Goal: Task Accomplishment & Management: Manage account settings

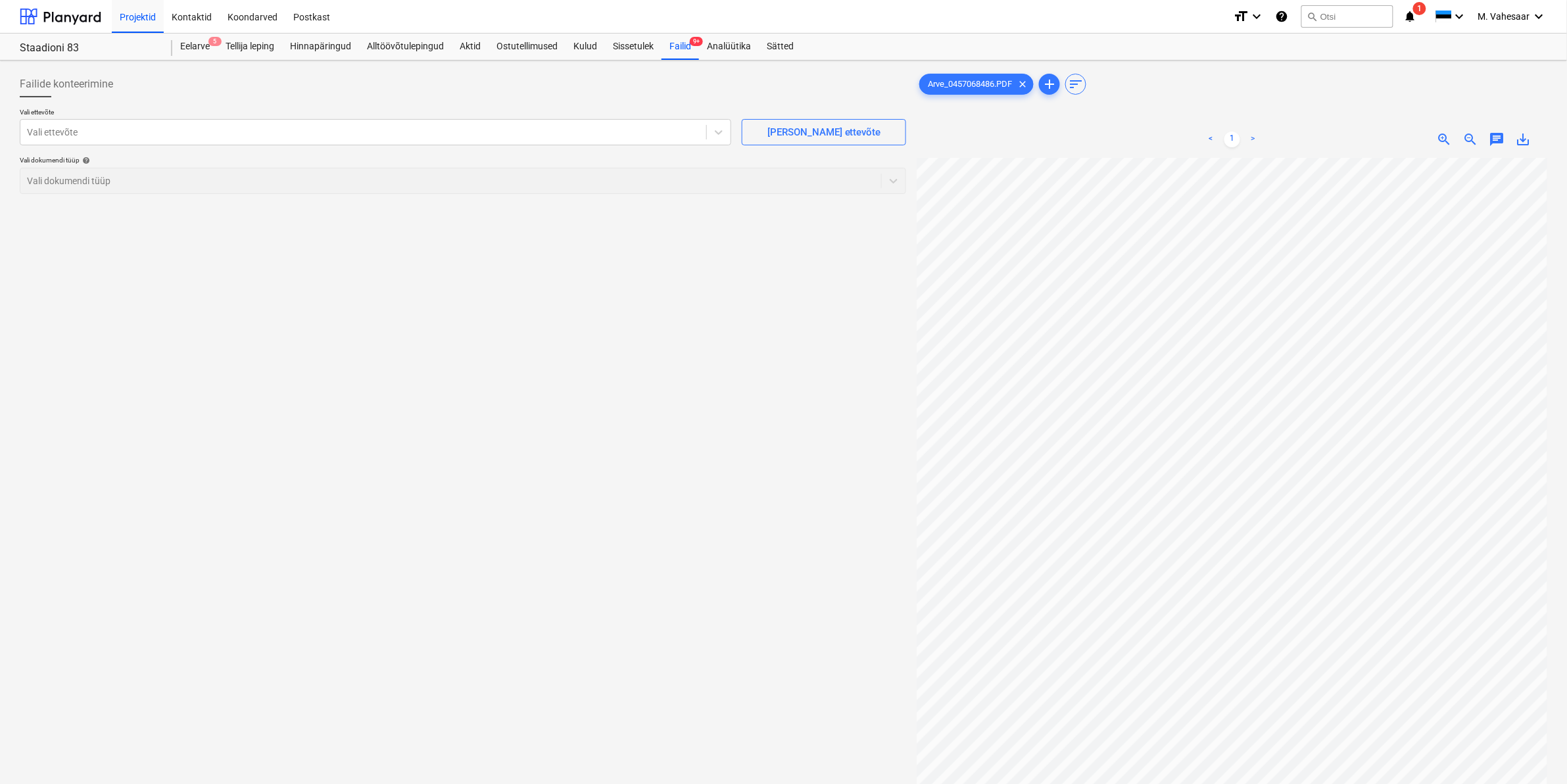
scroll to position [303, 40]
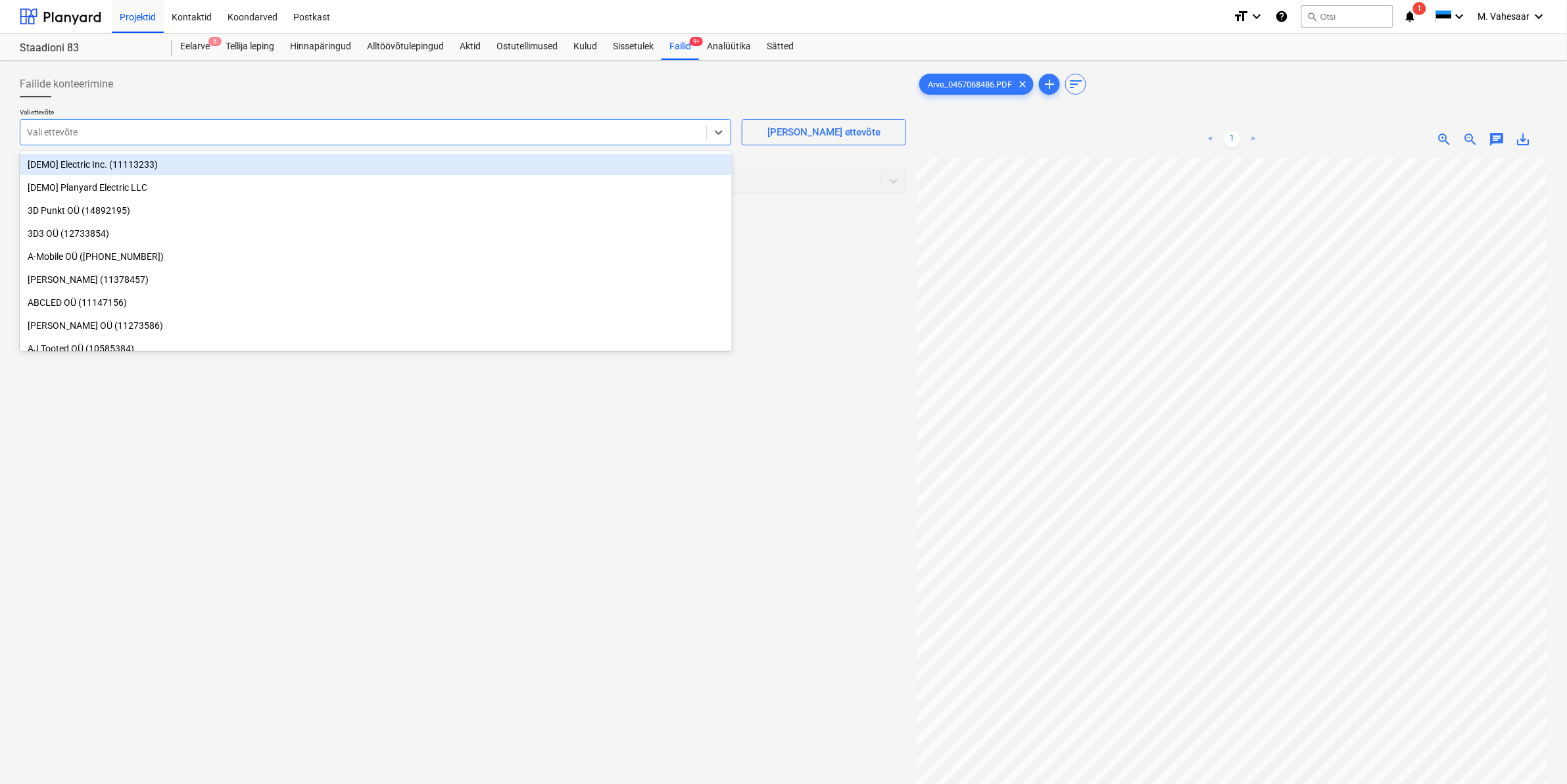
click at [564, 126] on div at bounding box center [363, 132] width 673 height 13
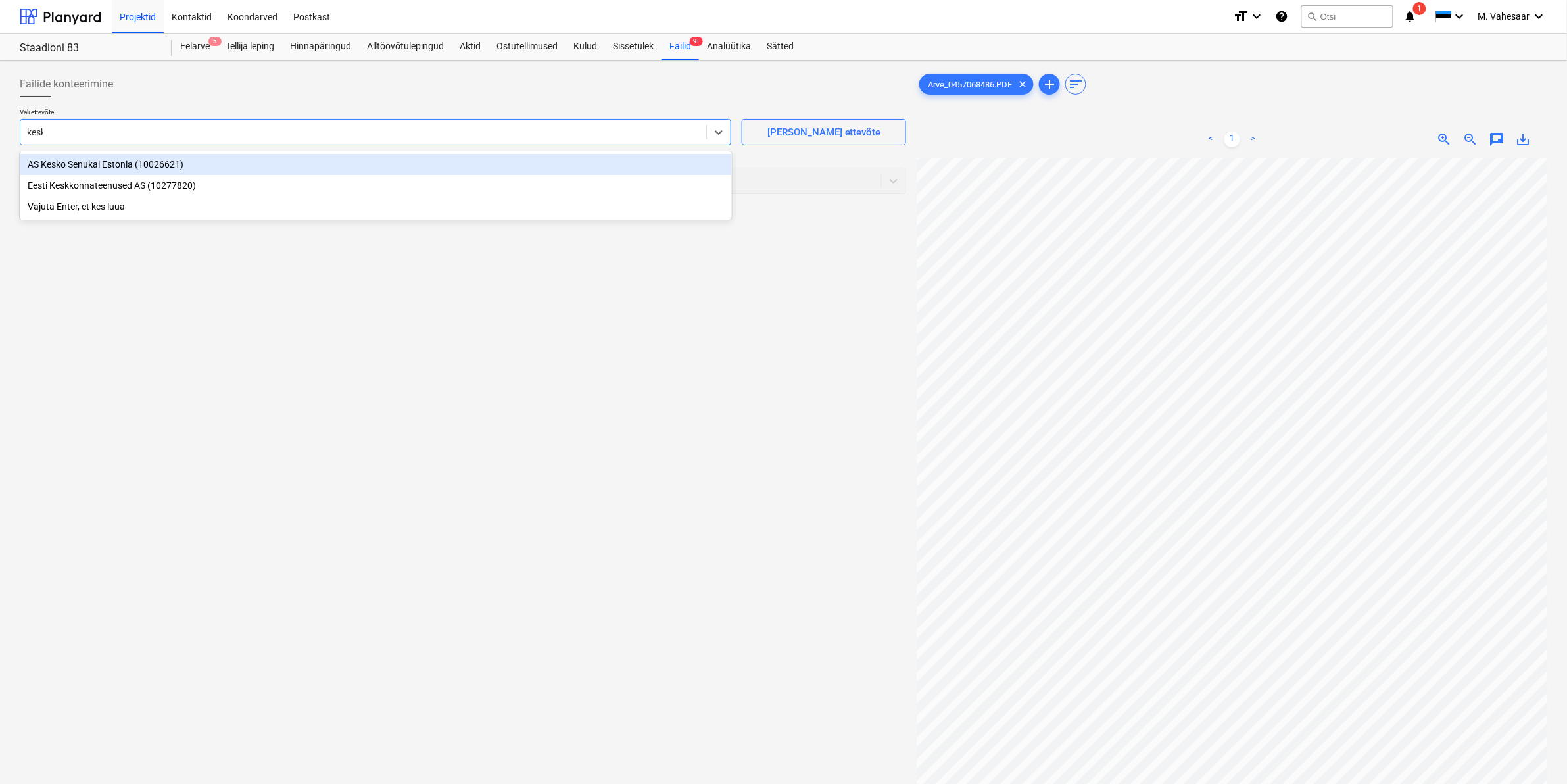
type input "kesko"
click at [221, 158] on div "AS Kesko Senukai Estonia (10026621)" at bounding box center [376, 164] width 712 height 21
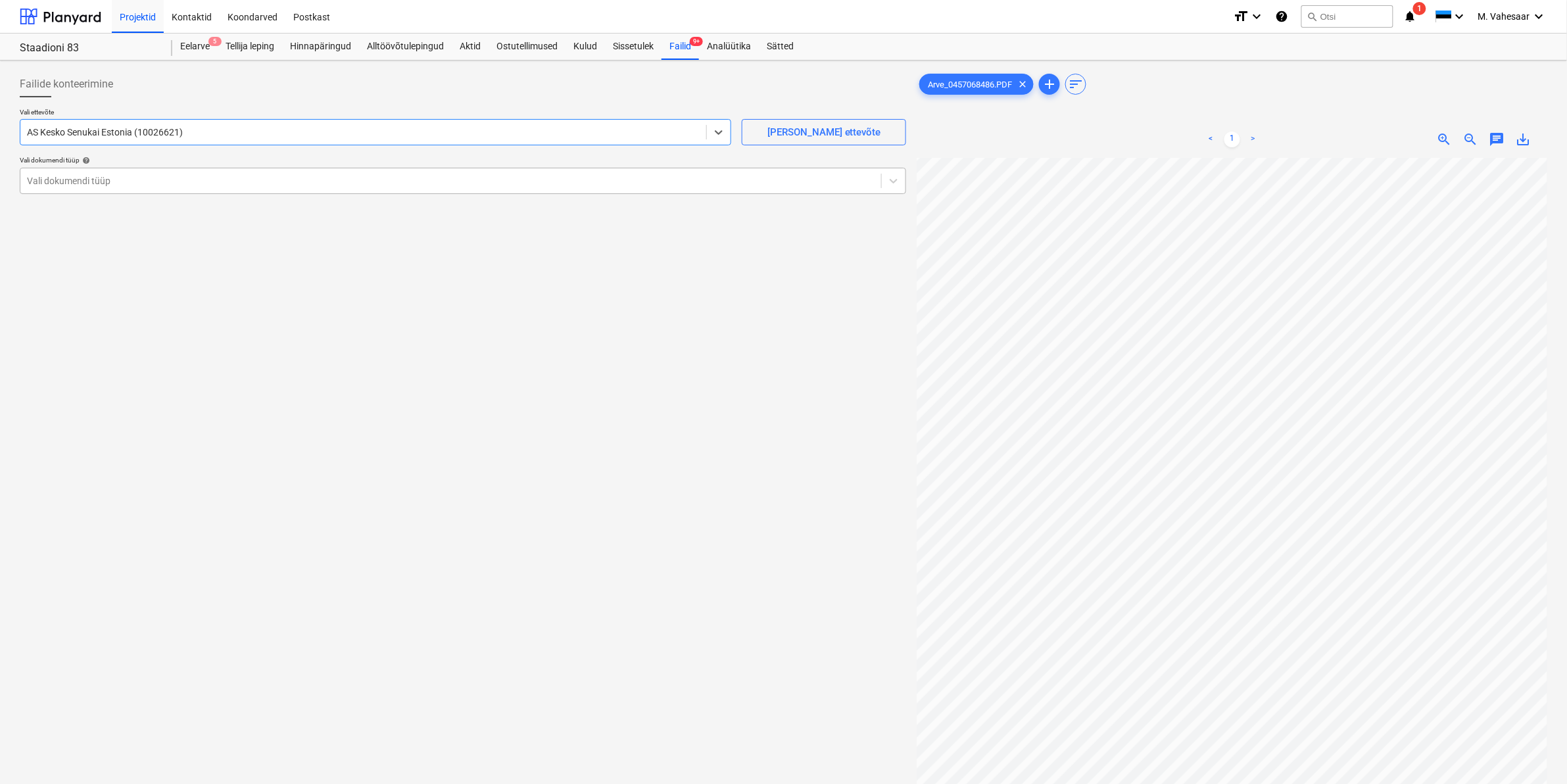
click at [102, 172] on div "Vali dokumendi tüüp" at bounding box center [451, 181] width 861 height 18
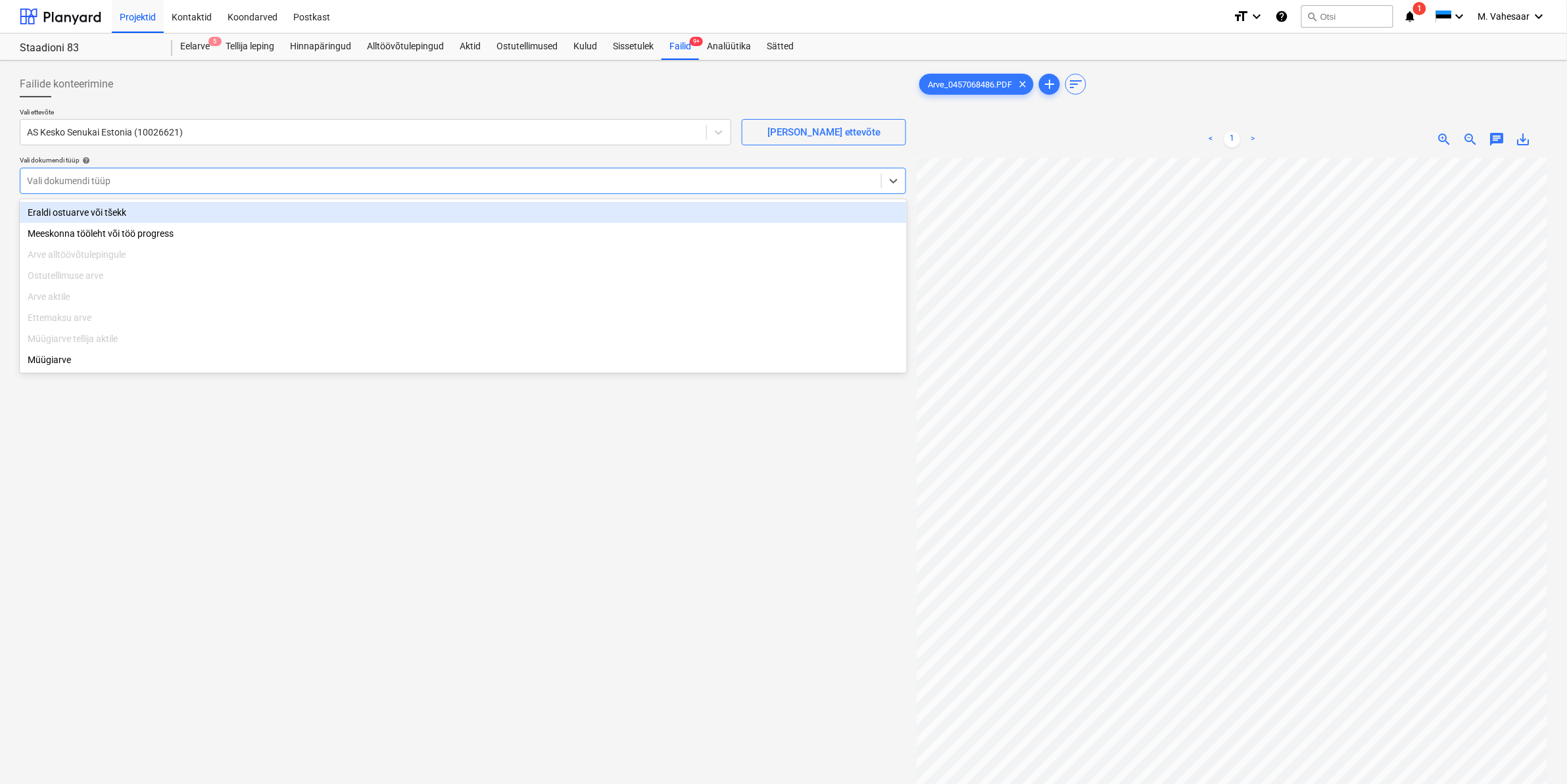
click at [94, 215] on div "Eraldi ostuarve või tšekk" at bounding box center [464, 212] width 887 height 21
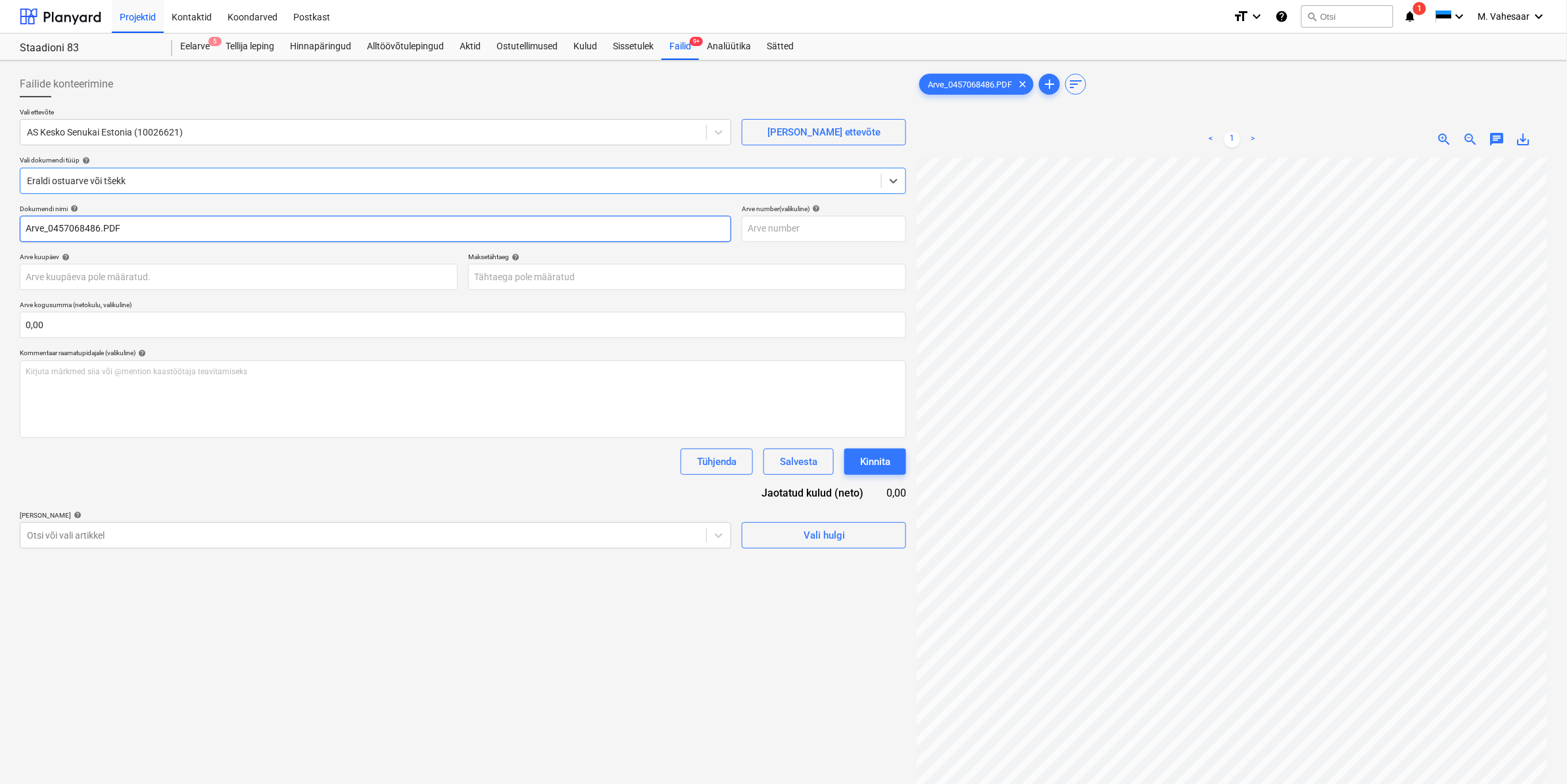
click at [25, 228] on input "Arve_0457068486.PDF" at bounding box center [376, 228] width 711 height 26
type input "K Rauta Arve_0457068486.PDF"
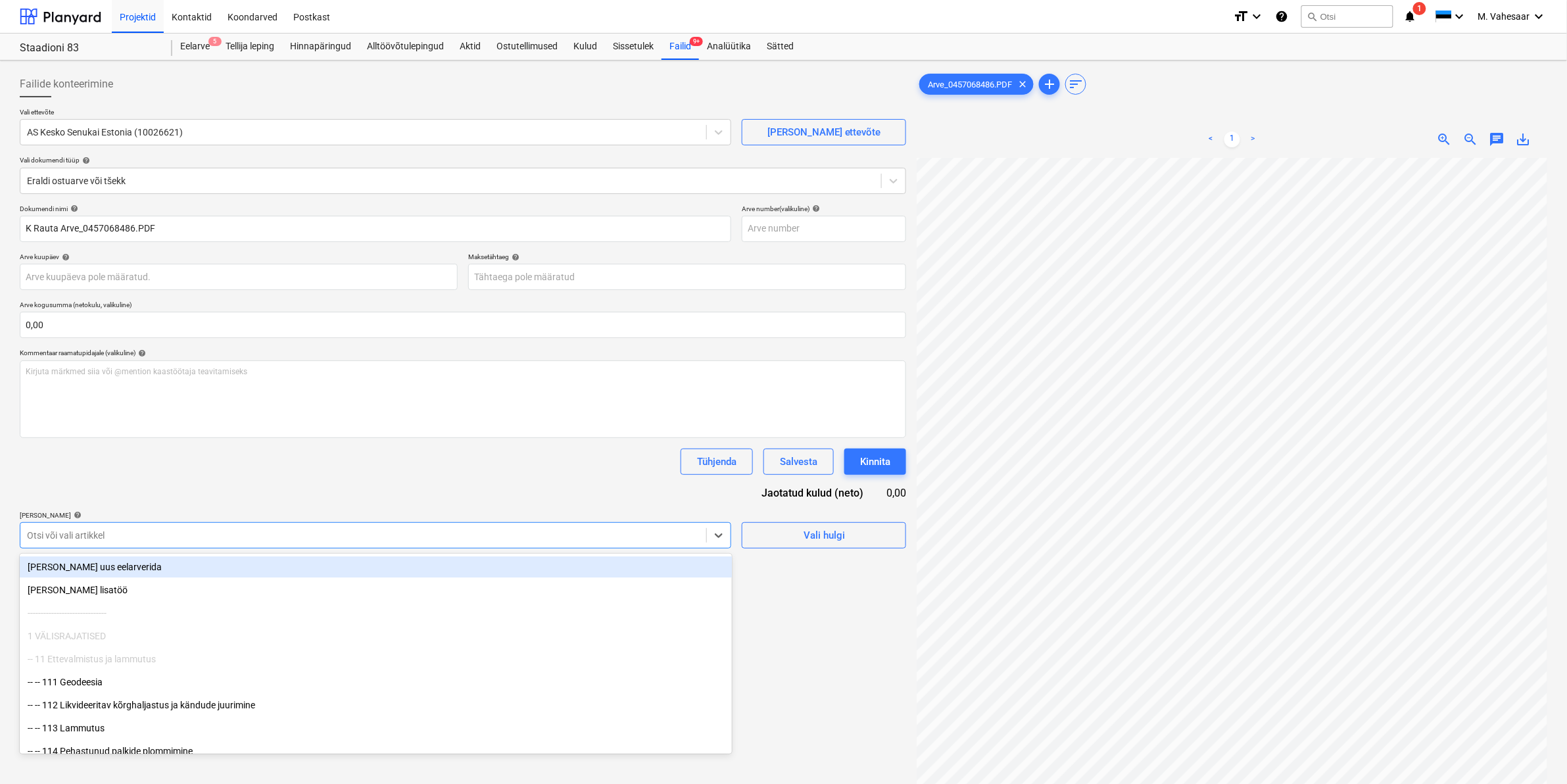
click at [69, 537] on div at bounding box center [363, 535] width 673 height 13
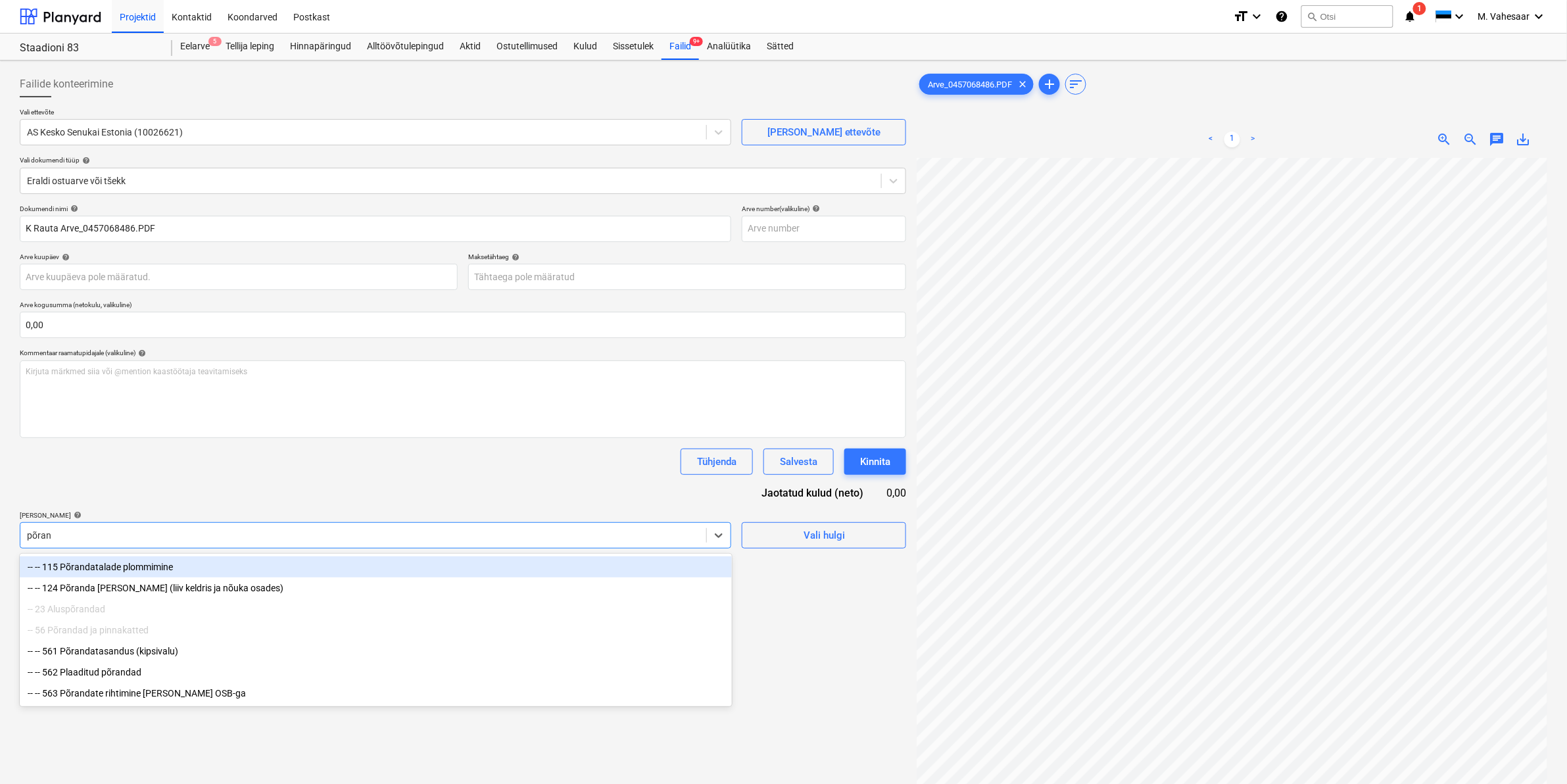
type input "põrand"
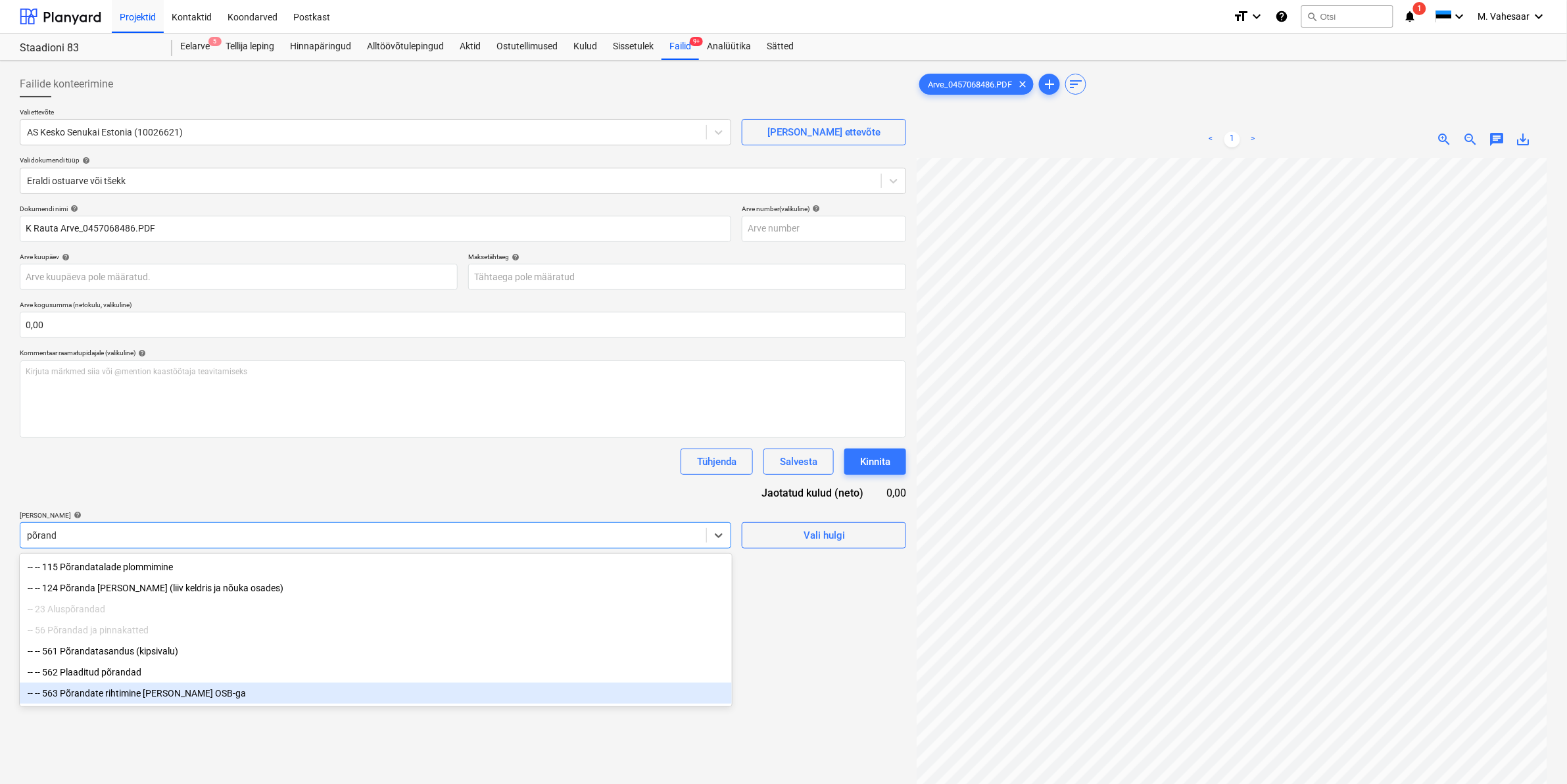
click at [163, 697] on div "-- -- 563 Põrandate rihtimine [PERSON_NAME] OSB-ga" at bounding box center [376, 693] width 712 height 21
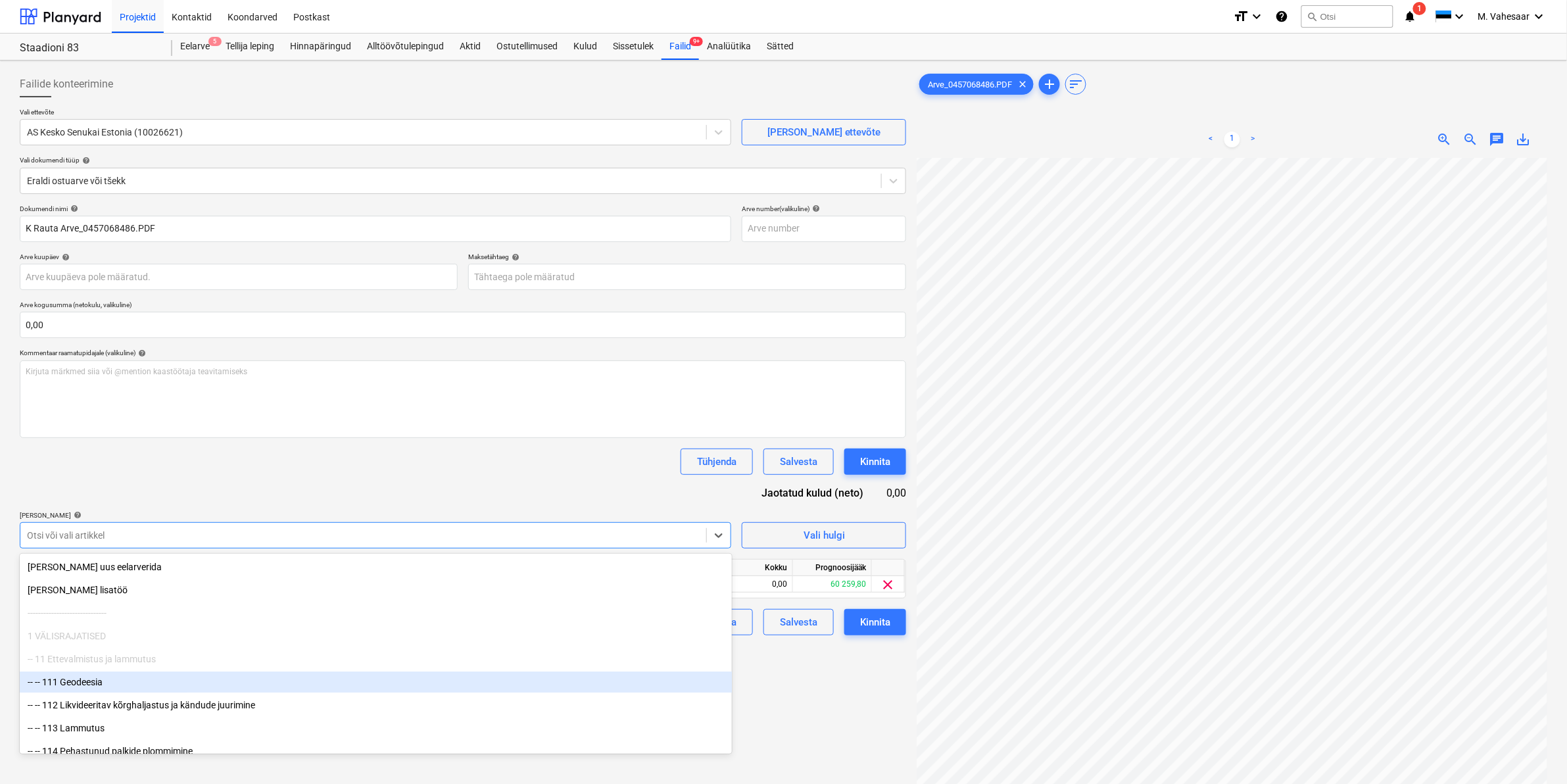
click at [794, 687] on div "Failide konteerimine Vali ettevõte AS Kesko Senukai Estonia (10026621) [PERSON_…" at bounding box center [463, 488] width 897 height 844
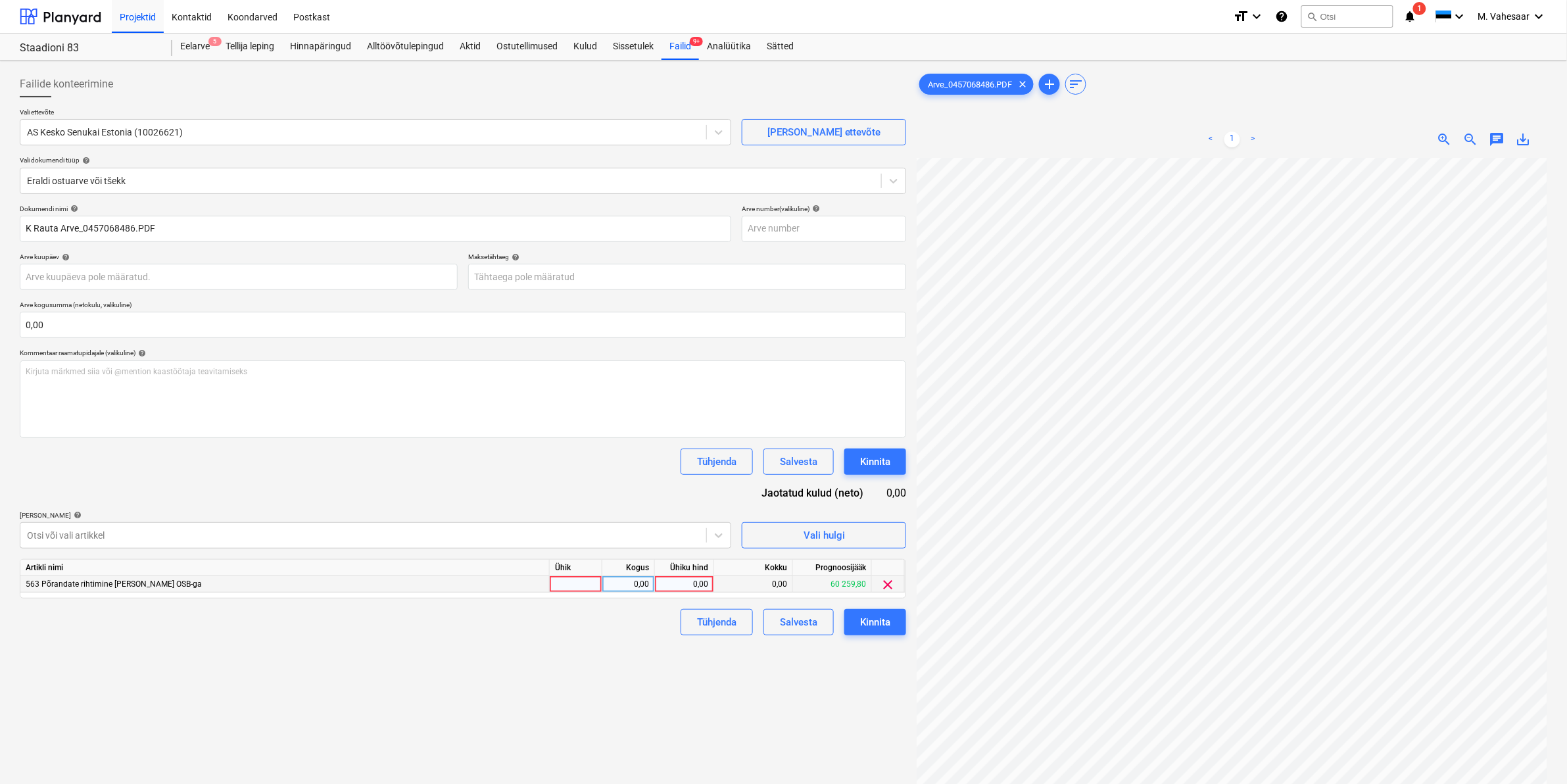
click at [672, 582] on div "0,00" at bounding box center [684, 584] width 48 height 16
type input "222"
click at [592, 684] on div "Failide konteerimine Vali ettevõte AS Kesko Senukai Estonia (10026621) [PERSON_…" at bounding box center [463, 488] width 897 height 844
click at [878, 618] on div "Kinnita" at bounding box center [875, 621] width 30 height 17
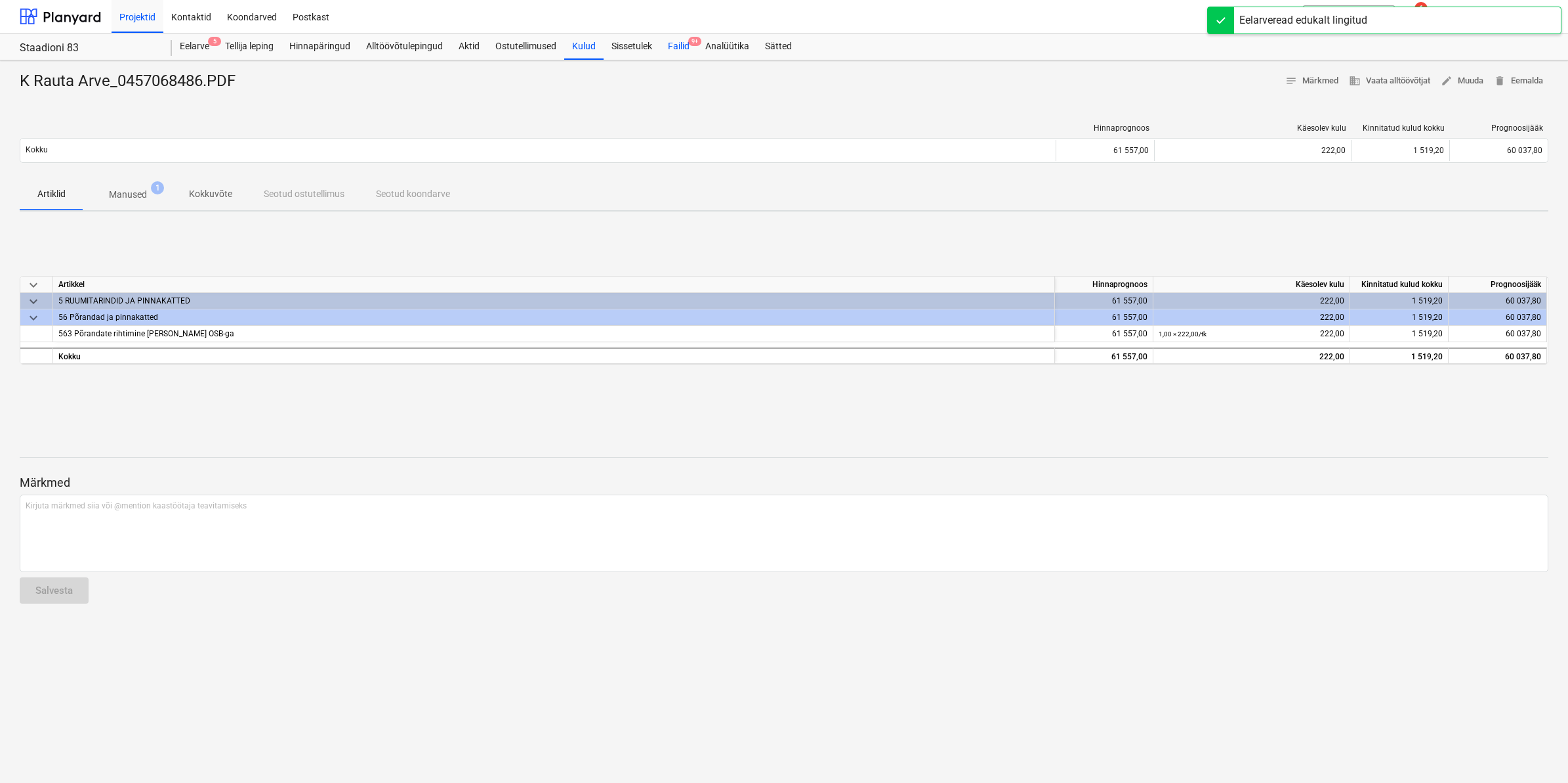
drag, startPoint x: 680, startPoint y: 43, endPoint x: 680, endPoint y: 50, distance: 7.0
click at [680, 43] on div "Failid 9+" at bounding box center [679, 47] width 37 height 26
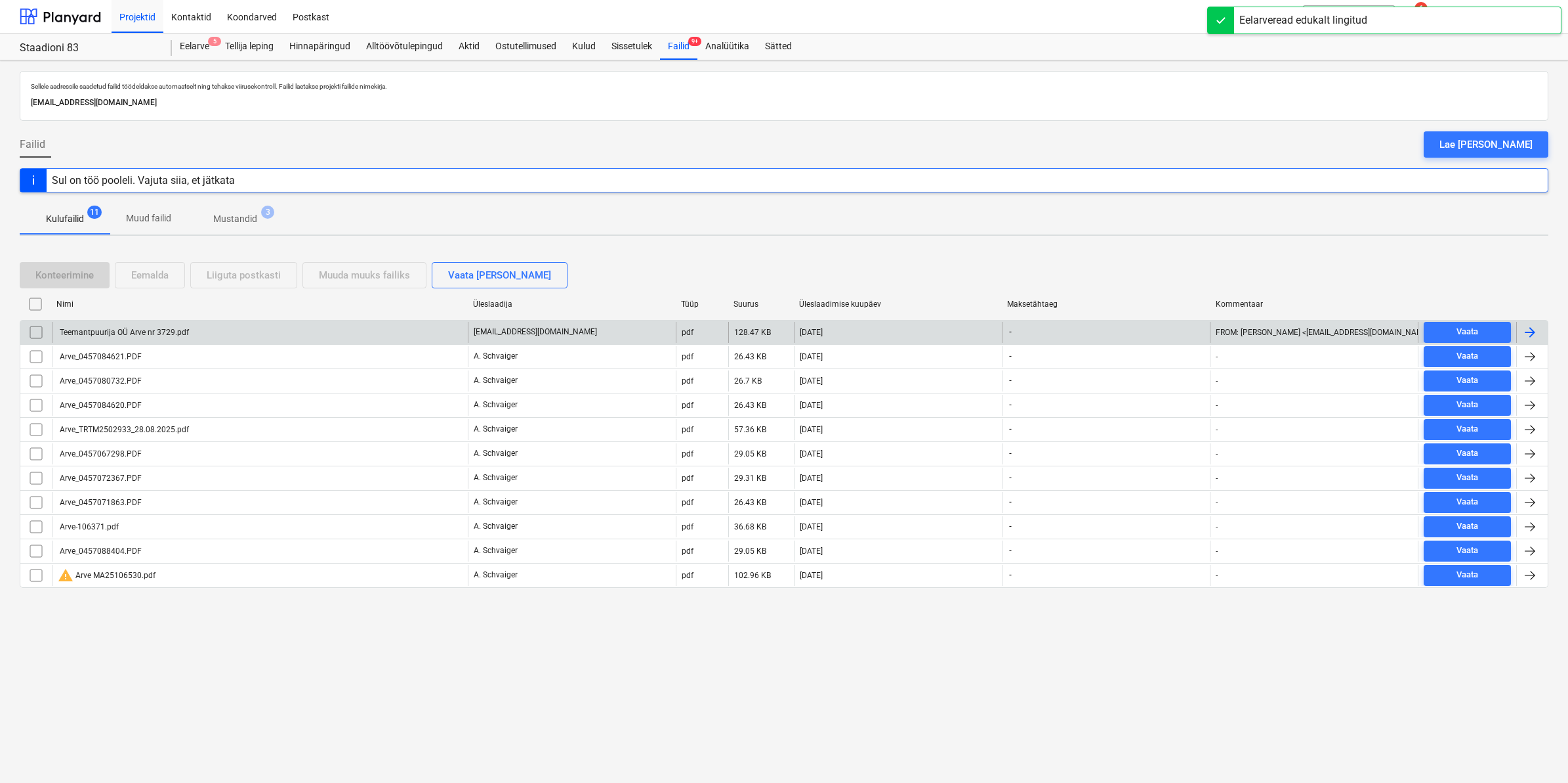
click at [138, 329] on div "Teemantpuurija OÜ Arve nr 3729.pdf" at bounding box center [123, 332] width 131 height 9
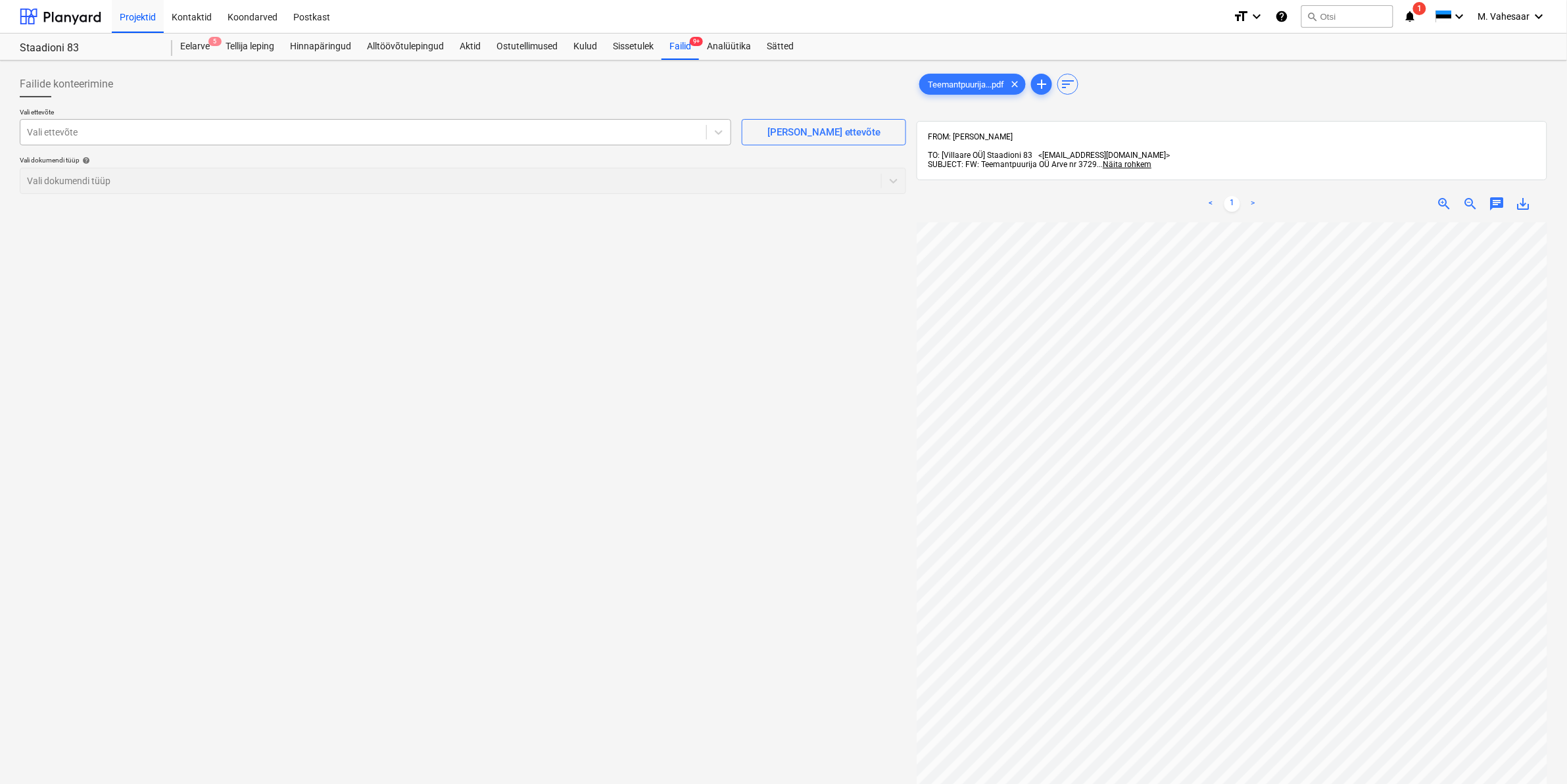
click at [149, 129] on div at bounding box center [363, 132] width 673 height 13
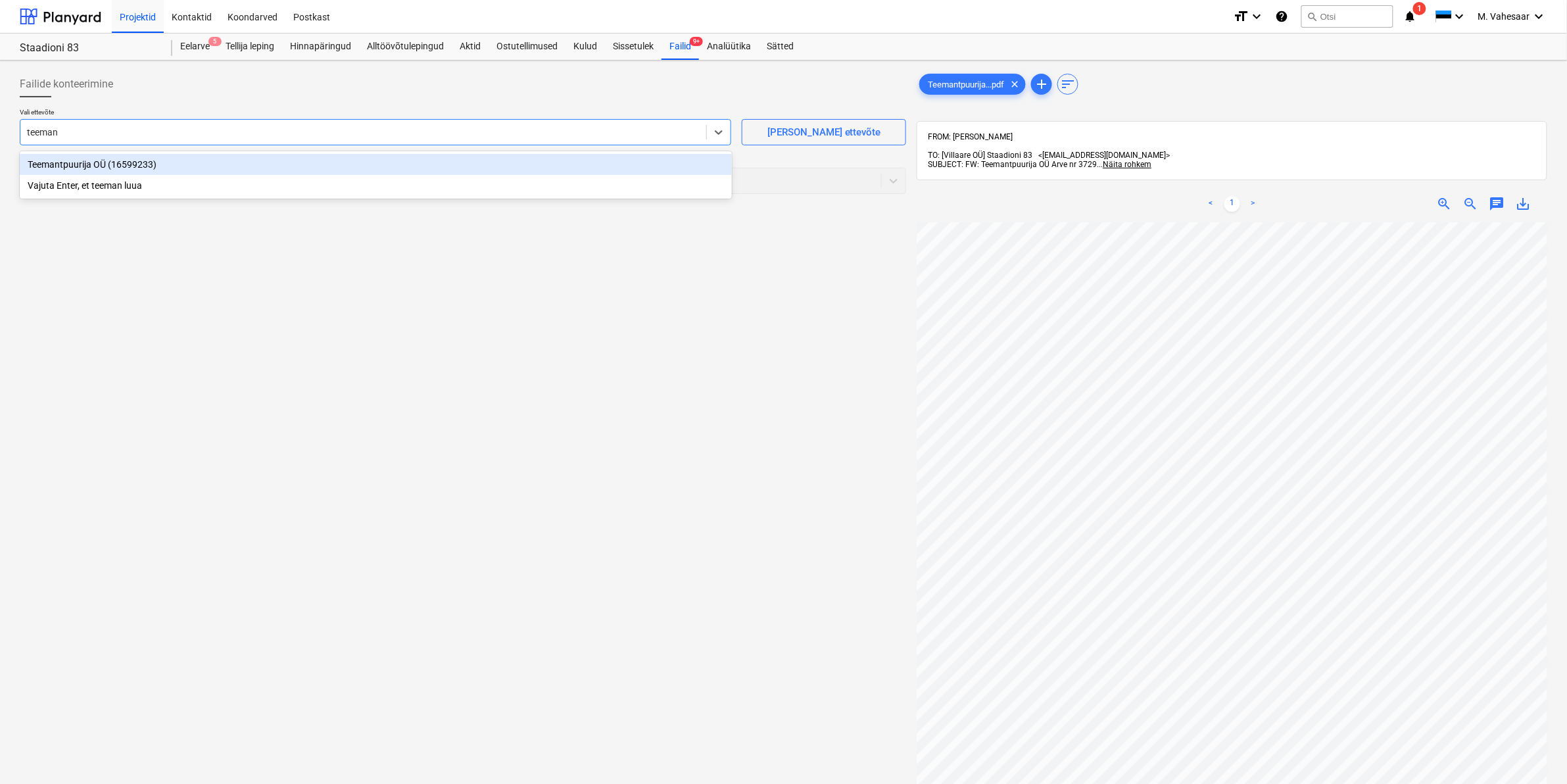
type input "teemant"
click at [65, 166] on div "Teemantpuurija OÜ (16599233)" at bounding box center [376, 164] width 712 height 21
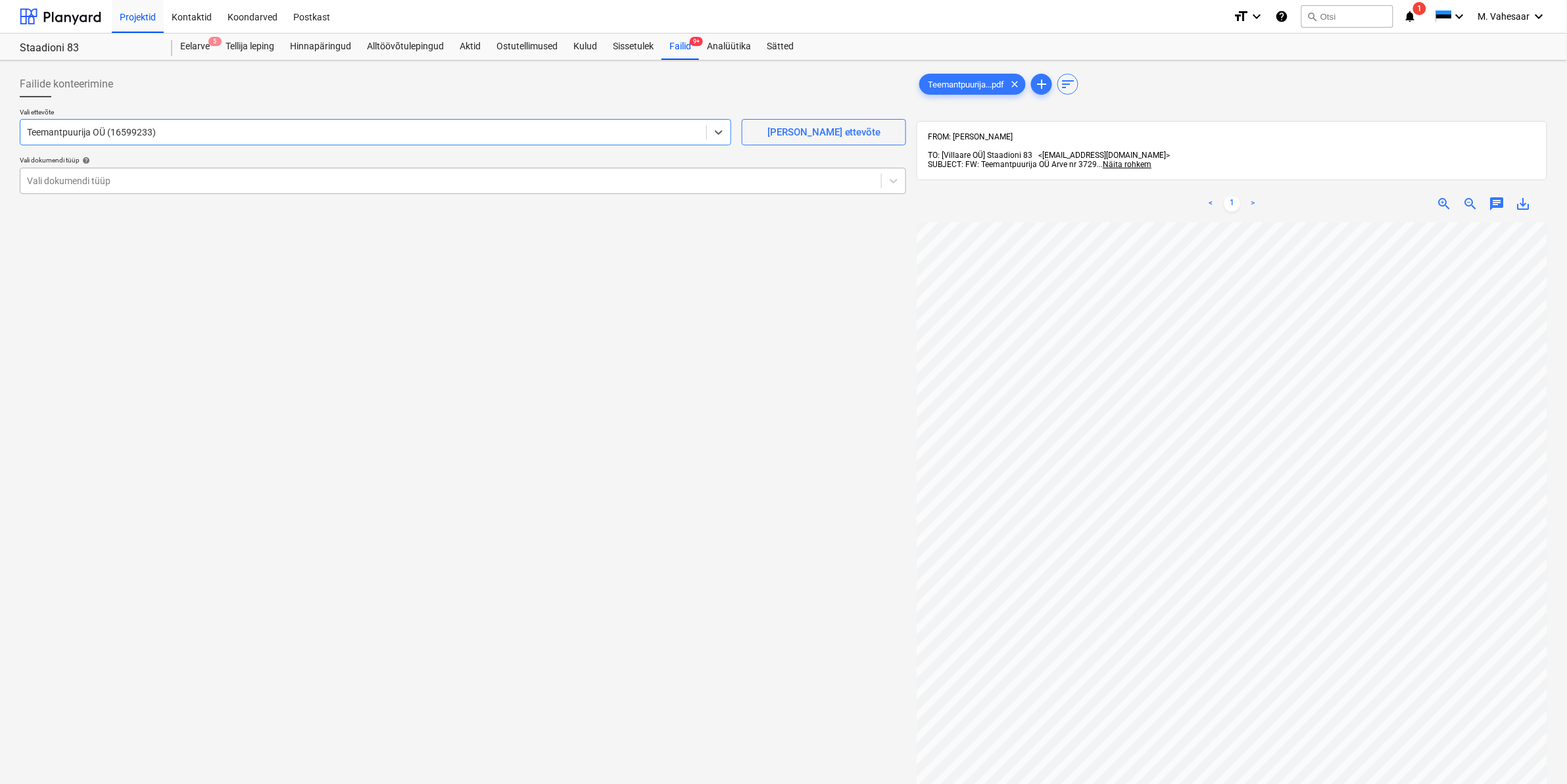
click at [65, 175] on div at bounding box center [450, 181] width 847 height 13
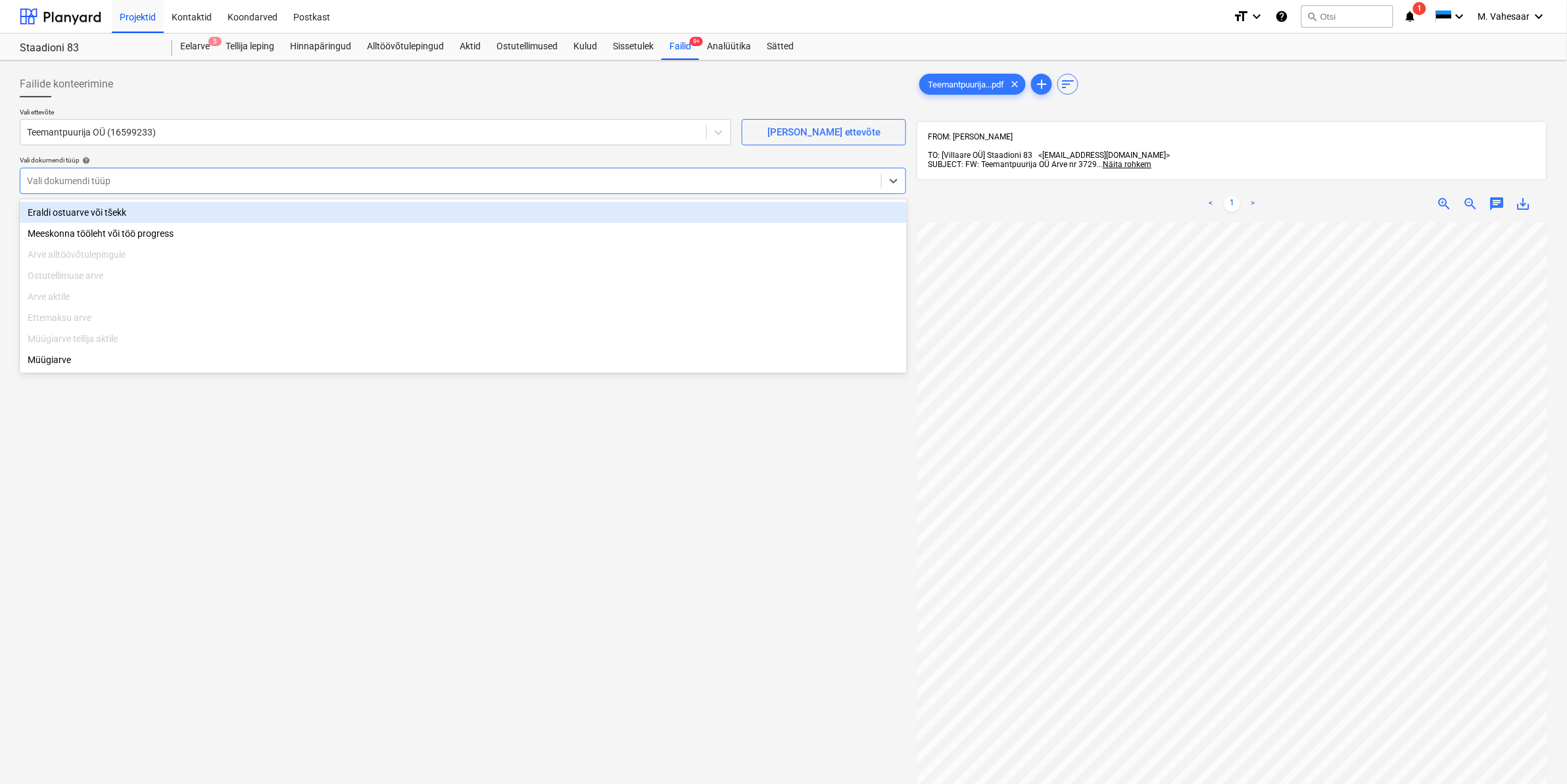
click at [59, 207] on div "Eraldi ostuarve või tšekk" at bounding box center [464, 212] width 887 height 21
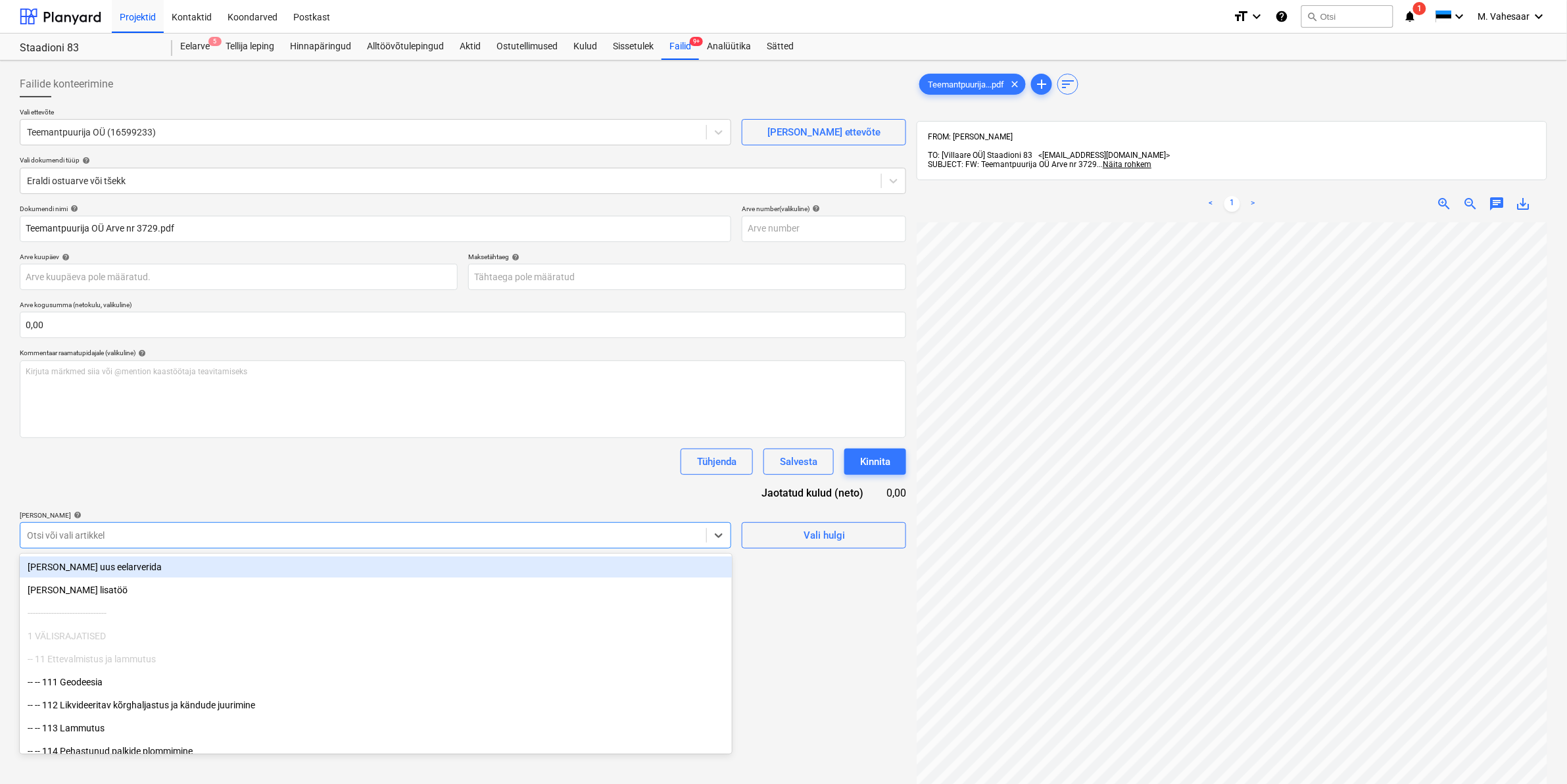
click at [150, 530] on div at bounding box center [363, 535] width 673 height 13
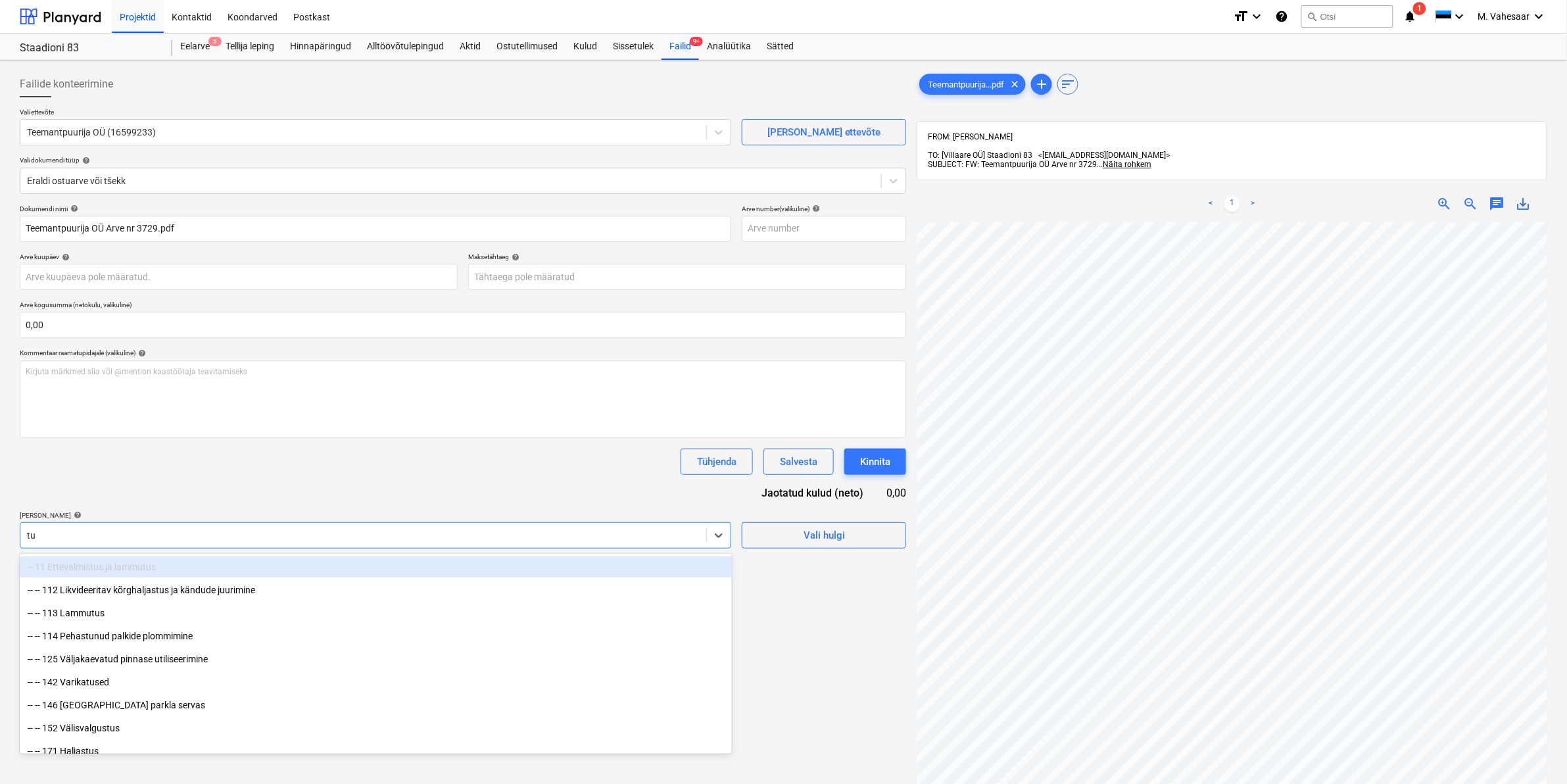
type input "t"
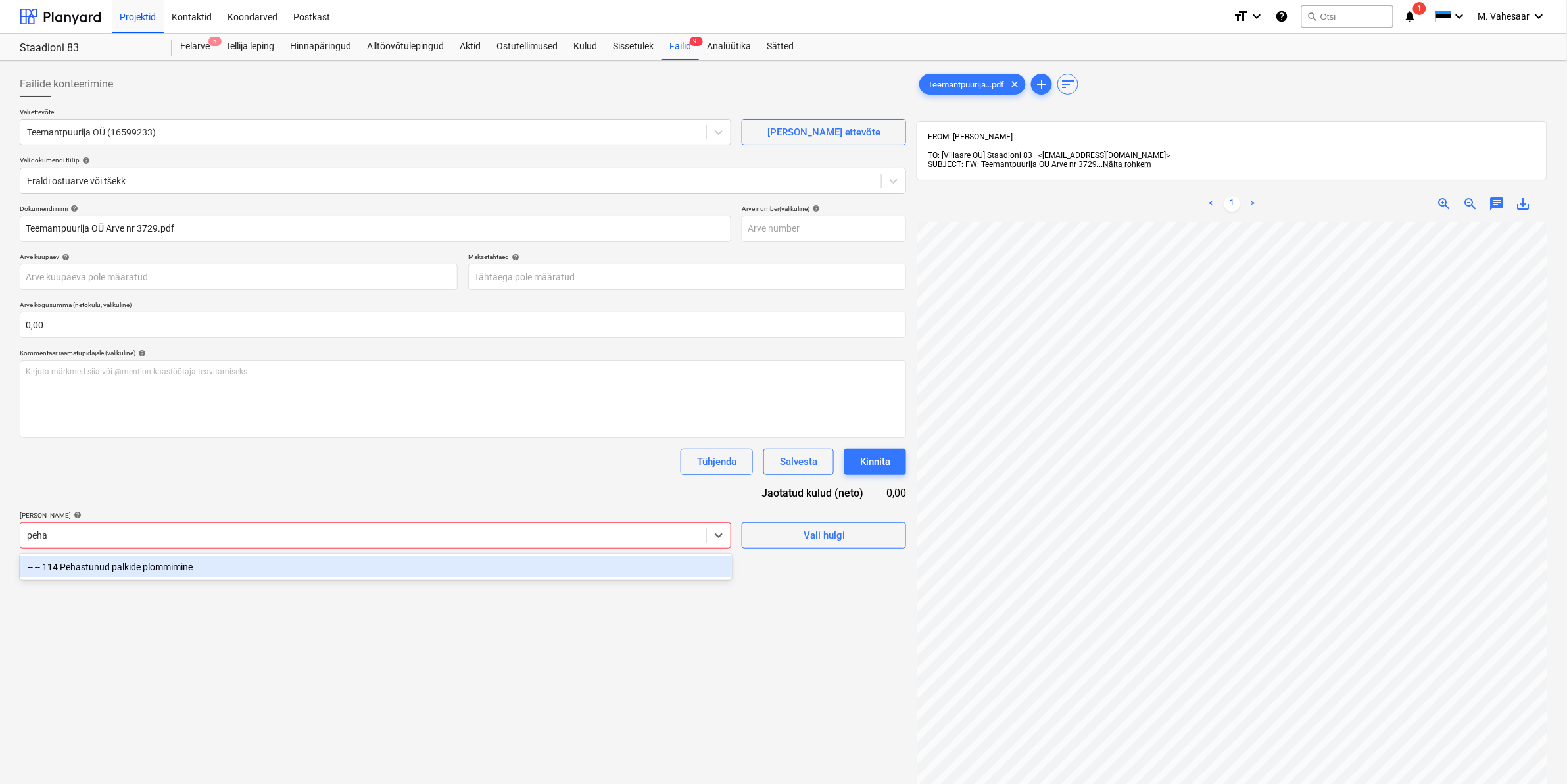
type input "pehas"
click at [107, 566] on div "-- -- 114 Pehastunud palkide plommimine" at bounding box center [376, 567] width 712 height 21
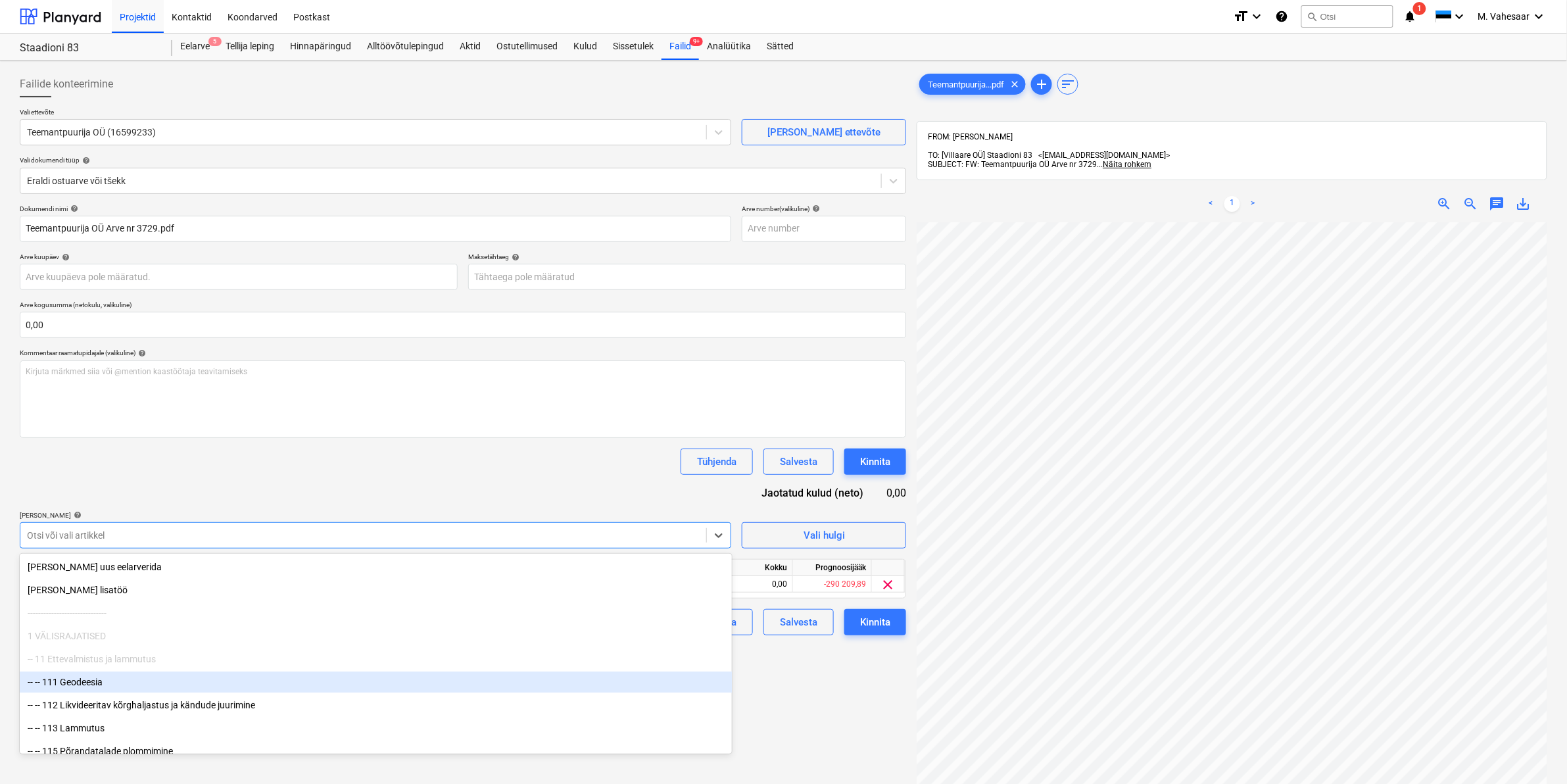
click at [784, 688] on div "Failide konteerimine Vali ettevõte Teemantpuurija OÜ (16599233) [PERSON_NAME] u…" at bounding box center [463, 520] width 897 height 908
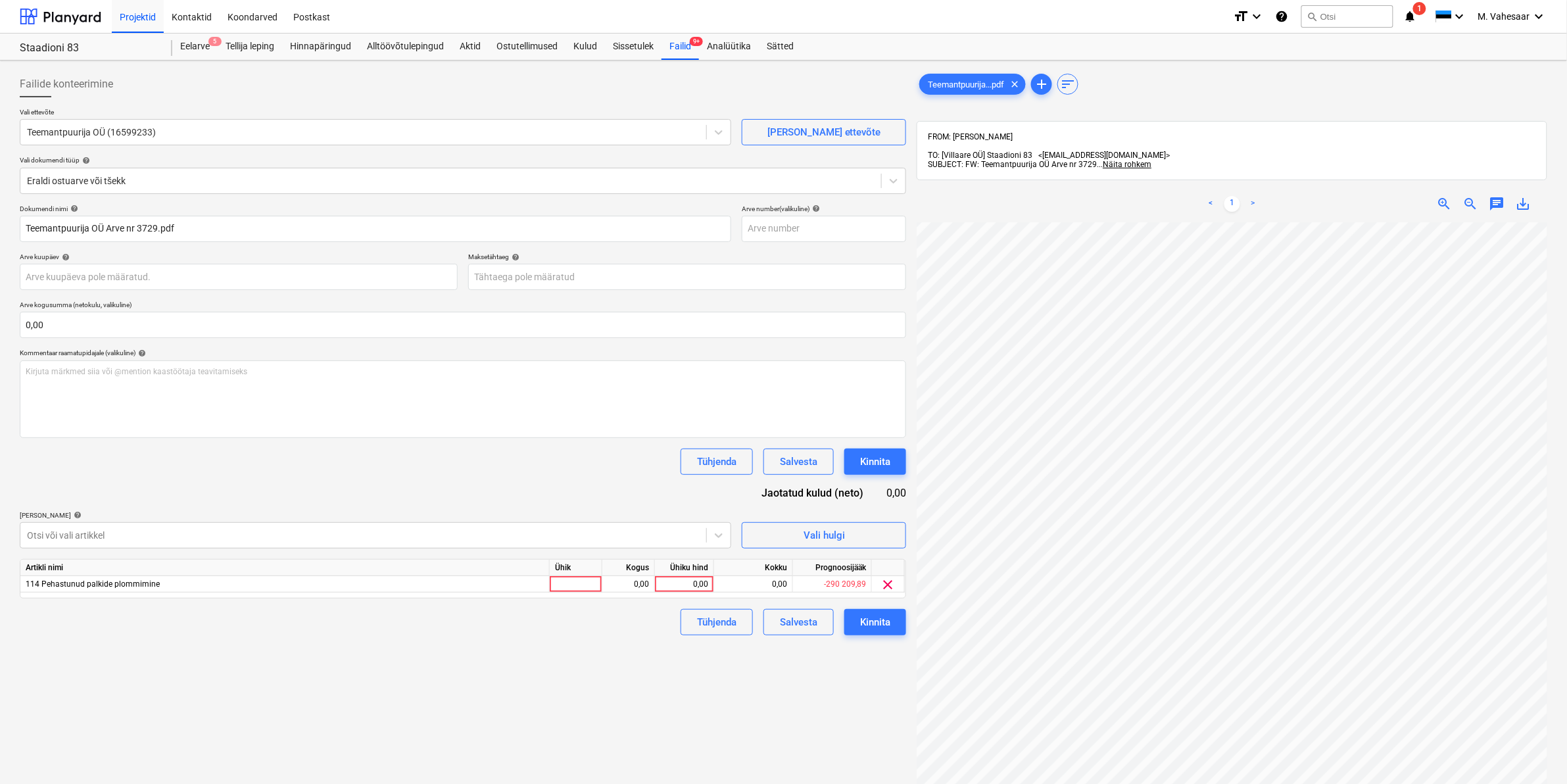
scroll to position [193, 158]
click at [688, 588] on div "0,00" at bounding box center [684, 584] width 48 height 16
type input "265,76"
click at [618, 646] on div "Failide konteerimine Vali ettevõte Teemantpuurija OÜ (16599233) [PERSON_NAME] u…" at bounding box center [463, 520] width 897 height 908
click at [869, 621] on div "Kinnita" at bounding box center [875, 621] width 30 height 17
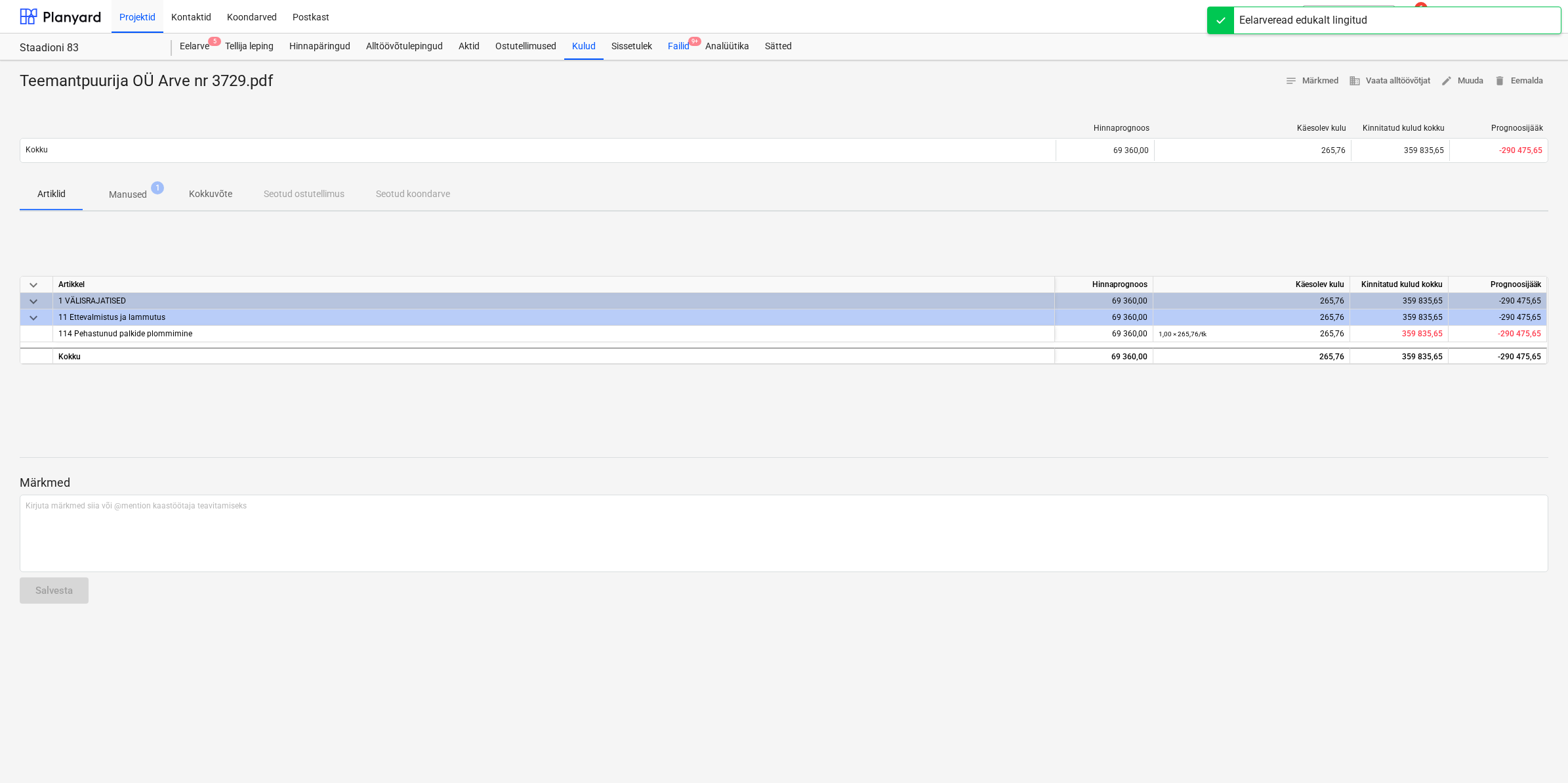
click at [680, 49] on div "Failid 9+" at bounding box center [679, 47] width 37 height 26
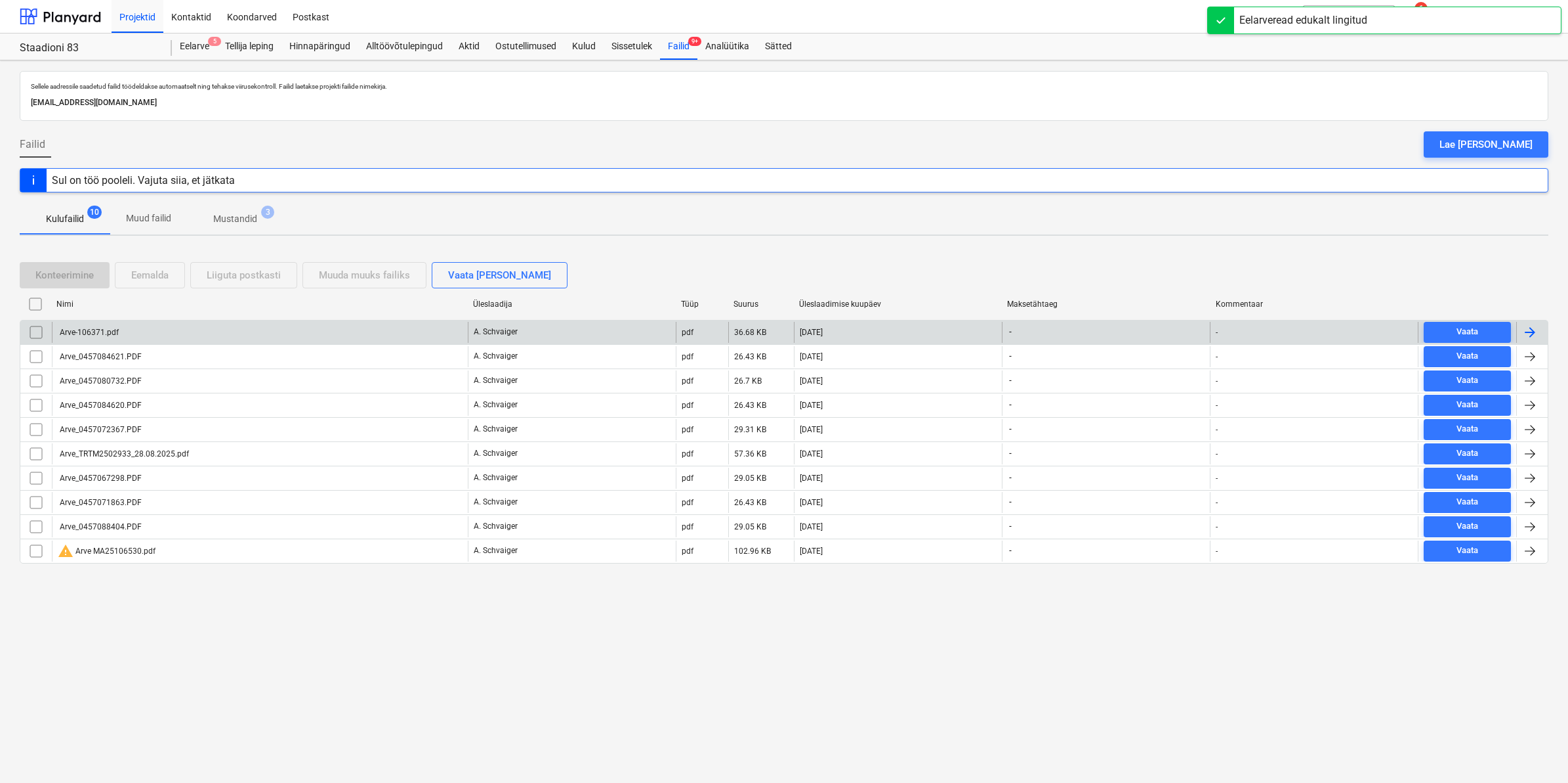
click at [94, 336] on div "Arve-106371.pdf" at bounding box center [88, 332] width 61 height 9
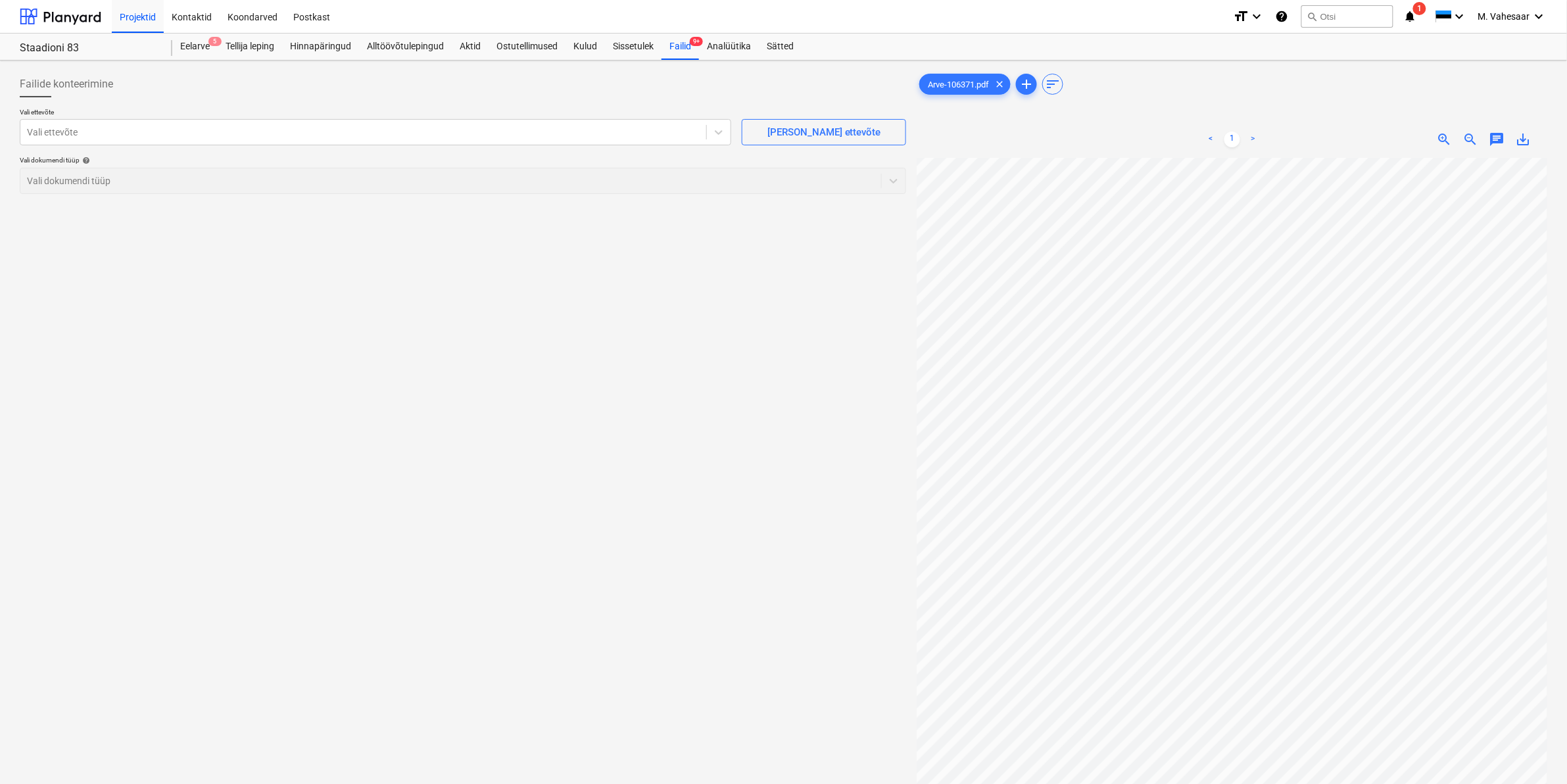
scroll to position [11, 113]
click at [421, 142] on div "Vali ettevõte" at bounding box center [363, 132] width 686 height 18
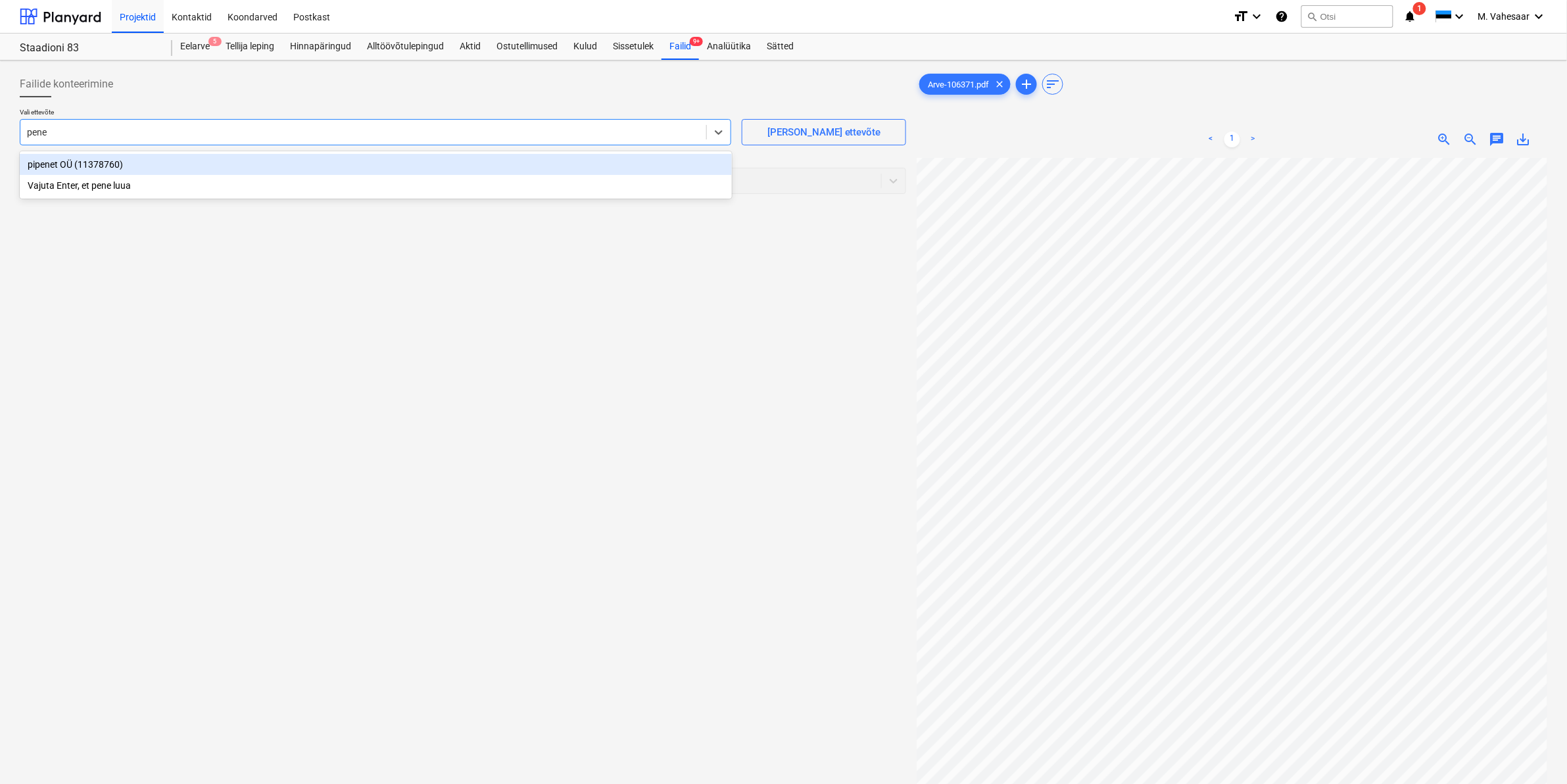
type input "pene"
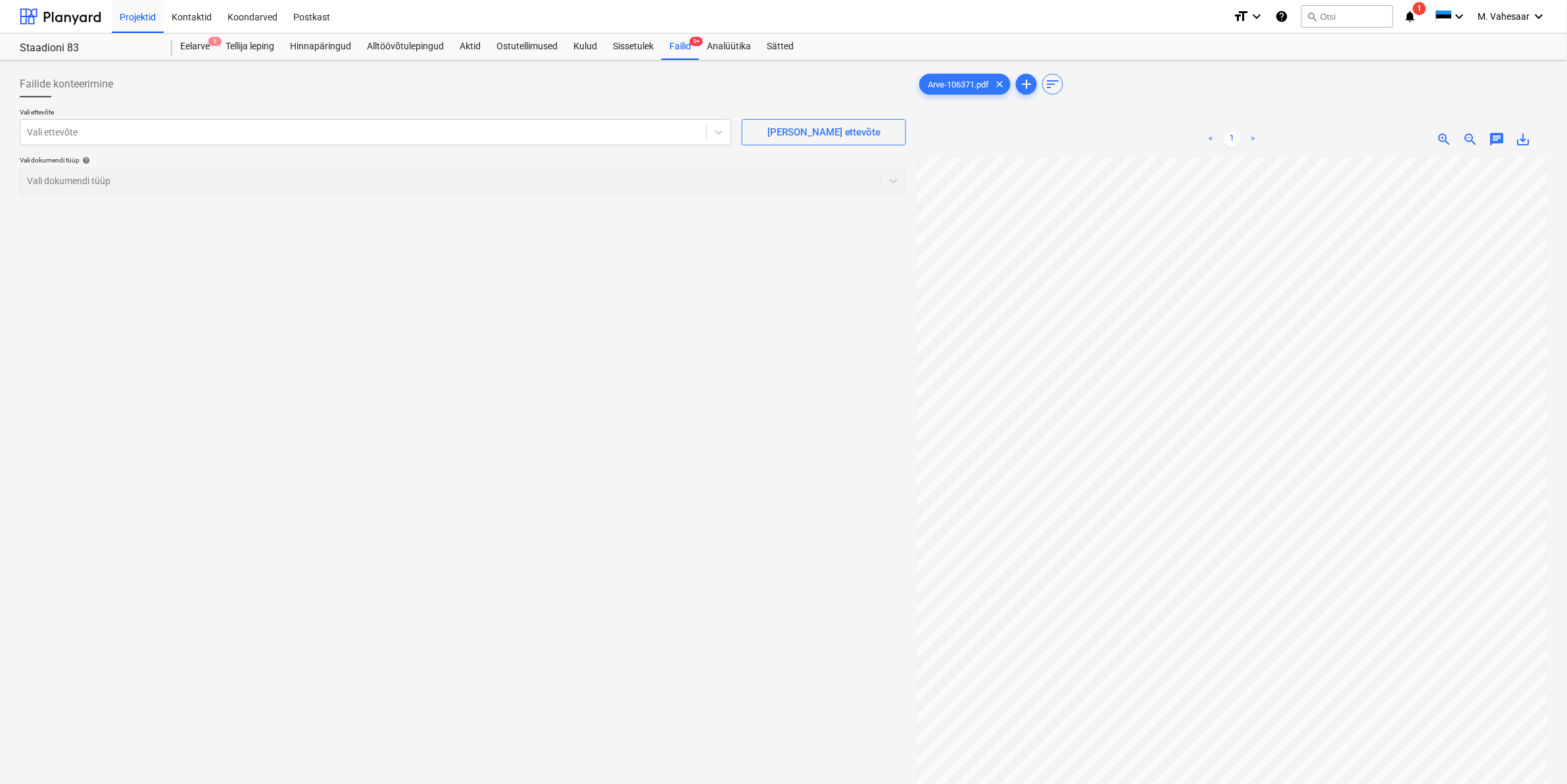
scroll to position [327, 37]
click at [215, 142] on div "Vali ettevõte" at bounding box center [376, 132] width 711 height 26
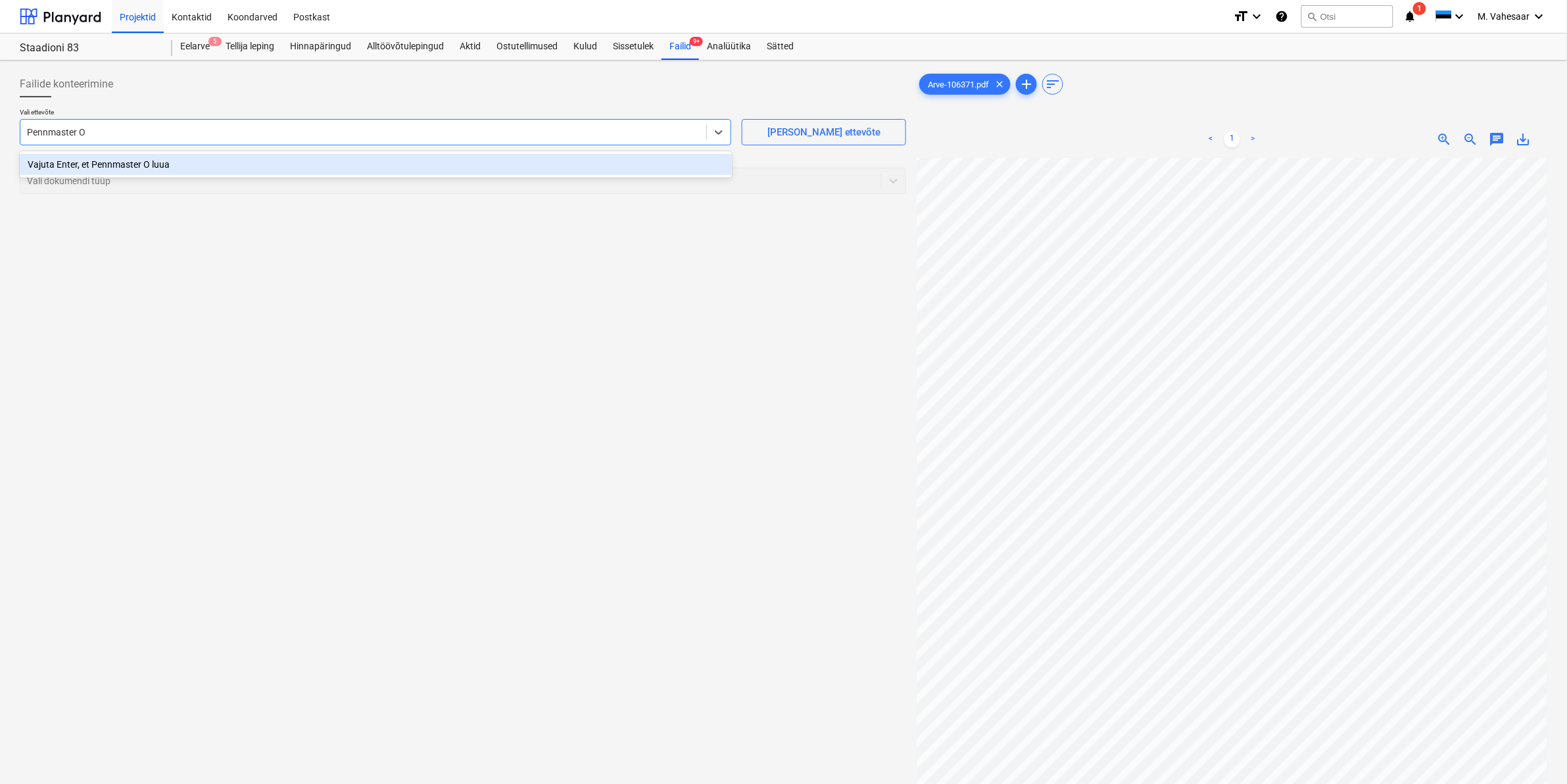
type input "Pennmaster OÜ"
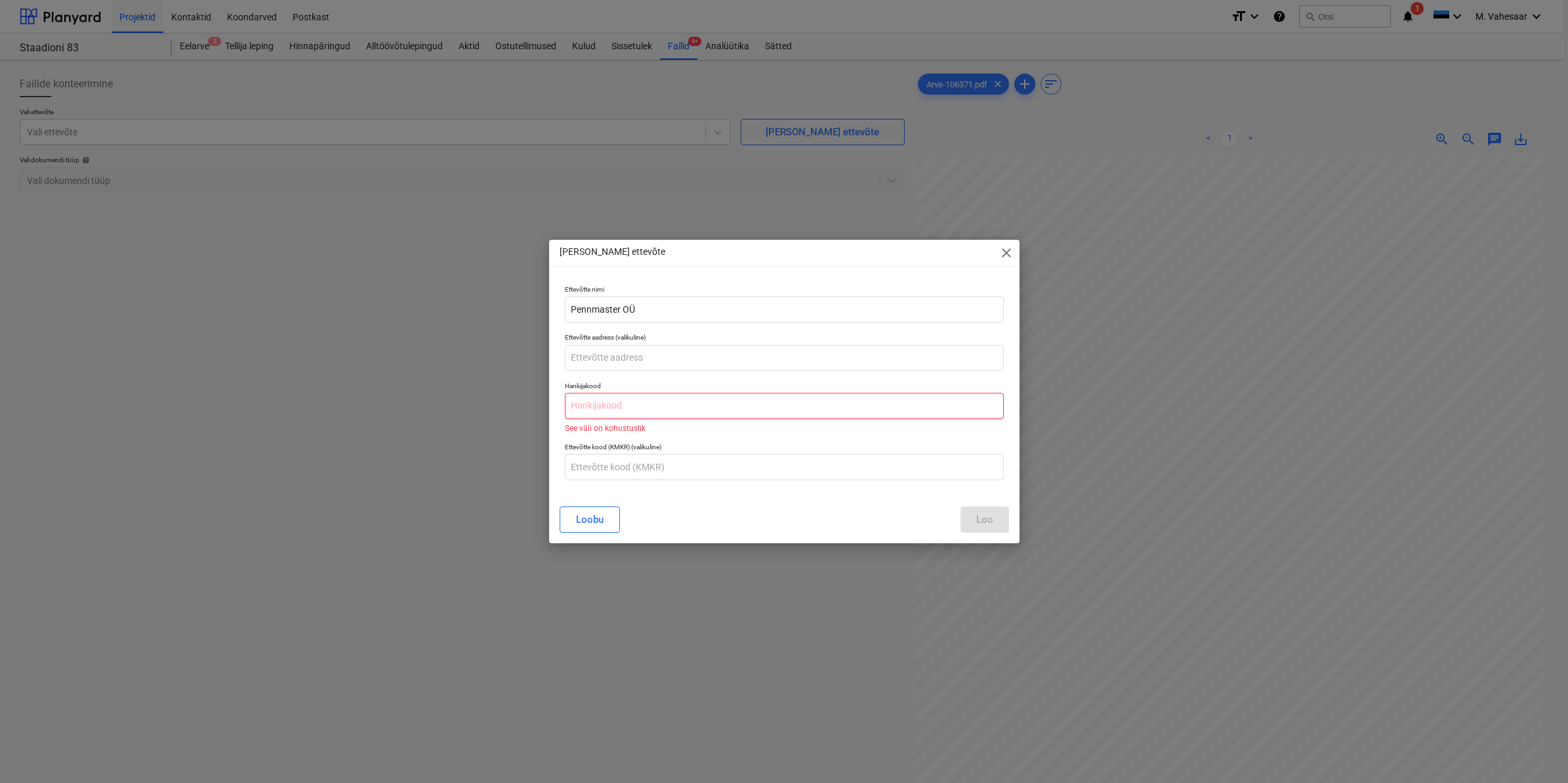
click at [647, 399] on input "text" at bounding box center [784, 405] width 439 height 26
type input "14646838"
click at [763, 431] on p "Viga: selle hankijakoodiga ettevõte on juba olemas – Penmaster OÜ" at bounding box center [784, 428] width 439 height 8
click at [573, 511] on button "Loobu" at bounding box center [590, 519] width 60 height 26
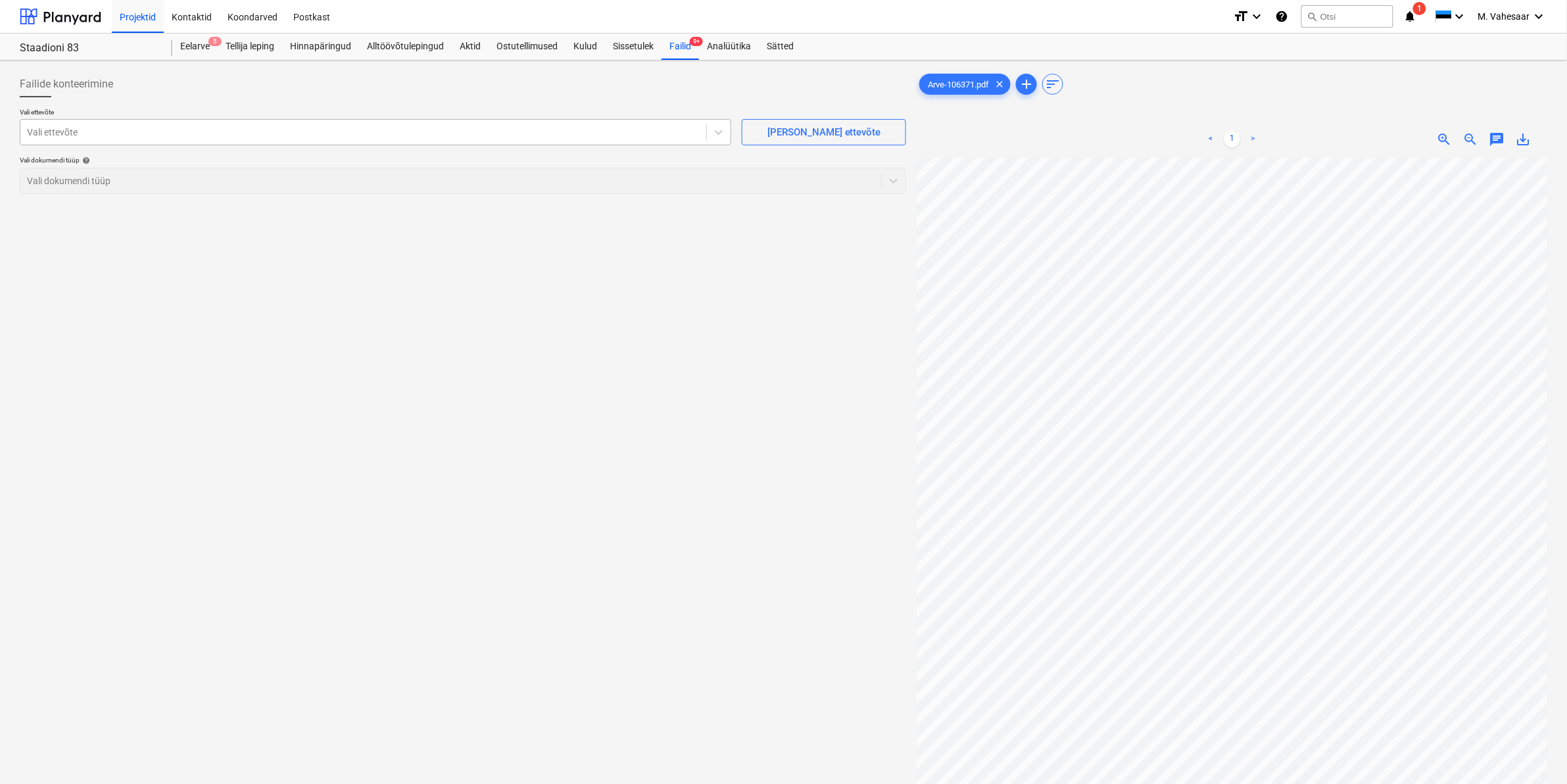
click at [107, 136] on div at bounding box center [363, 132] width 673 height 13
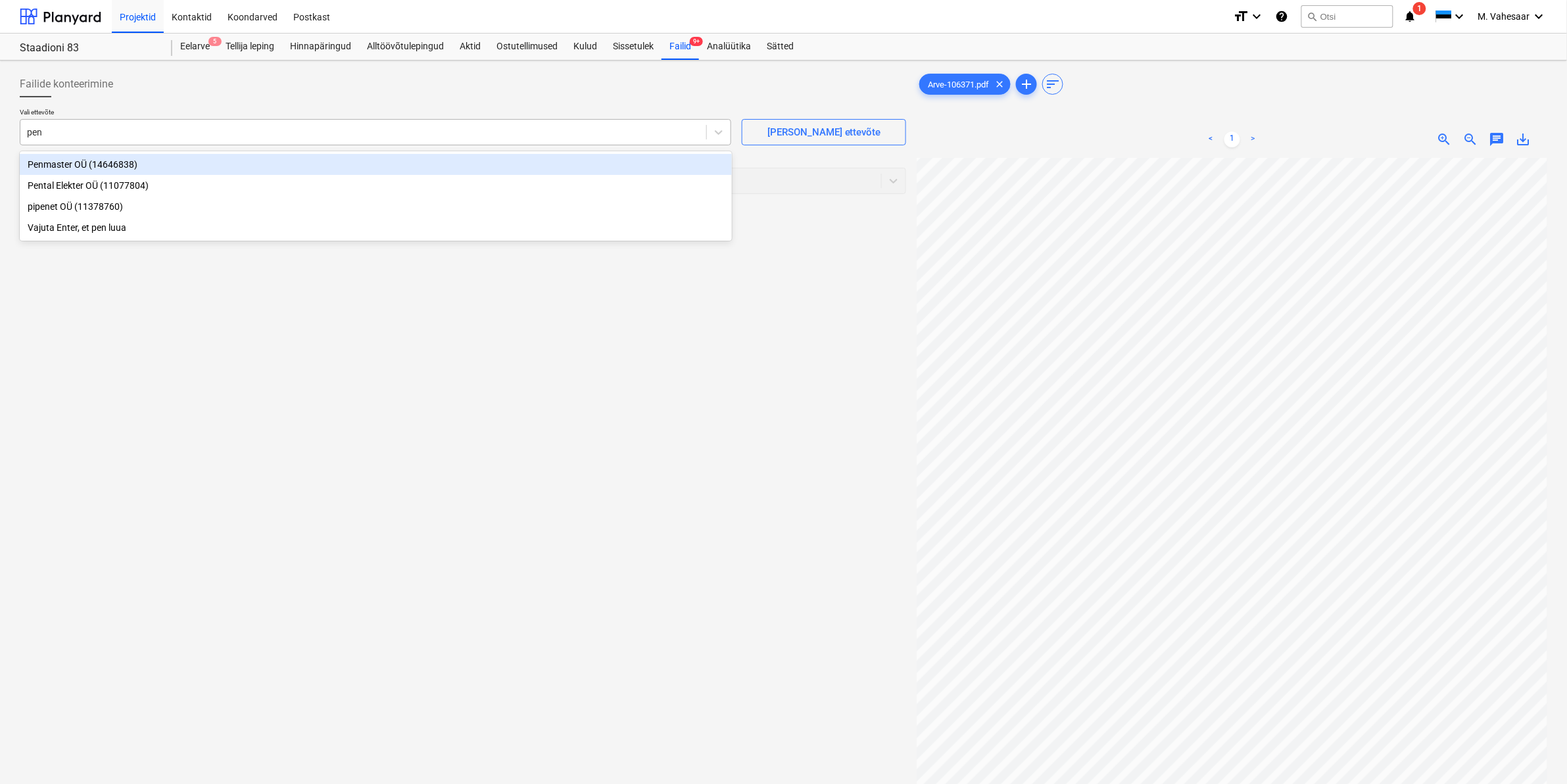
type input "penm"
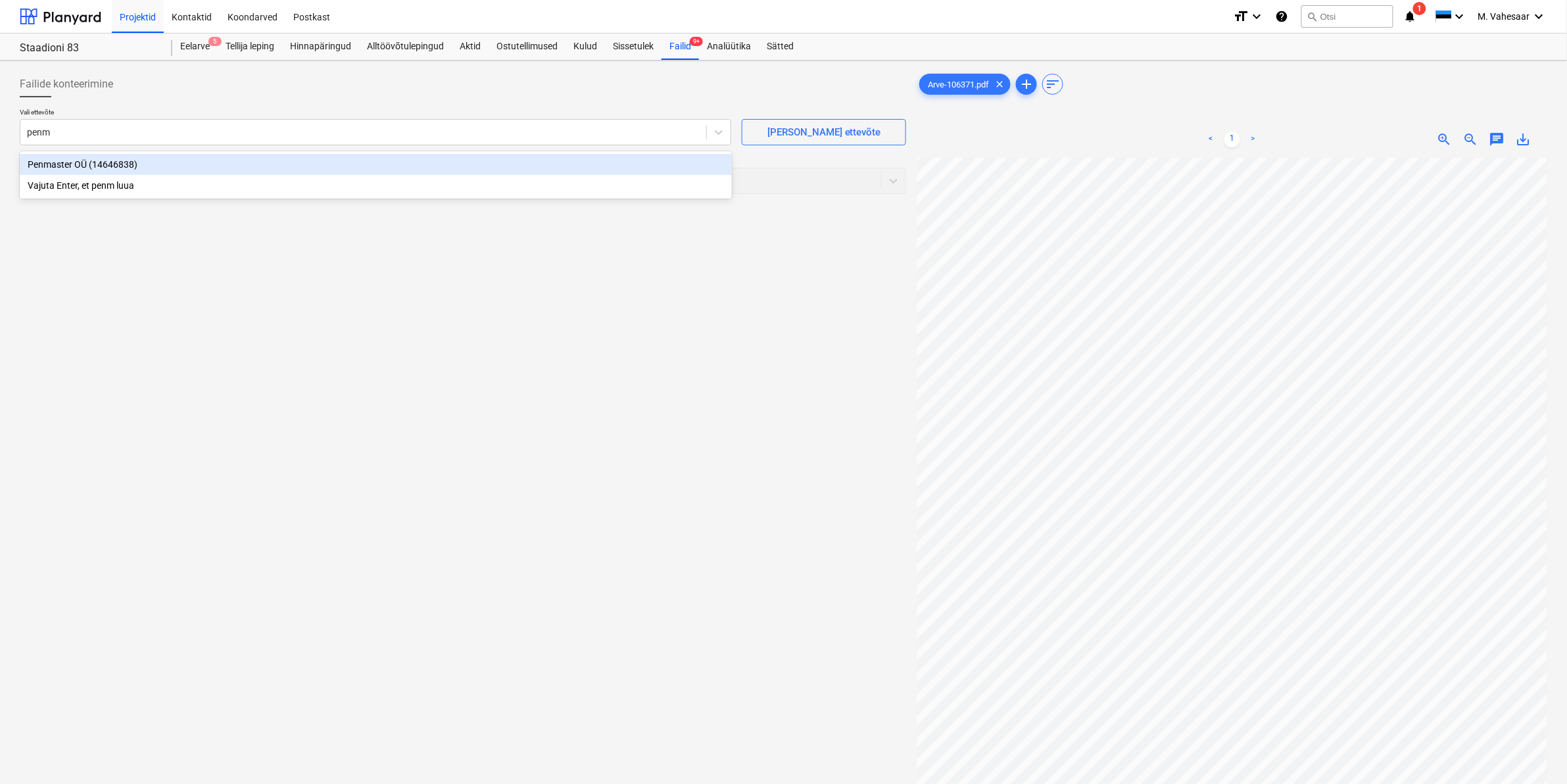
click at [82, 166] on div "Penmaster OÜ (14646838)" at bounding box center [376, 164] width 712 height 21
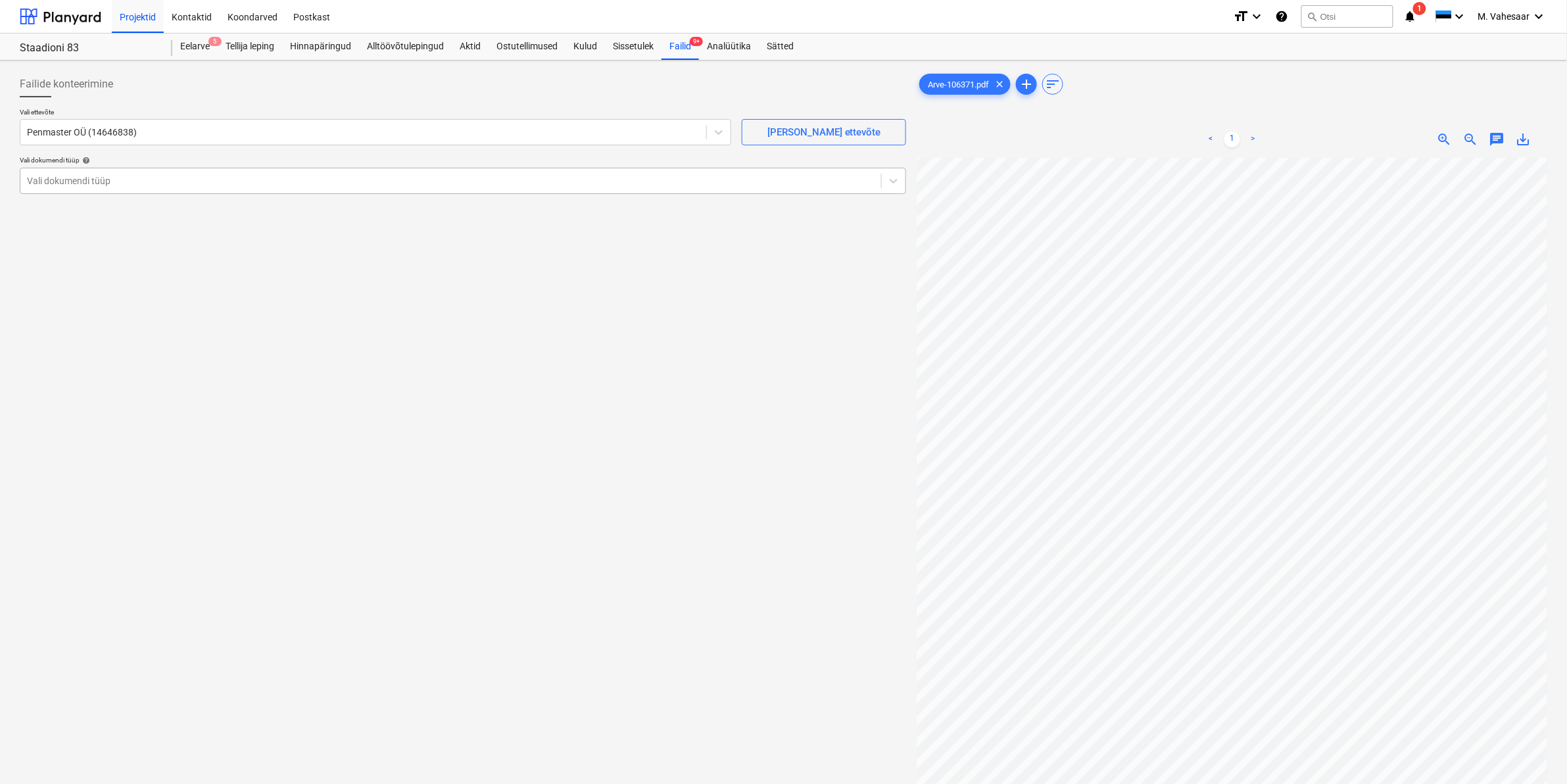
click at [91, 184] on div at bounding box center [450, 181] width 847 height 13
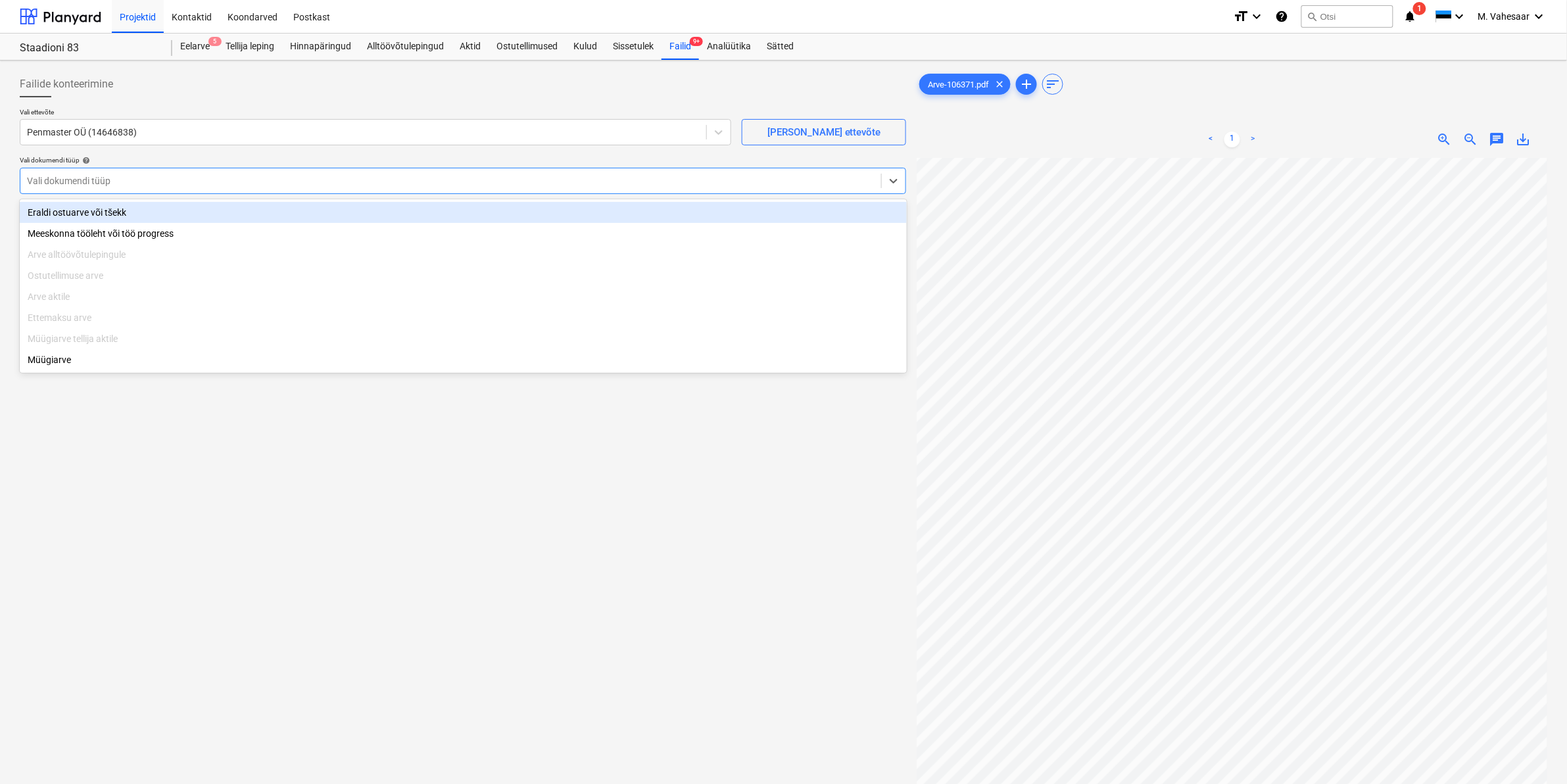
click at [73, 210] on div "Eraldi ostuarve või tšekk" at bounding box center [464, 212] width 887 height 21
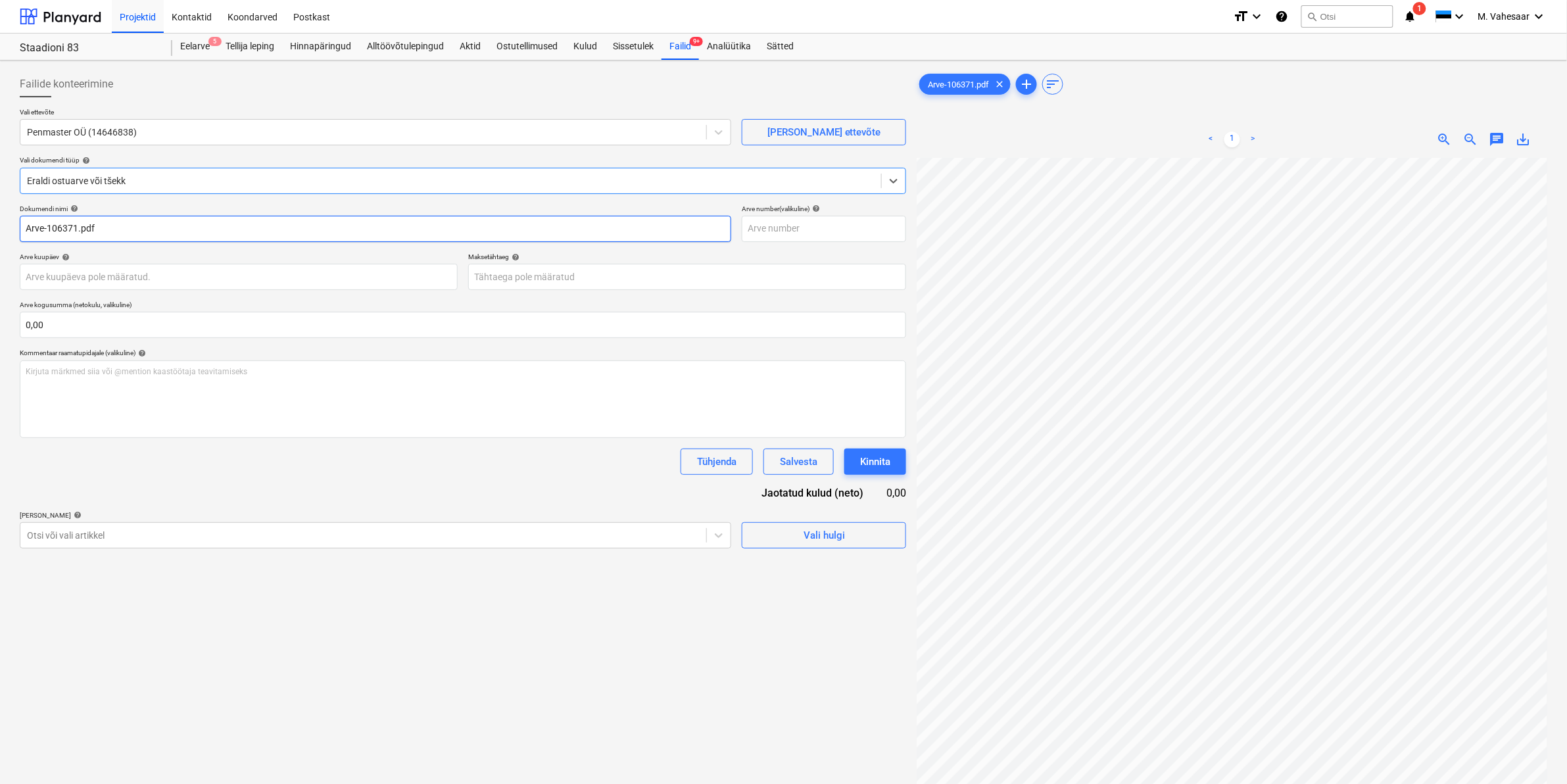
click at [23, 224] on input "Arve-106371.pdf" at bounding box center [376, 228] width 711 height 26
type input "Penmaster Arve-106371.pdf"
click at [172, 527] on div "Otsi või vali artikkel" at bounding box center [363, 535] width 686 height 18
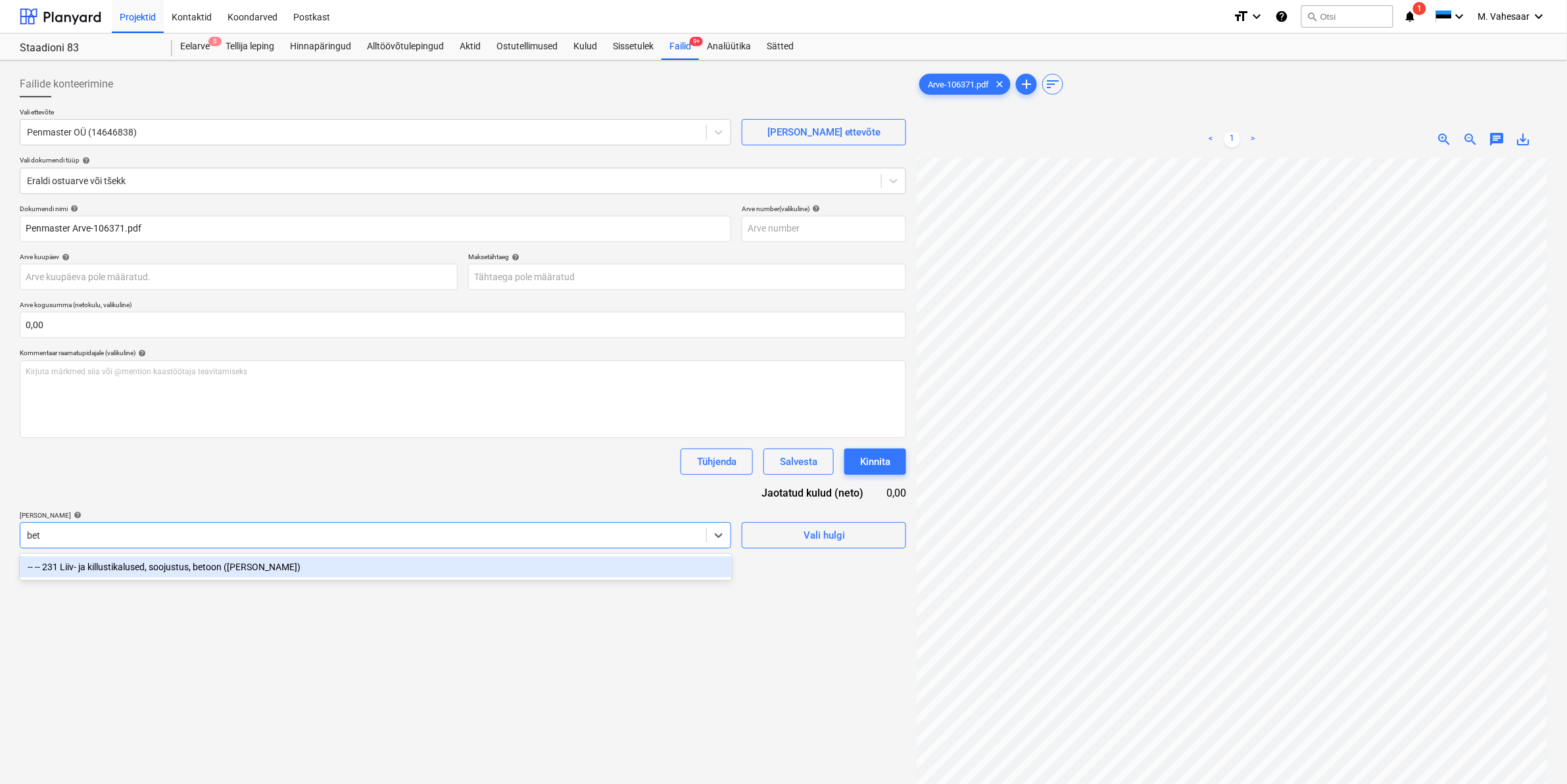
type input "beto"
click at [175, 566] on div "-- -- 231 Liiv- ja killustikalused, soojustus, betoon ([PERSON_NAME])" at bounding box center [376, 567] width 712 height 21
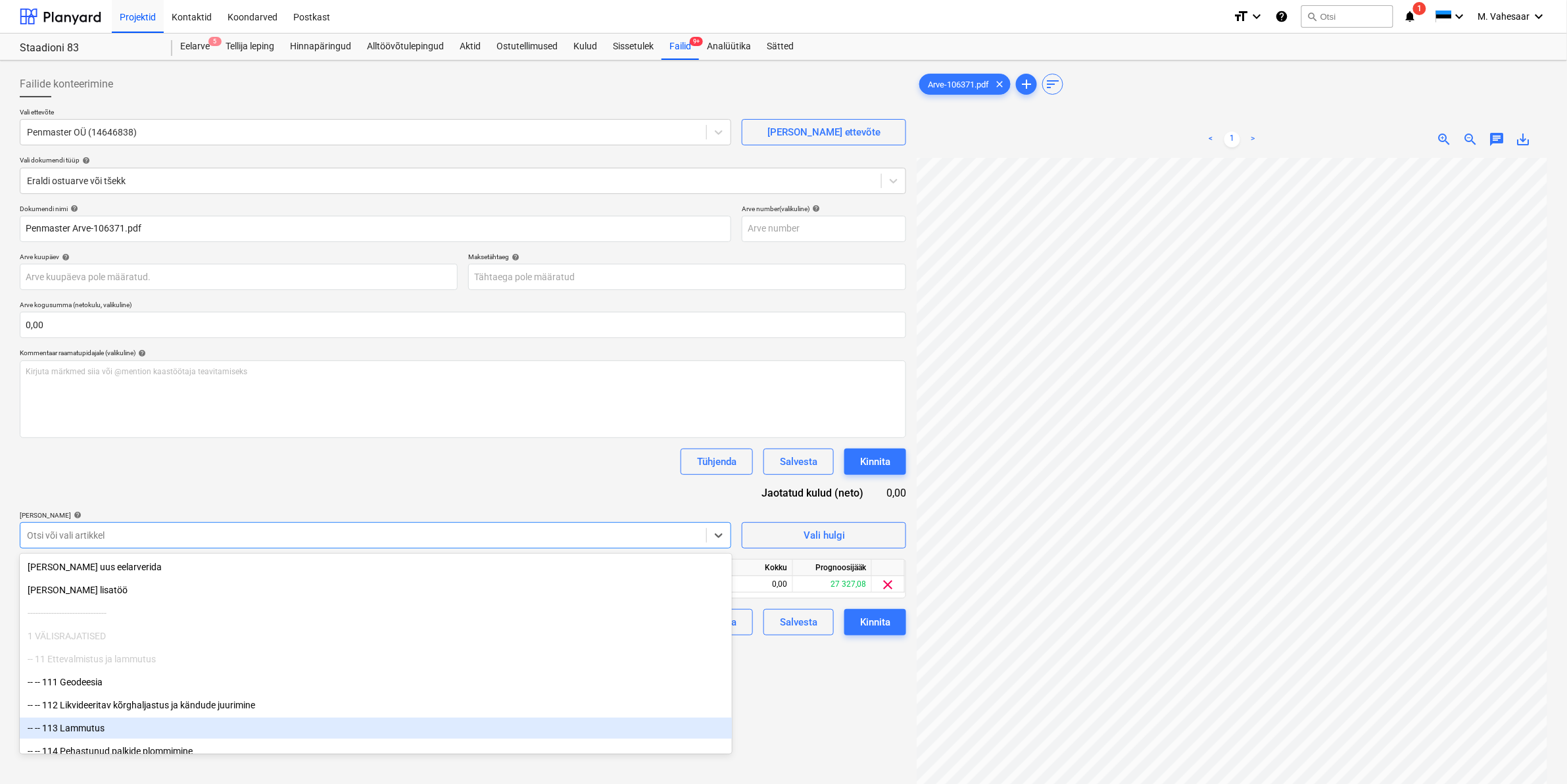
click at [833, 695] on div "Failide konteerimine Vali ettevõte Penmaster OÜ (14646838) [PERSON_NAME] uus et…" at bounding box center [463, 488] width 897 height 844
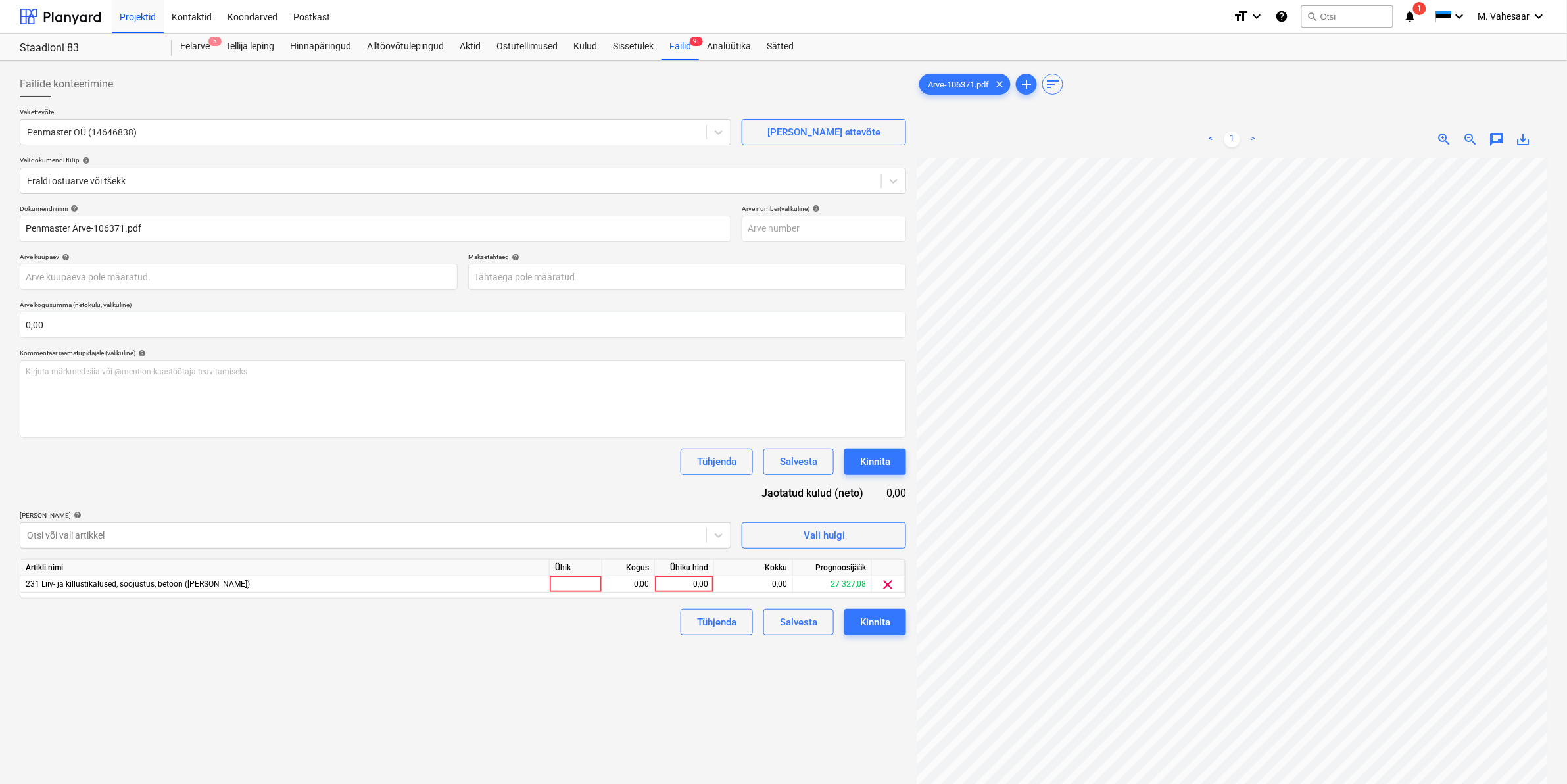
scroll to position [188, 151]
click at [686, 586] on div "0,00" at bounding box center [684, 584] width 48 height 16
type input "27,50"
click at [587, 659] on div "Failide konteerimine Vali ettevõte Penmaster OÜ (14646838) [PERSON_NAME] uus et…" at bounding box center [463, 488] width 897 height 844
click at [876, 624] on div "Kinnita" at bounding box center [875, 621] width 30 height 17
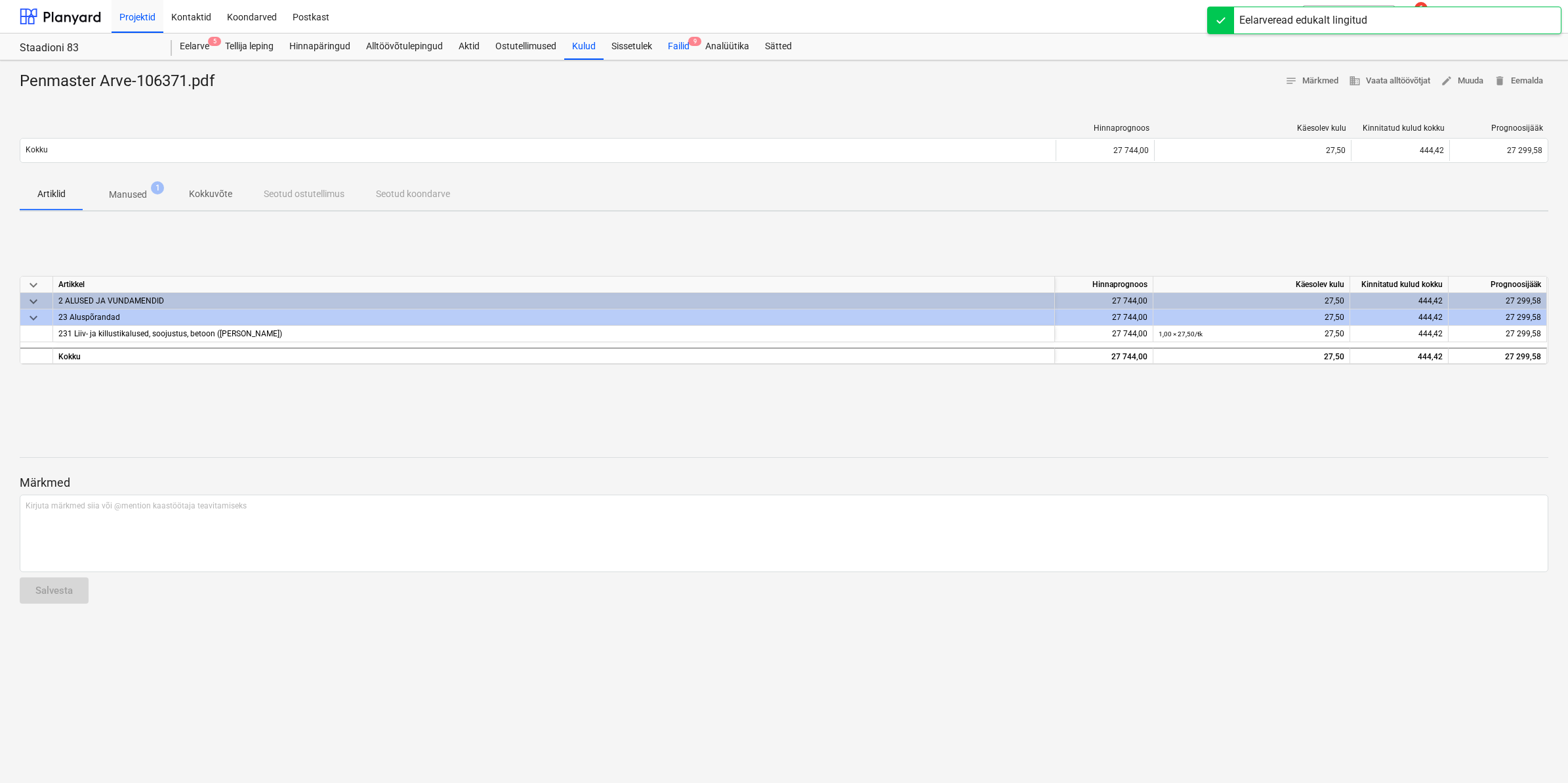
drag, startPoint x: 671, startPoint y: 41, endPoint x: 677, endPoint y: 53, distance: 13.4
click at [671, 41] on div "Failid 9" at bounding box center [679, 47] width 37 height 26
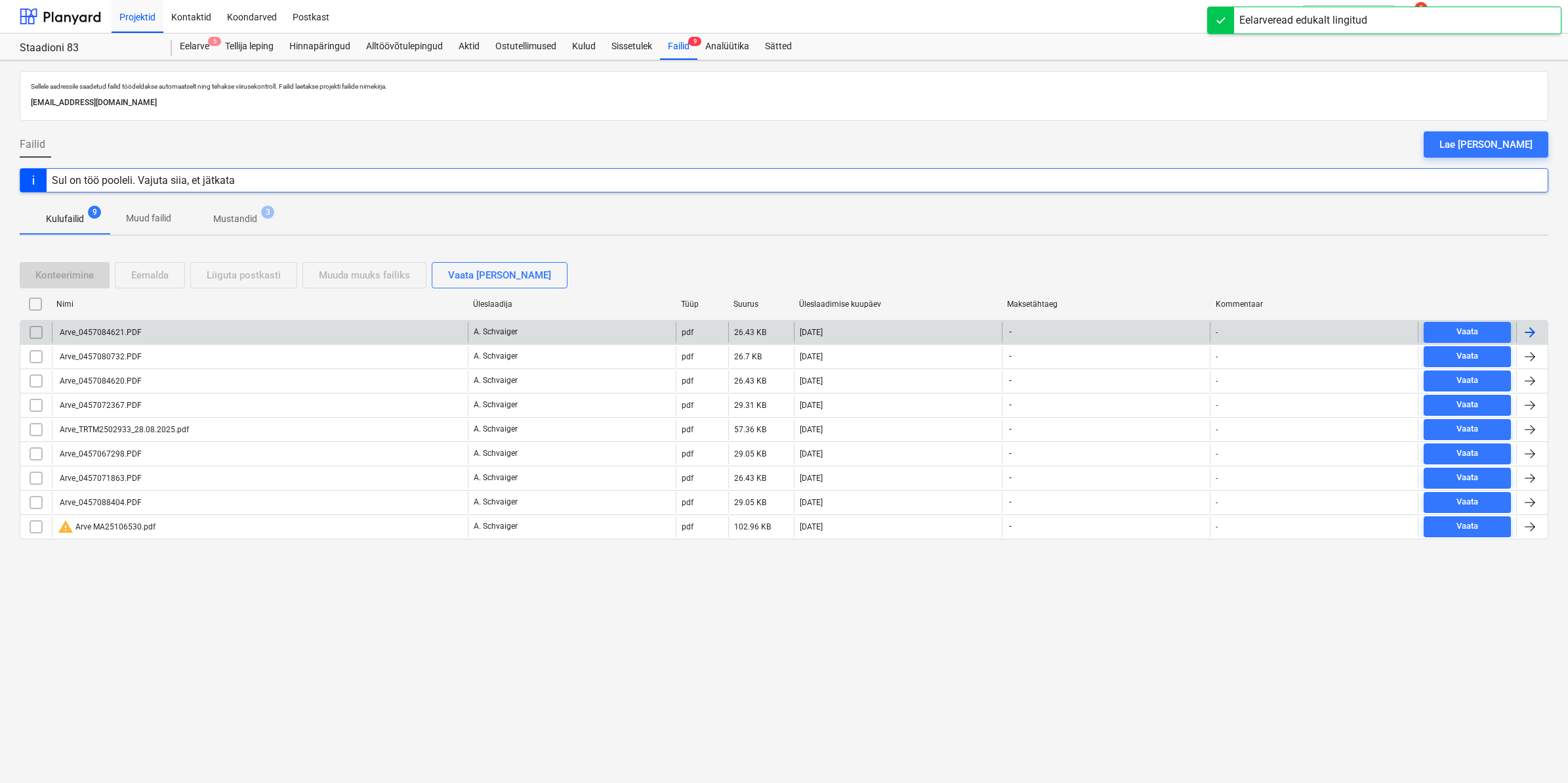
click at [105, 327] on div "Arve_0457084621.PDF" at bounding box center [260, 332] width 416 height 21
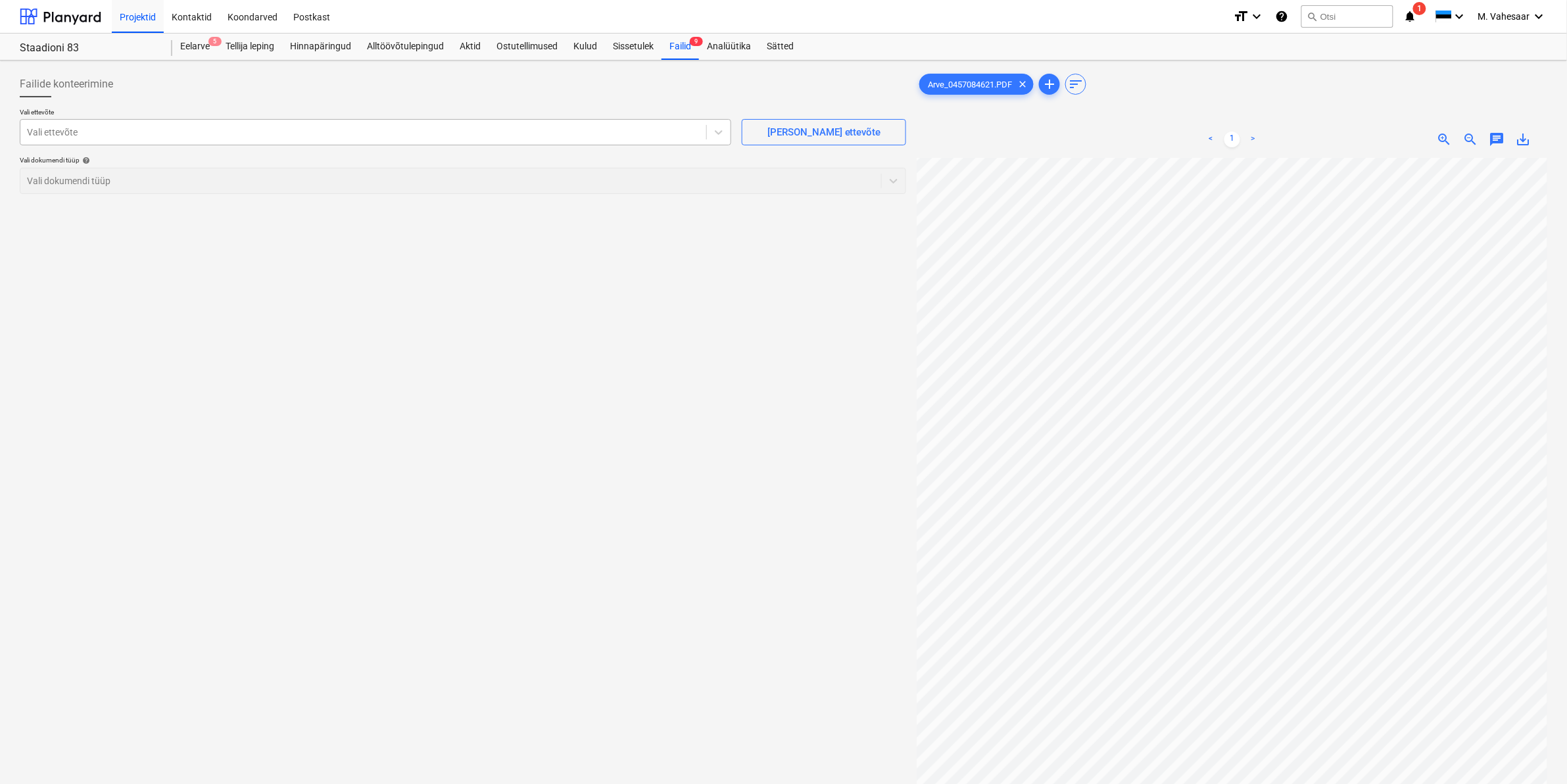
click at [221, 130] on div at bounding box center [363, 132] width 673 height 13
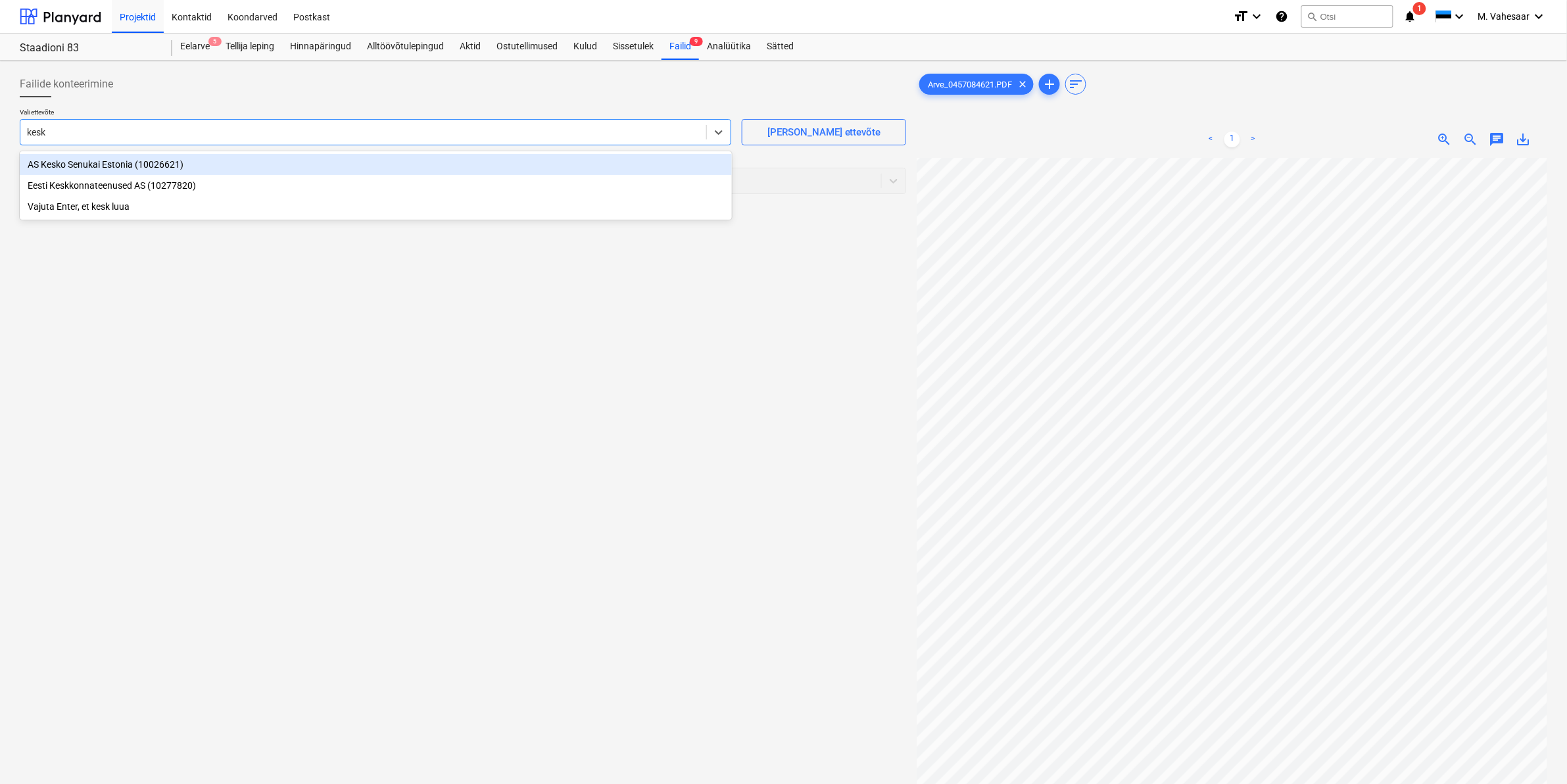
type input "kesko"
click at [153, 165] on div "AS Kesko Senukai Estonia (10026621)" at bounding box center [376, 164] width 712 height 21
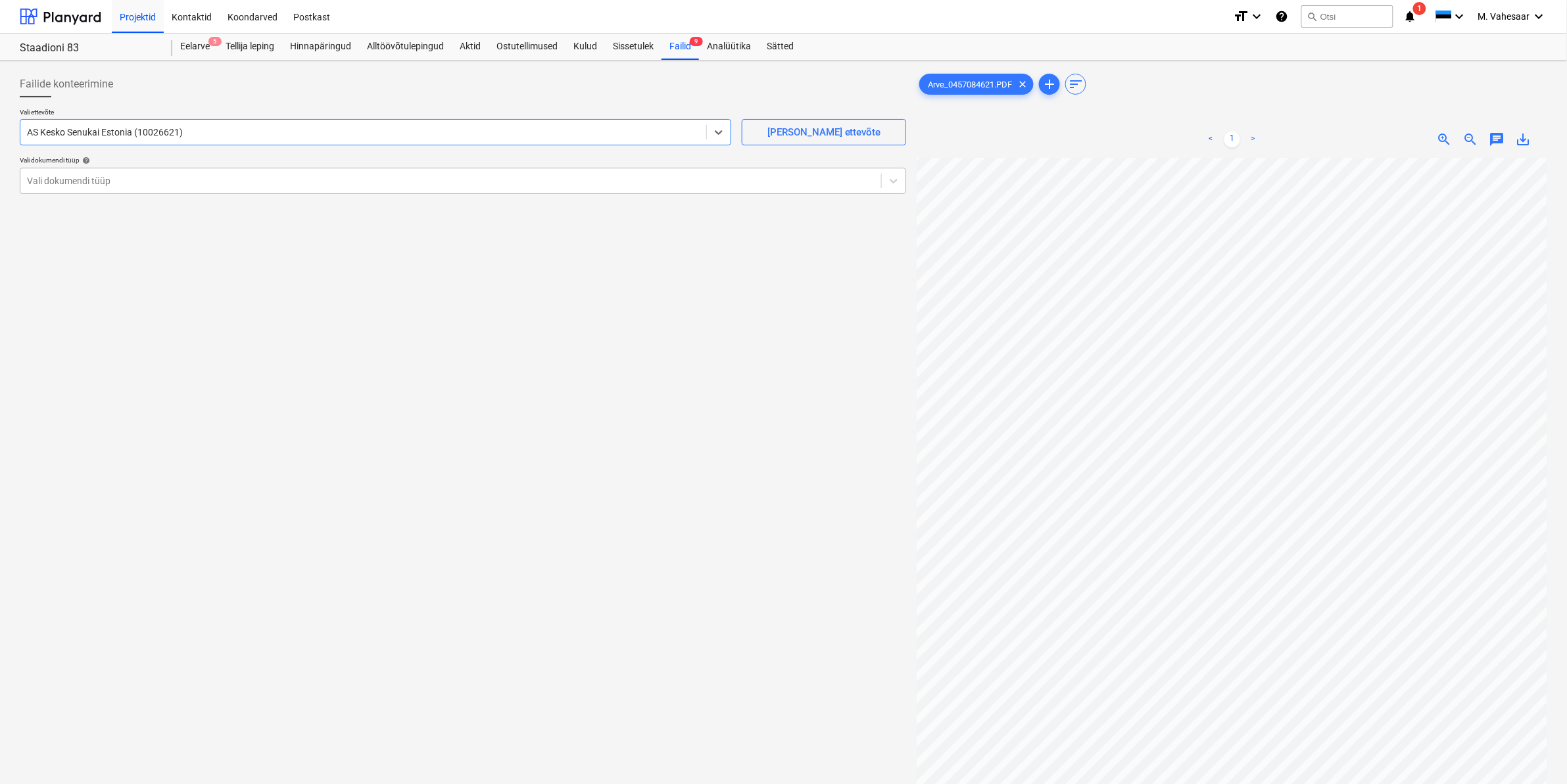
click at [144, 179] on div at bounding box center [450, 181] width 847 height 13
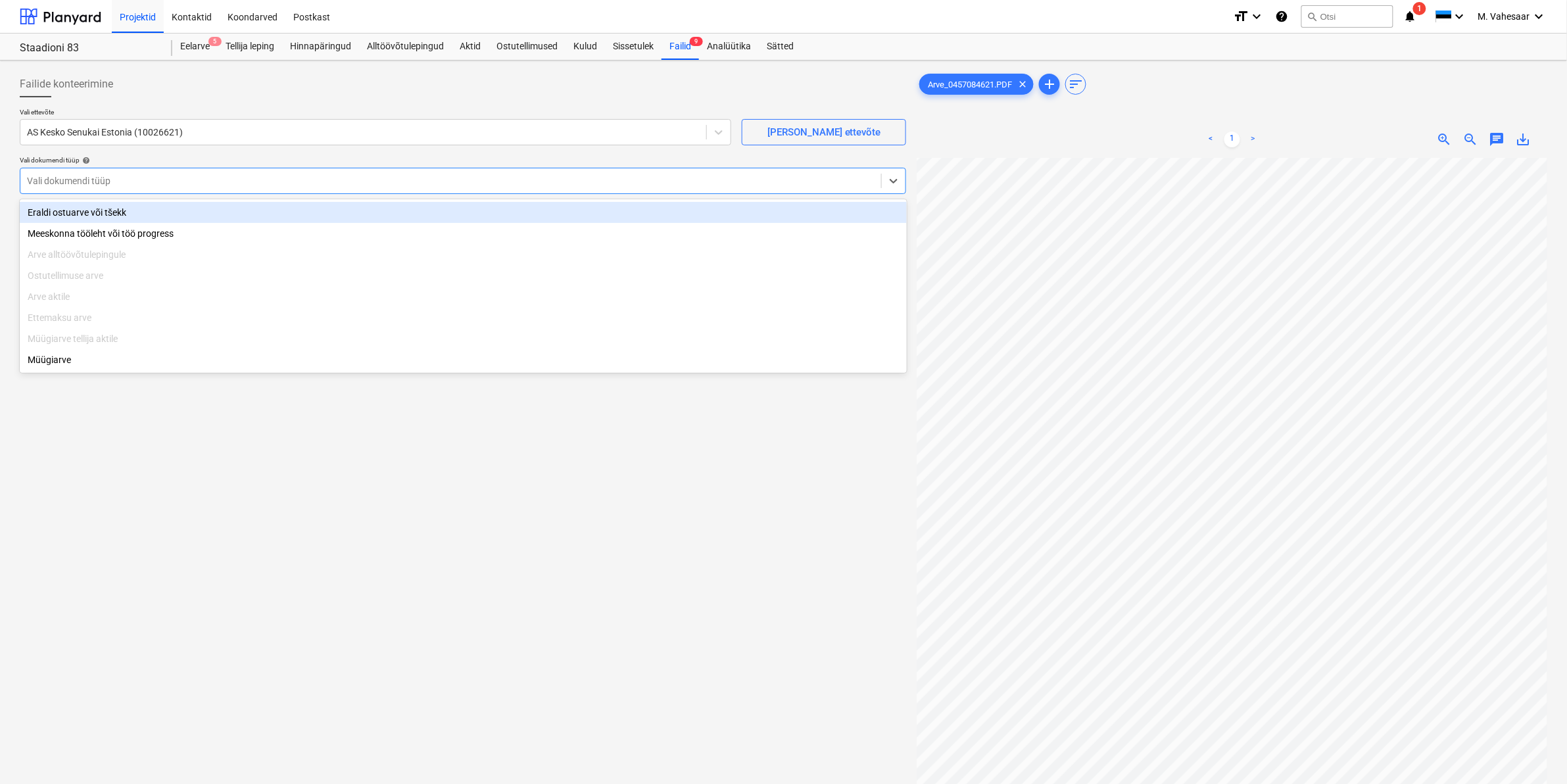
click at [88, 216] on div "Eraldi ostuarve või tšekk" at bounding box center [464, 212] width 887 height 21
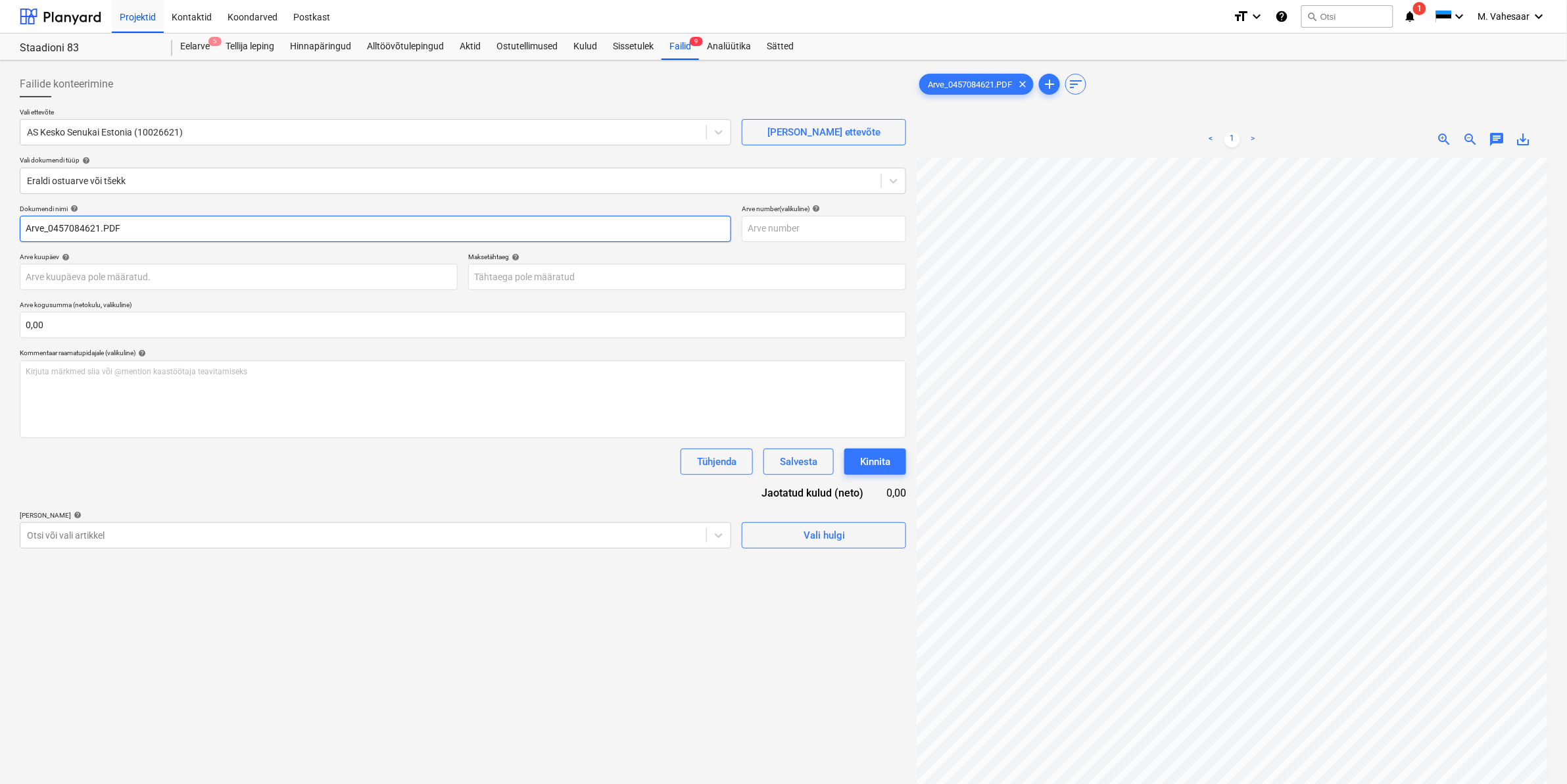
click at [25, 227] on input "Arve_0457084621.PDF" at bounding box center [376, 228] width 711 height 26
type input "K Rauta Arve_0457084621.PDF"
click at [127, 526] on div "Otsi või vali artikkel" at bounding box center [363, 535] width 686 height 18
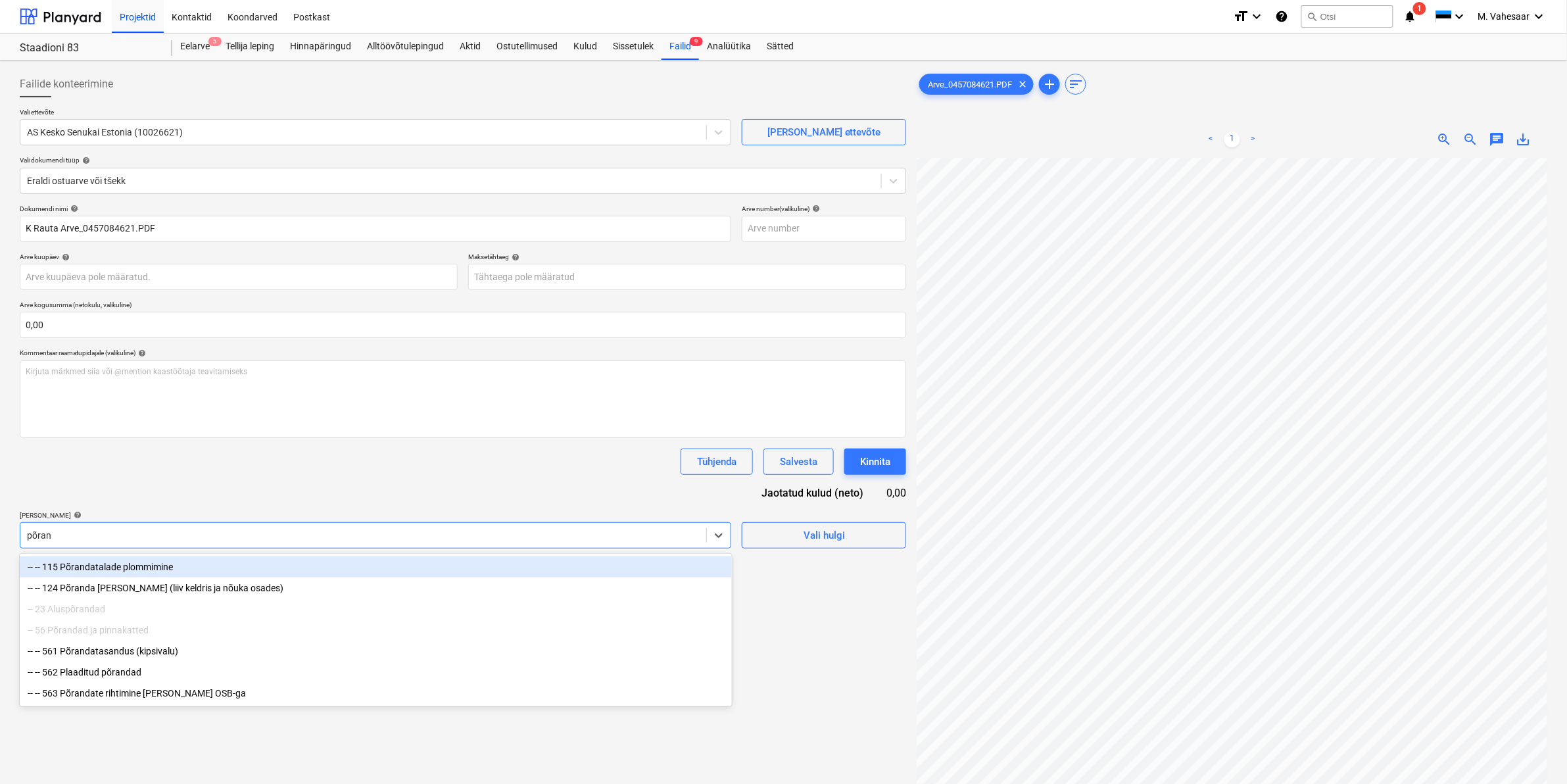
type input "põrand"
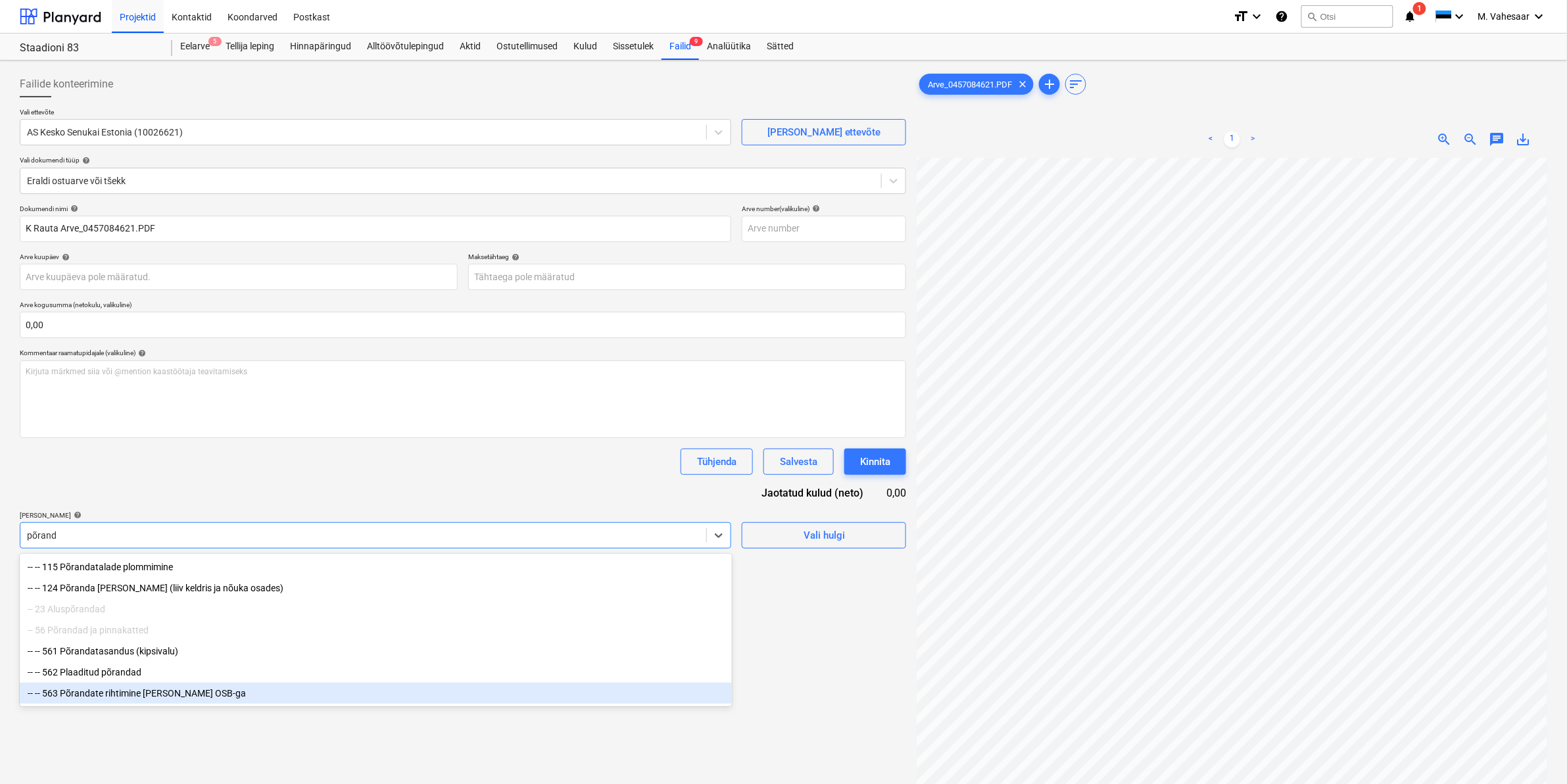
click at [182, 700] on div "-- -- 563 Põrandate rihtimine [PERSON_NAME] OSB-ga" at bounding box center [376, 693] width 712 height 21
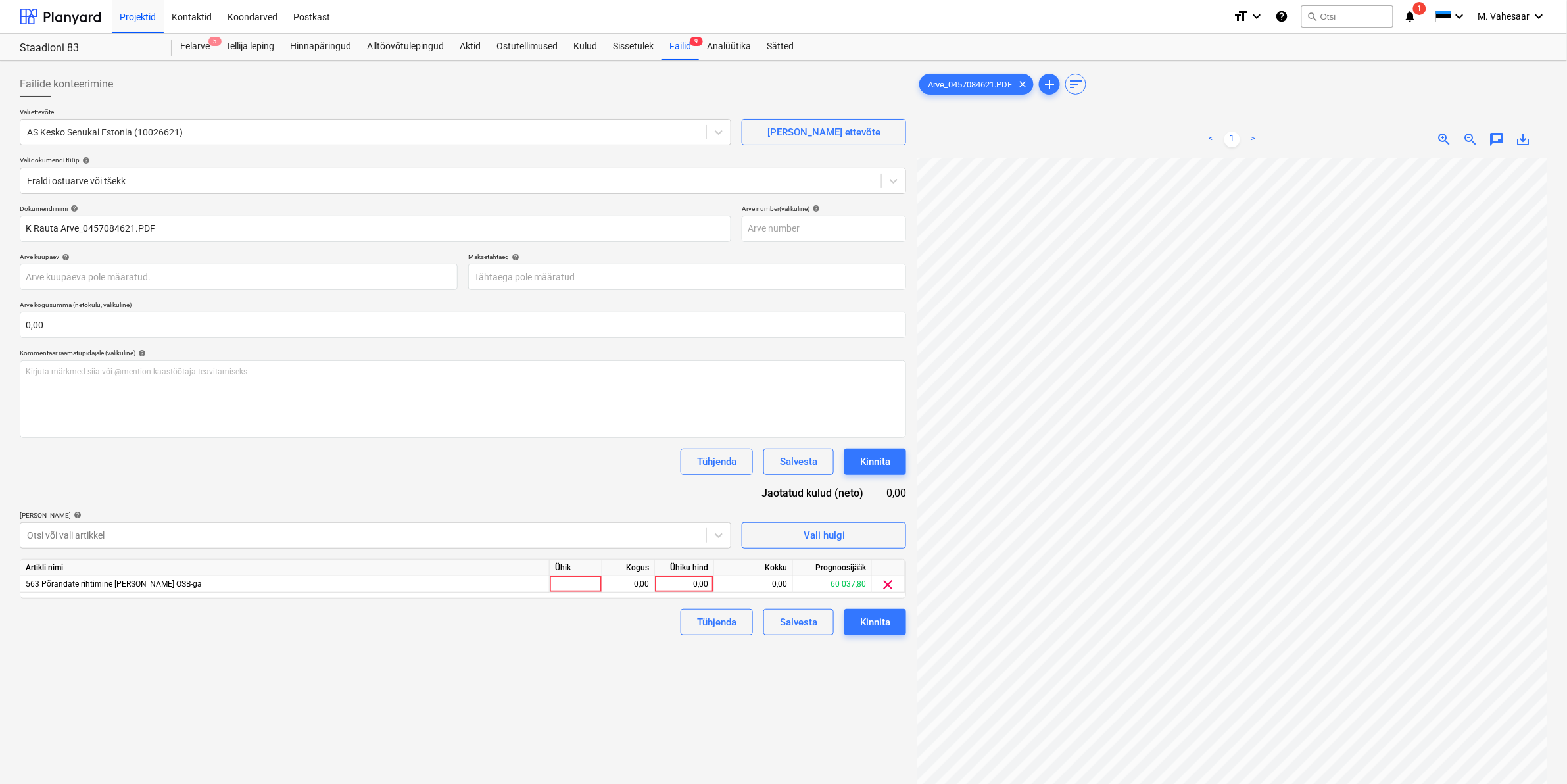
click at [800, 679] on div "Failide konteerimine Vali ettevõte AS Kesko Senukai Estonia (10026621) [PERSON_…" at bounding box center [463, 488] width 897 height 844
click at [672, 586] on div "0,00" at bounding box center [684, 584] width 48 height 16
click at [683, 584] on div "0,00" at bounding box center [684, 584] width 48 height 16
type input "1810,08"
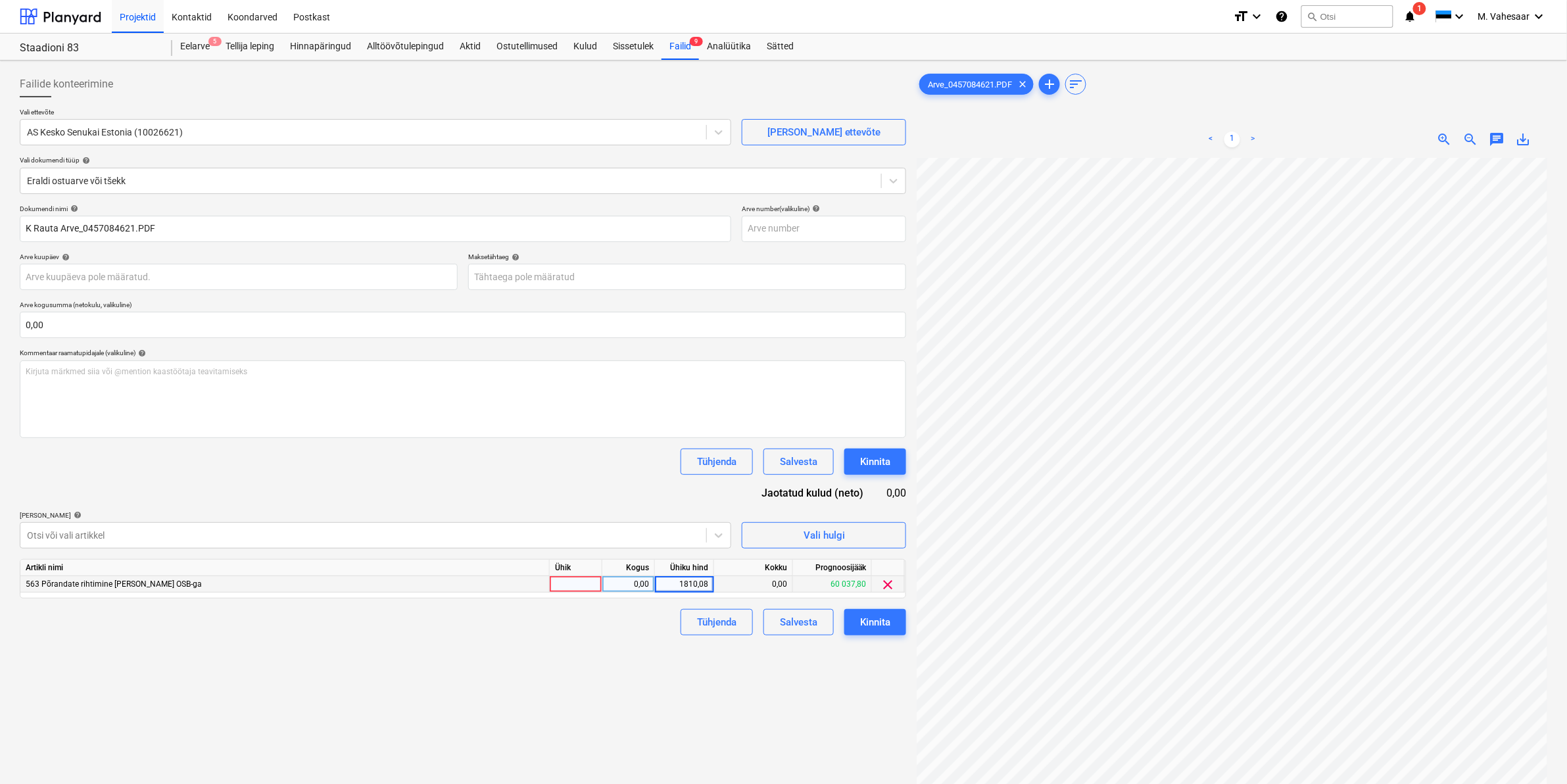
click at [642, 645] on div "Failide konteerimine Vali ettevõte AS Kesko Senukai Estonia (10026621) [PERSON_…" at bounding box center [463, 488] width 897 height 844
click at [863, 621] on div "Kinnita" at bounding box center [875, 621] width 30 height 17
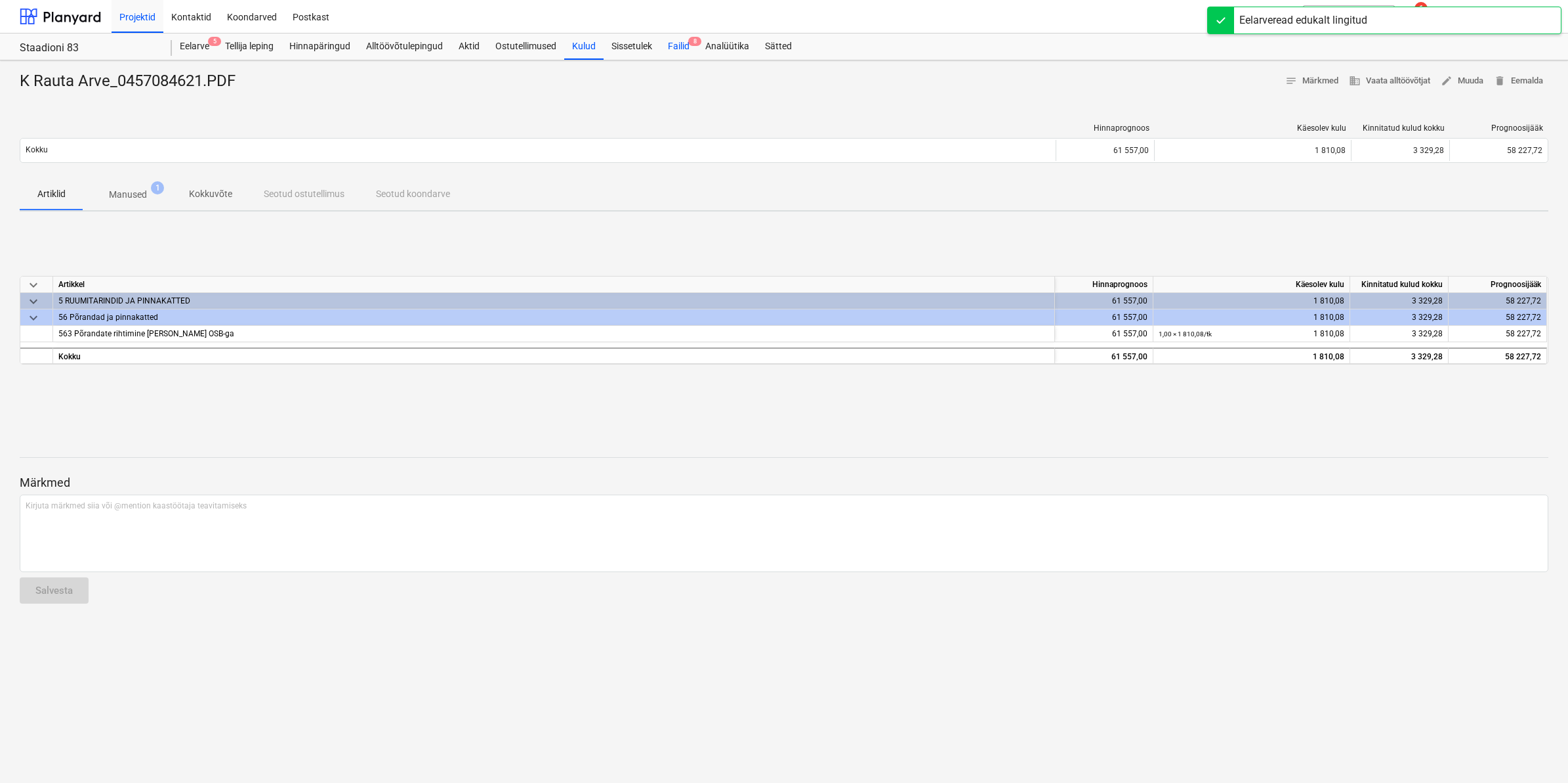
drag, startPoint x: 675, startPoint y: 40, endPoint x: 675, endPoint y: 55, distance: 15.0
click at [675, 40] on div "Failid 8" at bounding box center [679, 47] width 37 height 26
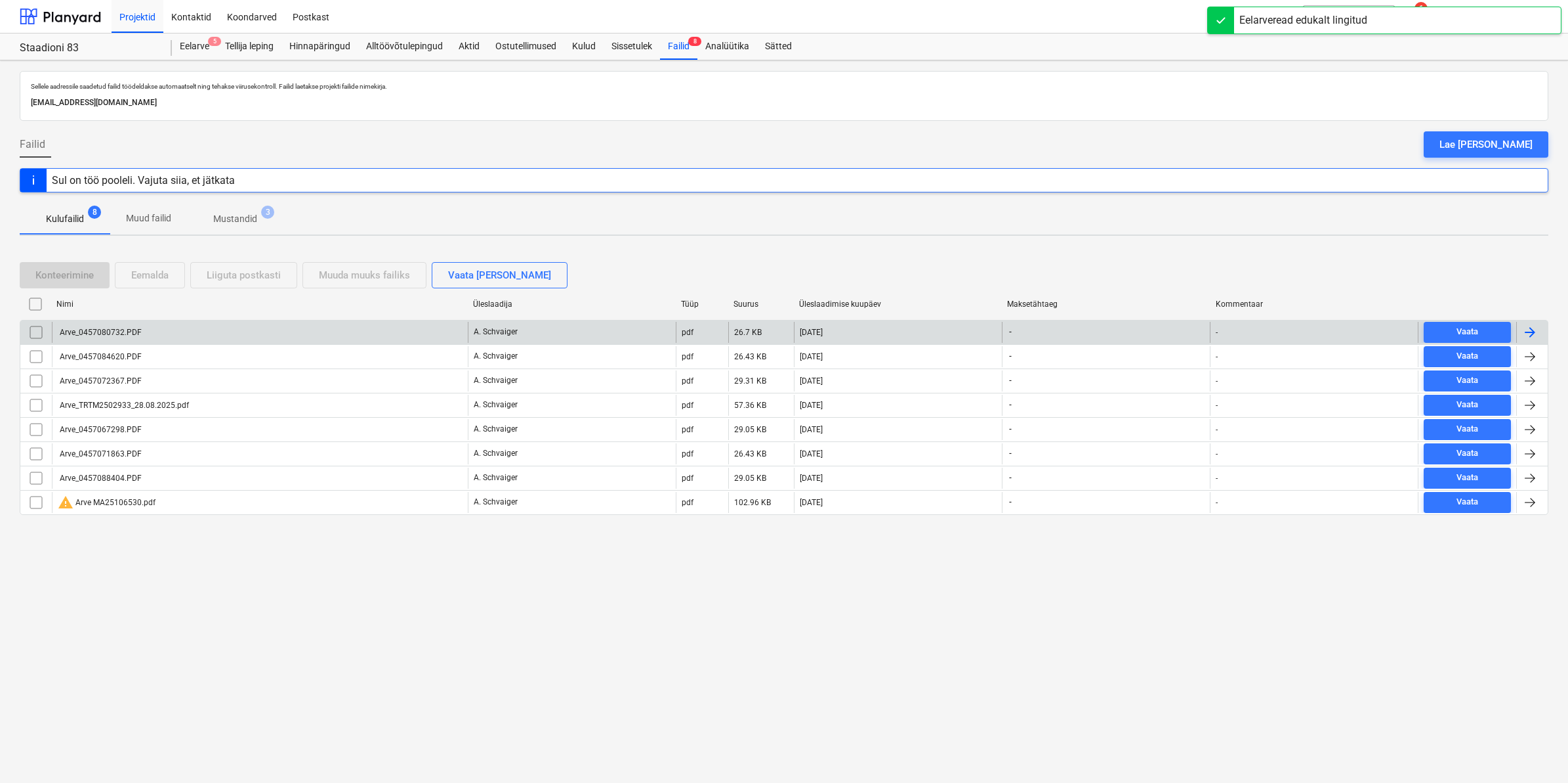
click at [131, 324] on div "Arve_0457080732.PDF" at bounding box center [260, 332] width 416 height 21
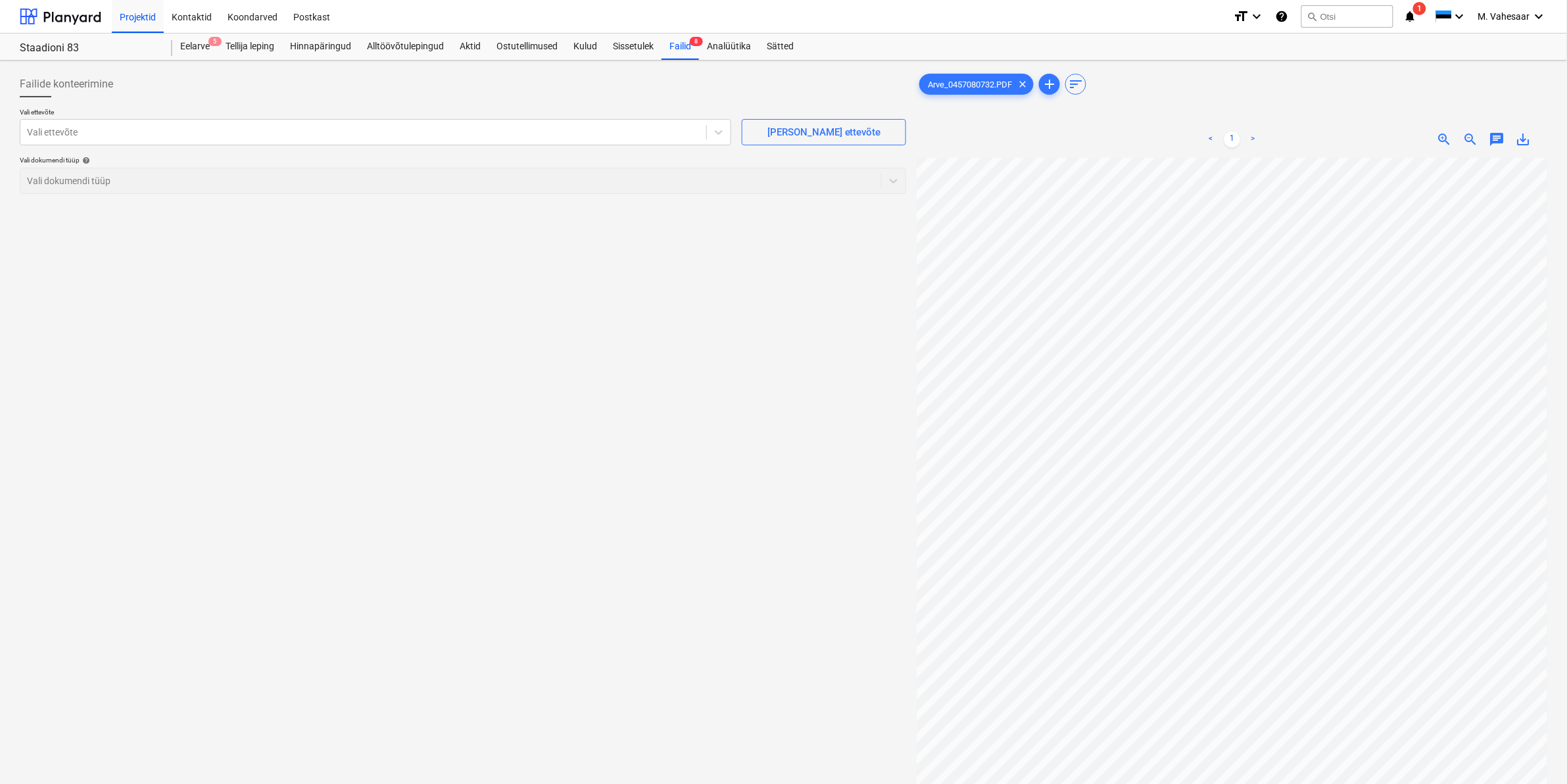
scroll to position [247, 0]
click at [344, 136] on div at bounding box center [363, 132] width 673 height 13
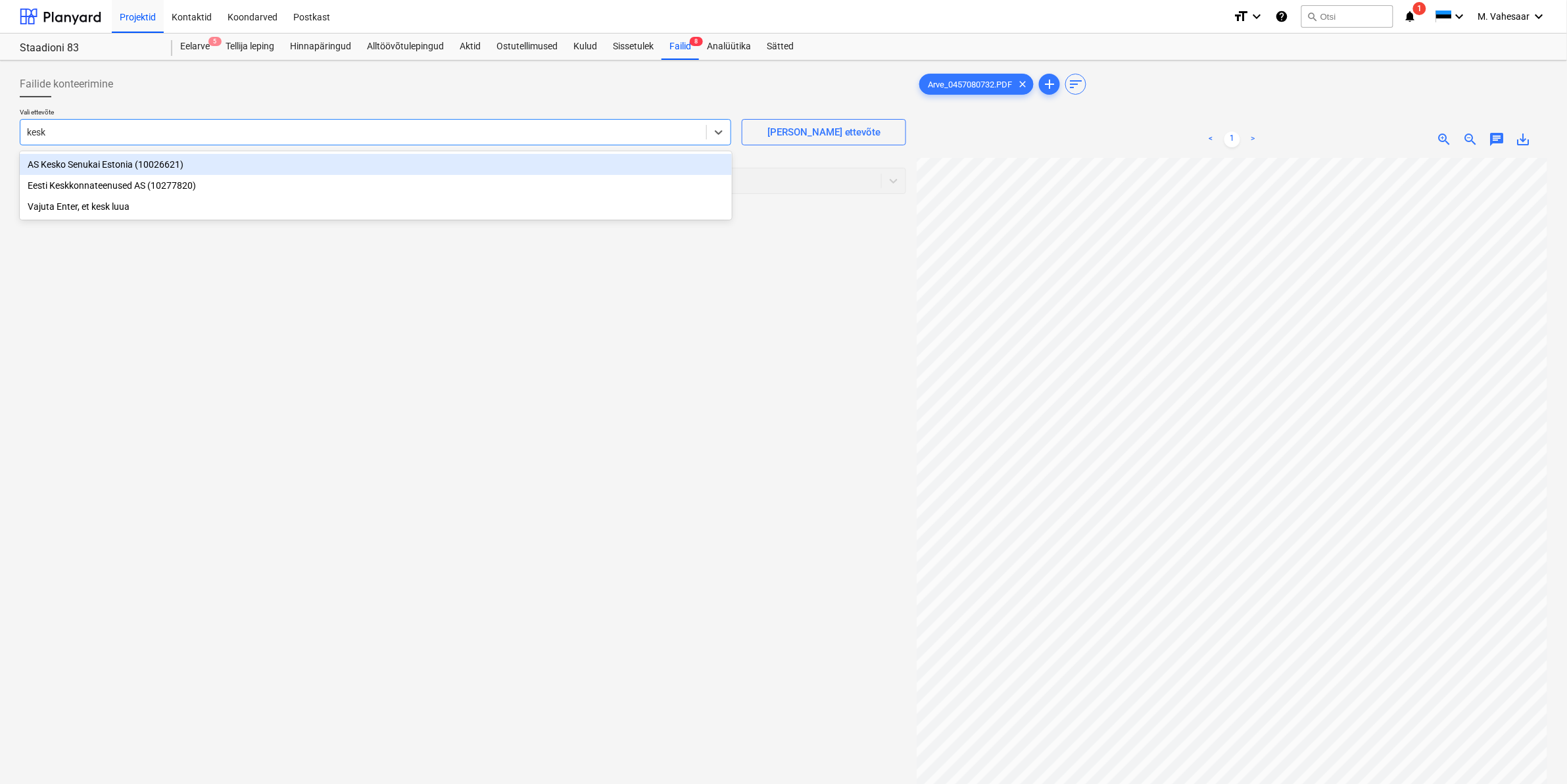
type input "kesko"
click at [191, 160] on div "AS Kesko Senukai Estonia (10026621)" at bounding box center [376, 164] width 712 height 21
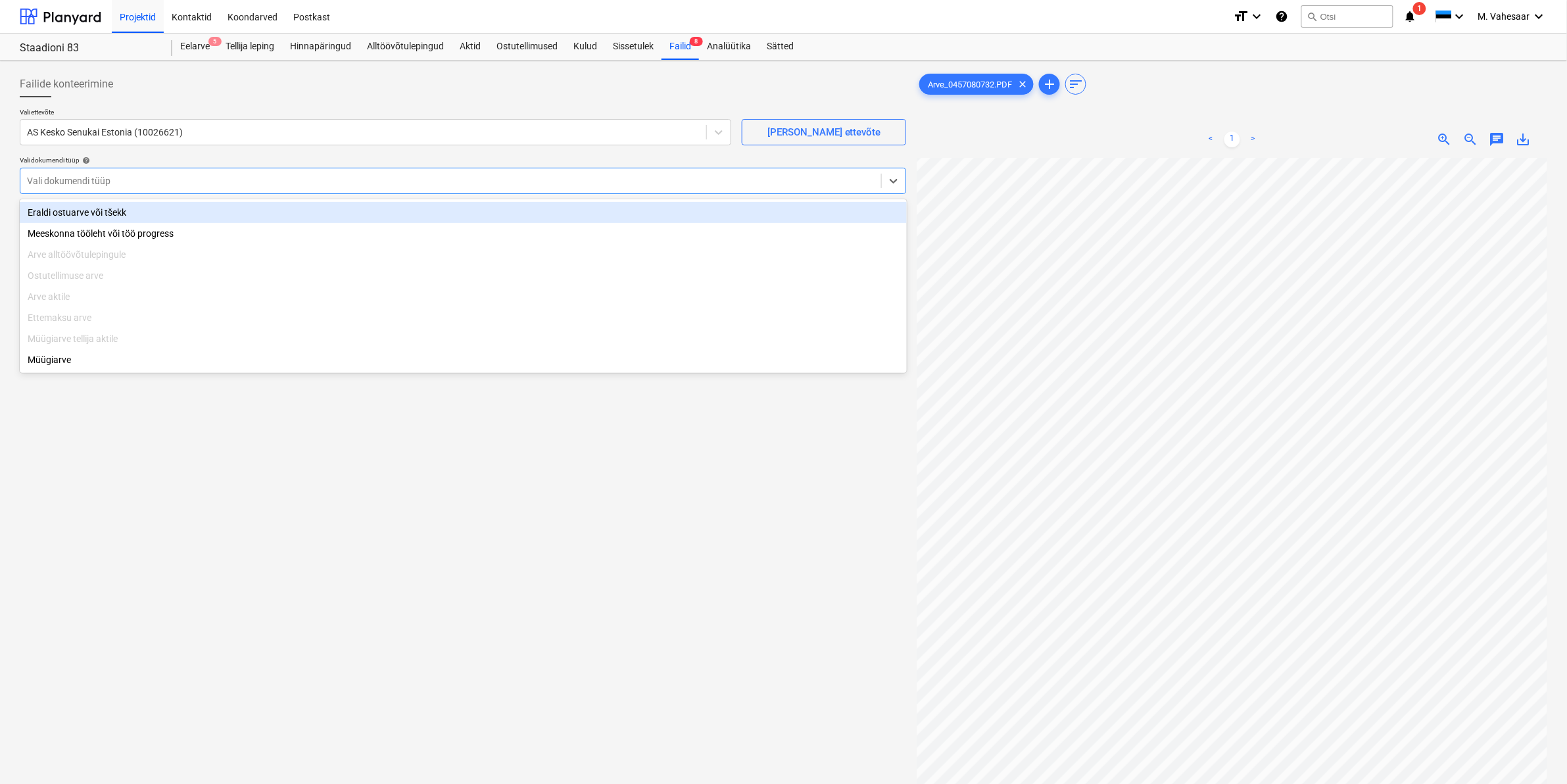
click at [143, 168] on div "Vali dokumendi tüüp" at bounding box center [464, 180] width 887 height 26
click at [105, 215] on div "Eraldi ostuarve või tšekk" at bounding box center [464, 212] width 887 height 21
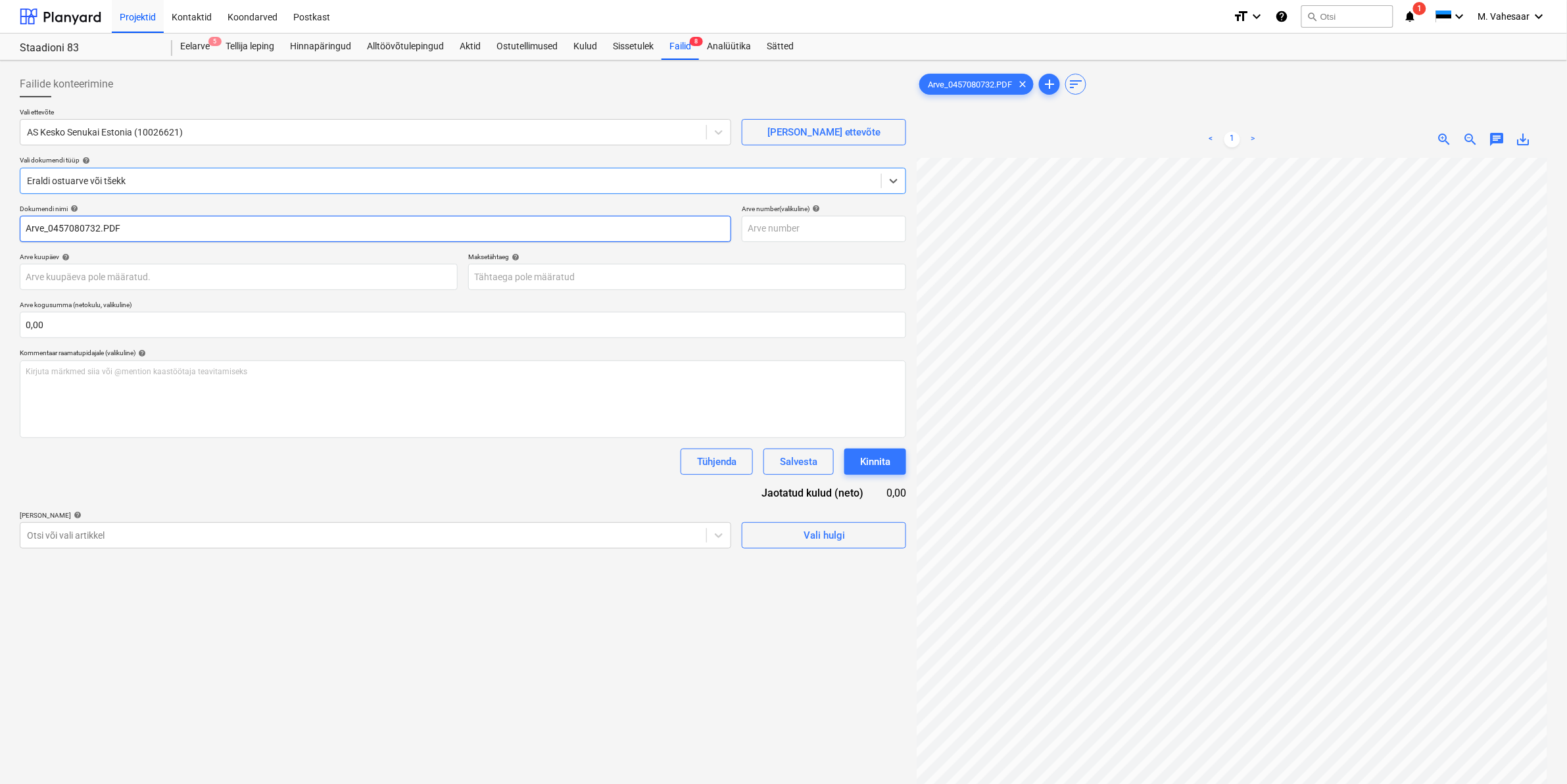
click at [27, 226] on input "Arve_0457080732.PDF" at bounding box center [376, 228] width 711 height 26
type input "K Rauta Arve_0457080732.PDF"
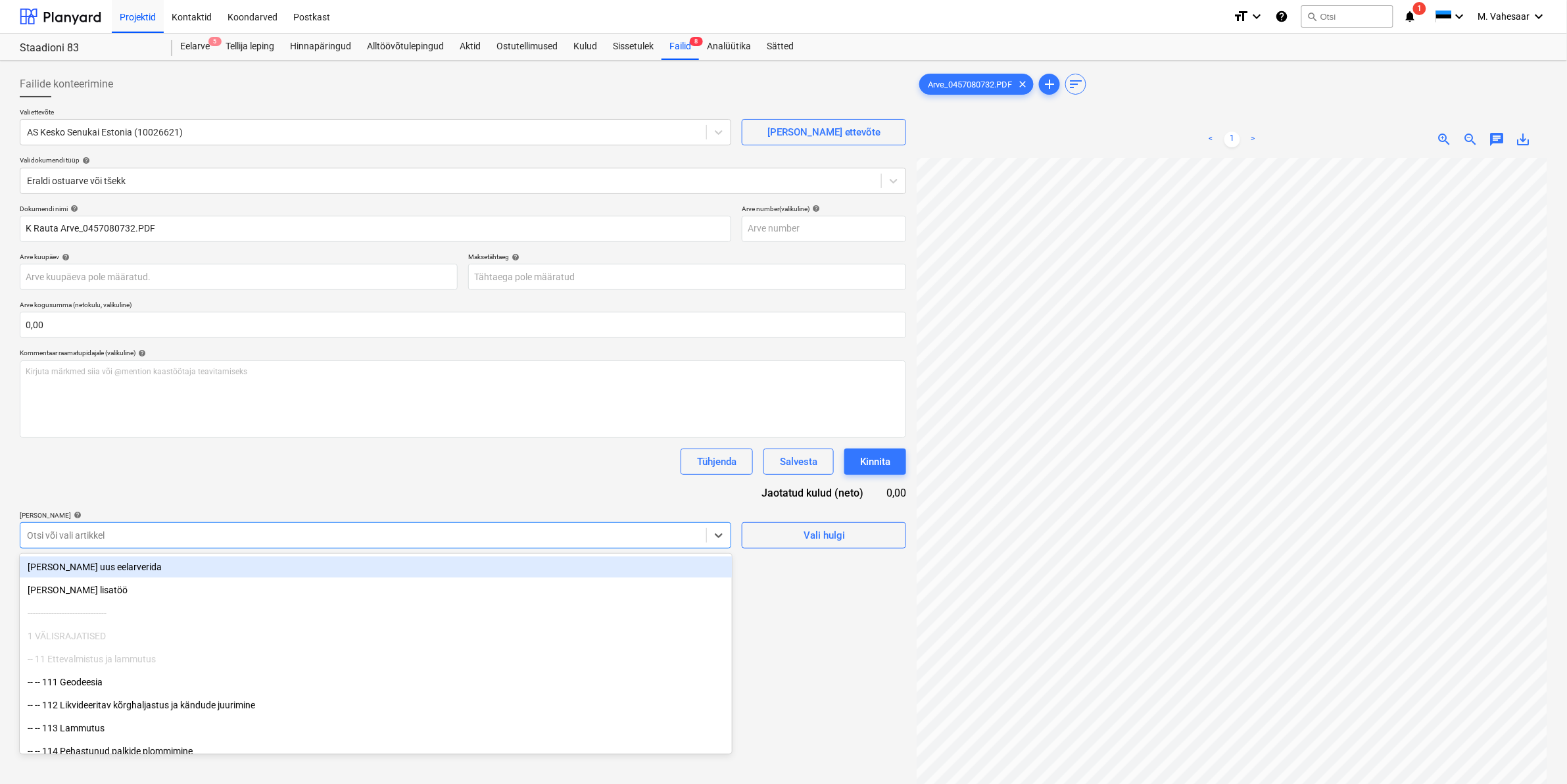
click at [100, 530] on div at bounding box center [363, 535] width 673 height 13
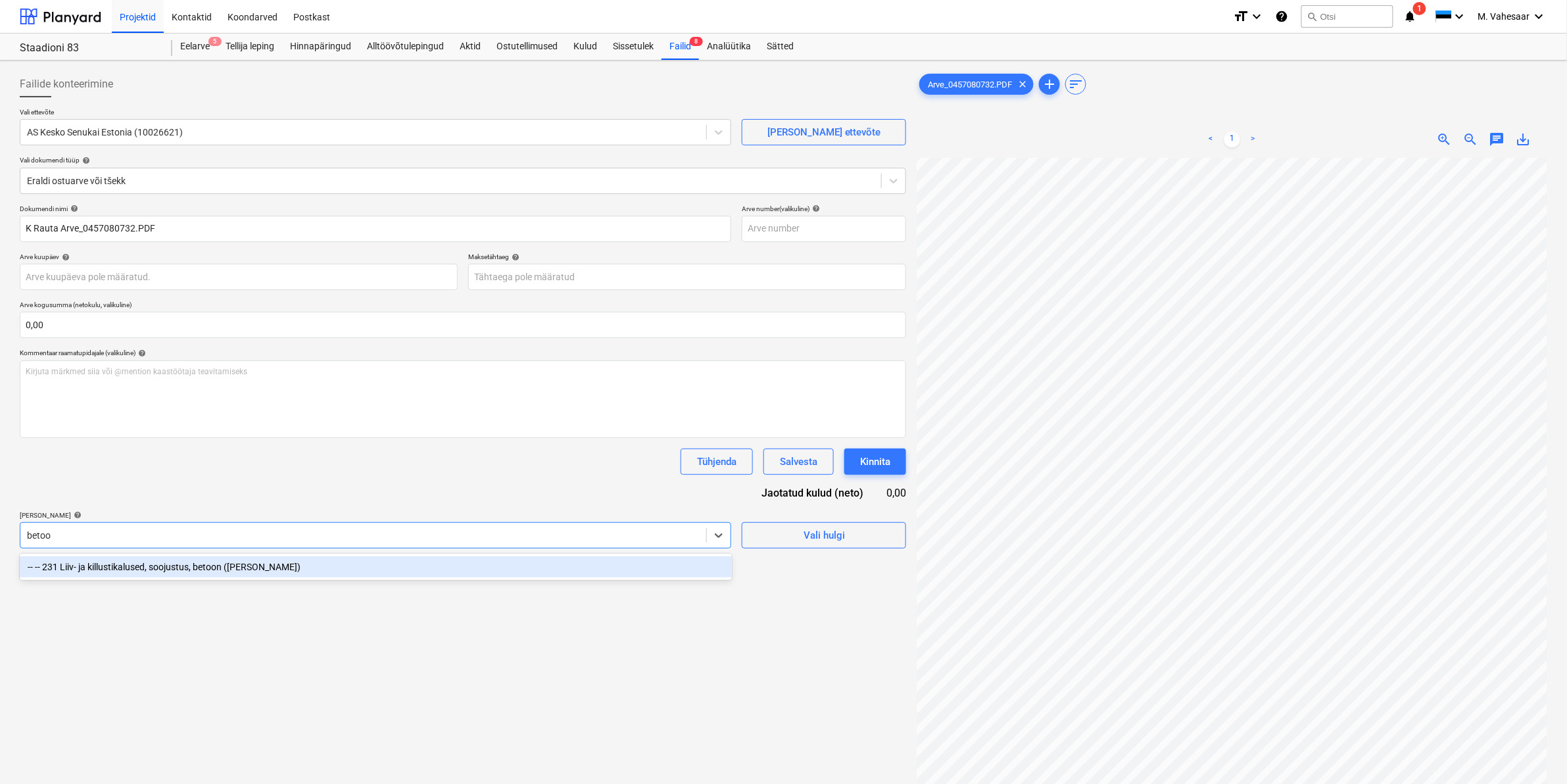
type input "betoon"
click at [176, 574] on div "-- -- 231 Liiv- ja killustikalused, soojustus, betoon ([PERSON_NAME])" at bounding box center [376, 567] width 712 height 21
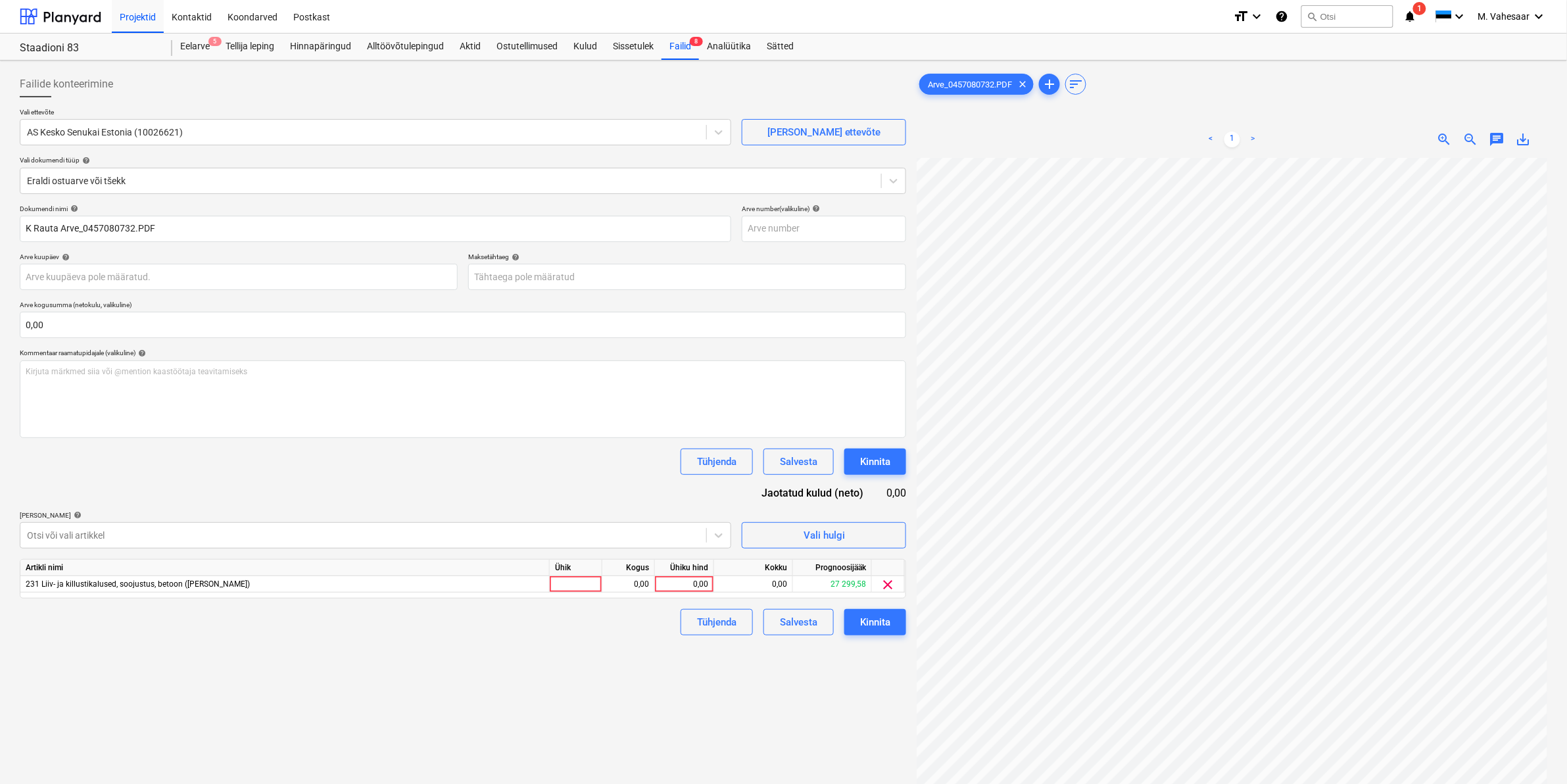
click at [797, 693] on div "Failide konteerimine Vali ettevõte AS Kesko Senukai Estonia (10026621) [PERSON_…" at bounding box center [463, 488] width 897 height 844
click at [686, 583] on div "0,00" at bounding box center [684, 584] width 48 height 16
type input "297,60"
click at [644, 679] on div "Failide konteerimine Vali ettevõte AS Kesko Senukai Estonia (10026621) [PERSON_…" at bounding box center [463, 488] width 897 height 844
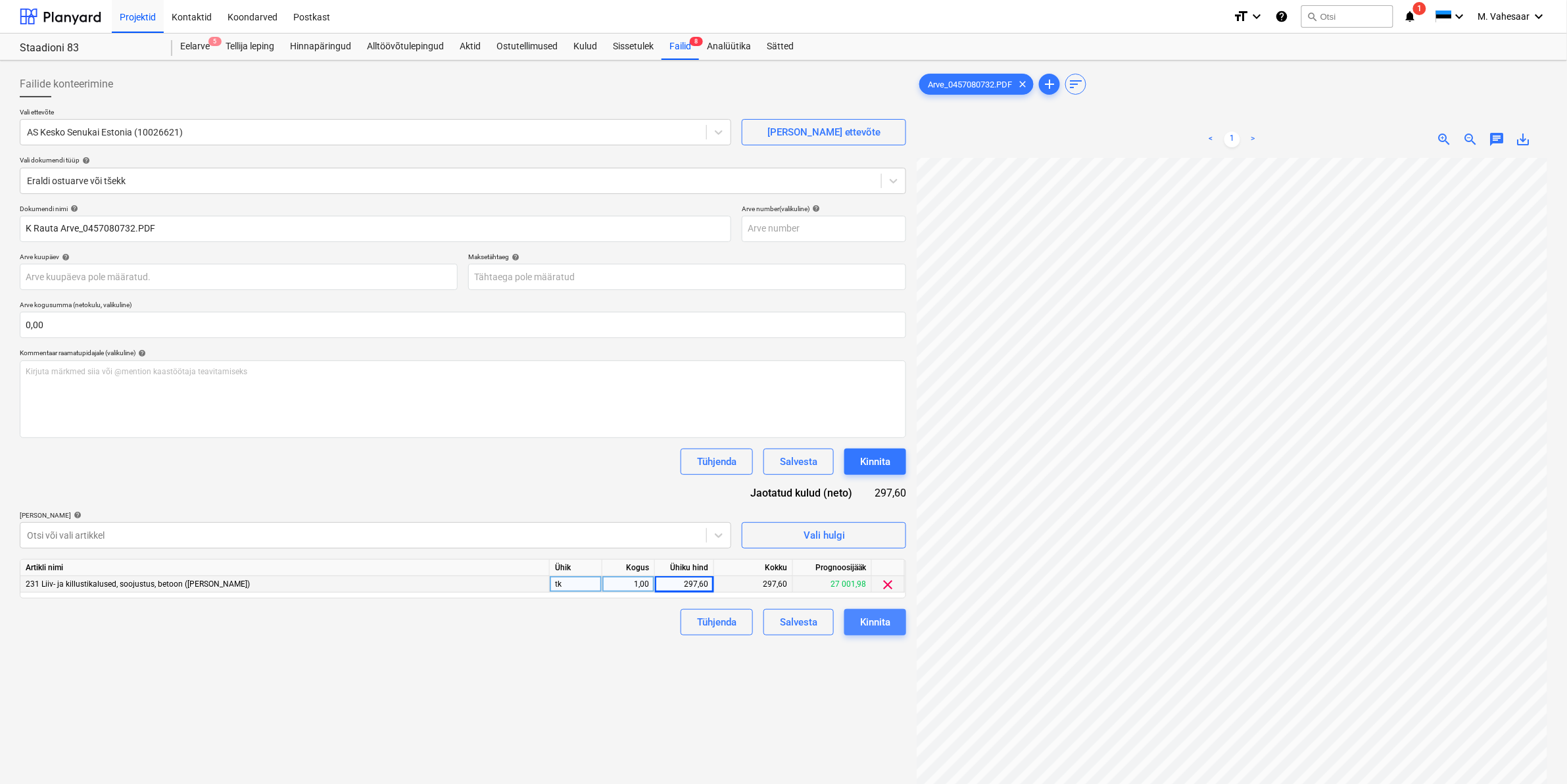
click at [873, 621] on div "Kinnita" at bounding box center [875, 621] width 30 height 17
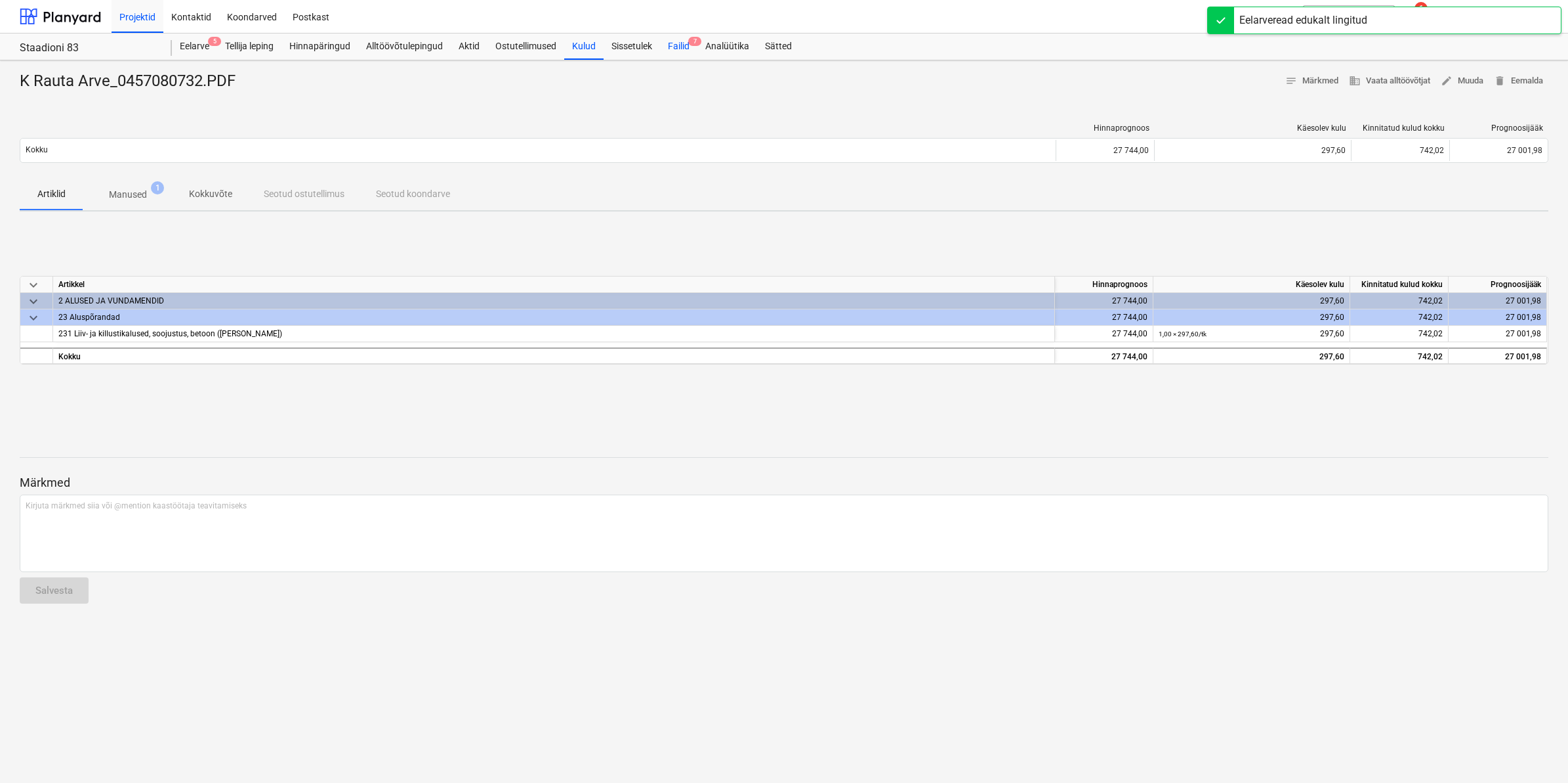
click at [680, 47] on div "Failid 7" at bounding box center [679, 47] width 37 height 26
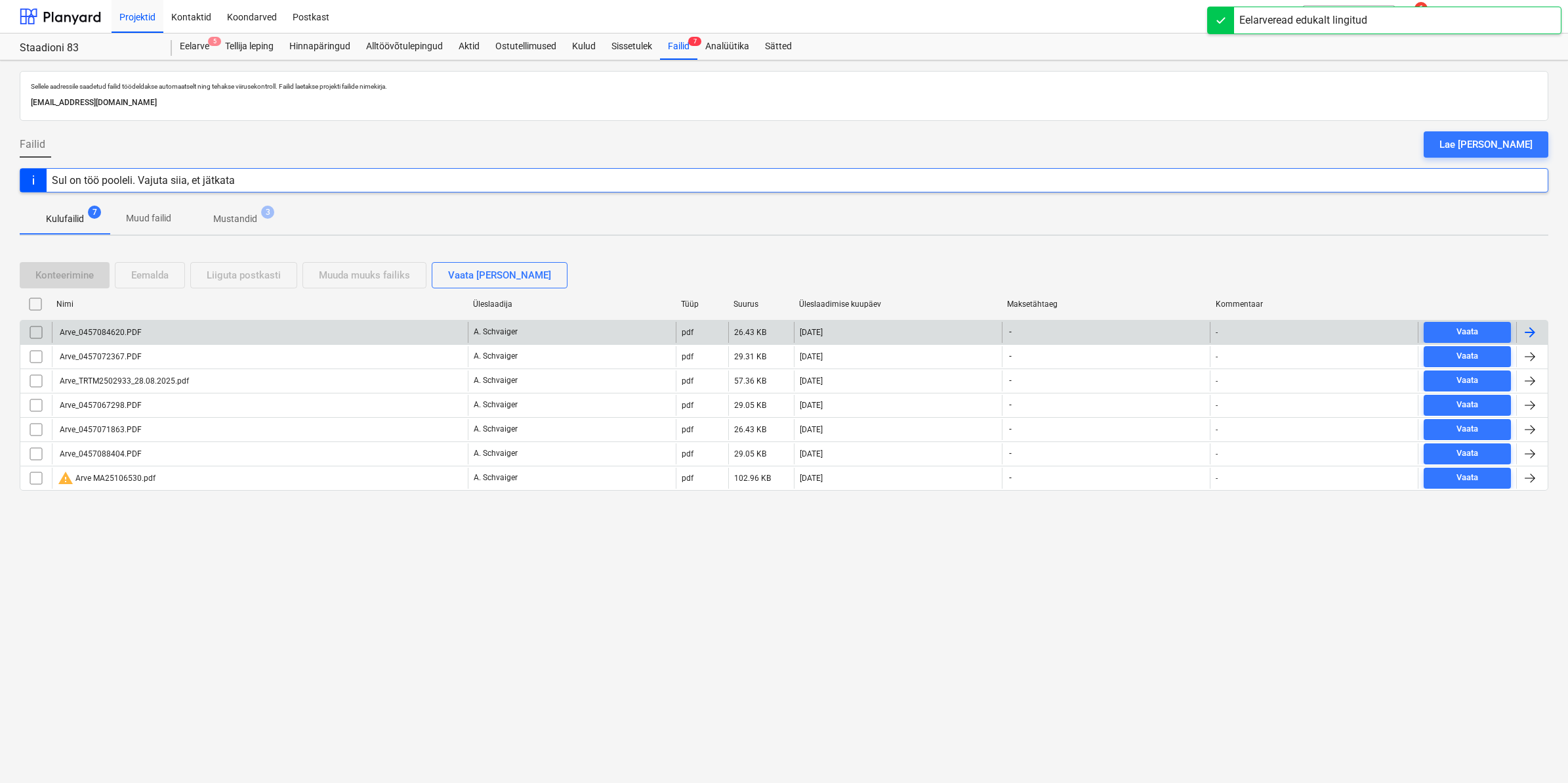
click at [102, 322] on div "Arve_0457084620.PDF" at bounding box center [260, 332] width 416 height 21
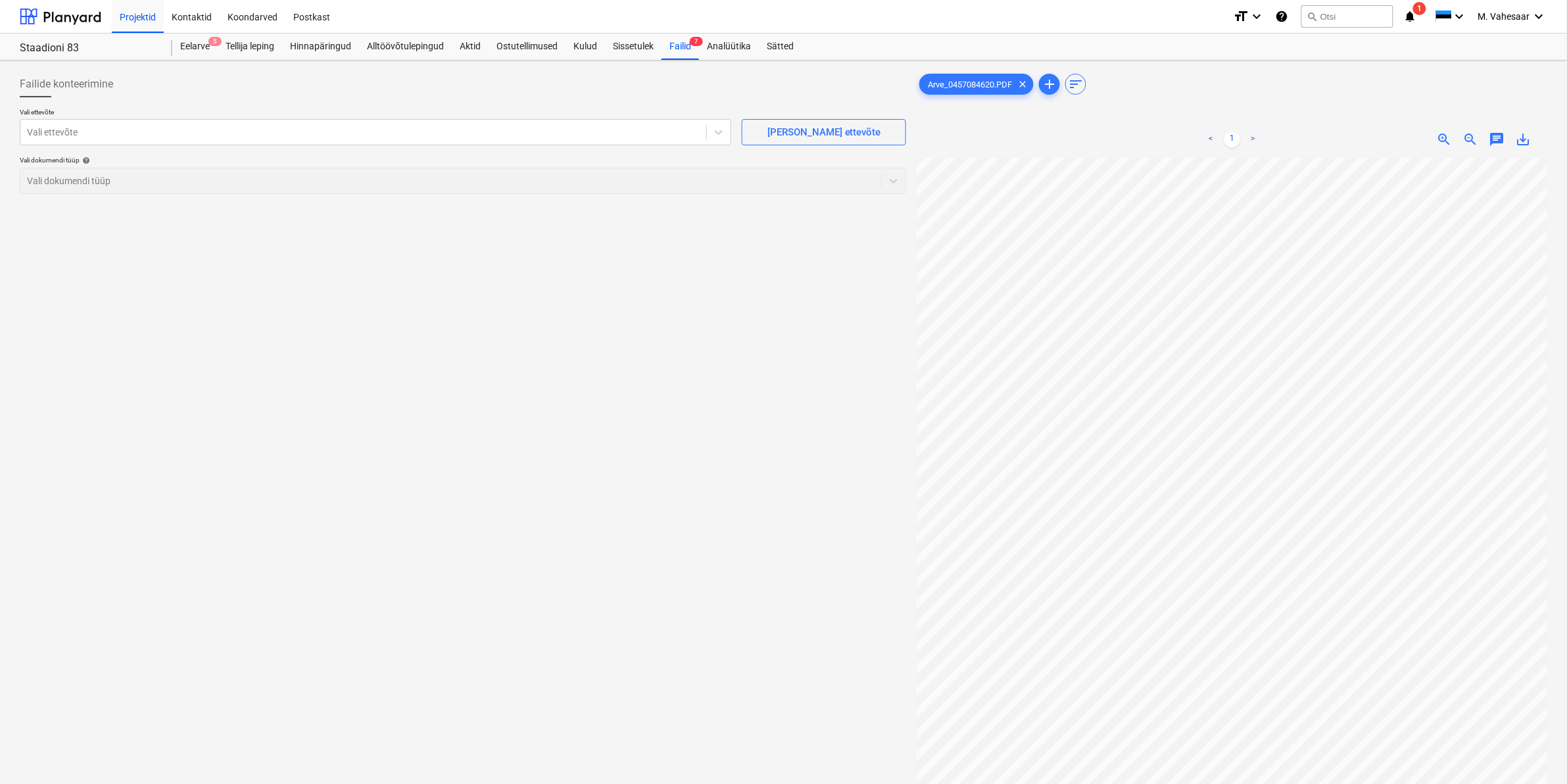
scroll to position [264, 155]
click at [350, 130] on div at bounding box center [363, 132] width 673 height 13
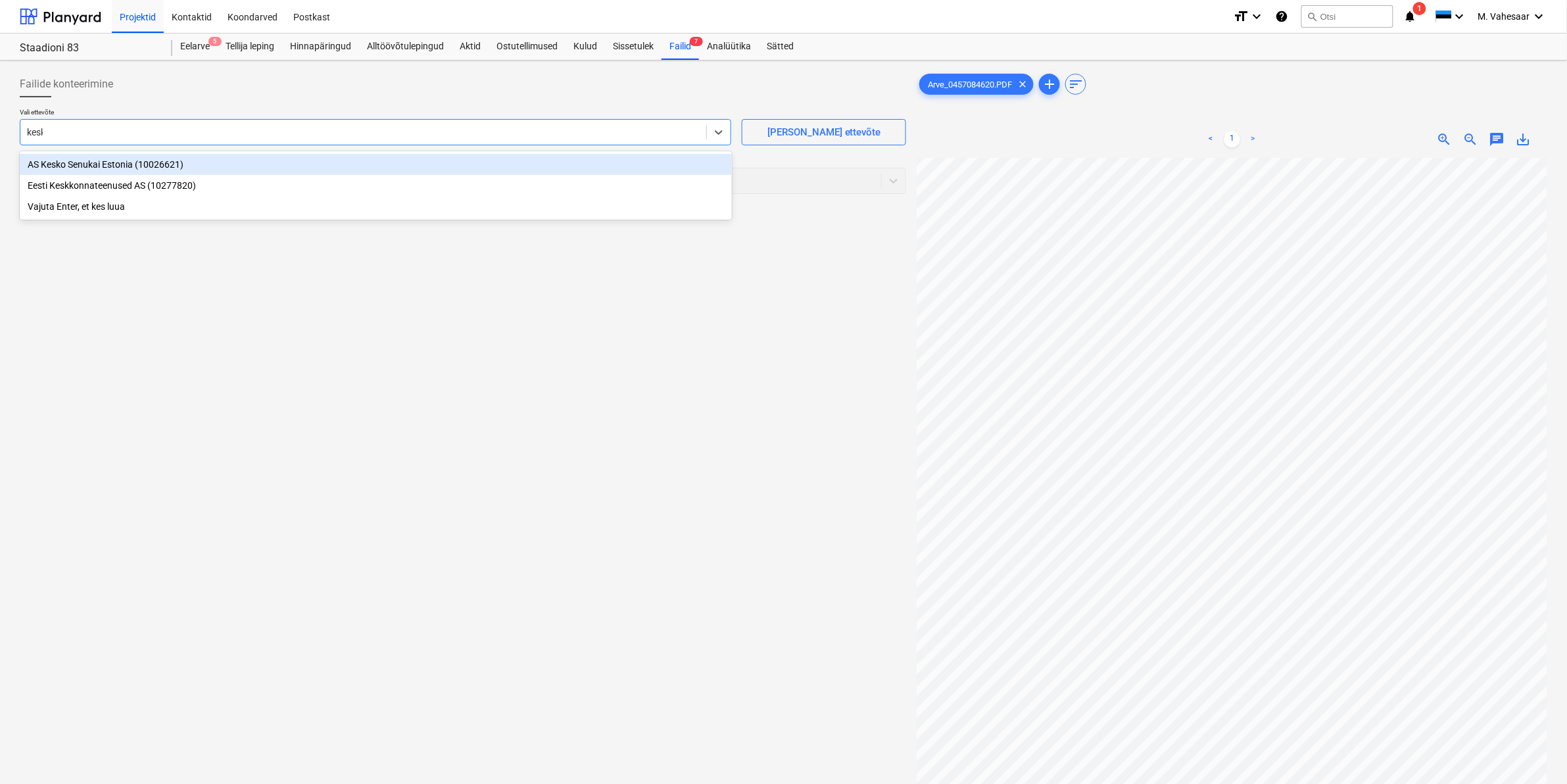
type input "kesko"
click at [163, 158] on div "AS Kesko Senukai Estonia (10026621)" at bounding box center [376, 164] width 712 height 21
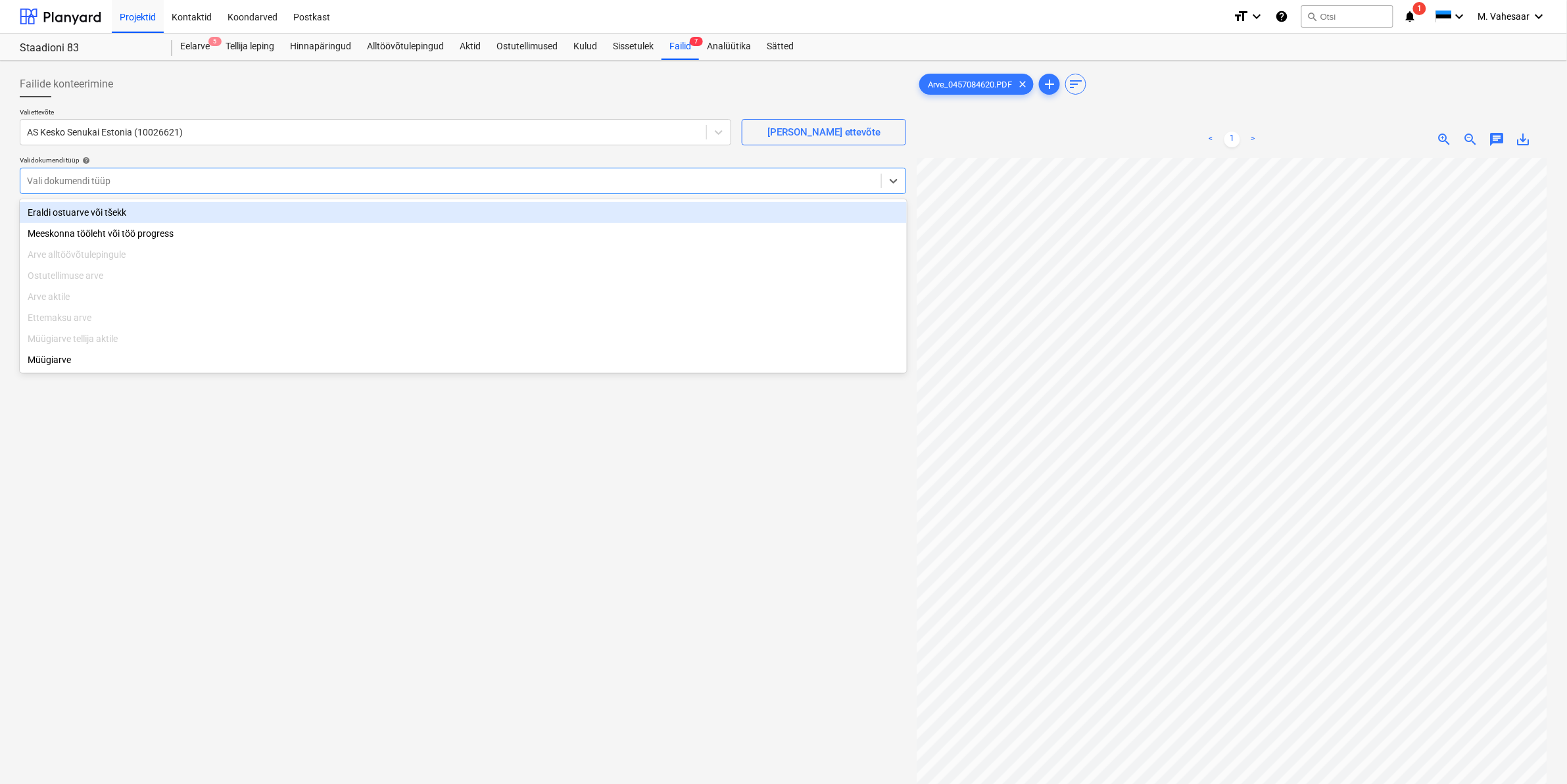
click at [133, 181] on div at bounding box center [450, 181] width 847 height 13
click at [113, 207] on div "Eraldi ostuarve või tšekk" at bounding box center [464, 212] width 887 height 21
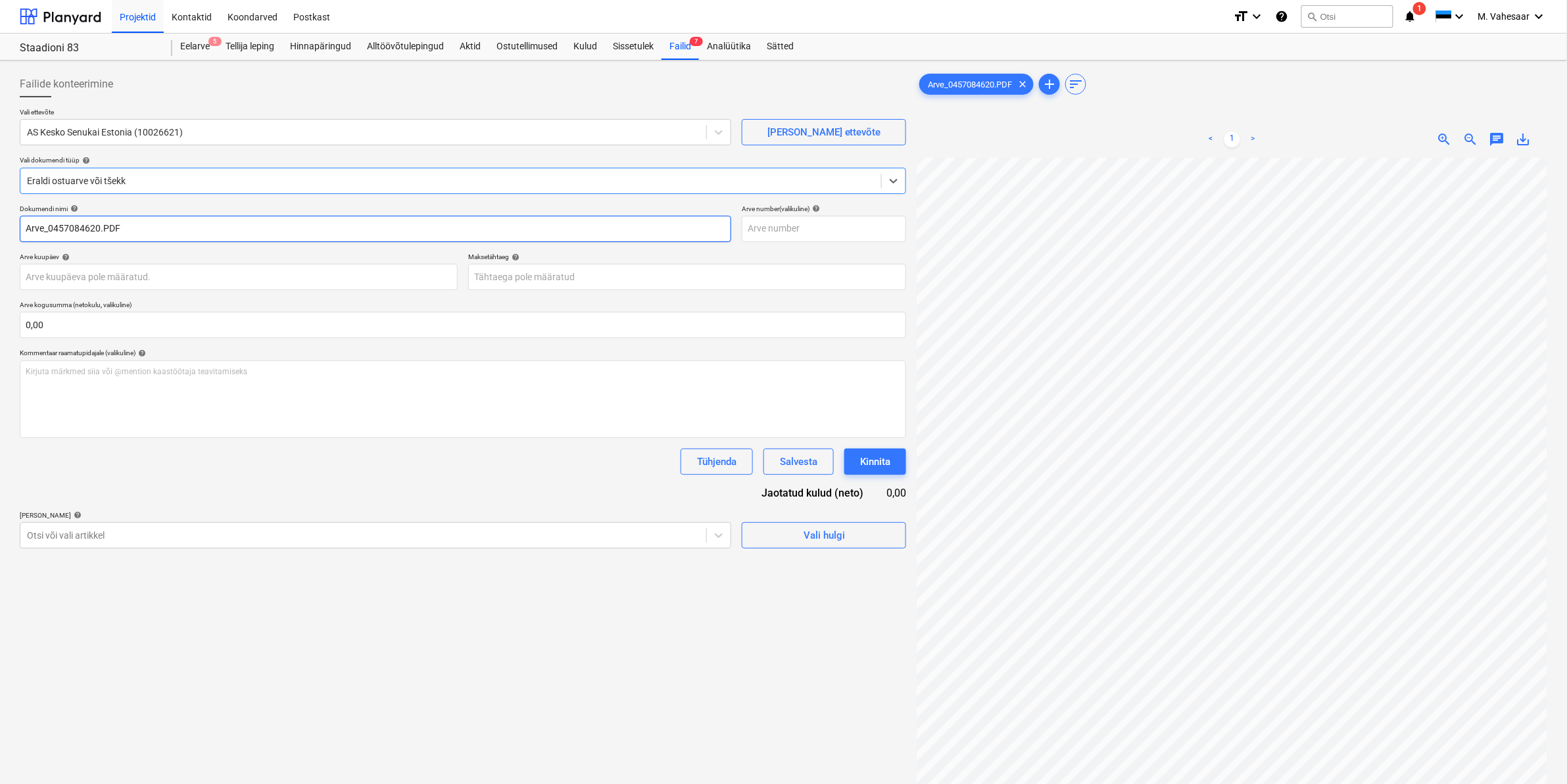
click at [28, 221] on input "Arve_0457084620.PDF" at bounding box center [376, 228] width 711 height 26
type input "K Rauta Arve_0457084620.PDF"
click at [165, 531] on div at bounding box center [363, 535] width 673 height 13
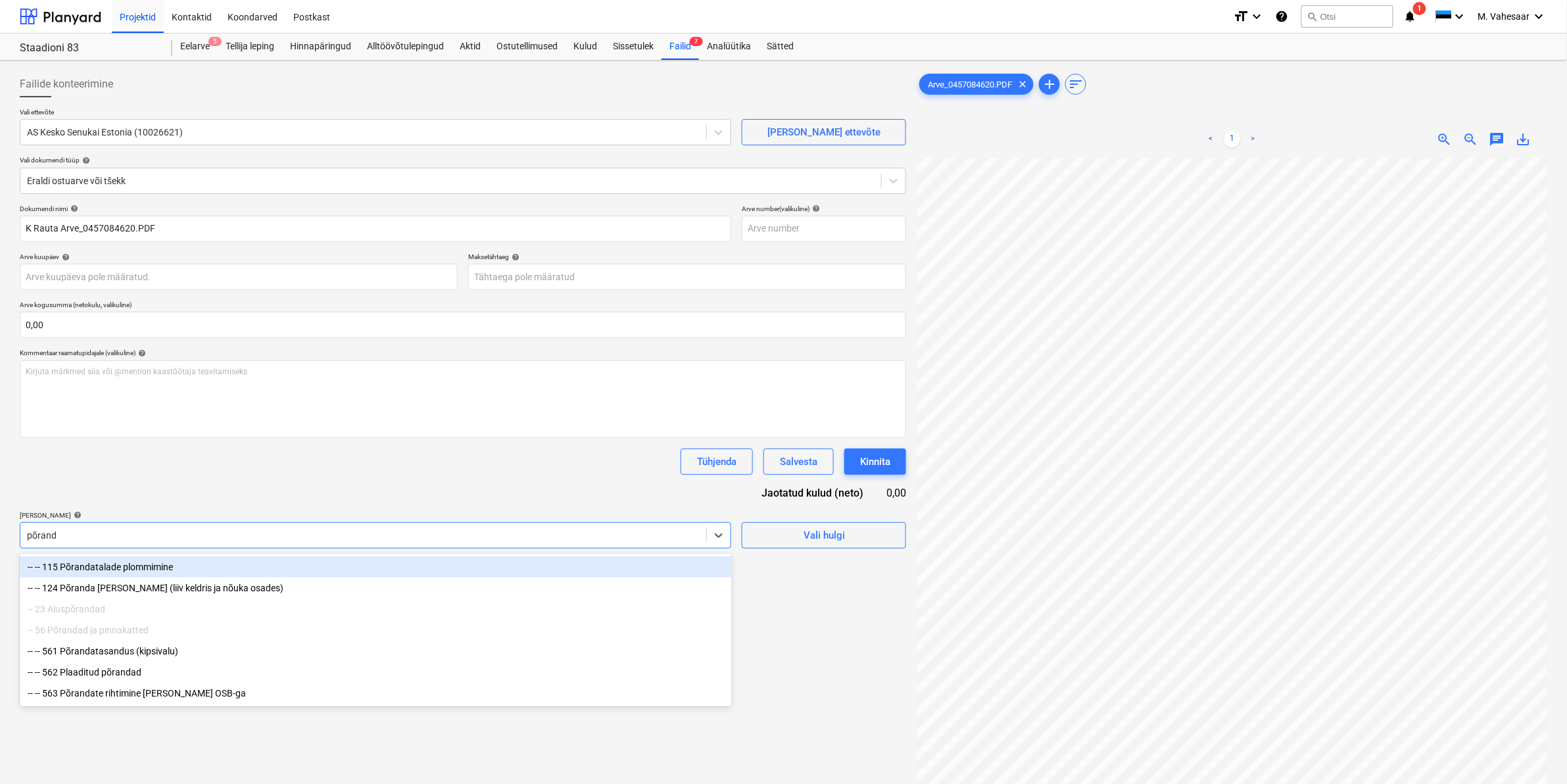
type input "põranda"
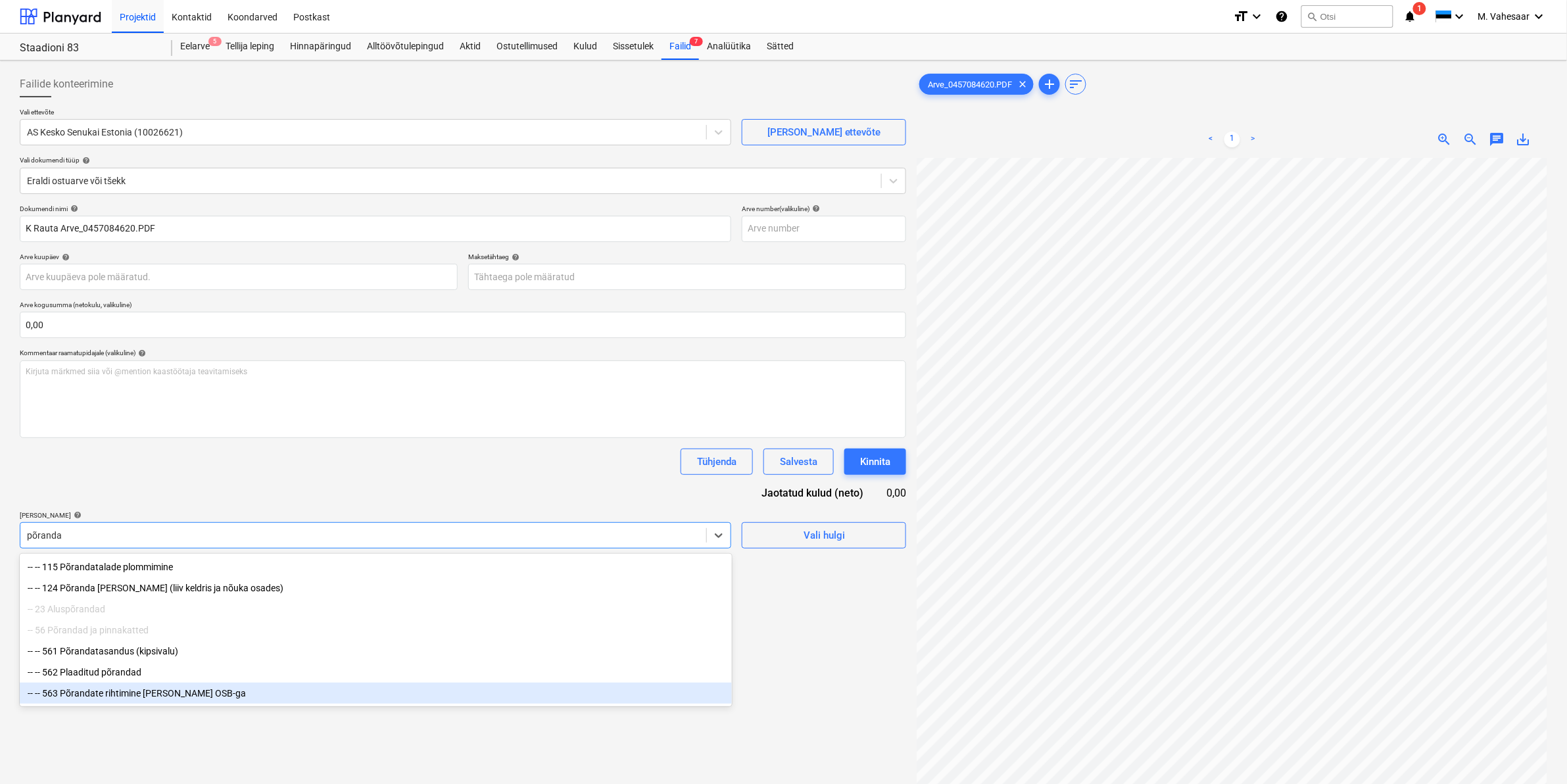
click at [128, 704] on div "-- -- 563 Põrandate rihtimine [PERSON_NAME] OSB-ga" at bounding box center [376, 693] width 712 height 21
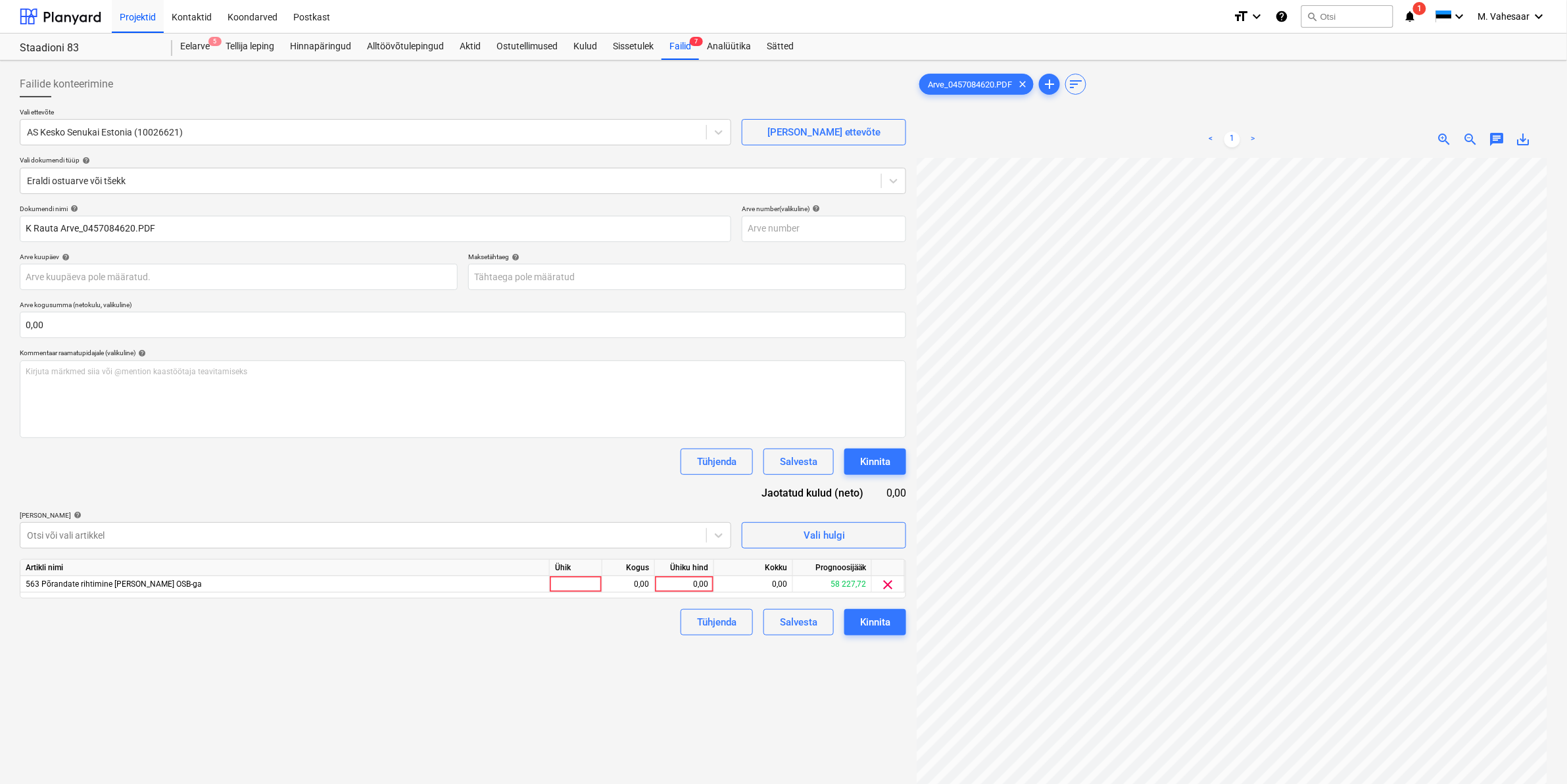
click at [771, 727] on div "Failide konteerimine Vali ettevõte AS Kesko Senukai Estonia (10026621) [PERSON_…" at bounding box center [463, 488] width 897 height 844
click at [678, 591] on div "0,00" at bounding box center [684, 584] width 48 height 16
type input "812"
click at [793, 718] on div "Failide konteerimine Vali ettevõte AS Kesko Senukai Estonia (10026621) [PERSON_…" at bounding box center [463, 488] width 897 height 844
click at [880, 629] on div "Kinnita" at bounding box center [875, 621] width 30 height 17
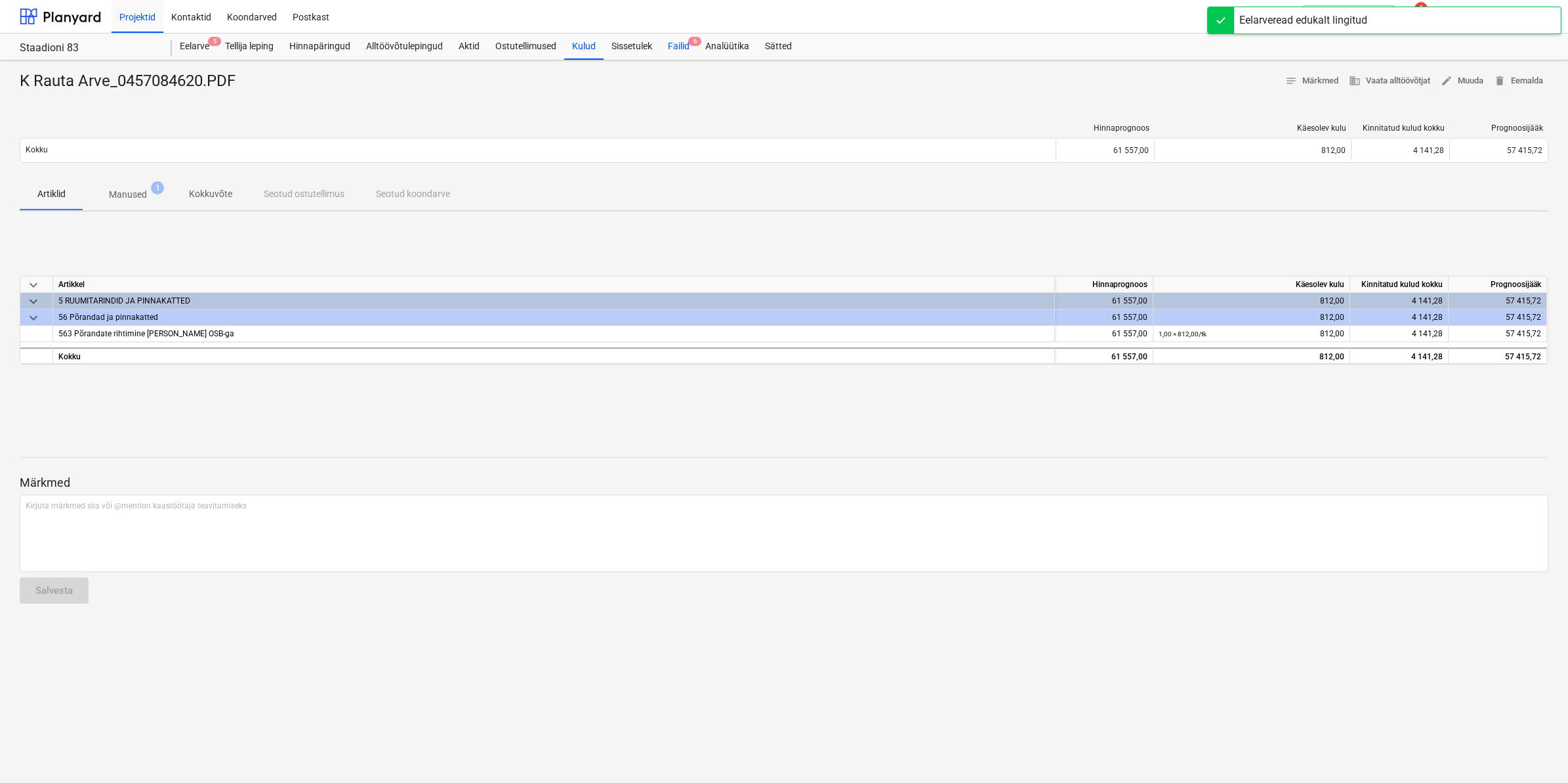
click at [668, 48] on div "Failid 6" at bounding box center [679, 47] width 37 height 26
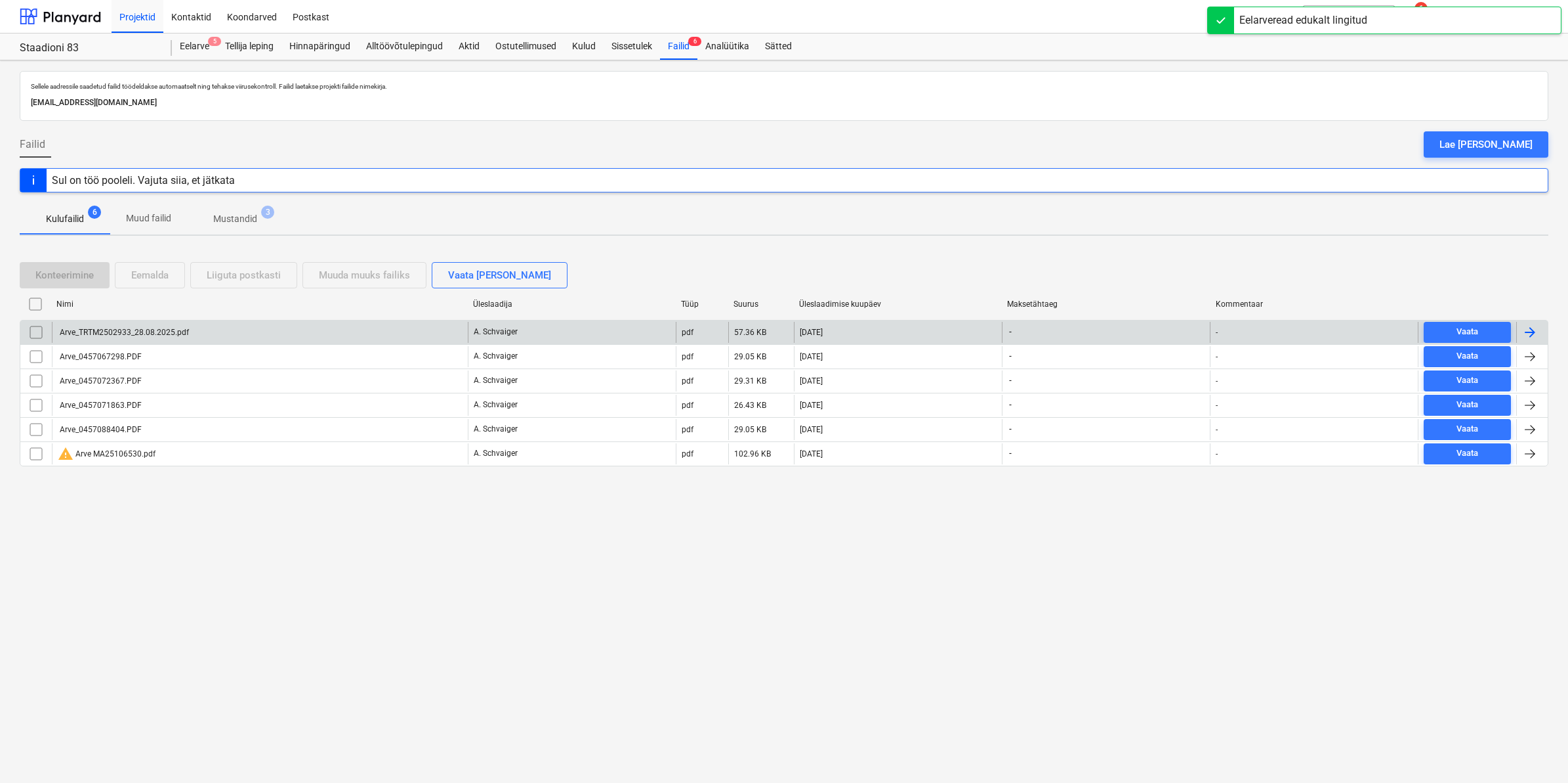
click at [174, 325] on div "Arve_TRTM2502933_28.08.2025.pdf" at bounding box center [260, 332] width 416 height 21
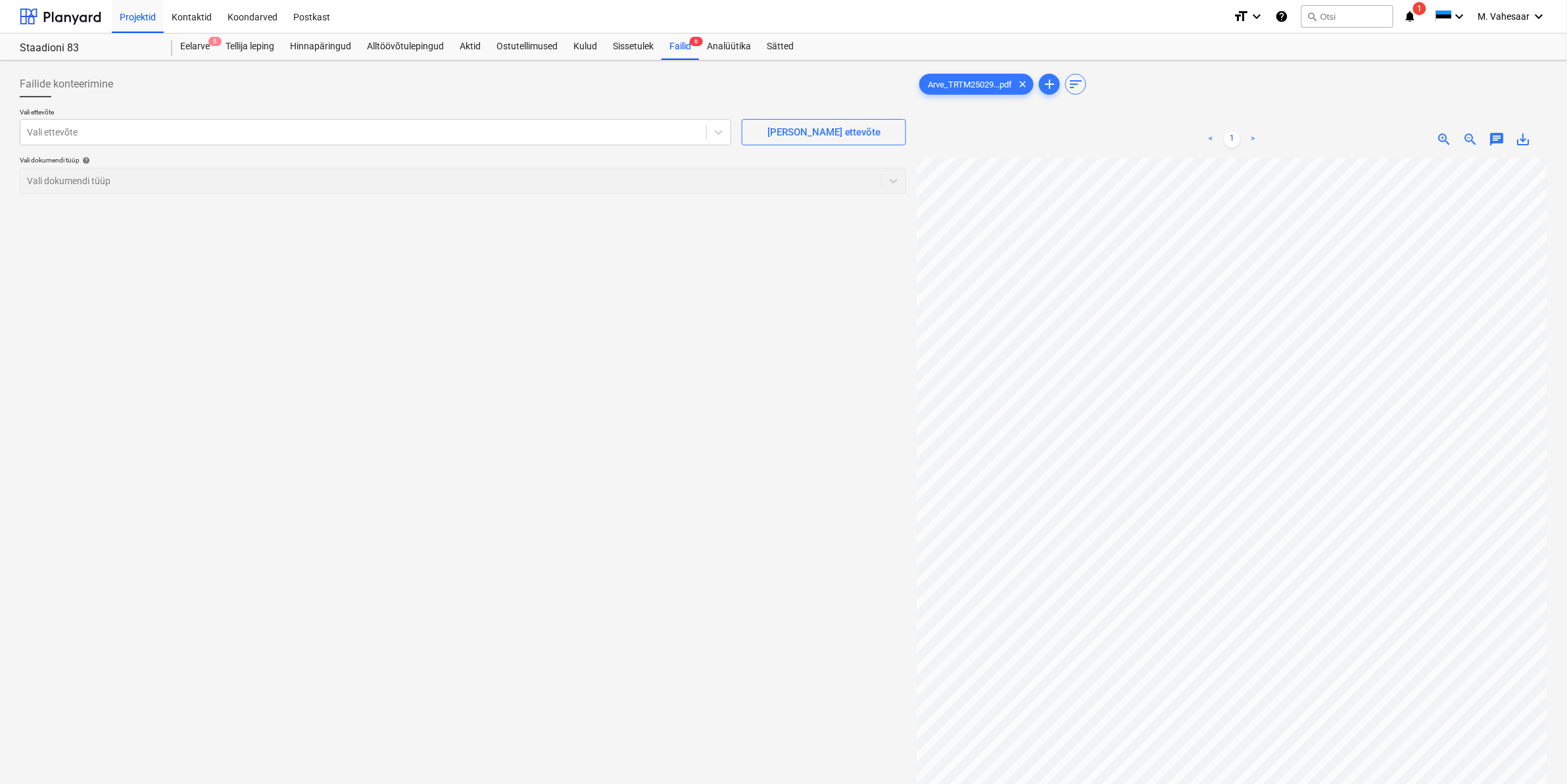
scroll to position [0, 76]
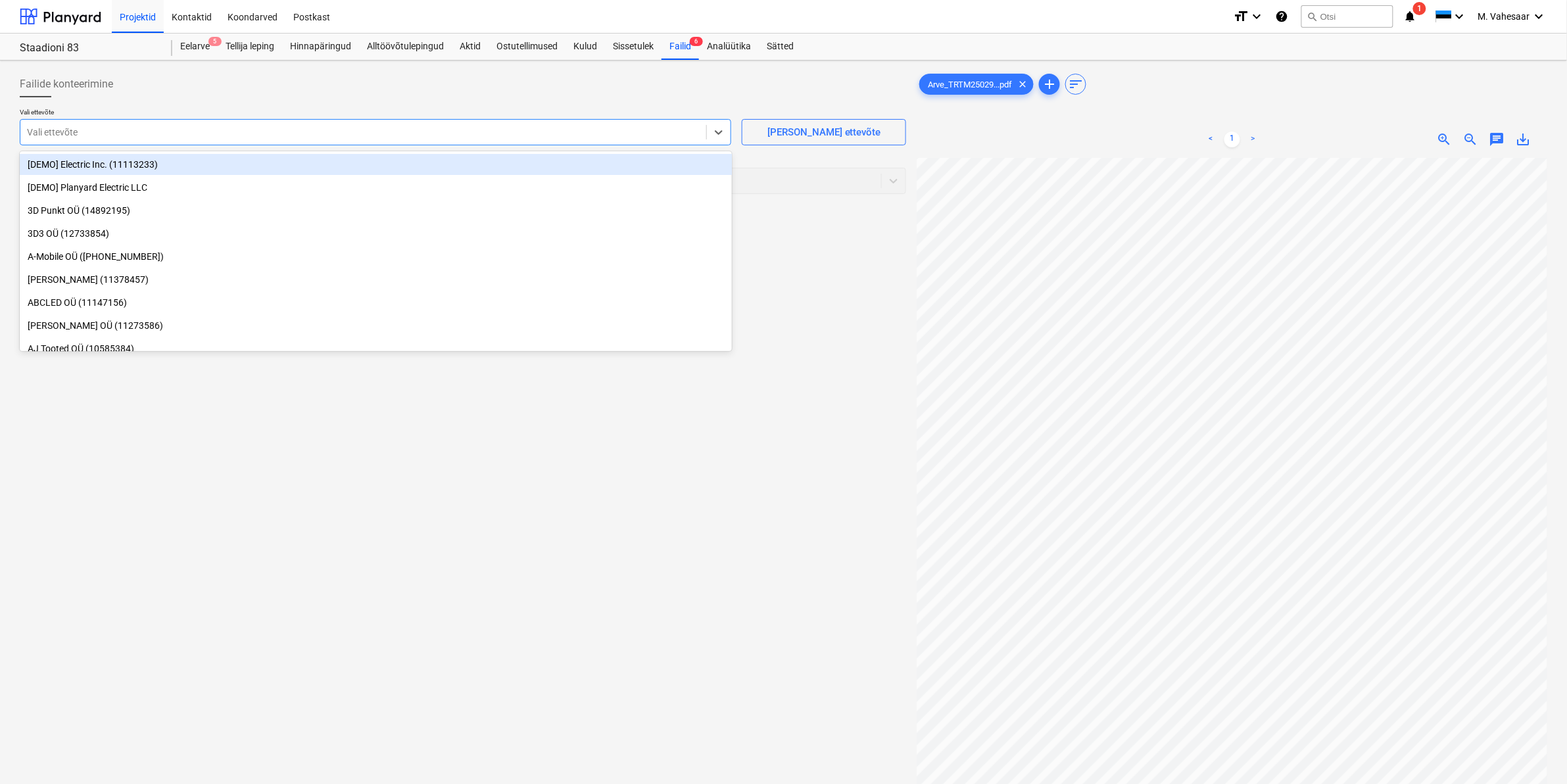
drag, startPoint x: 416, startPoint y: 132, endPoint x: 422, endPoint y: 126, distance: 8.5
click at [421, 129] on div at bounding box center [363, 132] width 673 height 13
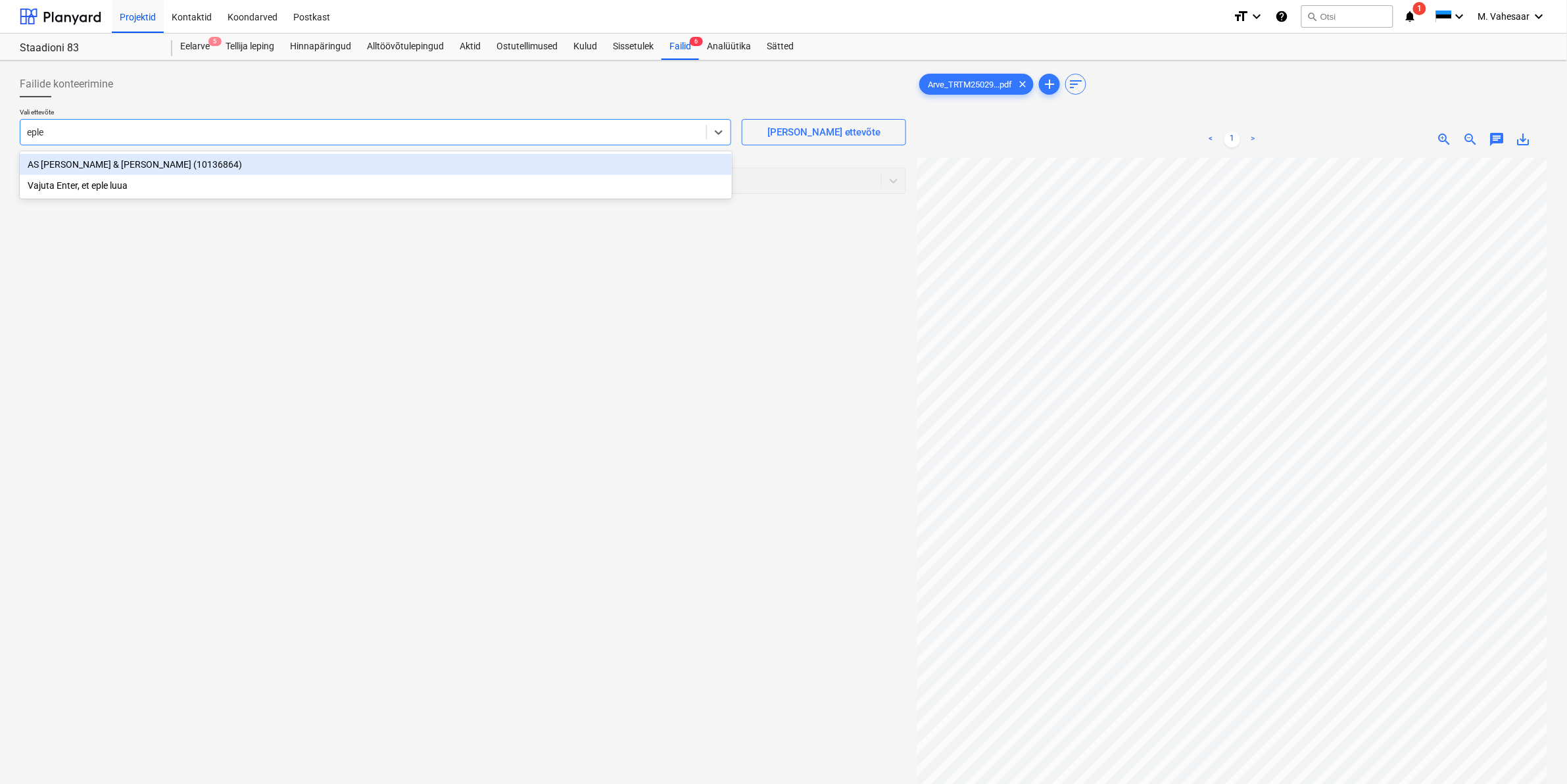
type input "[PERSON_NAME]"
click at [146, 159] on div "AS [PERSON_NAME] & [PERSON_NAME] (10136864)" at bounding box center [376, 164] width 712 height 21
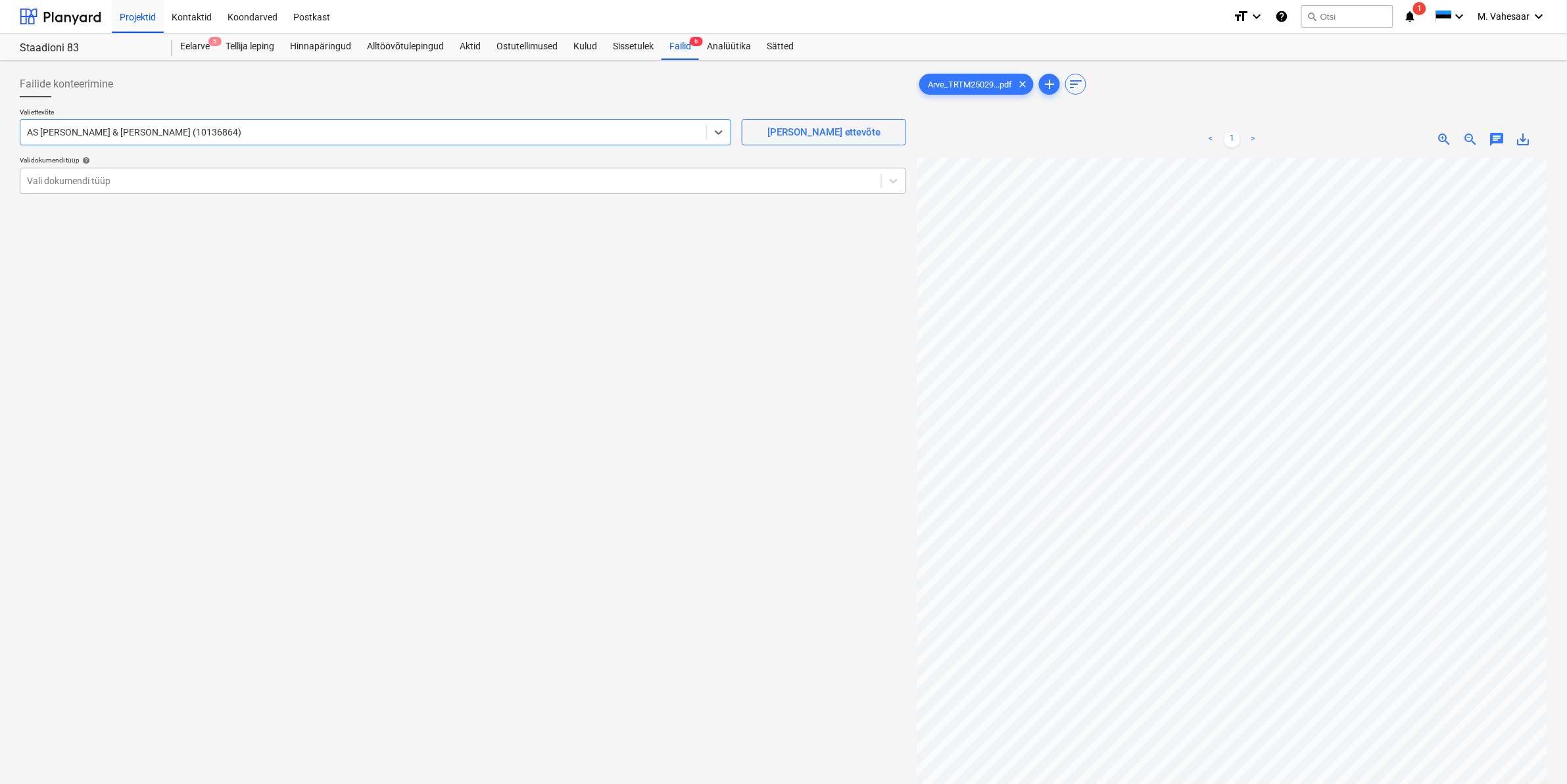
click at [129, 175] on div at bounding box center [450, 181] width 847 height 13
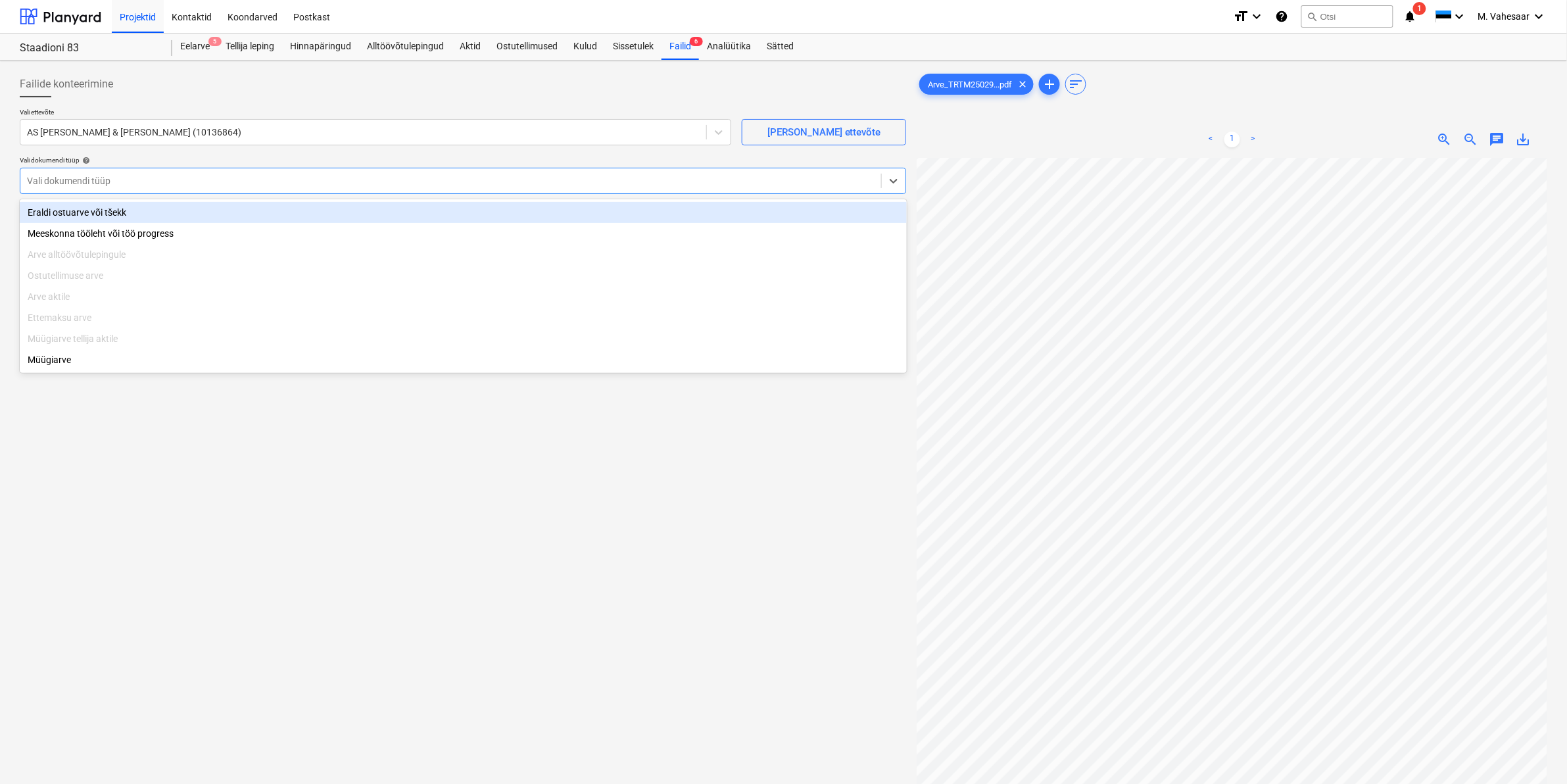
click at [109, 211] on div "Eraldi ostuarve või tšekk" at bounding box center [464, 212] width 887 height 21
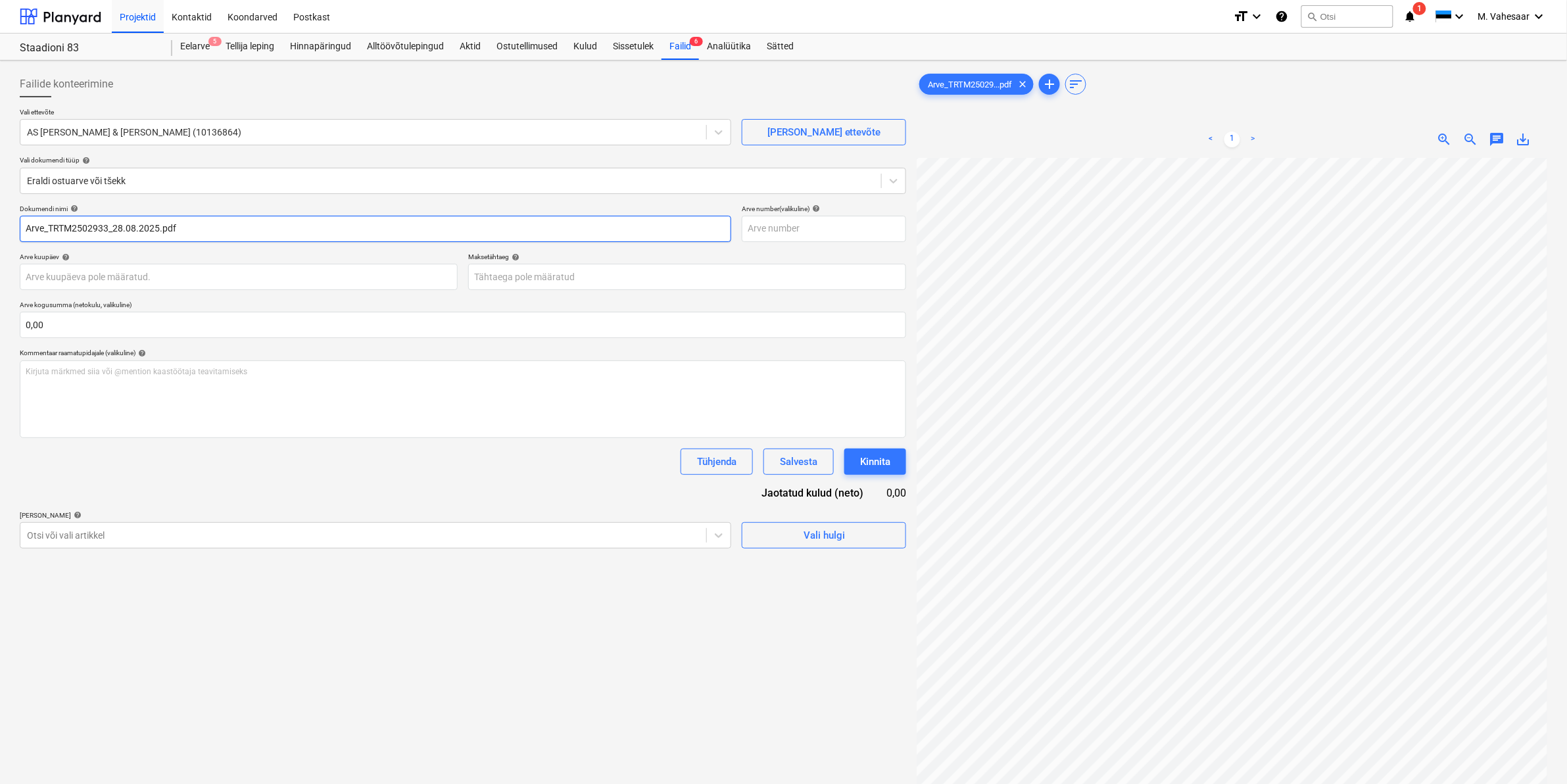
click at [27, 228] on input "Arve_TRTM2502933_28.08.2025.pdf" at bounding box center [376, 228] width 711 height 26
type input "[PERSON_NAME] [PERSON_NAME] Arve_TRTM2502933_28.08.2025.pdf"
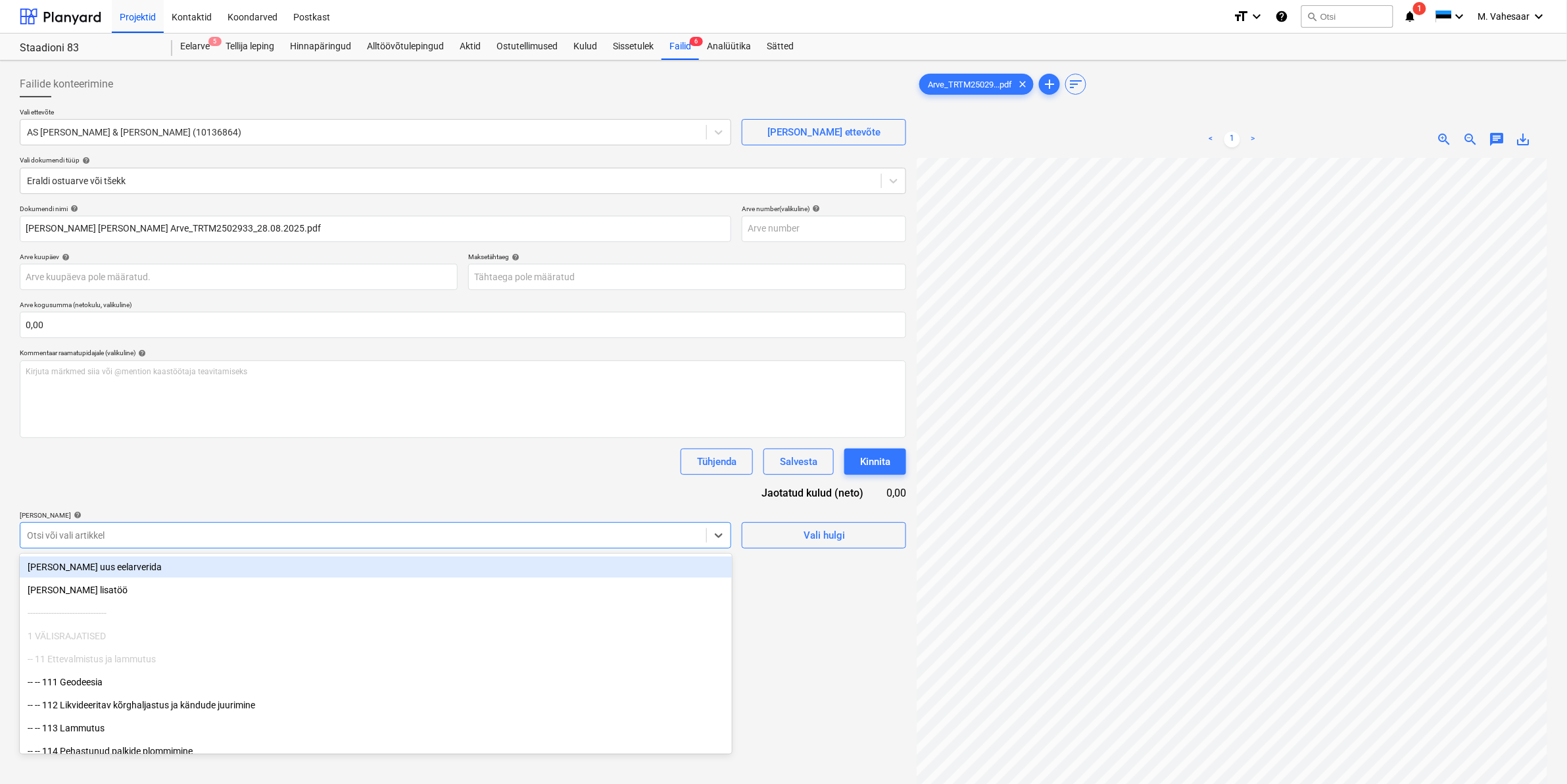
click at [111, 531] on div at bounding box center [363, 535] width 673 height 13
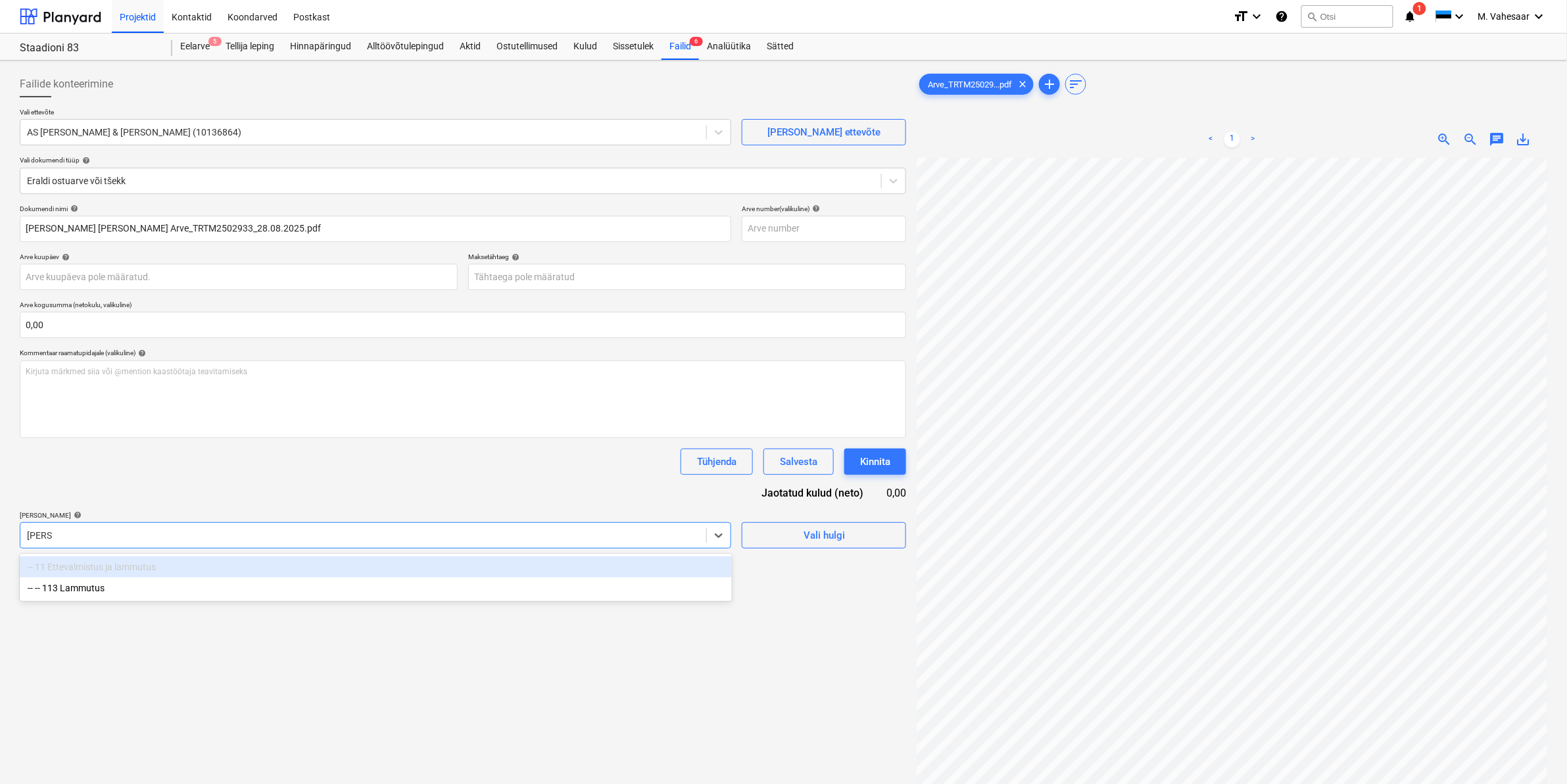
type input "lammu"
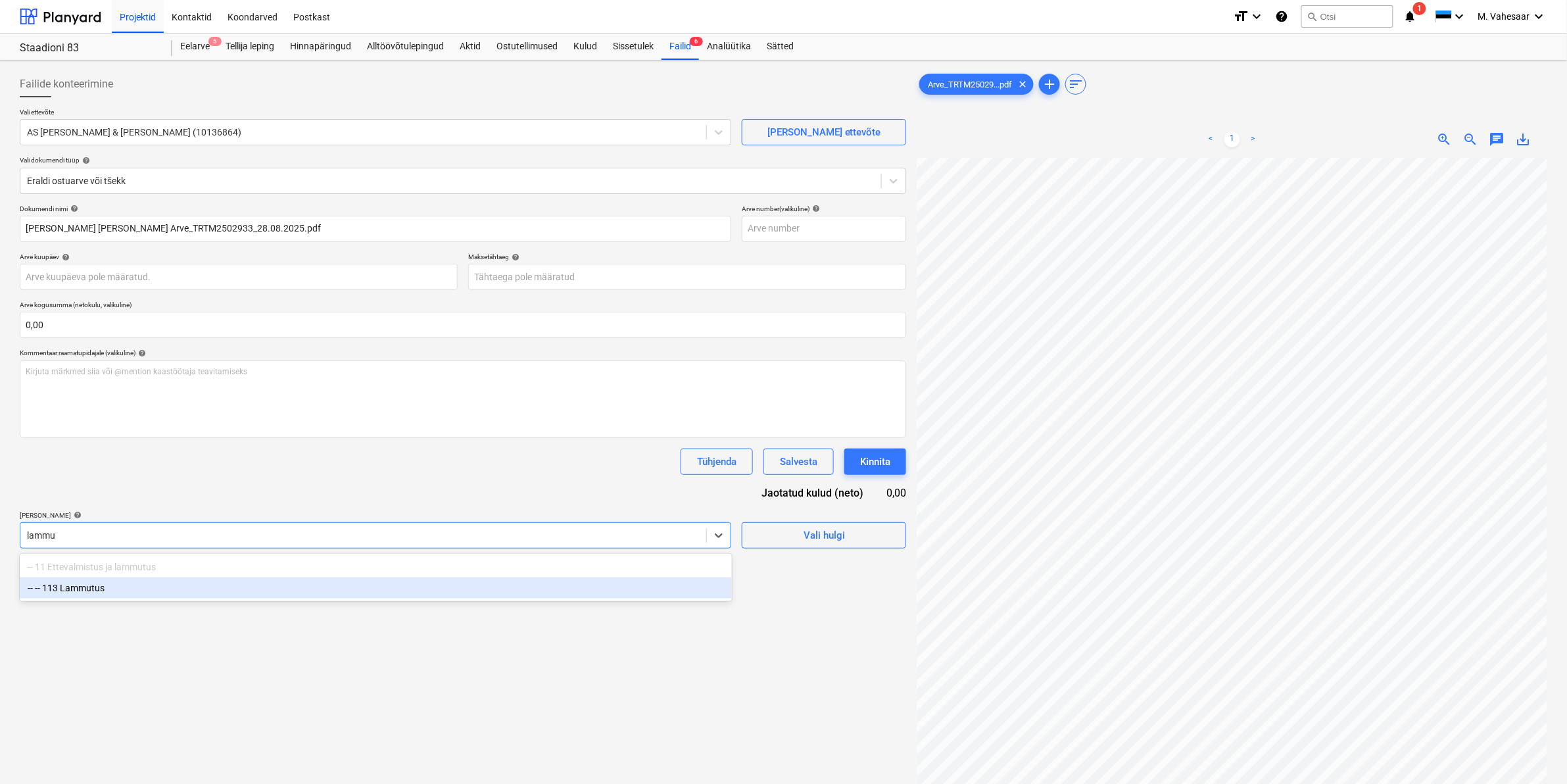
click at [113, 592] on div "-- -- 113 Lammutus" at bounding box center [376, 588] width 712 height 21
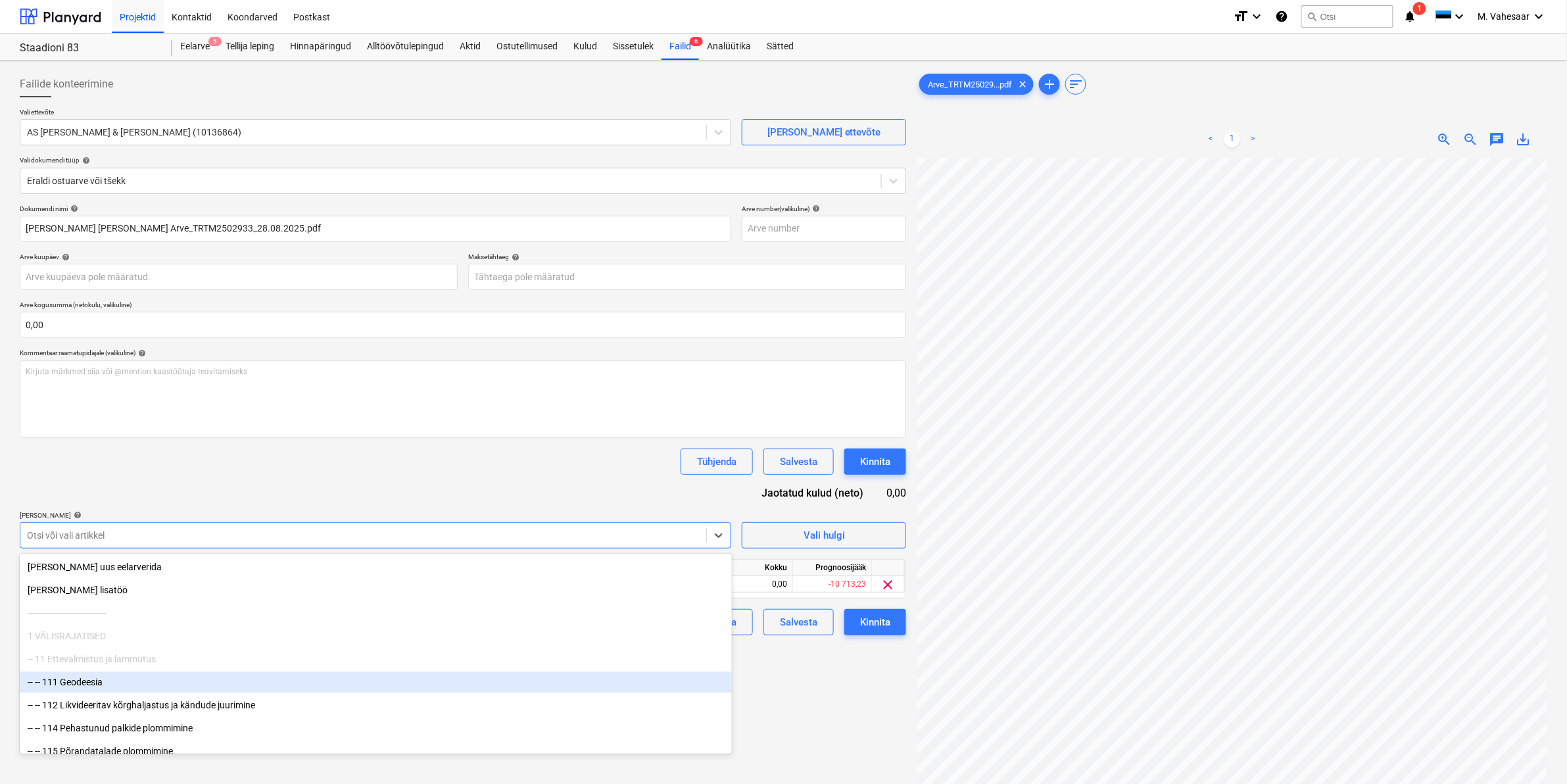
click at [798, 679] on div "Failide konteerimine Vali ettevõte AS [PERSON_NAME] & [PERSON_NAME] (10136864) …" at bounding box center [463, 488] width 897 height 844
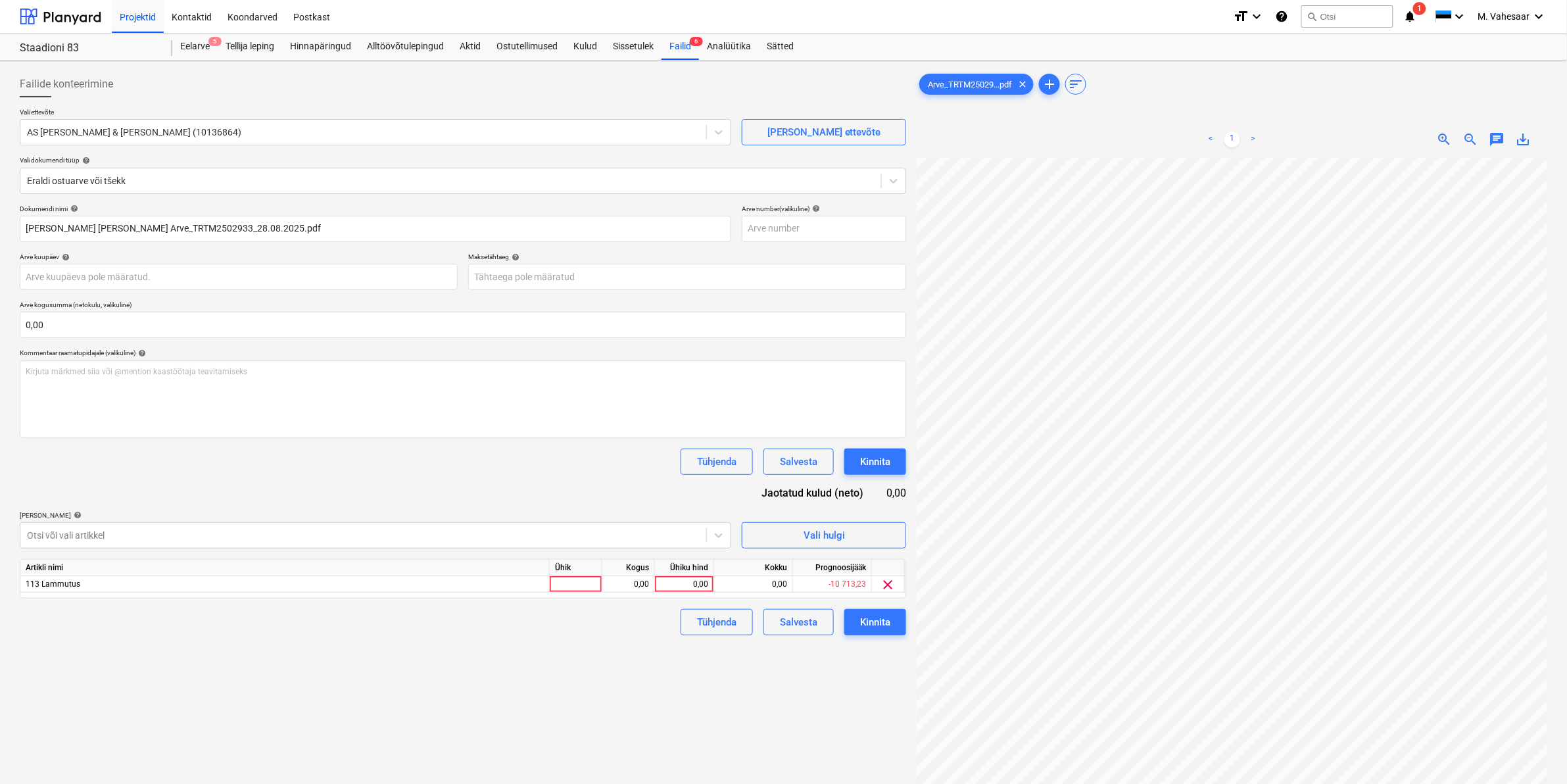
scroll to position [12, 158]
click at [675, 582] on div "0,00" at bounding box center [684, 584] width 48 height 16
type input "85"
click at [615, 609] on div "Tühjenda Salvesta Kinnita" at bounding box center [464, 621] width 887 height 26
click at [862, 612] on button "Kinnita" at bounding box center [876, 621] width 62 height 26
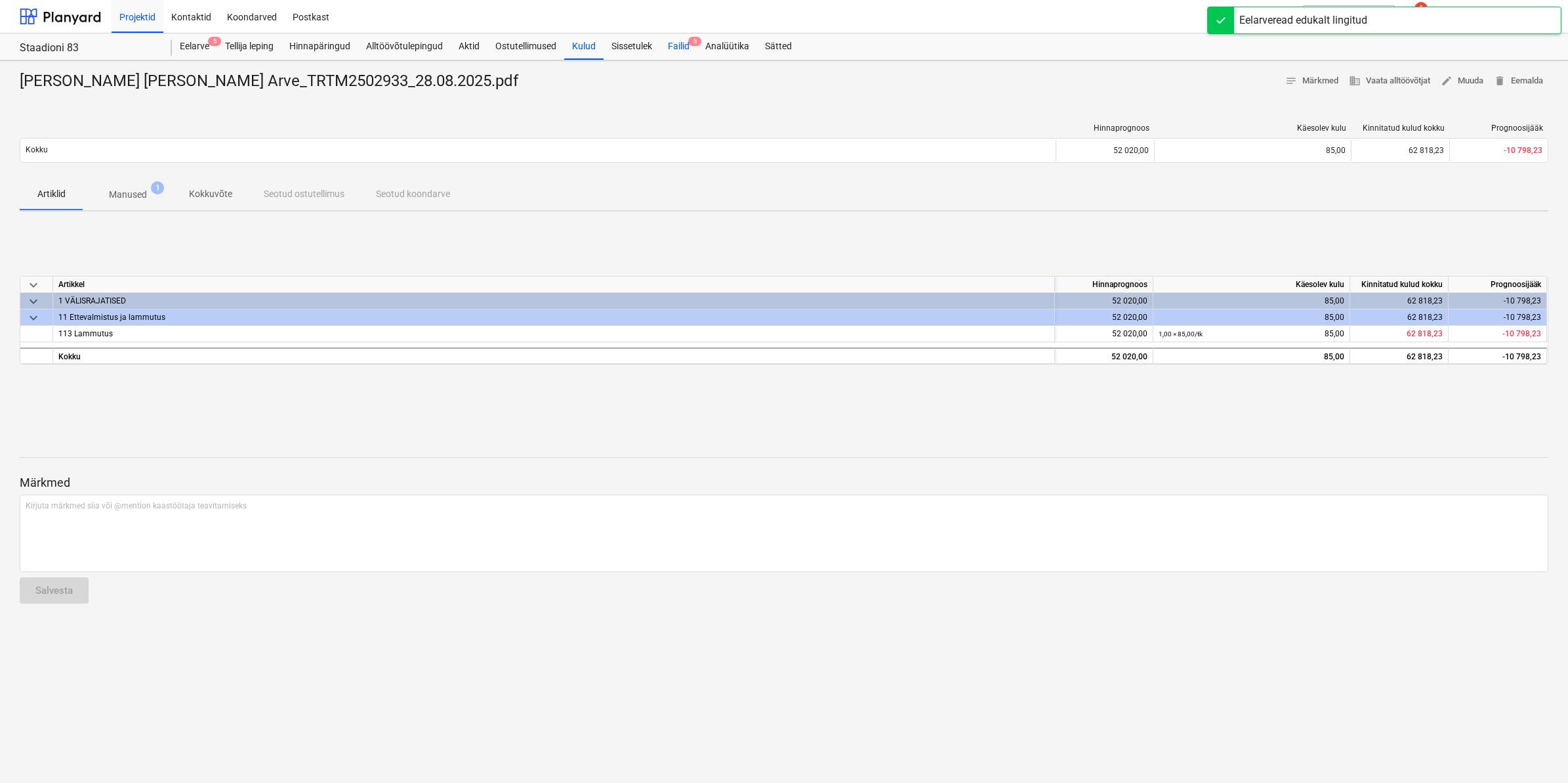
click at [667, 48] on div "Failid 5" at bounding box center [679, 47] width 37 height 26
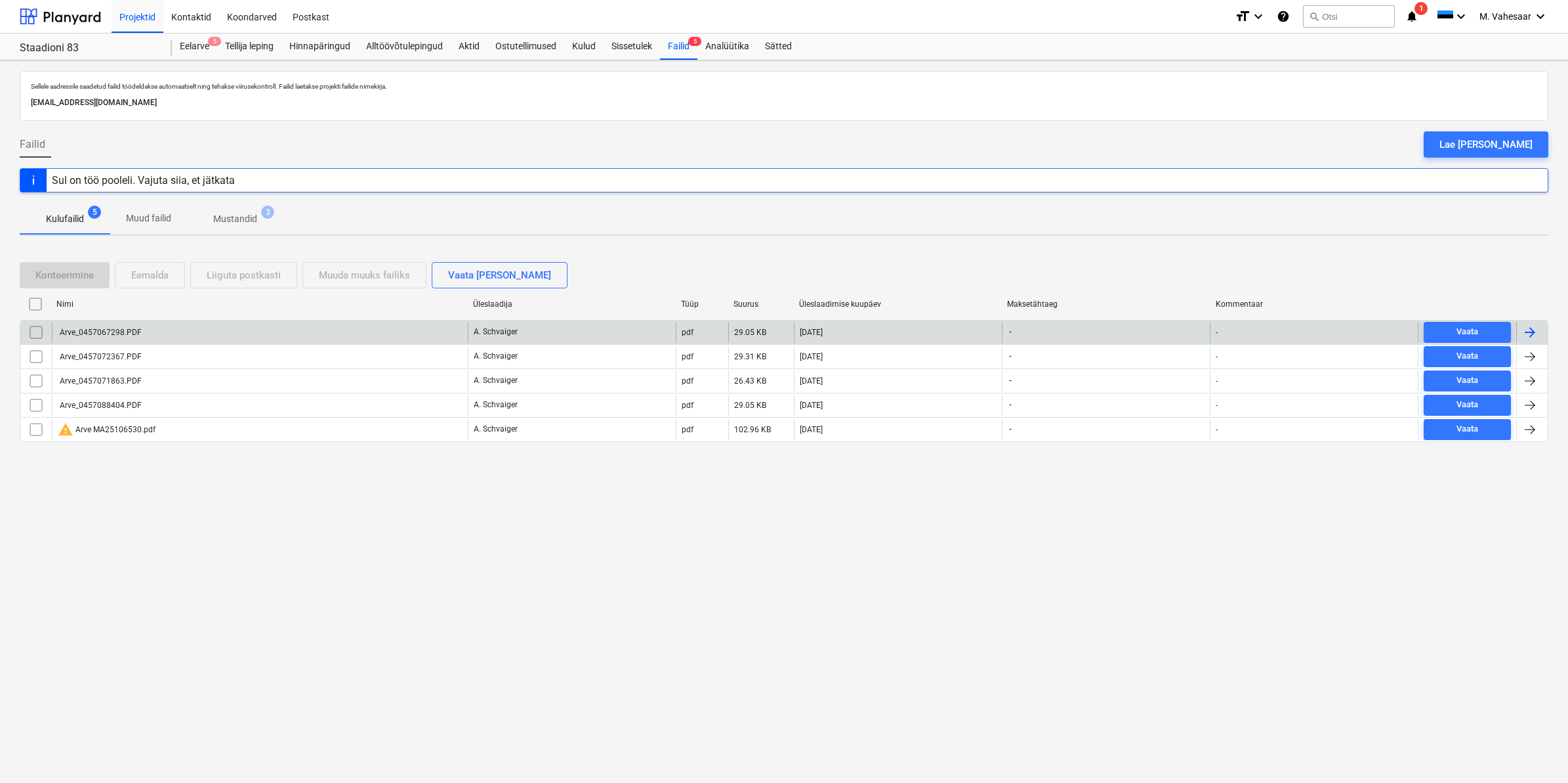
click at [103, 337] on div "Arve_0457067298.PDF" at bounding box center [260, 332] width 416 height 21
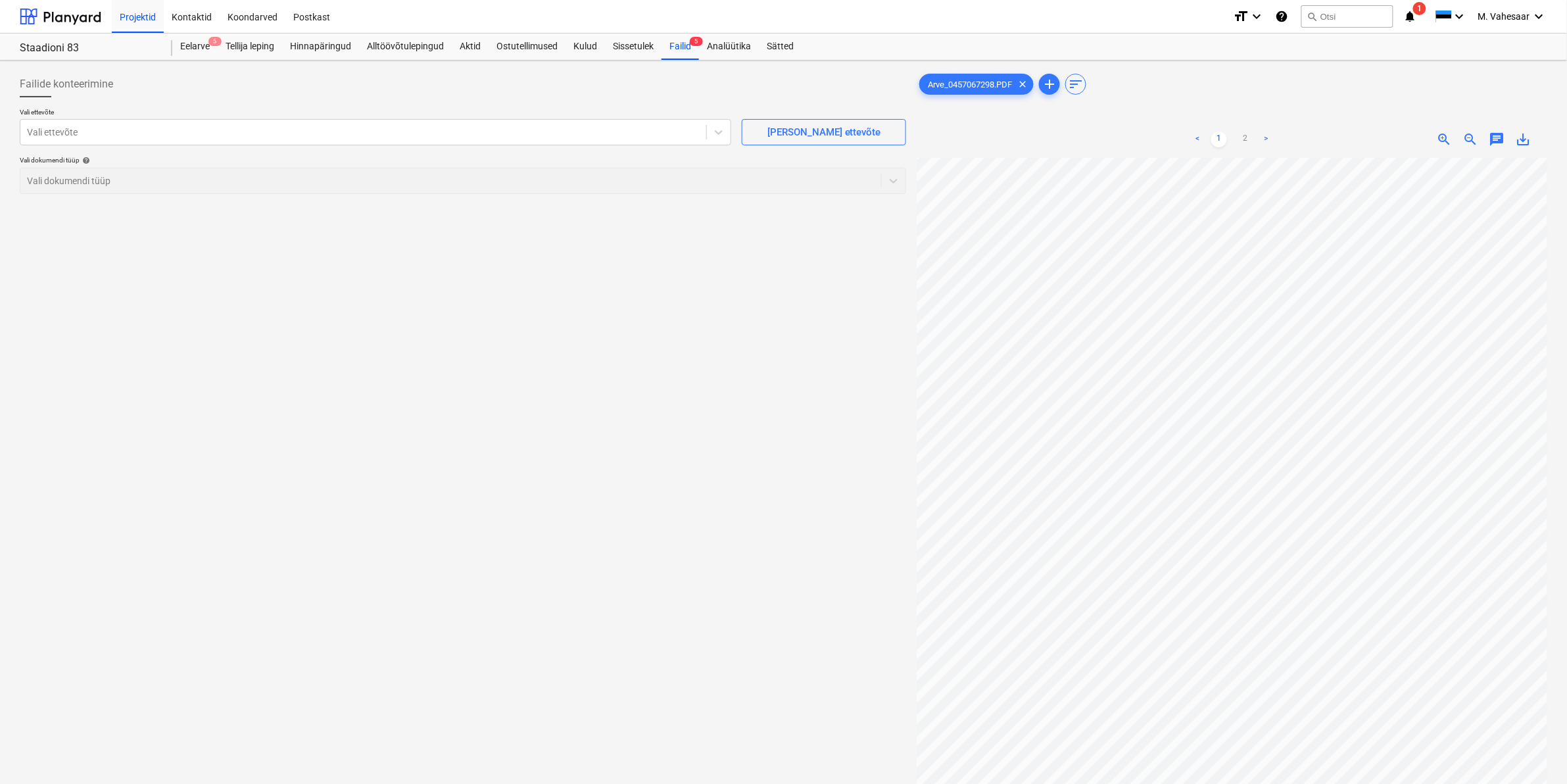
scroll to position [329, 0]
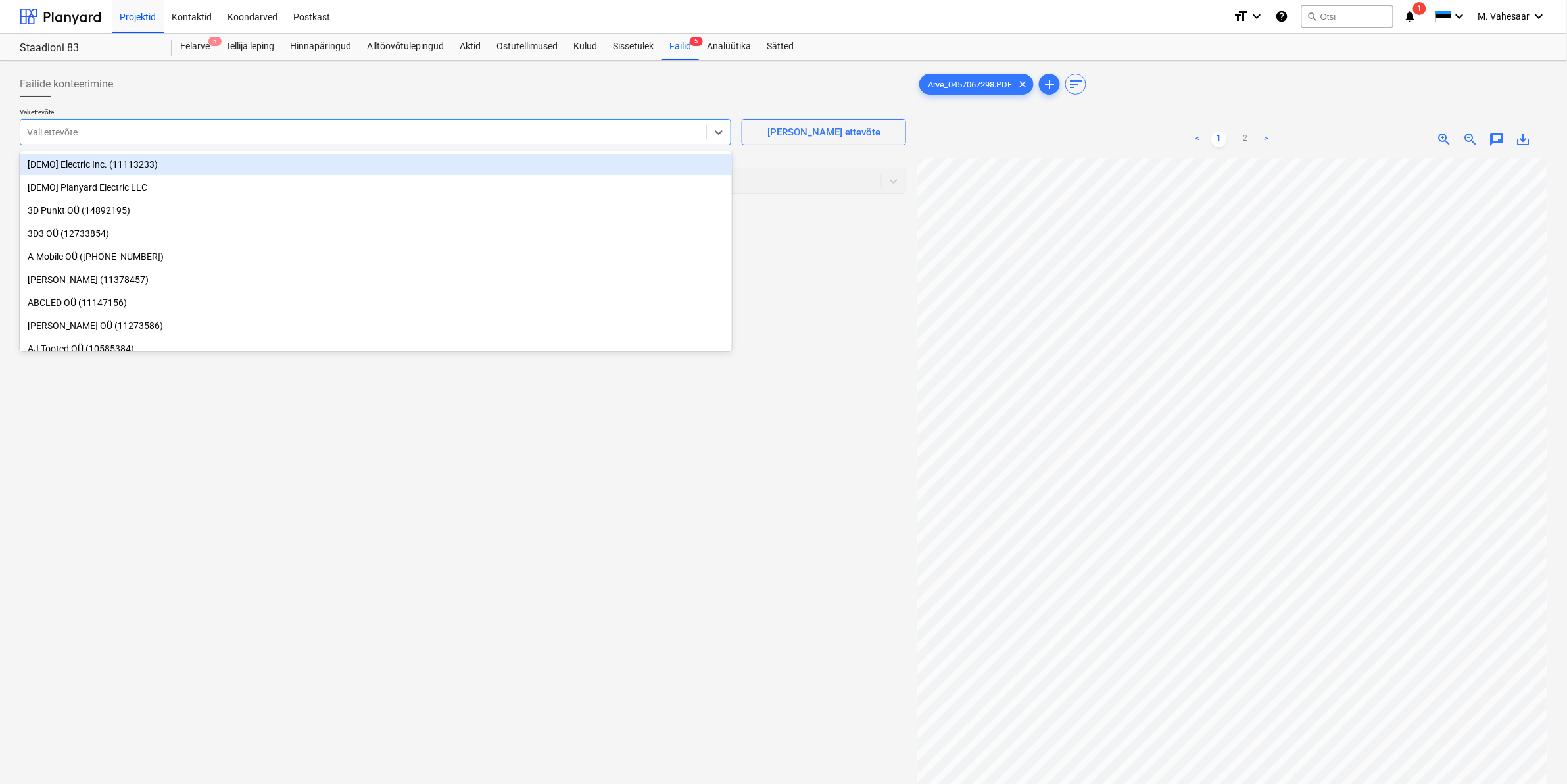
click at [396, 129] on div at bounding box center [363, 132] width 673 height 13
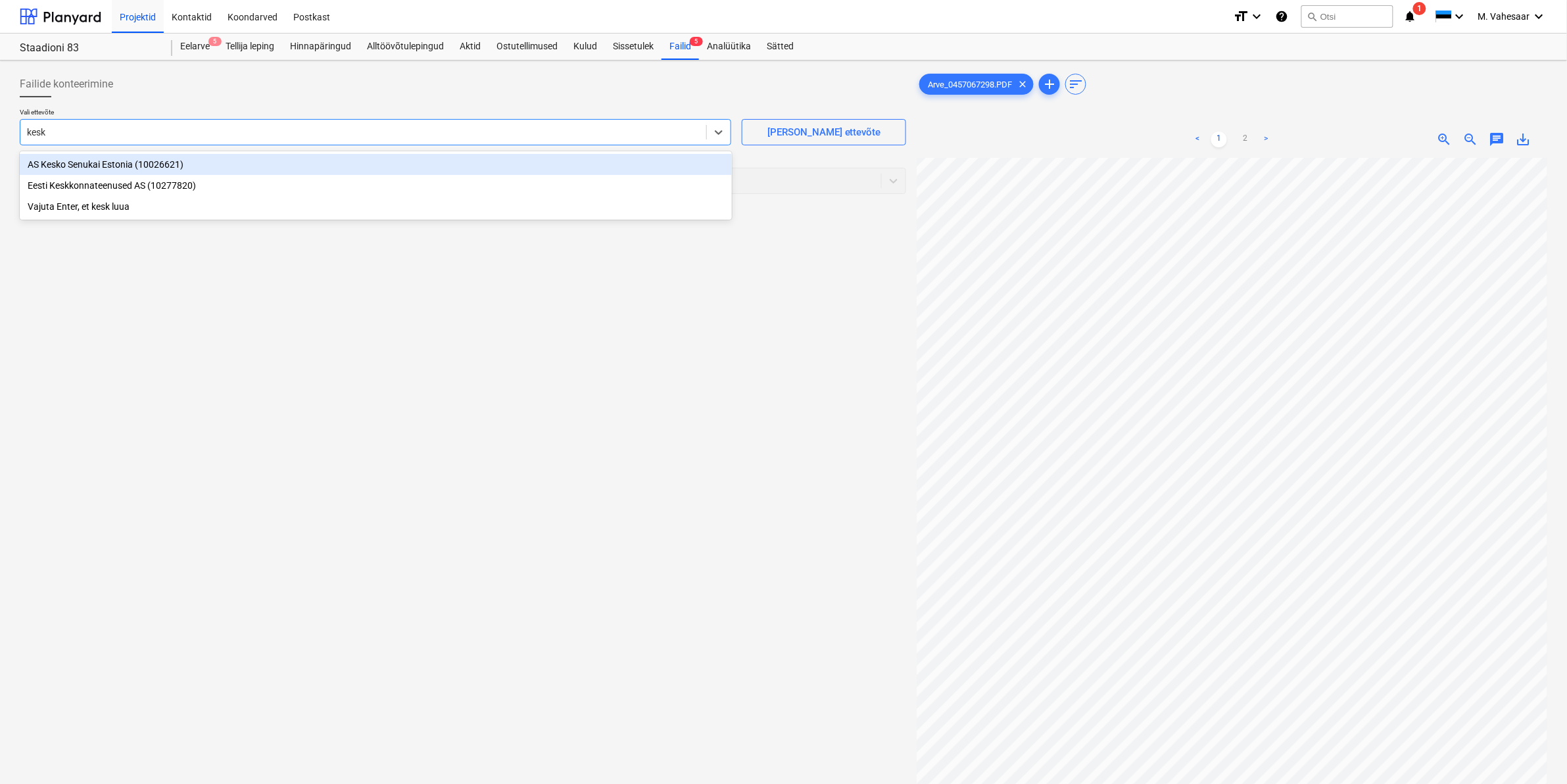
type input "kesko"
click at [175, 169] on div "AS Kesko Senukai Estonia (10026621)" at bounding box center [376, 164] width 712 height 21
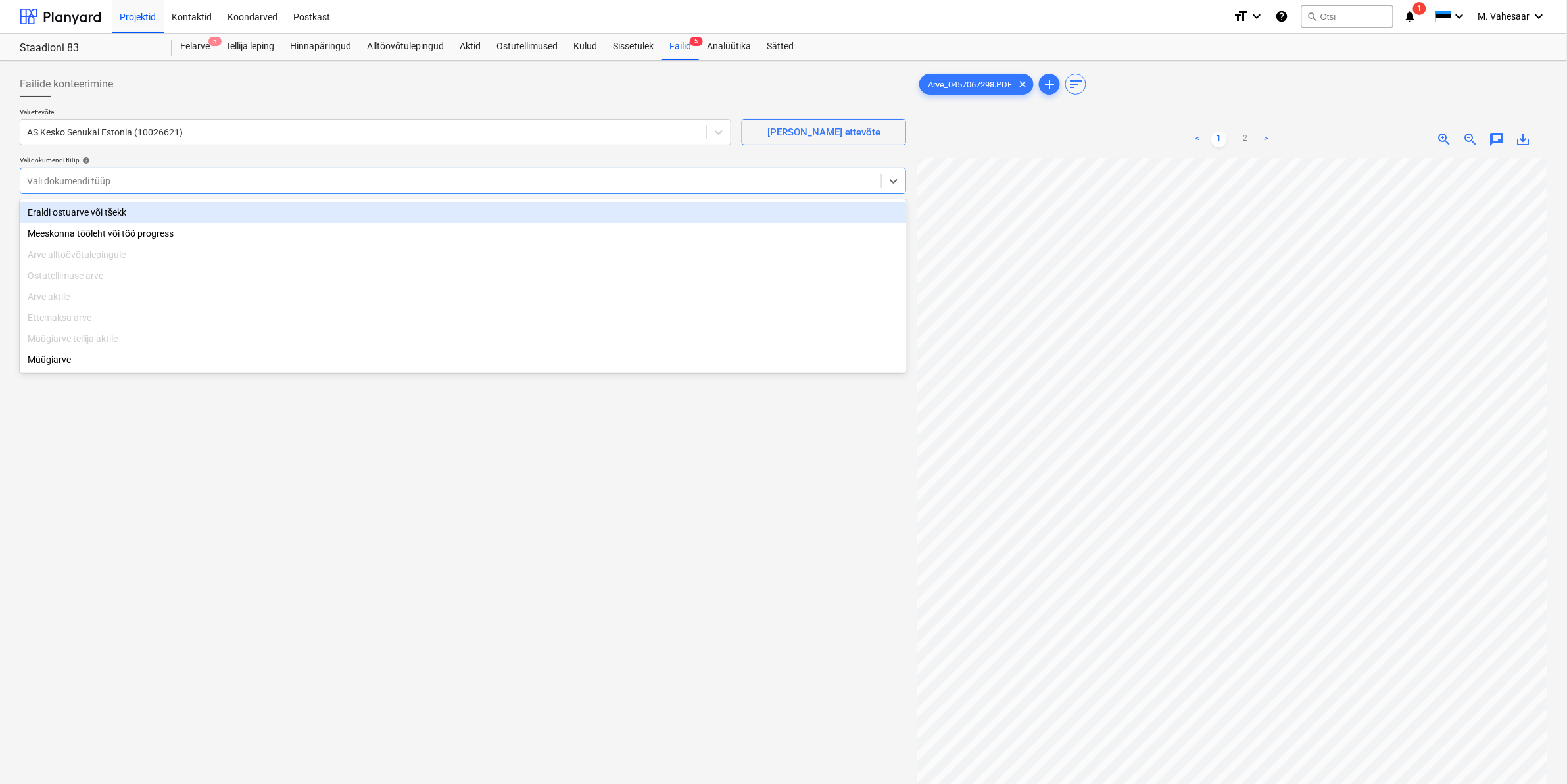
click at [125, 170] on div "Vali dokumendi tüüp" at bounding box center [464, 180] width 887 height 26
click at [97, 205] on div "Eraldi ostuarve või tšekk" at bounding box center [464, 212] width 887 height 21
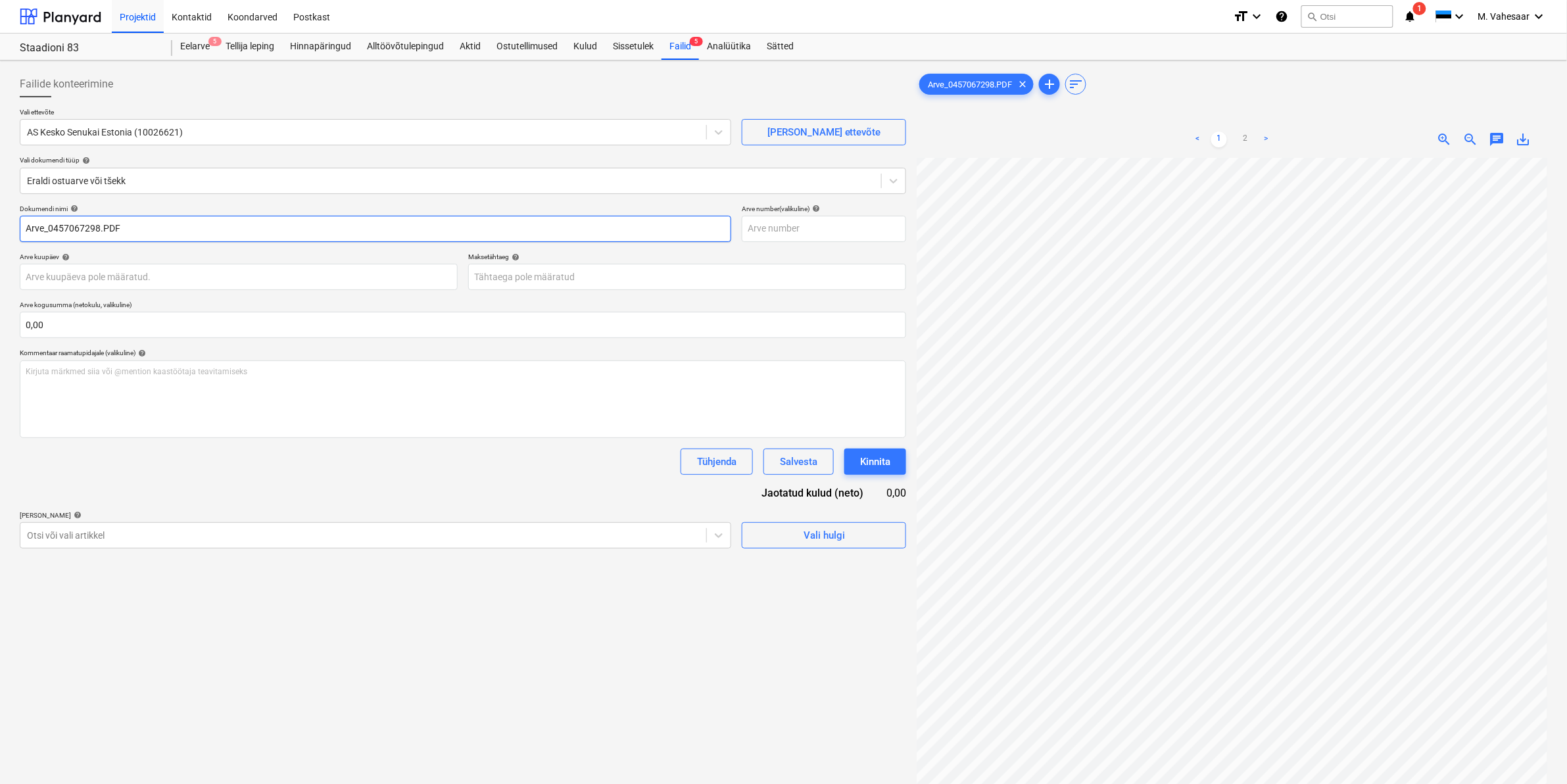
click at [25, 228] on input "Arve_0457067298.PDF" at bounding box center [376, 228] width 711 height 26
type input "K Rauta Arve_0457067298.PDF"
click at [76, 535] on div at bounding box center [363, 535] width 673 height 13
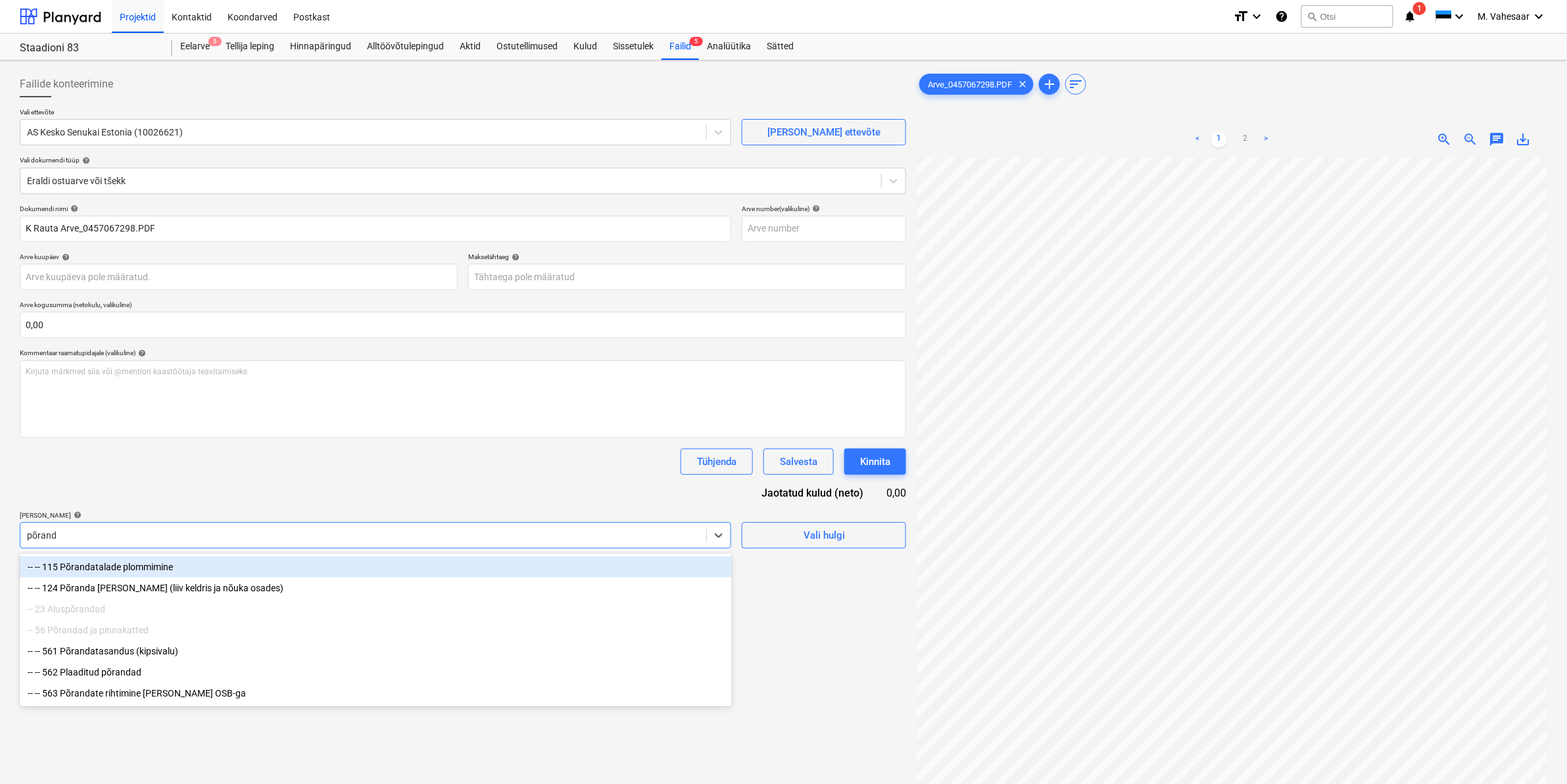
type input "põranda"
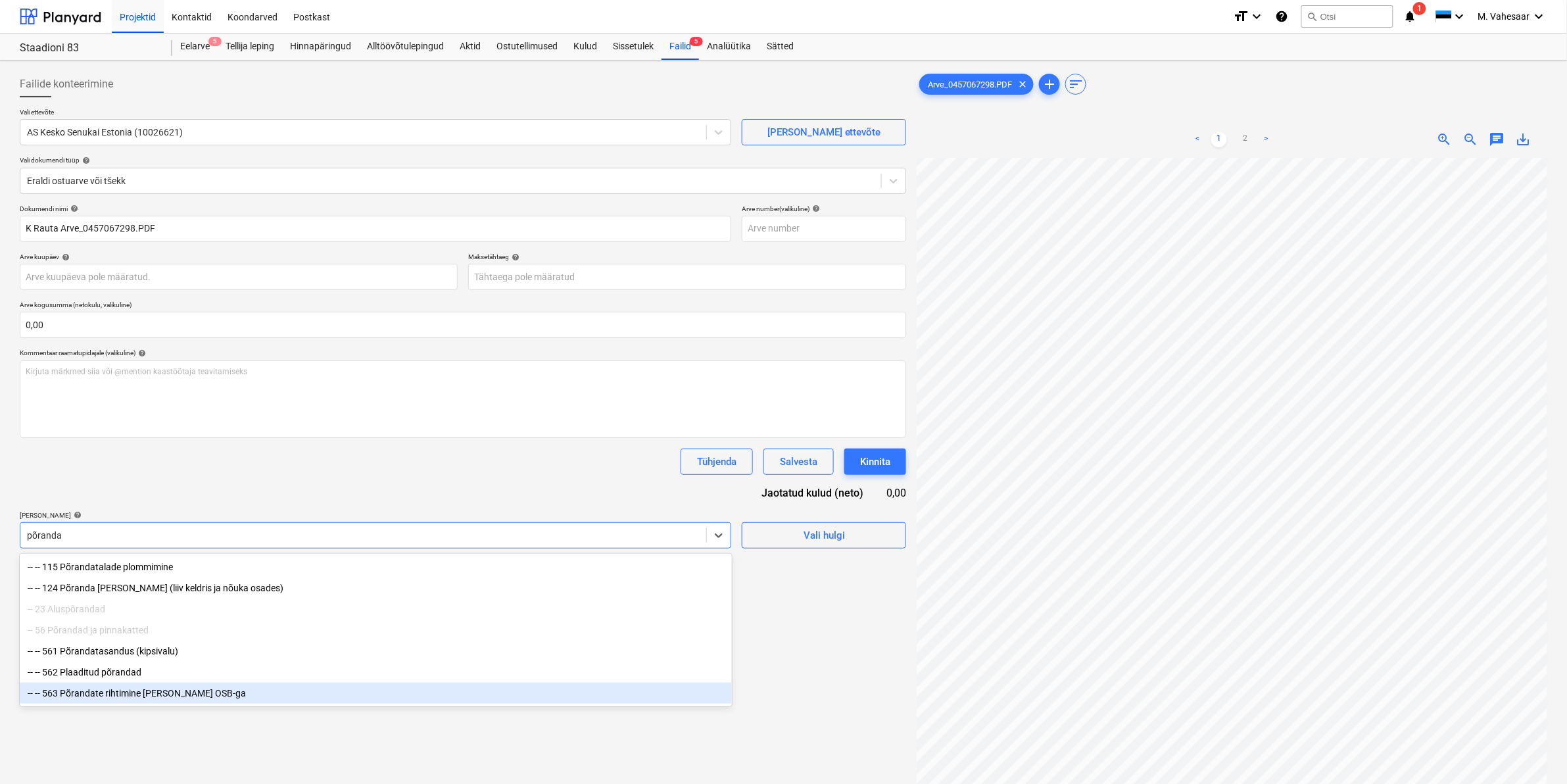
click at [175, 694] on div "-- -- 563 Põrandate rihtimine [PERSON_NAME] OSB-ga" at bounding box center [376, 693] width 712 height 21
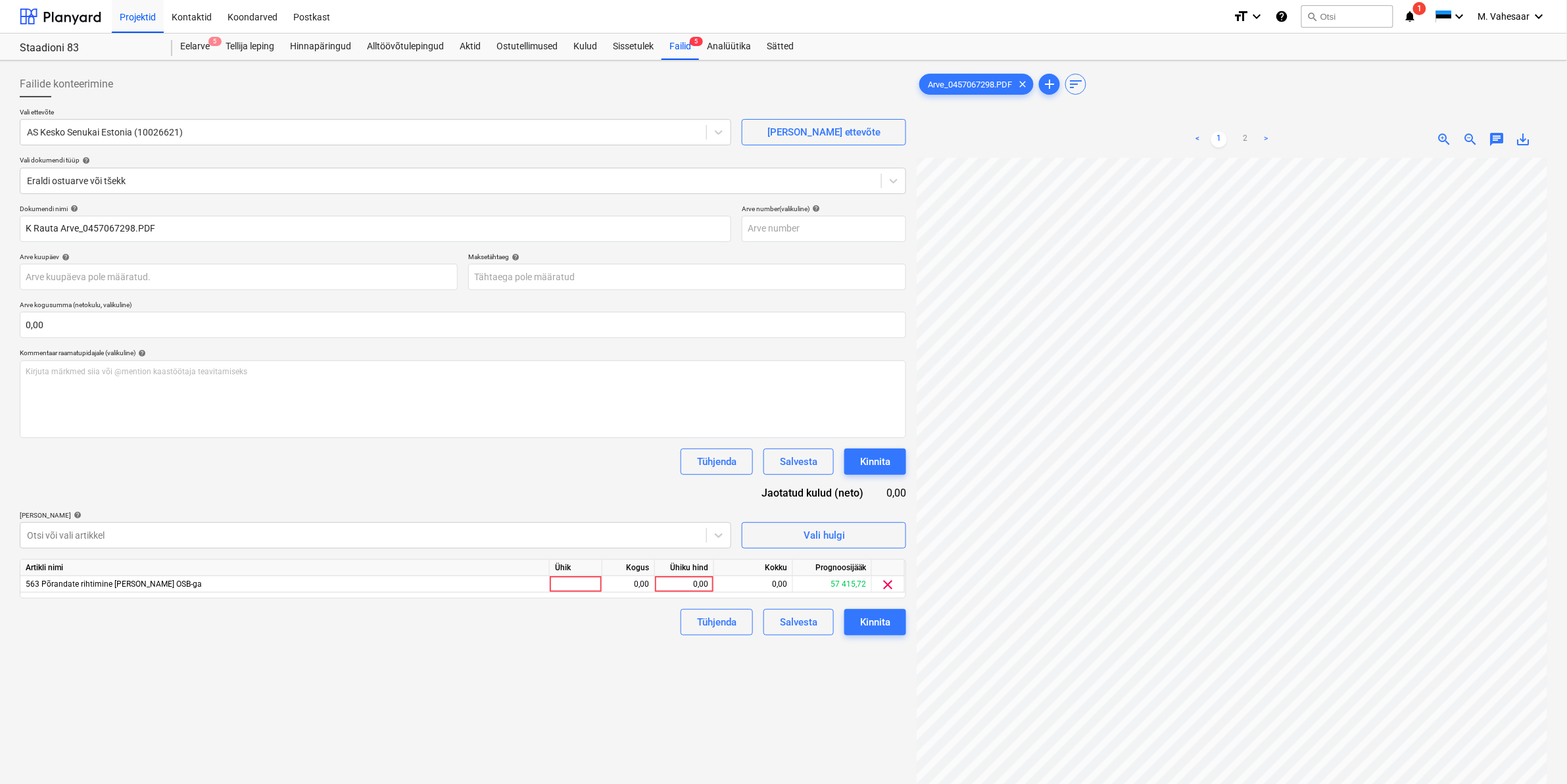
click at [758, 706] on div "Failide konteerimine Vali ettevõte AS Kesko Senukai Estonia (10026621) [PERSON_…" at bounding box center [463, 488] width 897 height 844
click at [1248, 134] on link "2" at bounding box center [1245, 139] width 16 height 16
click at [683, 585] on div "0,00" at bounding box center [684, 584] width 48 height 16
type input "463"
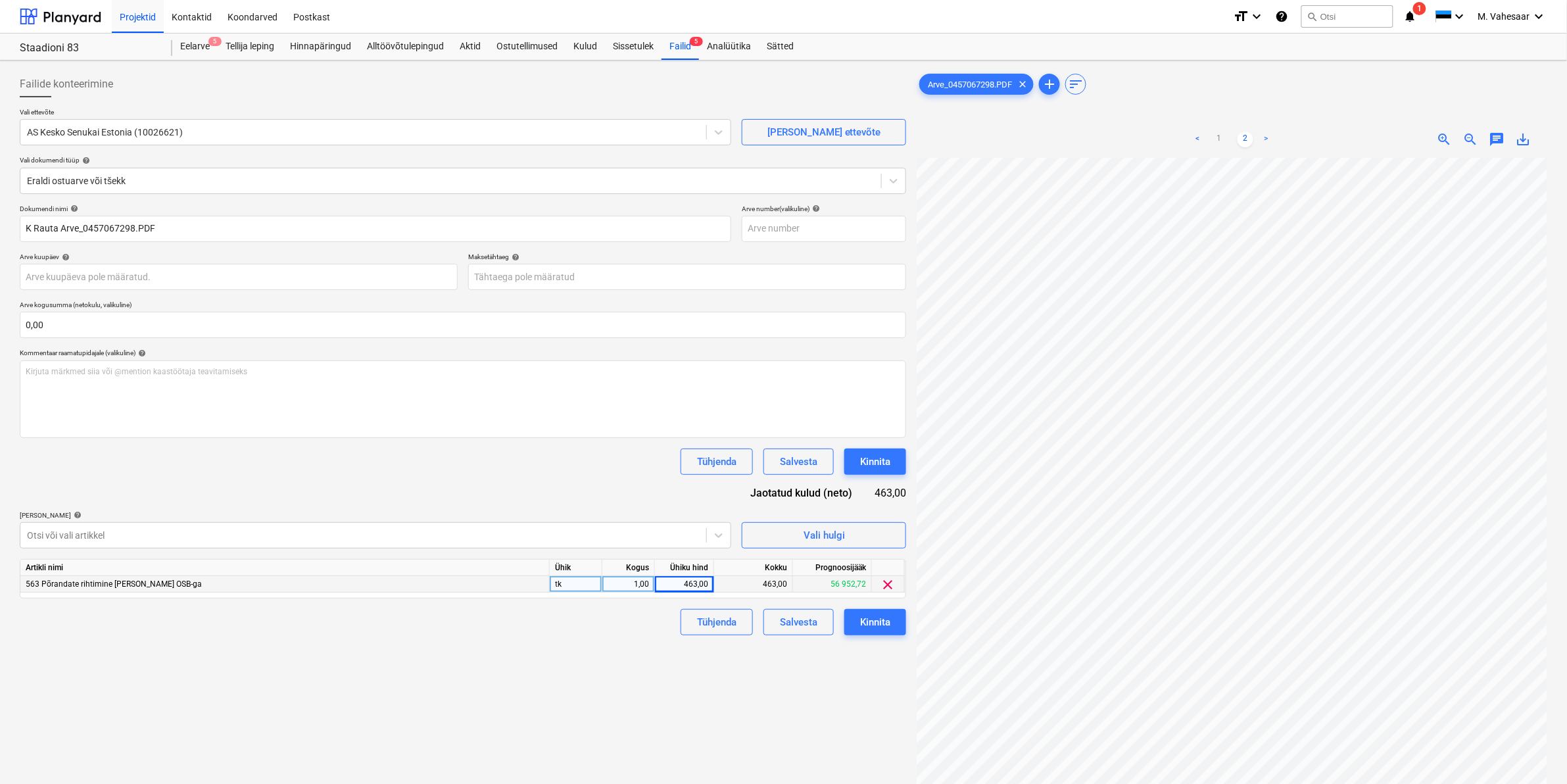
click at [582, 641] on div "Failide konteerimine Vali ettevõte AS Kesko Senukai Estonia (10026621) [PERSON_…" at bounding box center [463, 488] width 897 height 844
click at [859, 617] on button "Kinnita" at bounding box center [876, 621] width 62 height 26
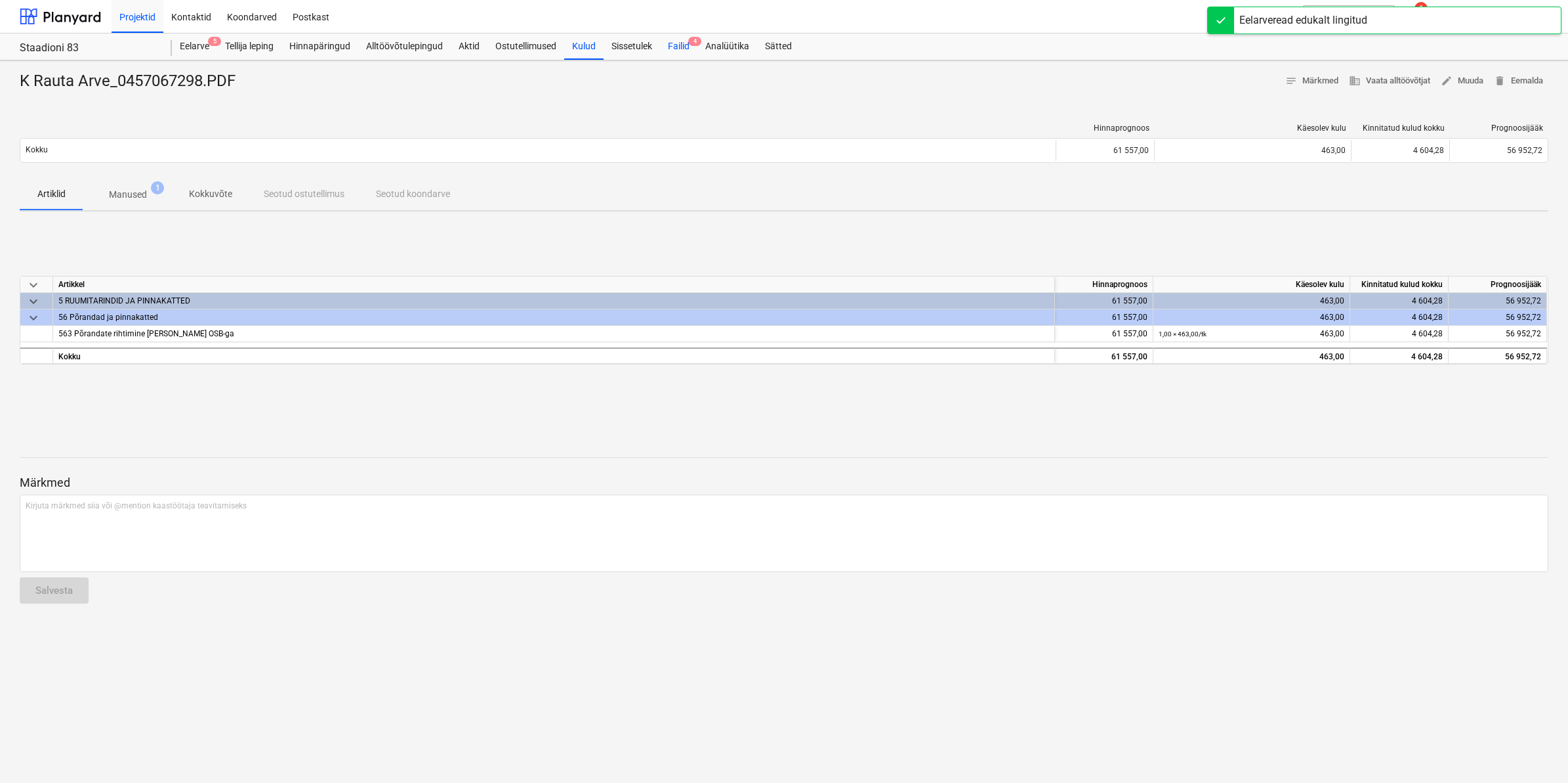
drag, startPoint x: 676, startPoint y: 38, endPoint x: 676, endPoint y: 46, distance: 8.0
click at [676, 38] on div "Failid 4" at bounding box center [679, 47] width 37 height 26
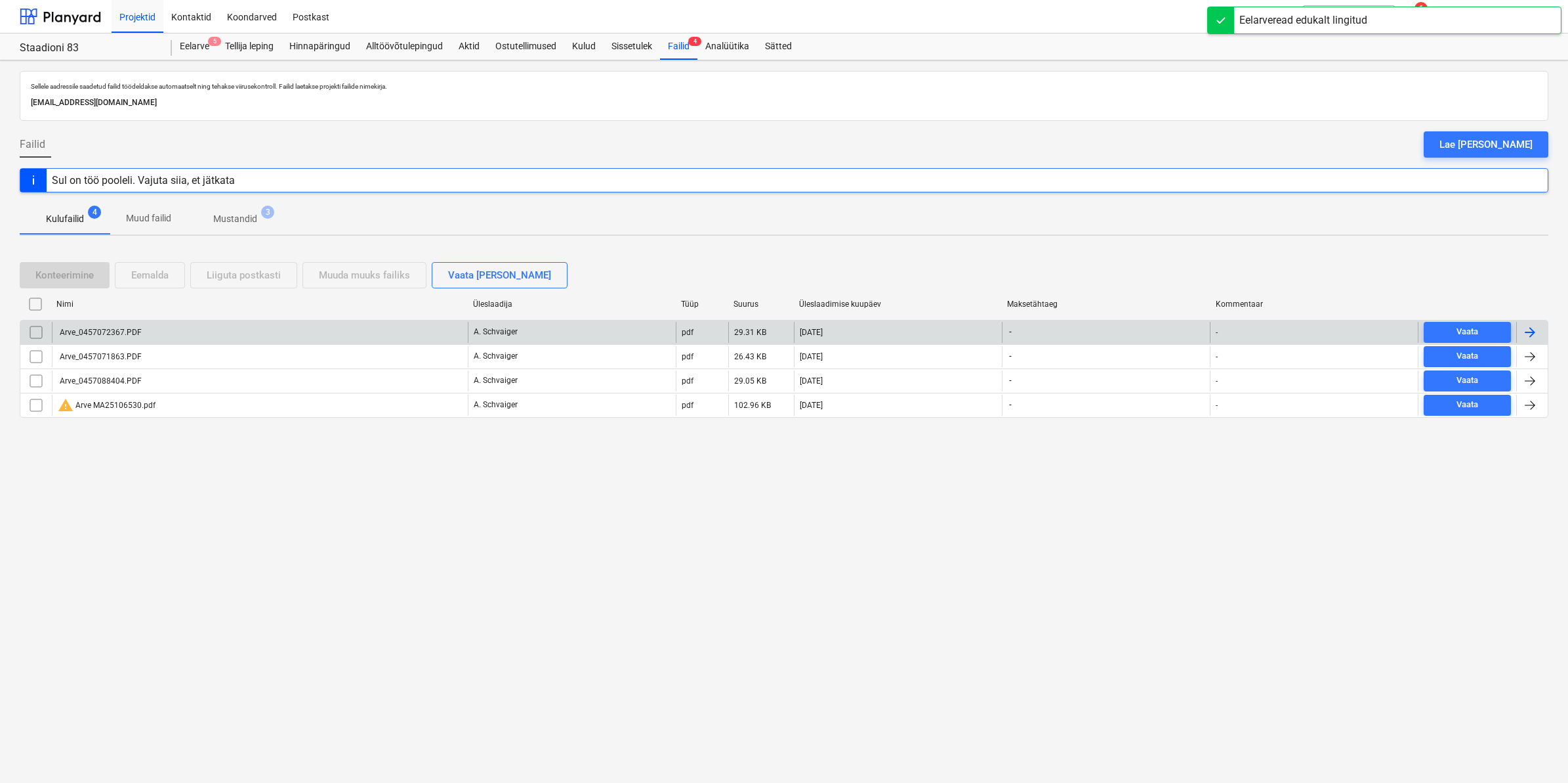
click at [116, 327] on div "Arve_0457072367.PDF" at bounding box center [260, 332] width 416 height 21
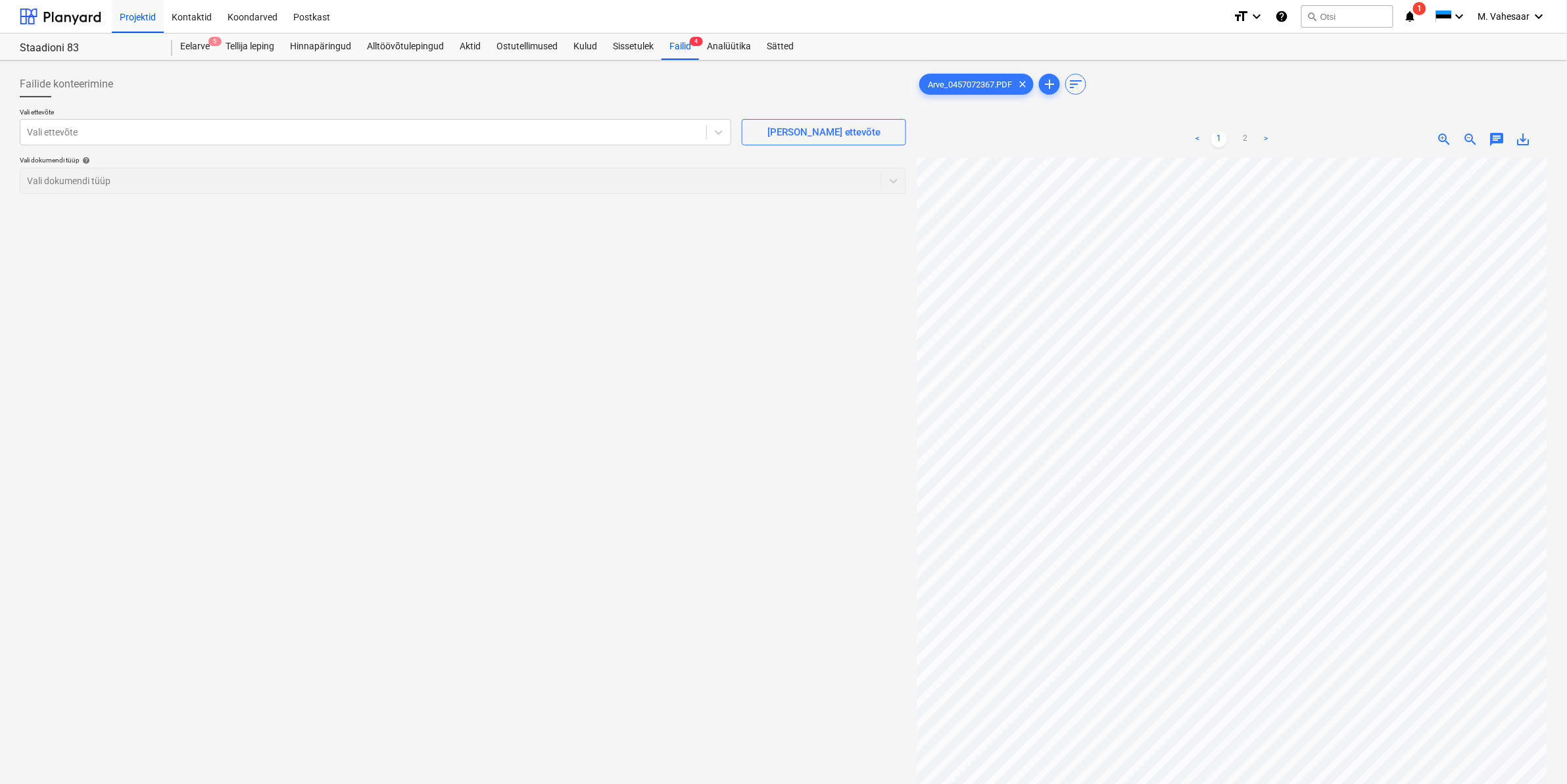
scroll to position [247, 0]
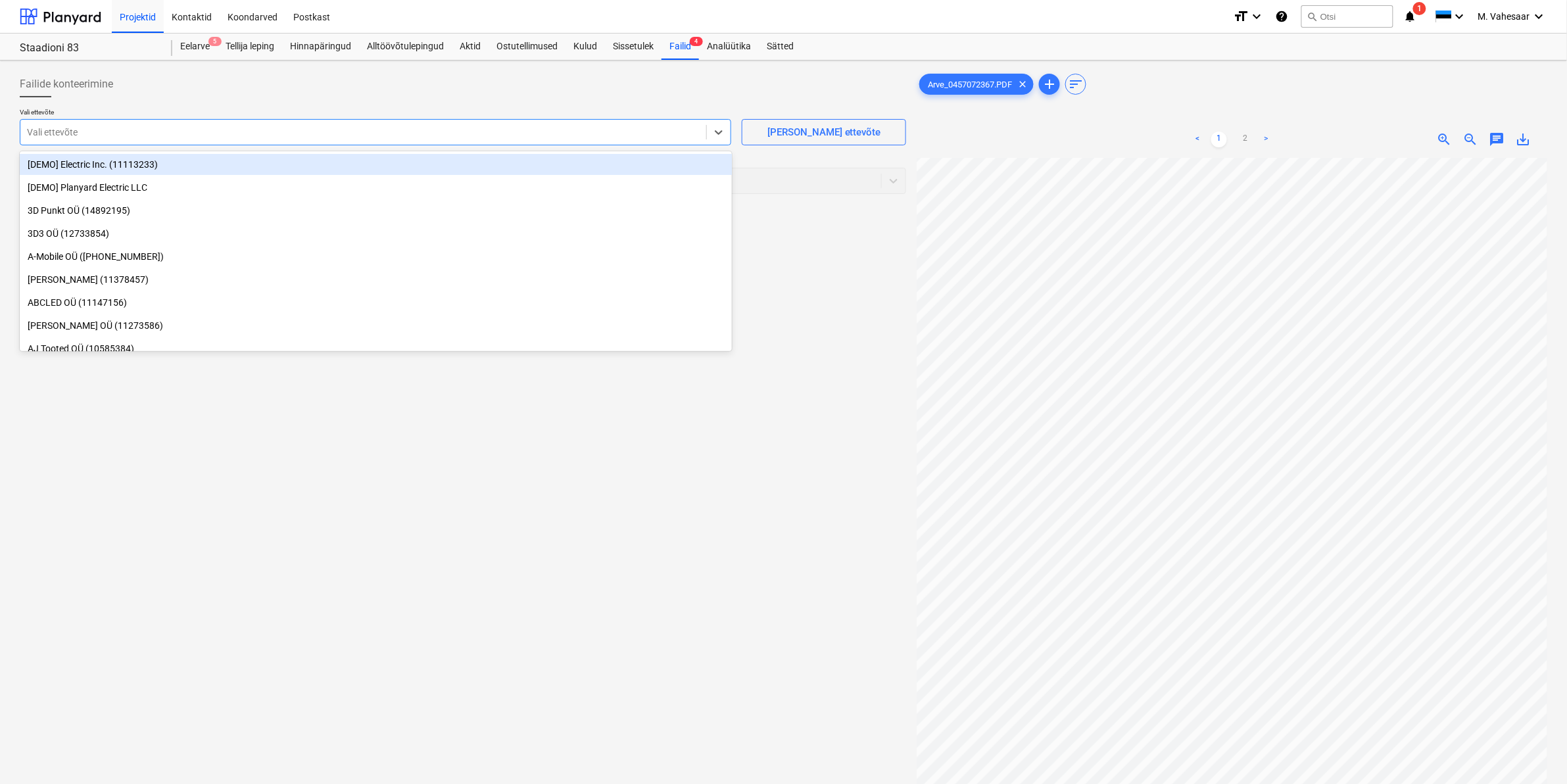
click at [463, 132] on div at bounding box center [363, 132] width 673 height 13
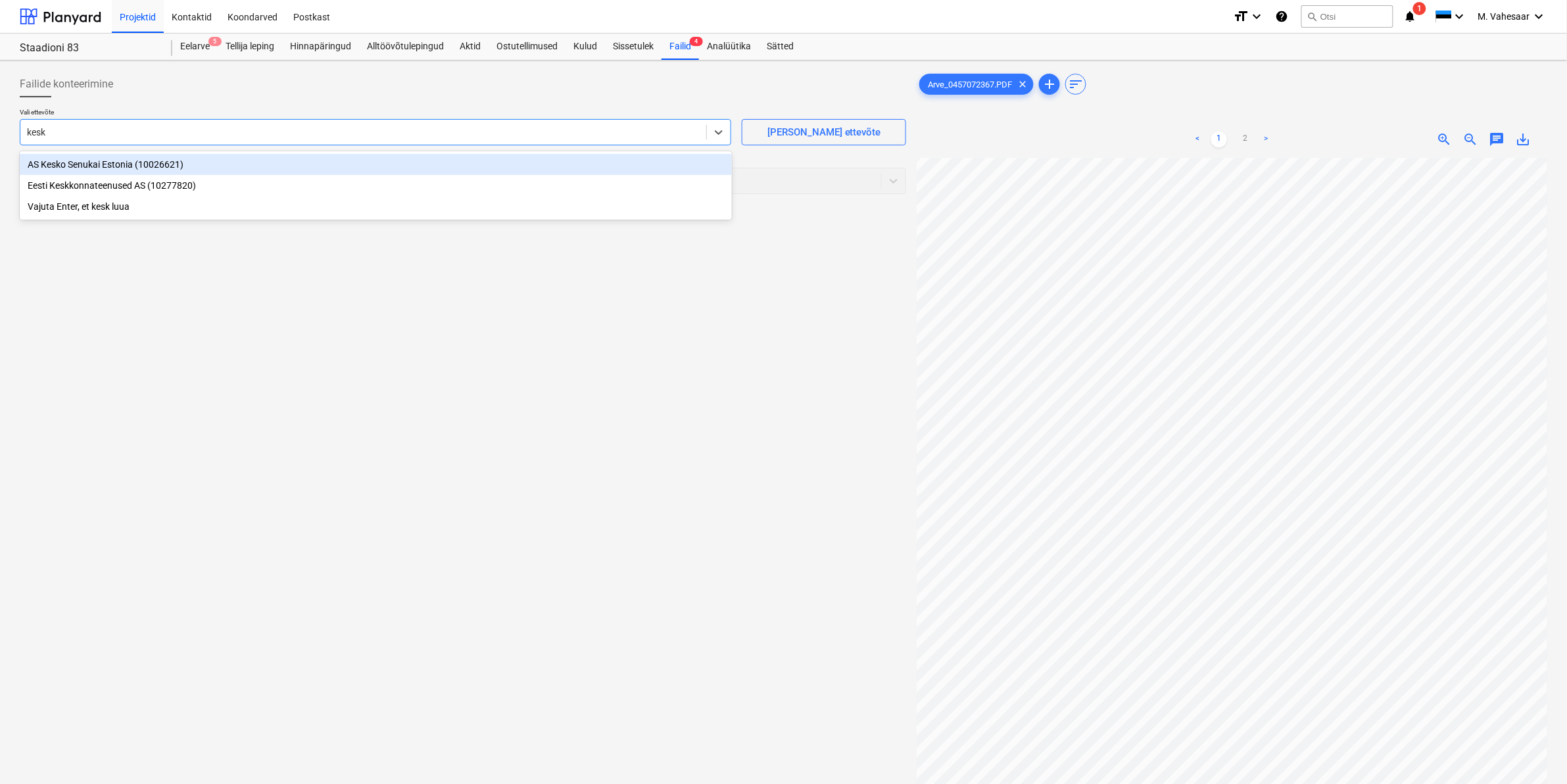
type input "kesko"
click at [93, 155] on div "AS Kesko Senukai Estonia (10026621)" at bounding box center [376, 164] width 712 height 21
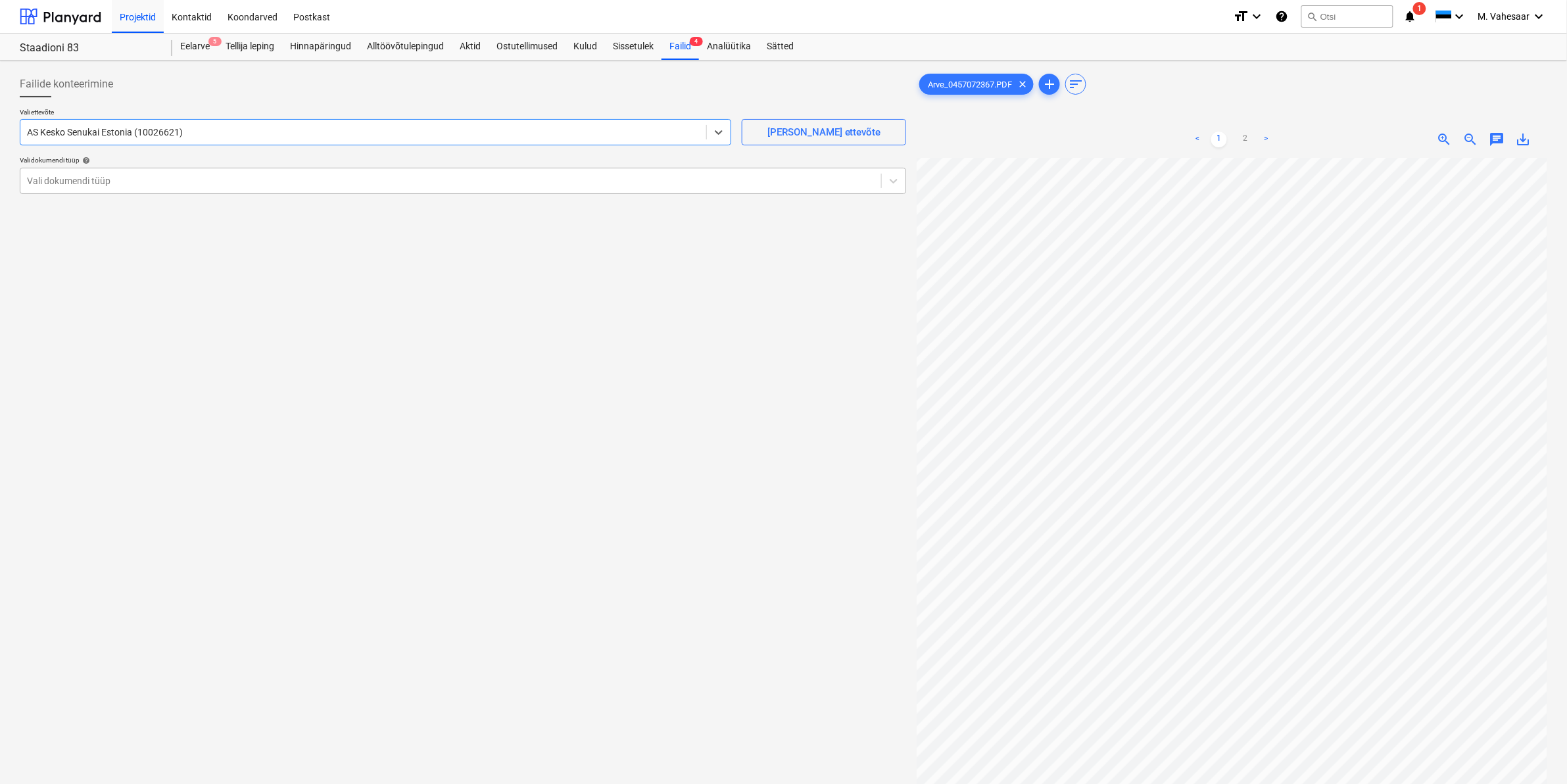
click at [87, 179] on div at bounding box center [450, 181] width 847 height 13
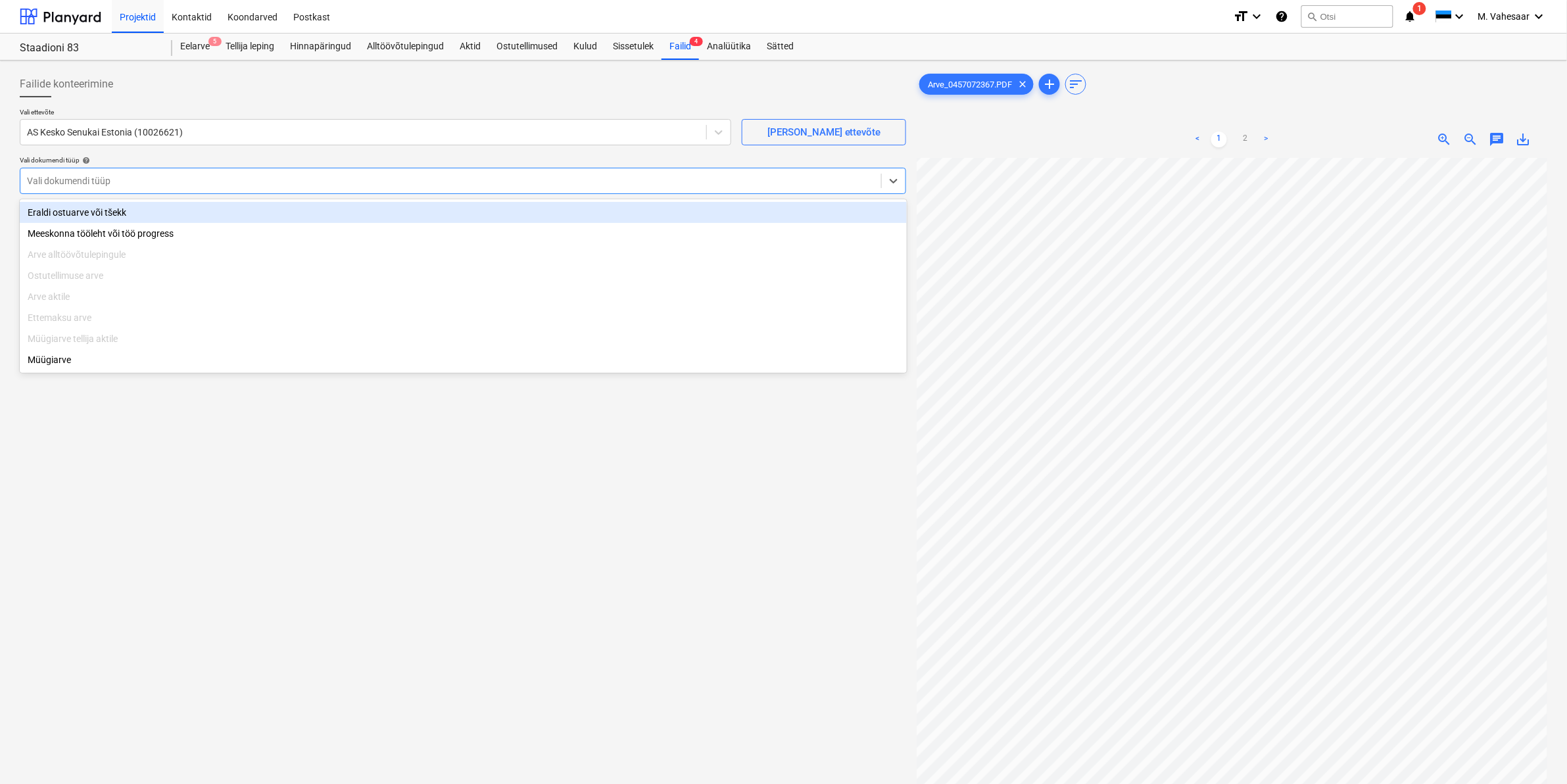
click at [73, 205] on div "Eraldi ostuarve või tšekk" at bounding box center [464, 212] width 887 height 21
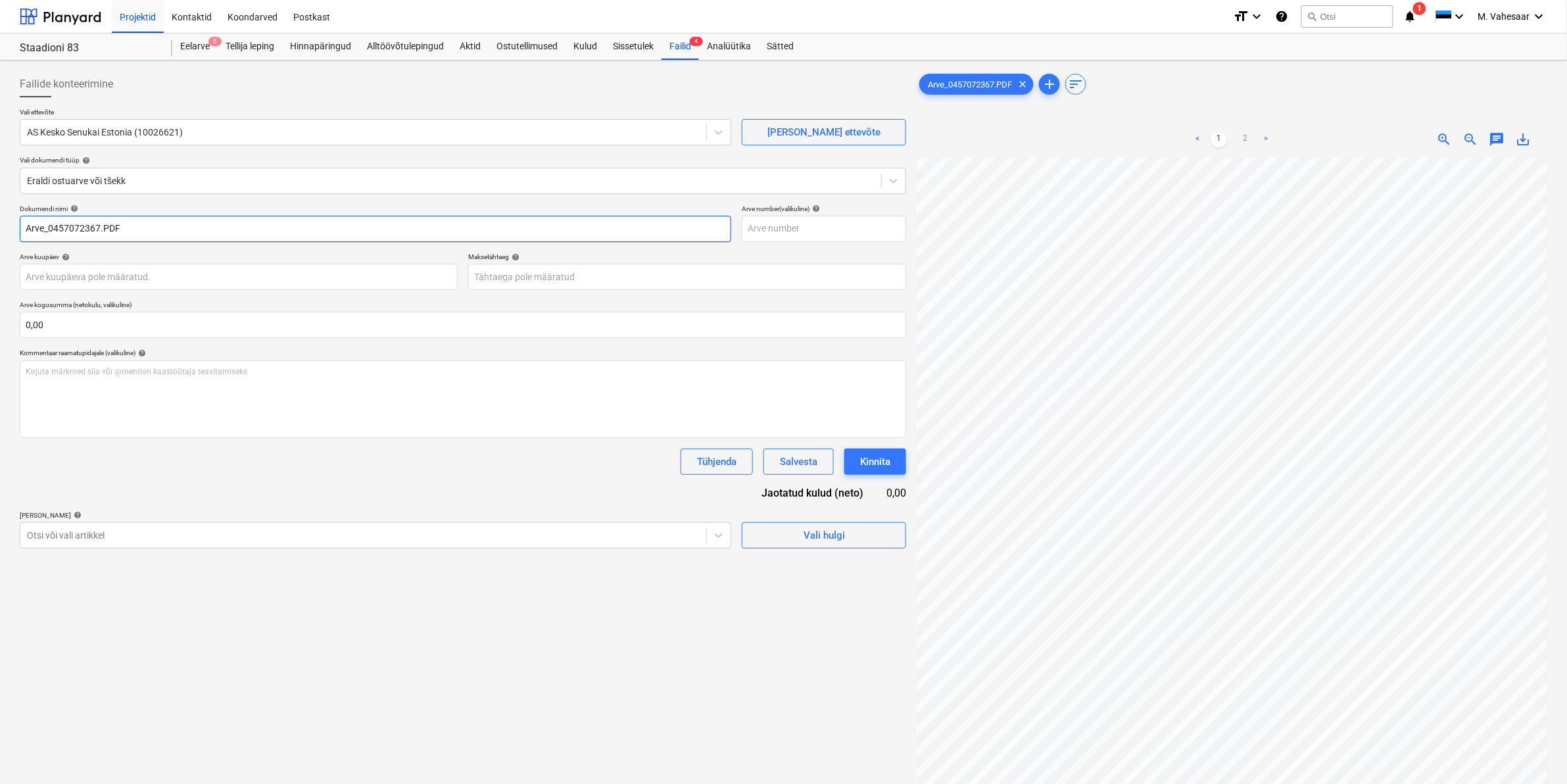
click at [25, 231] on input "Arve_0457072367.PDF" at bounding box center [376, 228] width 711 height 26
type input "K Rauta Arve_0457072367.PDF"
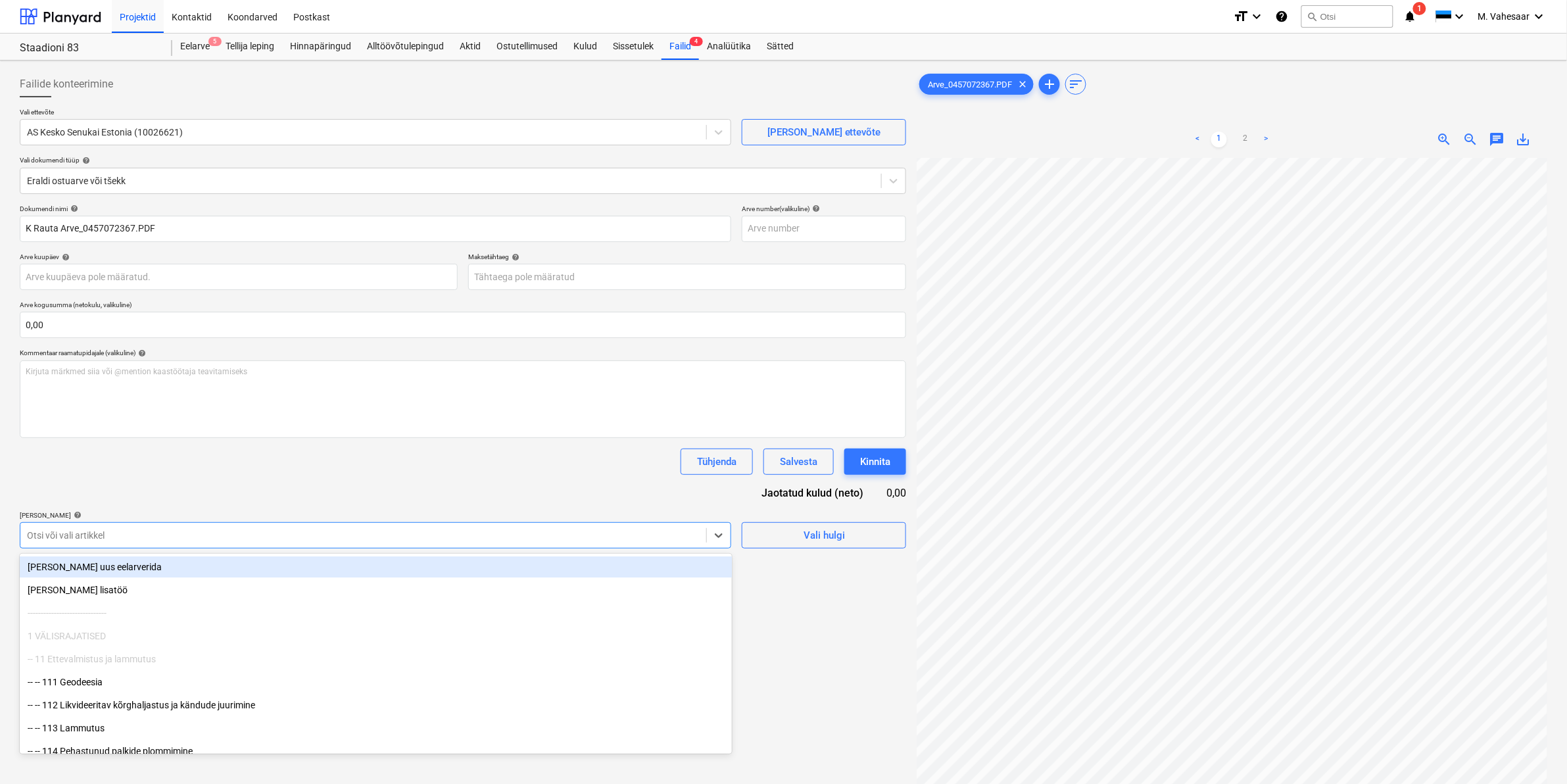
click at [116, 535] on div at bounding box center [363, 535] width 673 height 13
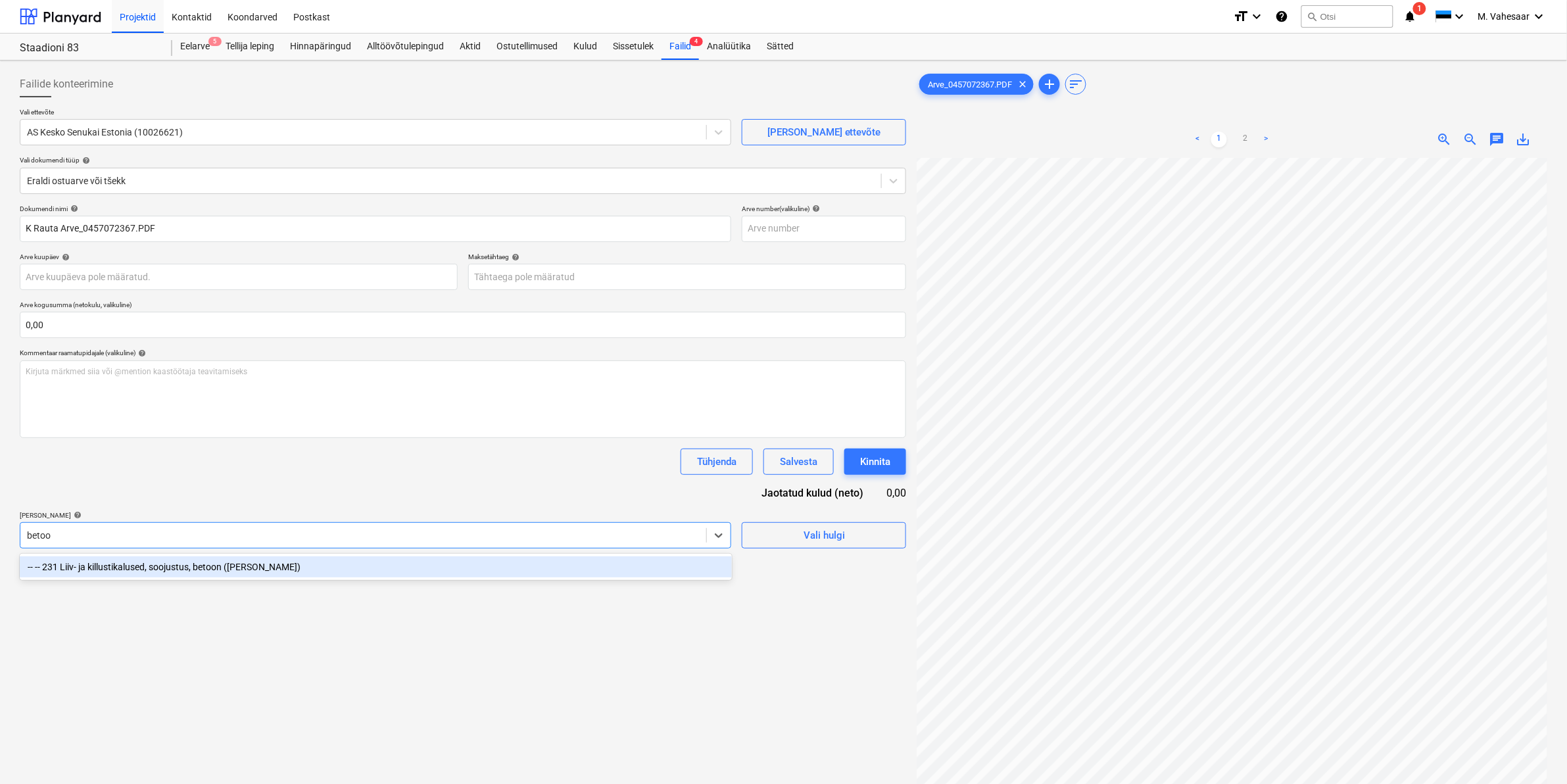
type input "betoon"
click at [156, 563] on div "-- -- 231 Liiv- ja killustikalused, soojustus, betoon ([PERSON_NAME])" at bounding box center [376, 567] width 712 height 21
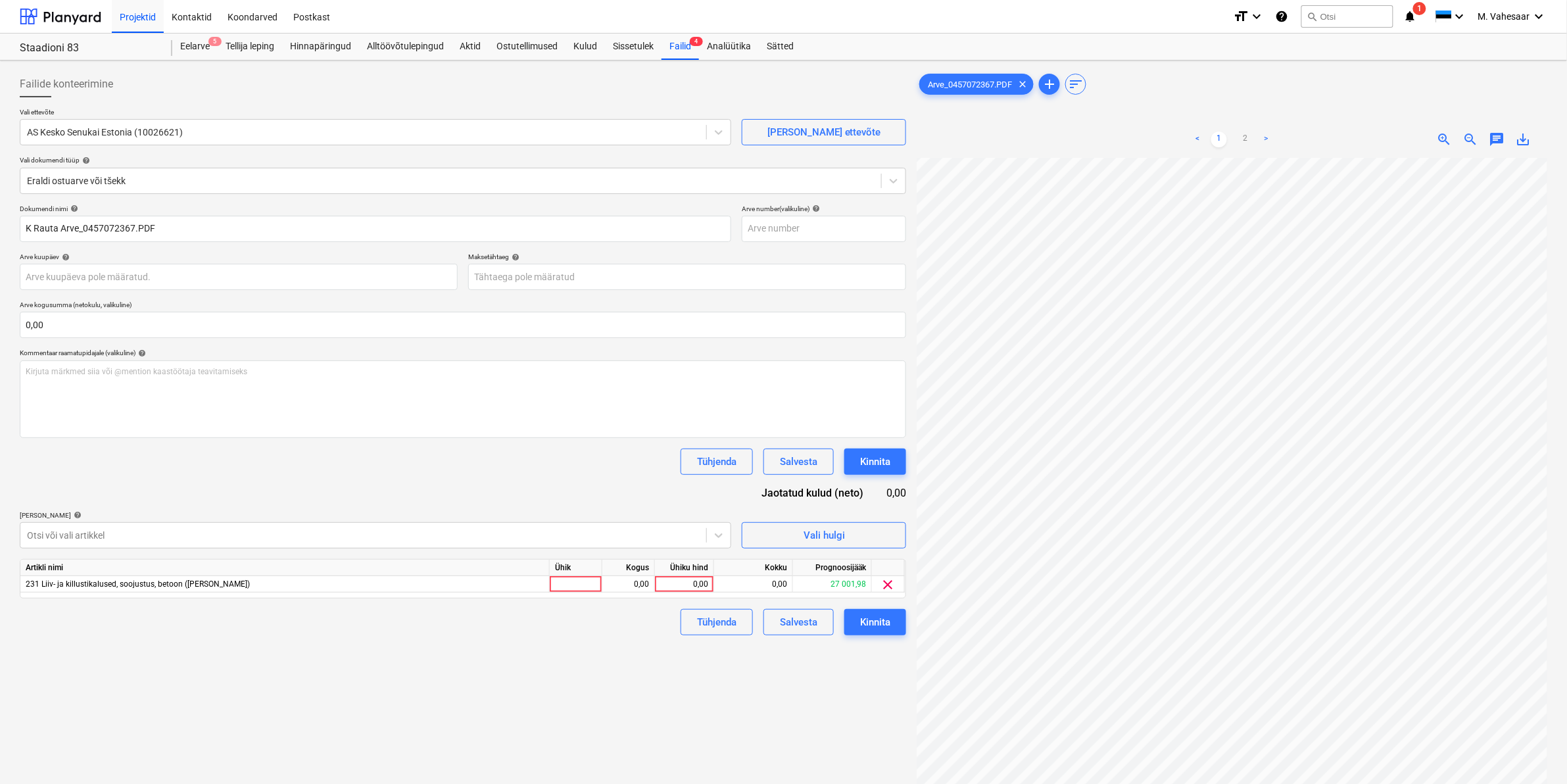
click at [799, 700] on div "Failide konteerimine Vali ettevõte AS Kesko Senukai Estonia (10026621) [PERSON_…" at bounding box center [463, 488] width 897 height 844
click at [1243, 144] on link "2" at bounding box center [1245, 139] width 16 height 16
click at [693, 580] on div "0,00" at bounding box center [684, 584] width 48 height 16
type input "303"
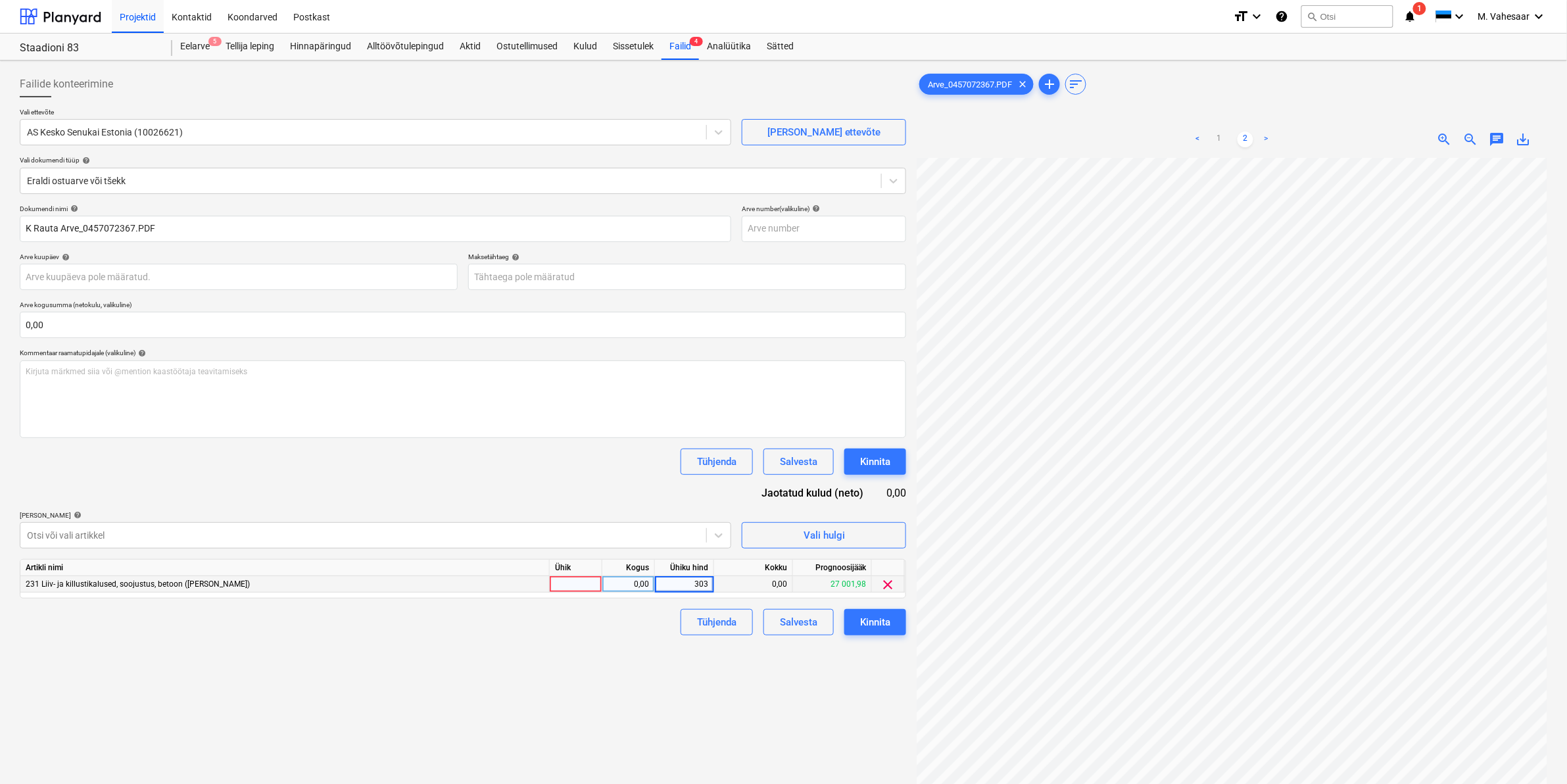
click at [613, 685] on div "Failide konteerimine Vali ettevõte AS Kesko Senukai Estonia (10026621) [PERSON_…" at bounding box center [463, 488] width 897 height 844
click at [873, 624] on div "Kinnita" at bounding box center [875, 621] width 30 height 17
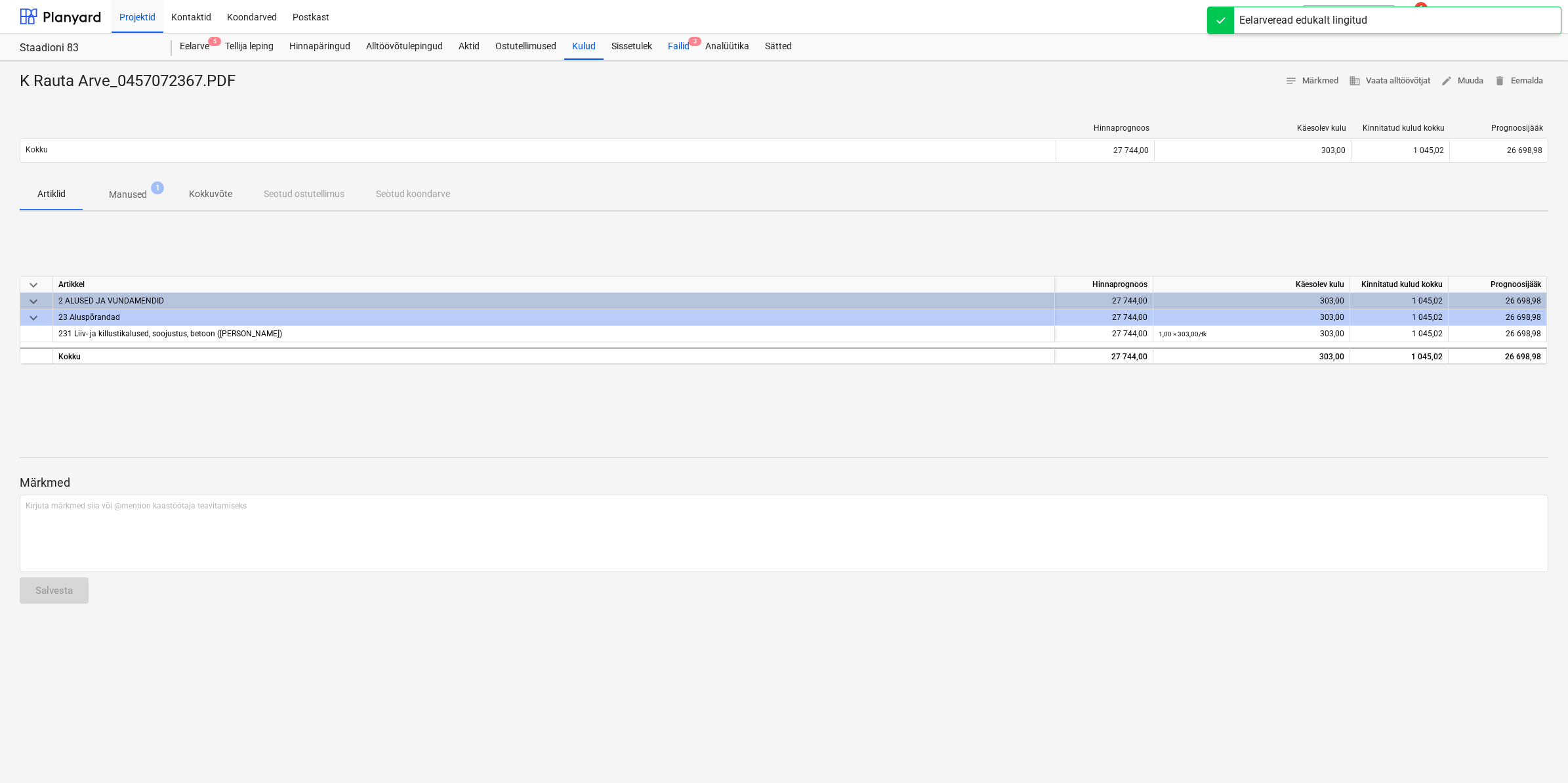
click at [686, 43] on div "Failid 3" at bounding box center [679, 47] width 37 height 26
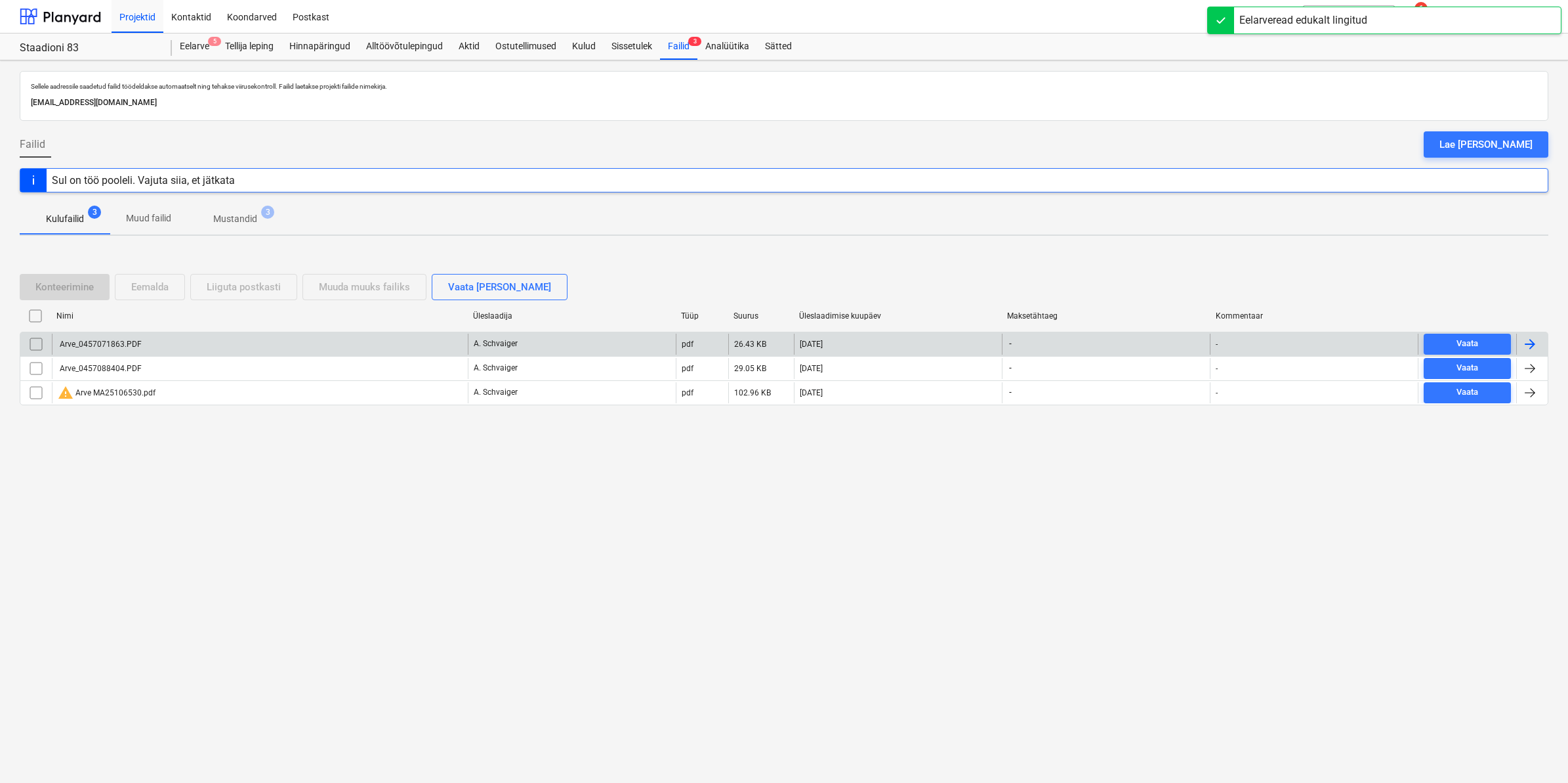
click at [129, 342] on div "Arve_0457071863.PDF" at bounding box center [99, 344] width 84 height 9
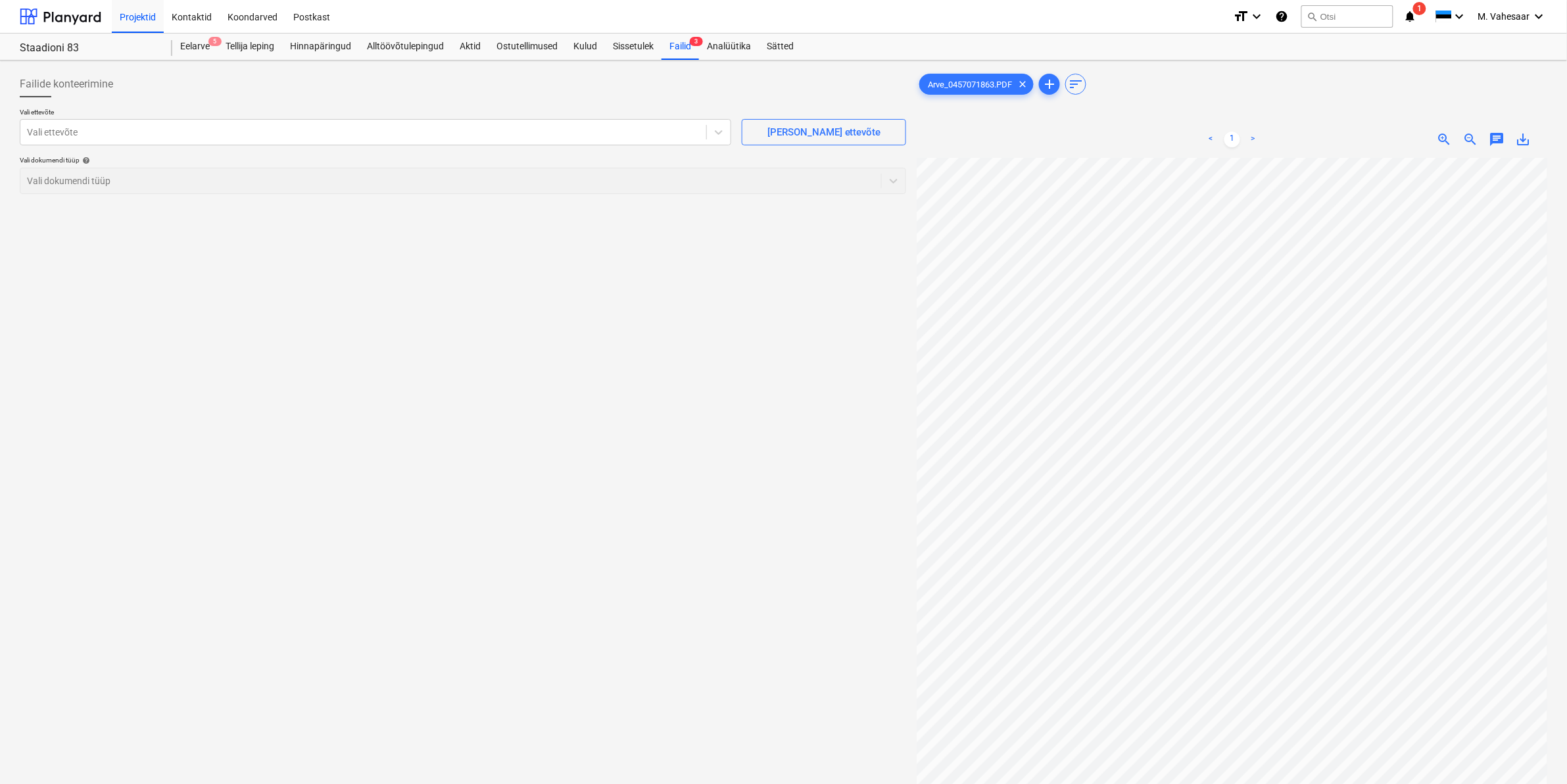
scroll to position [288, 126]
click at [270, 132] on div at bounding box center [363, 132] width 673 height 13
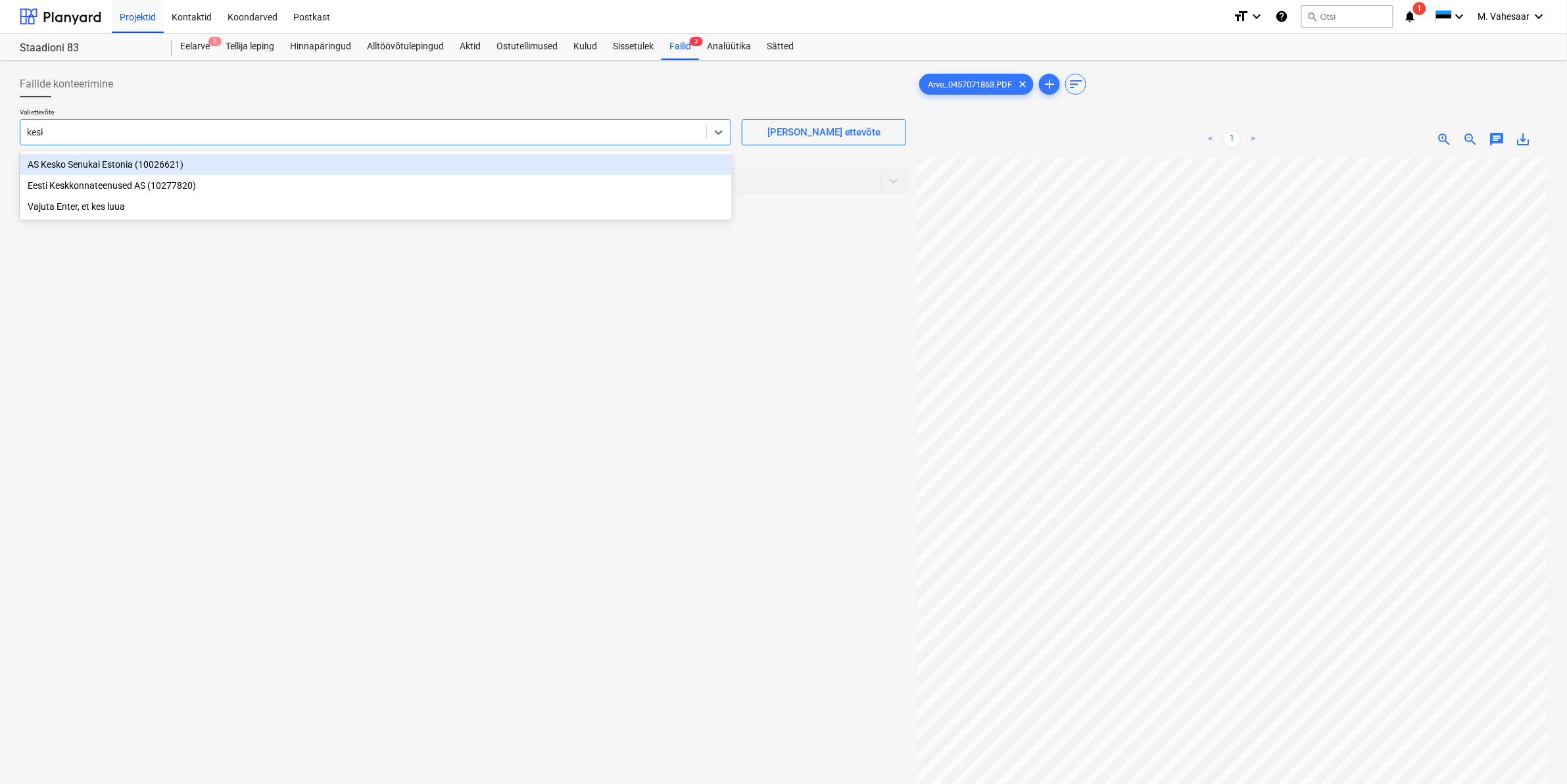
type input "kesko"
click at [178, 155] on div "AS Kesko Senukai Estonia (10026621)" at bounding box center [376, 164] width 712 height 21
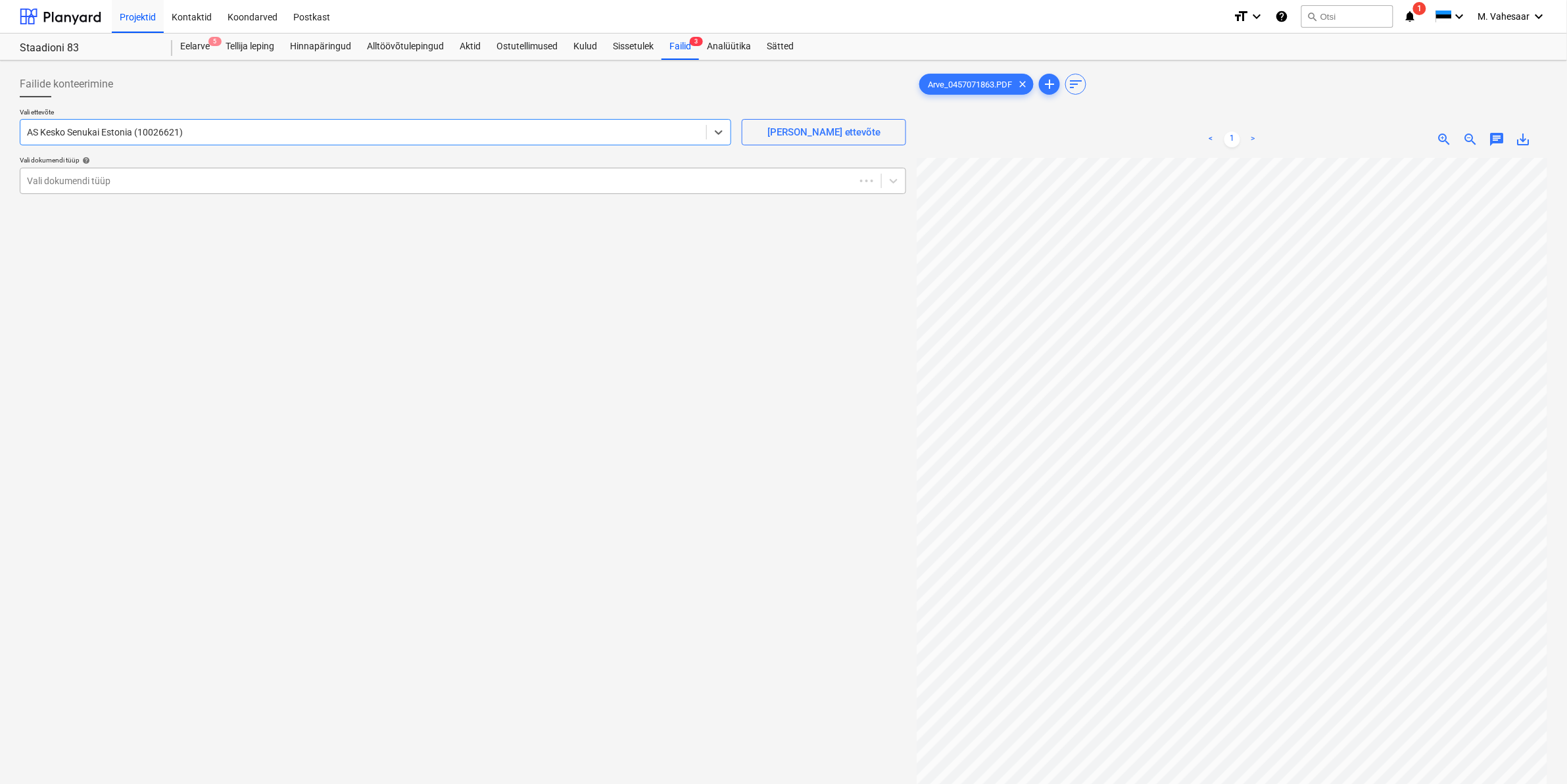
click at [156, 168] on div "Vali dokumendi tüüp" at bounding box center [464, 180] width 887 height 26
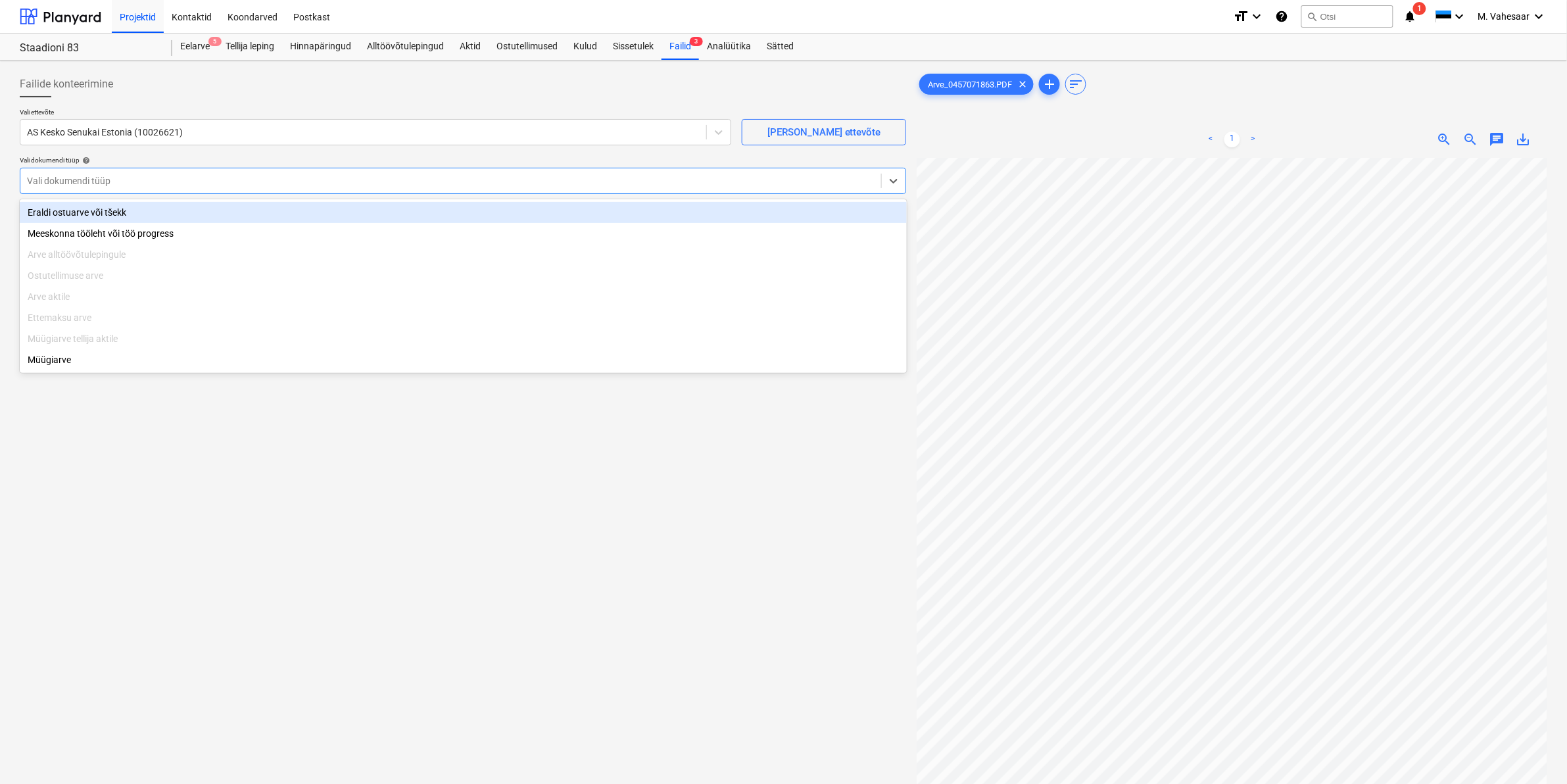
click at [97, 212] on div "Eraldi ostuarve või tšekk" at bounding box center [464, 212] width 887 height 21
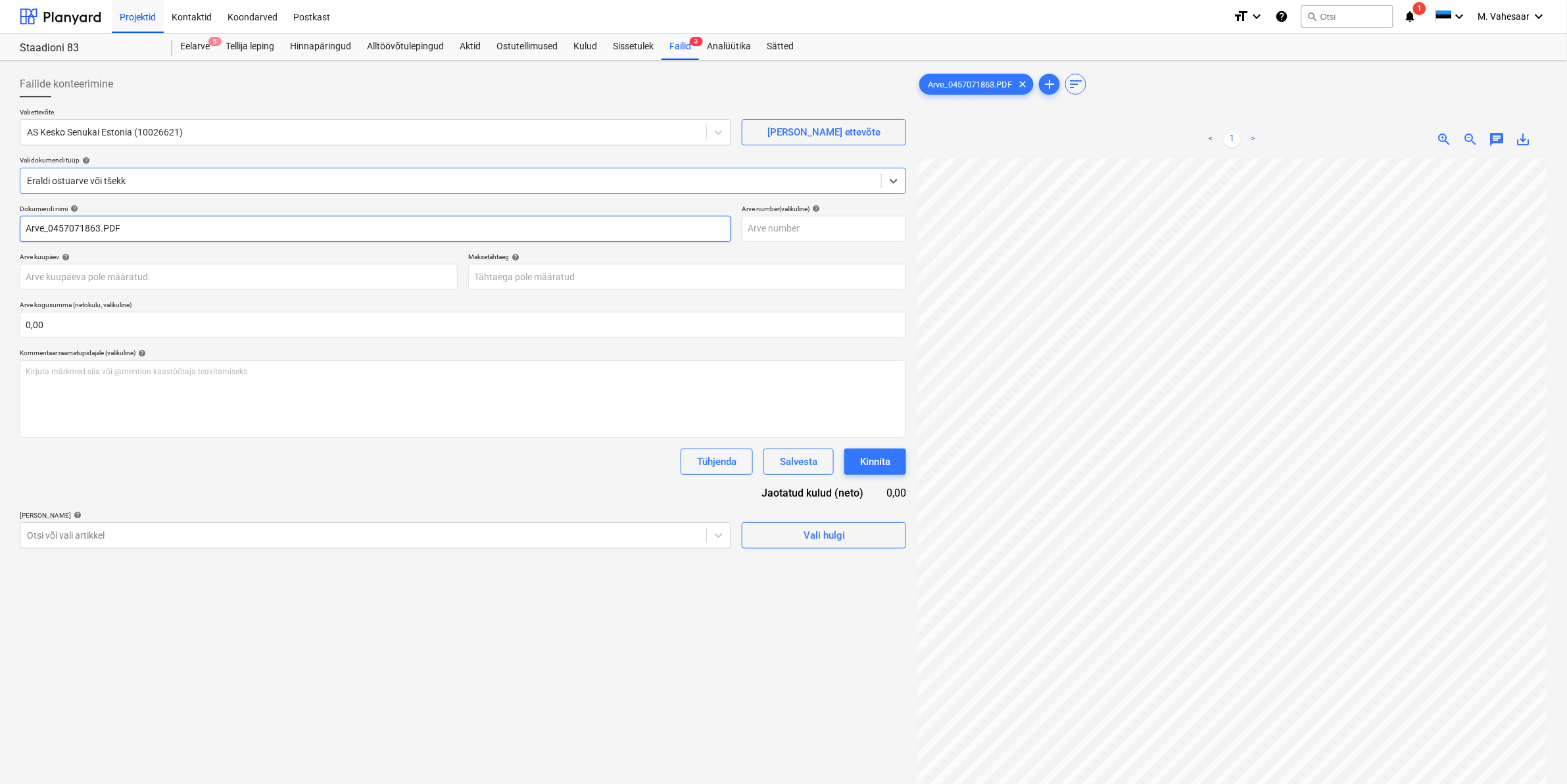
click at [27, 224] on input "Arve_0457071863.PDF" at bounding box center [376, 228] width 711 height 26
type input "K Rauta Arve_0457071863.PDF"
click at [111, 531] on div at bounding box center [363, 535] width 673 height 13
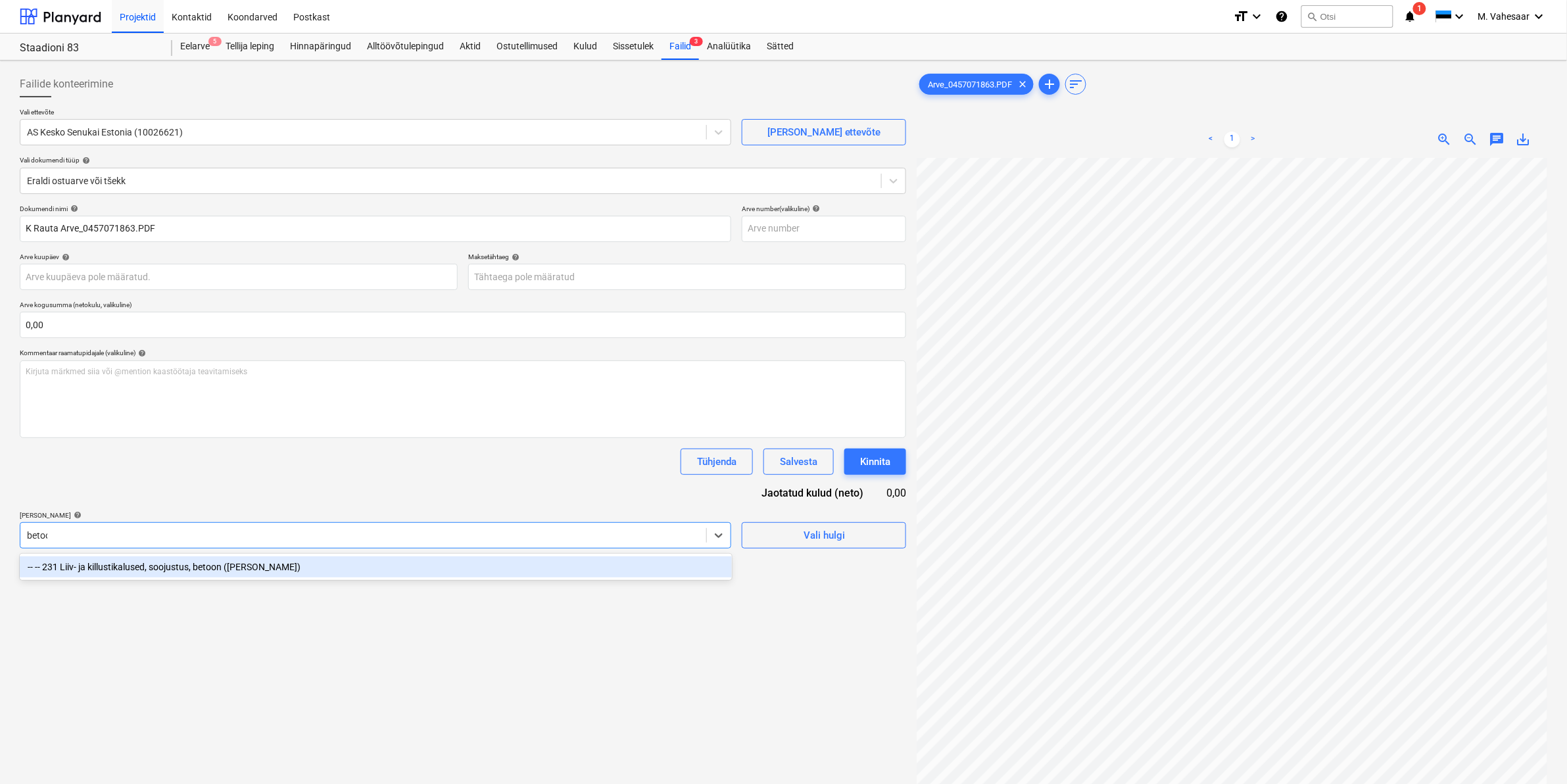
type input "betoon"
click at [118, 560] on div "-- -- 231 Liiv- ja killustikalused, soojustus, betoon ([PERSON_NAME])" at bounding box center [376, 567] width 712 height 21
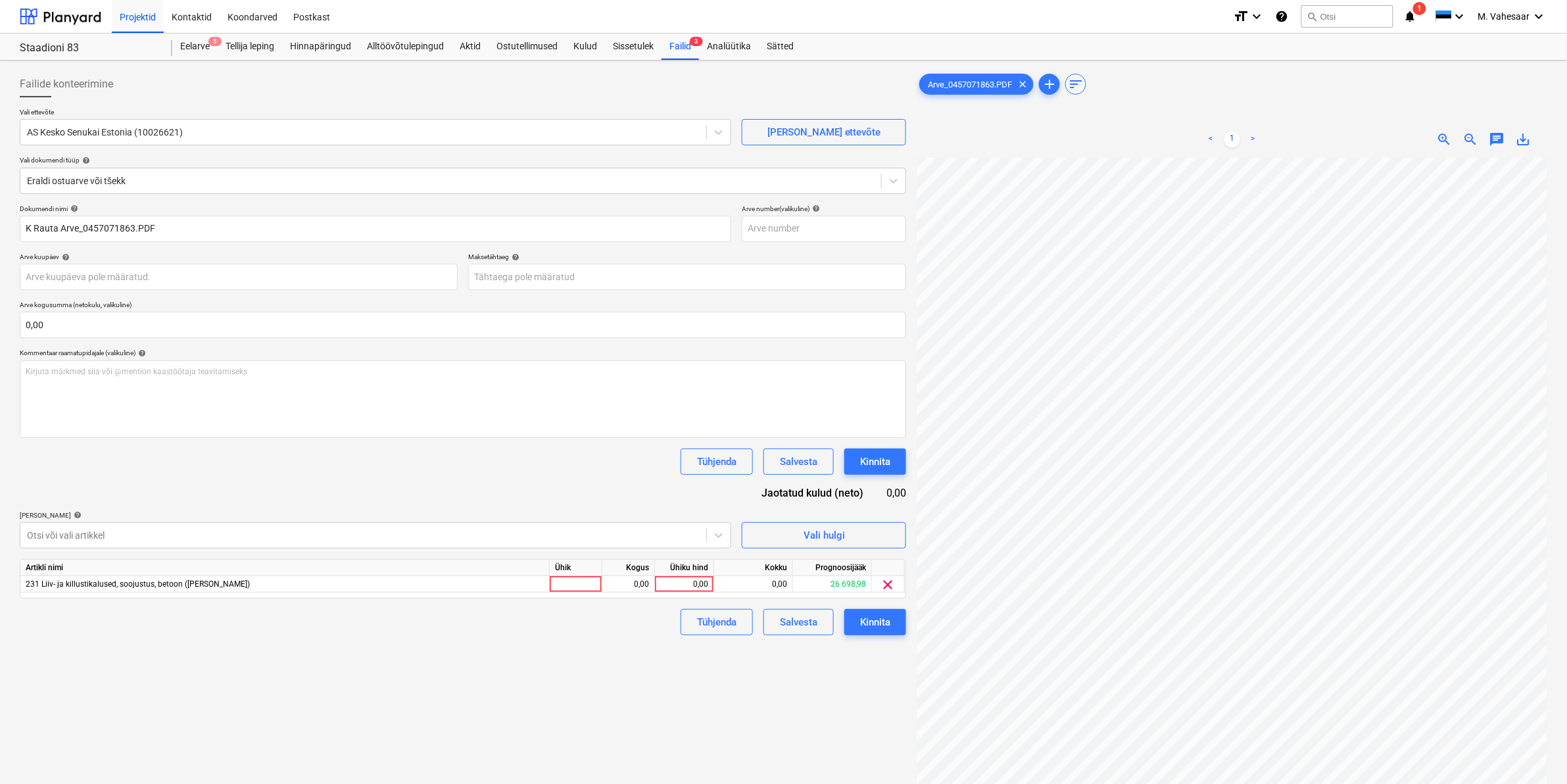
click at [733, 678] on div "Failide konteerimine Vali ettevõte AS Kesko Senukai Estonia (10026621) [PERSON_…" at bounding box center [463, 488] width 897 height 844
click at [695, 585] on div "0,00" at bounding box center [684, 584] width 48 height 16
type input "75,10"
click at [670, 628] on div "Tühjenda Salvesta Kinnita" at bounding box center [788, 621] width 236 height 26
click at [865, 615] on div "Kinnita" at bounding box center [875, 621] width 30 height 17
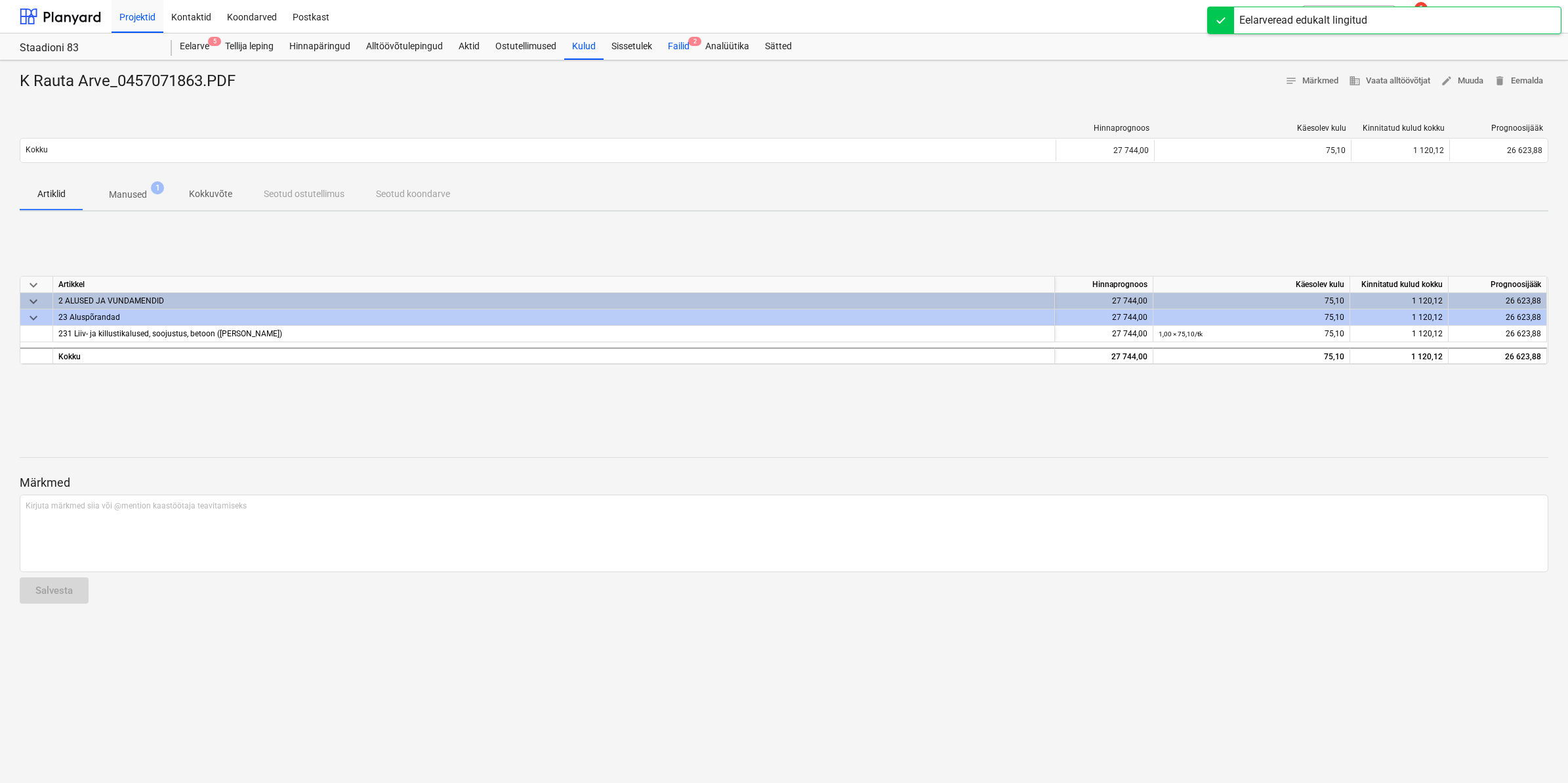
click at [675, 43] on div "Failid 2" at bounding box center [679, 47] width 37 height 26
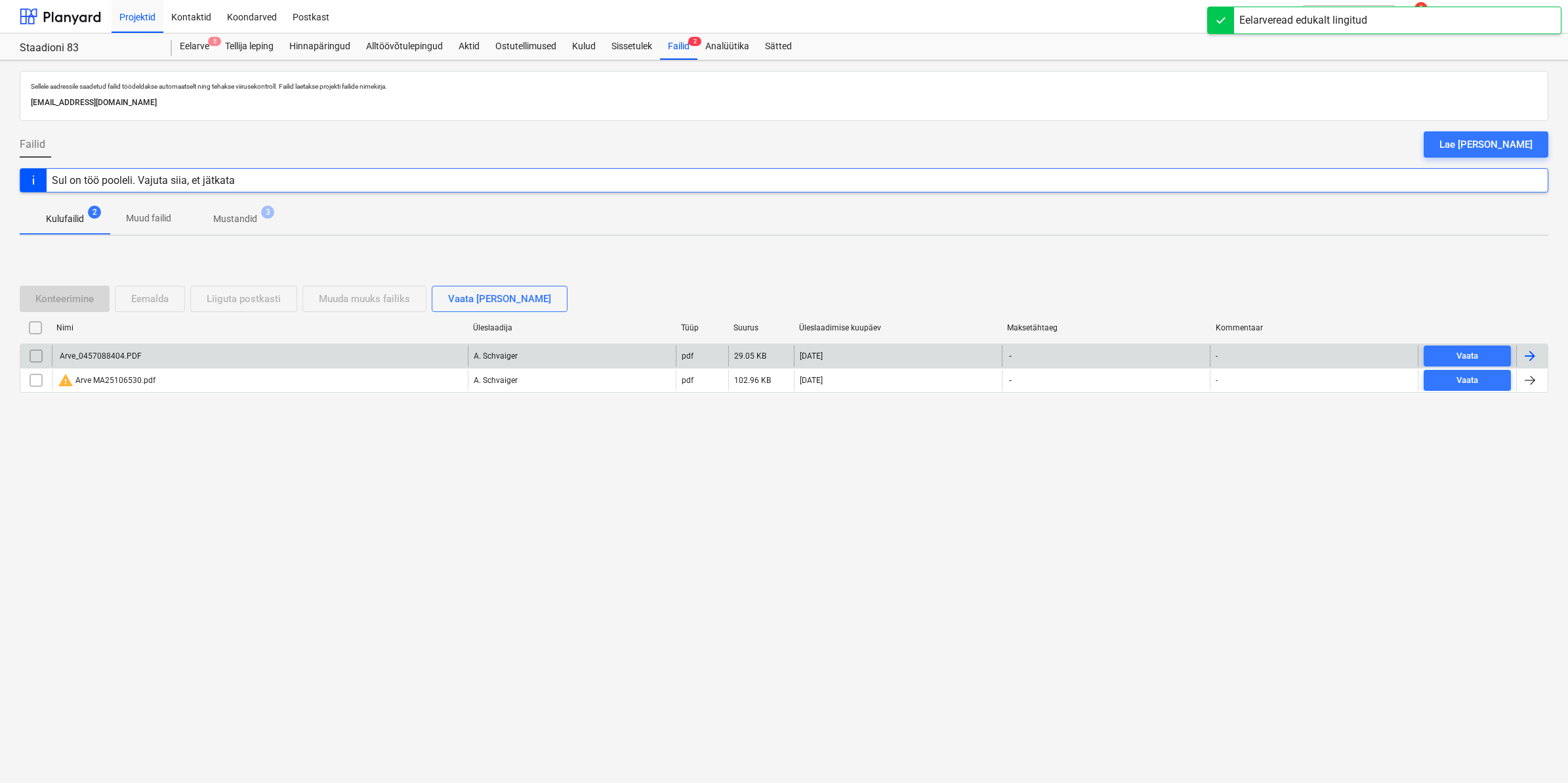
click at [104, 352] on div "Arve_0457088404.PDF" at bounding box center [99, 356] width 84 height 9
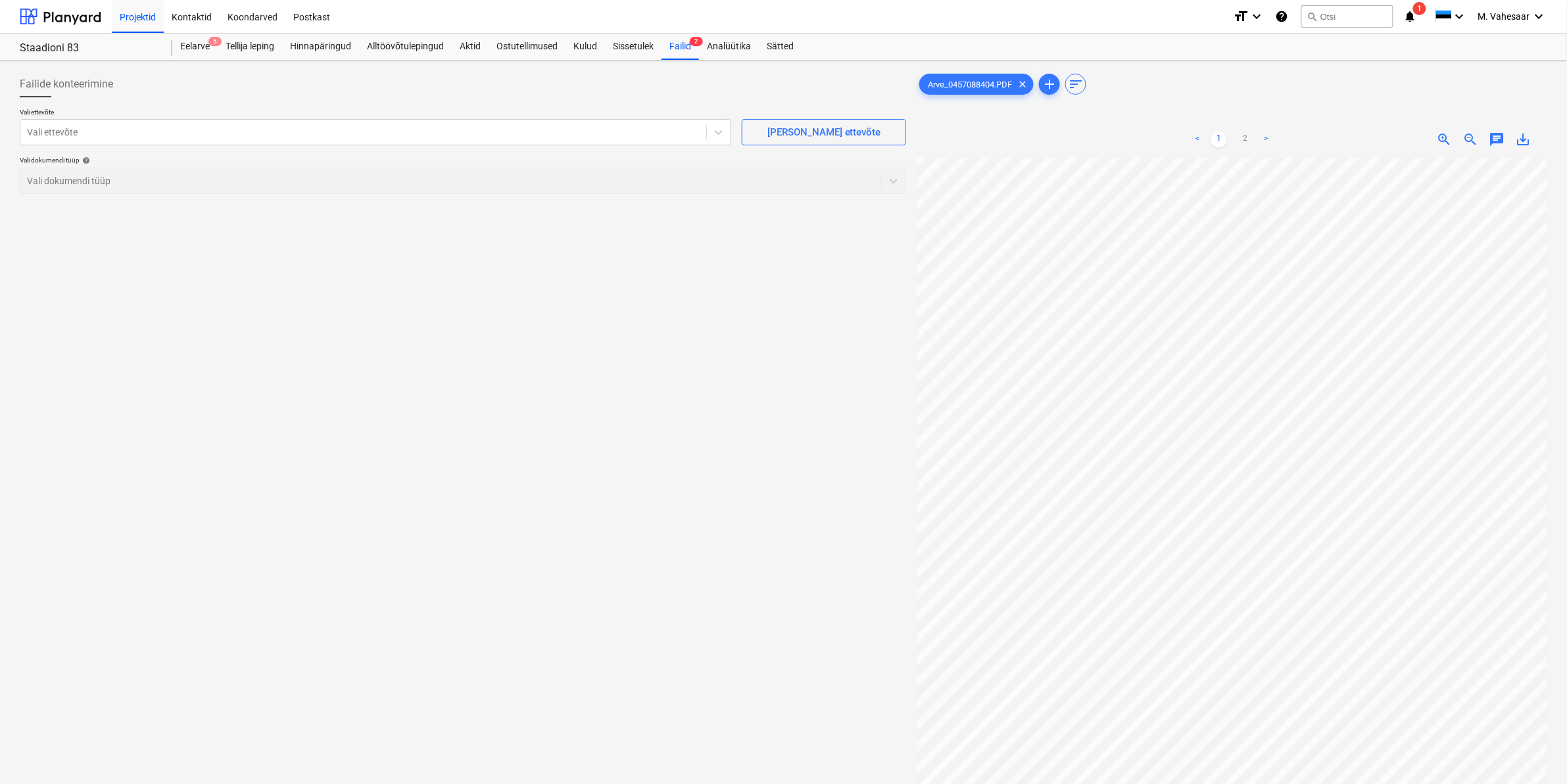
scroll to position [369, 105]
click at [1246, 140] on link "2" at bounding box center [1245, 139] width 16 height 16
click at [426, 134] on div at bounding box center [363, 132] width 673 height 13
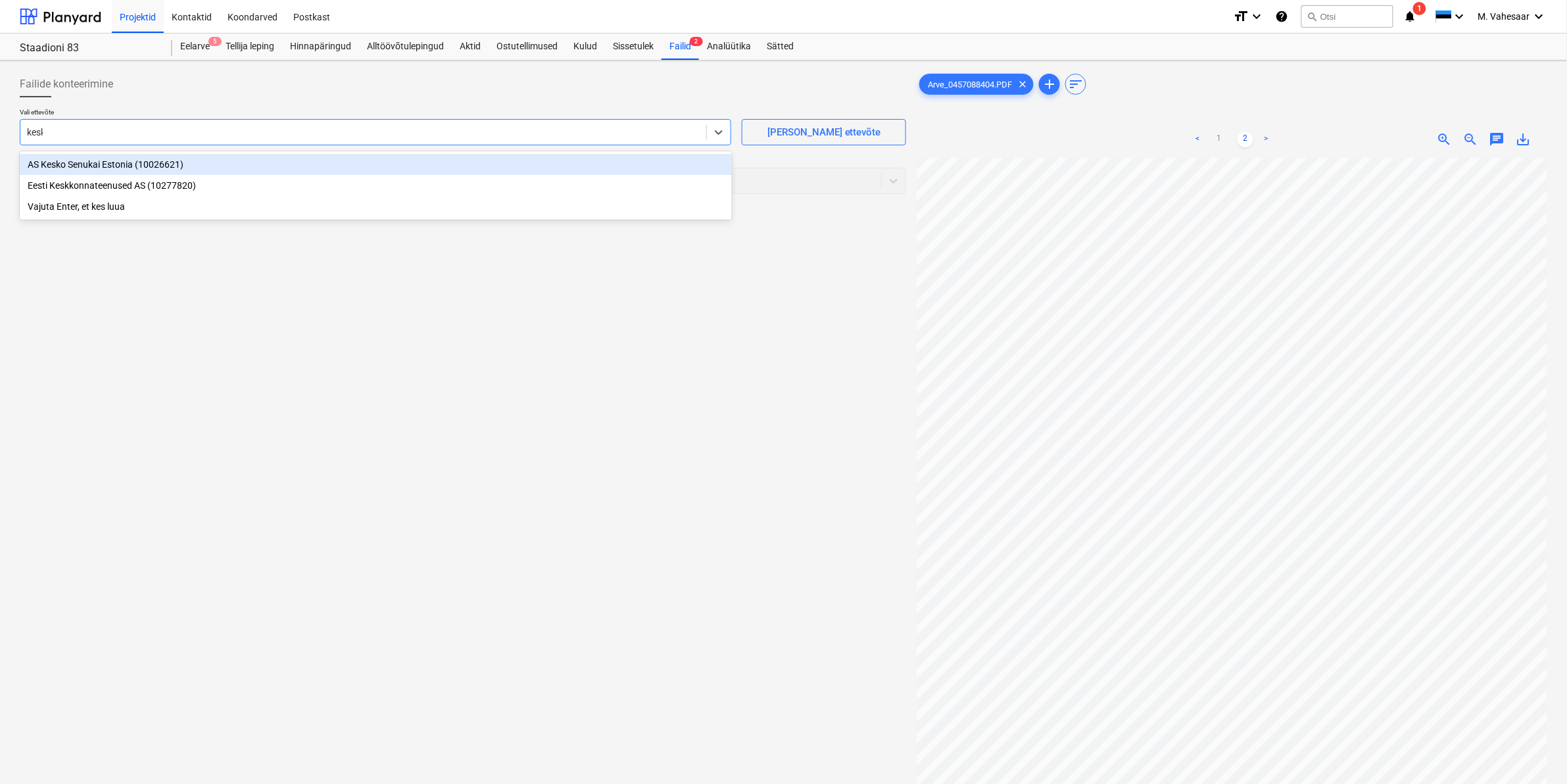
type input "kesko"
click at [110, 161] on div "AS Kesko Senukai Estonia (10026621)" at bounding box center [376, 164] width 712 height 21
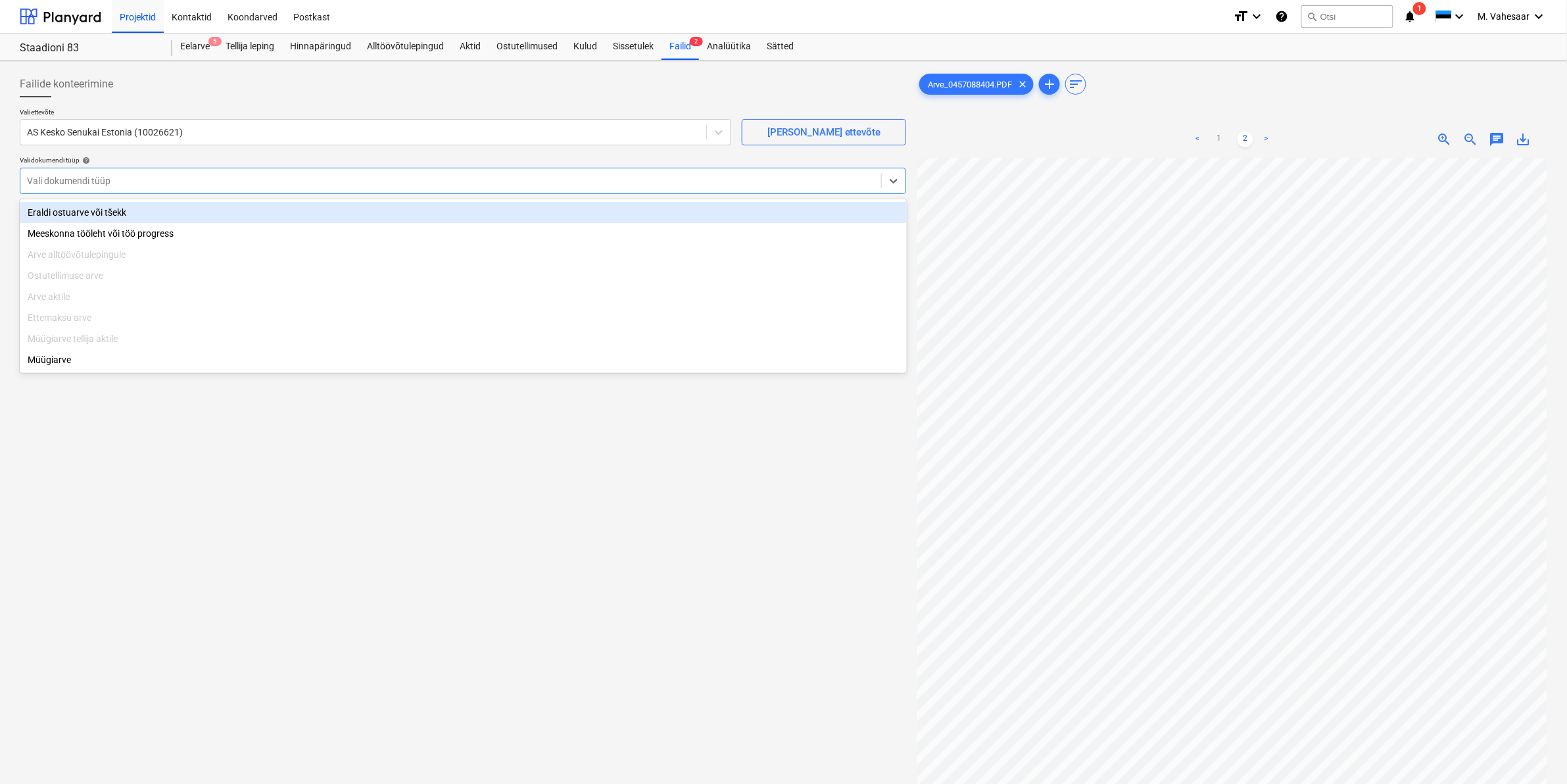
click at [102, 175] on div at bounding box center [450, 181] width 847 height 13
click at [77, 211] on div "Eraldi ostuarve või tšekk" at bounding box center [464, 212] width 887 height 21
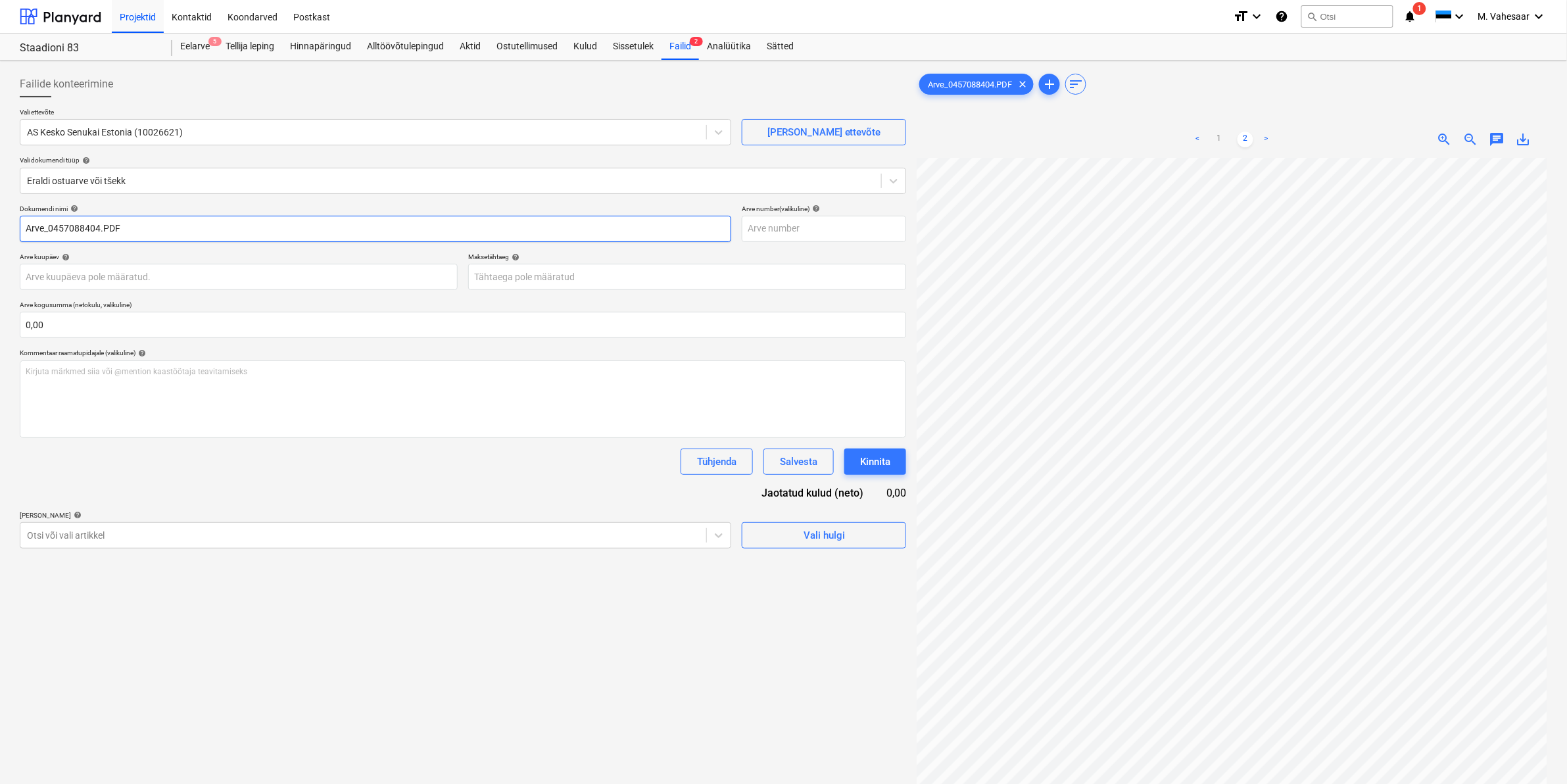
click at [27, 228] on input "Arve_0457088404.PDF" at bounding box center [376, 228] width 711 height 26
type input "K Rauta Arve_0457088404.PDF"
click at [128, 533] on div at bounding box center [363, 535] width 673 height 13
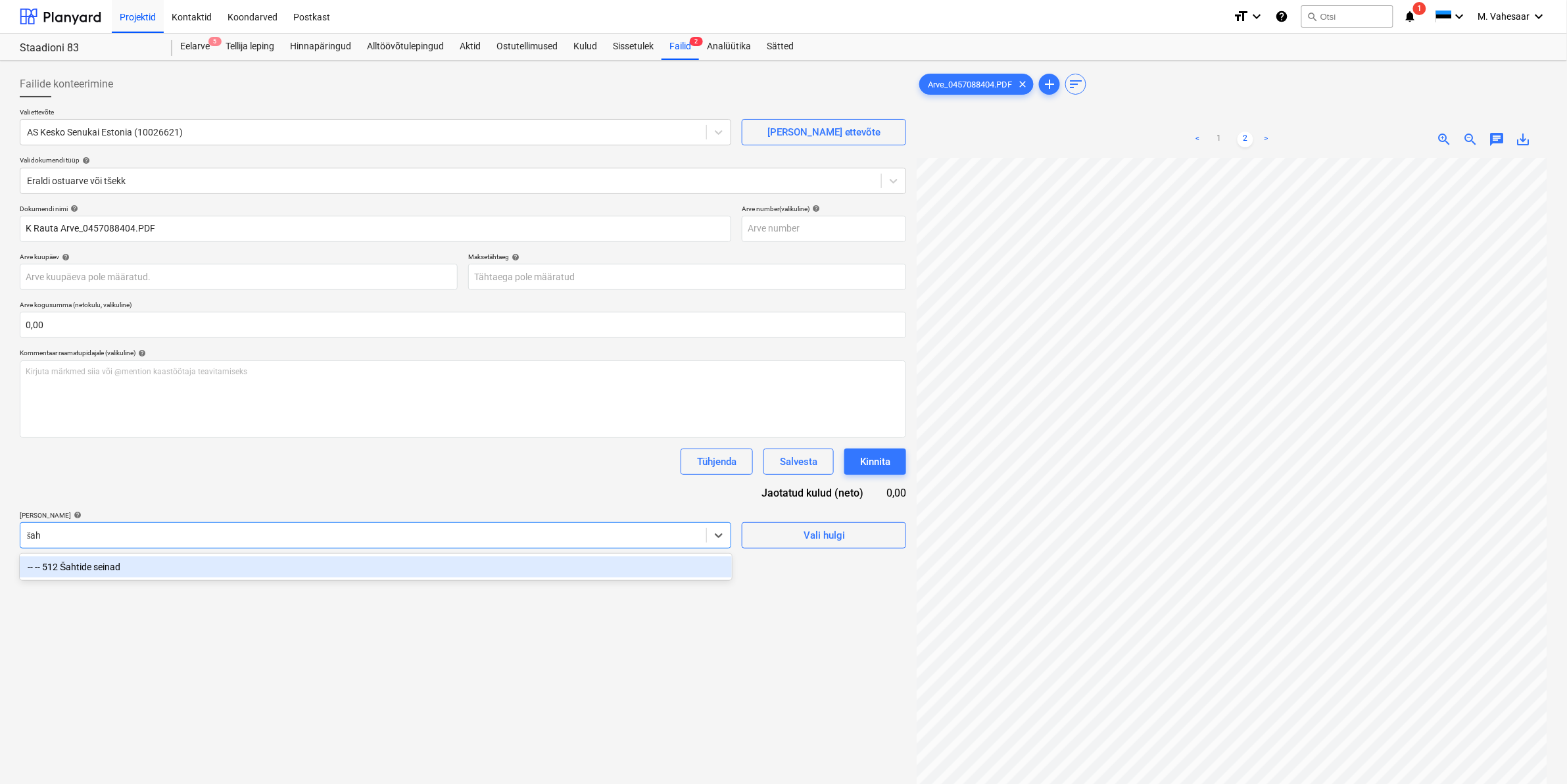
type input "šaht"
click at [86, 570] on div "-- -- 512 Šahtide seinad" at bounding box center [376, 567] width 712 height 21
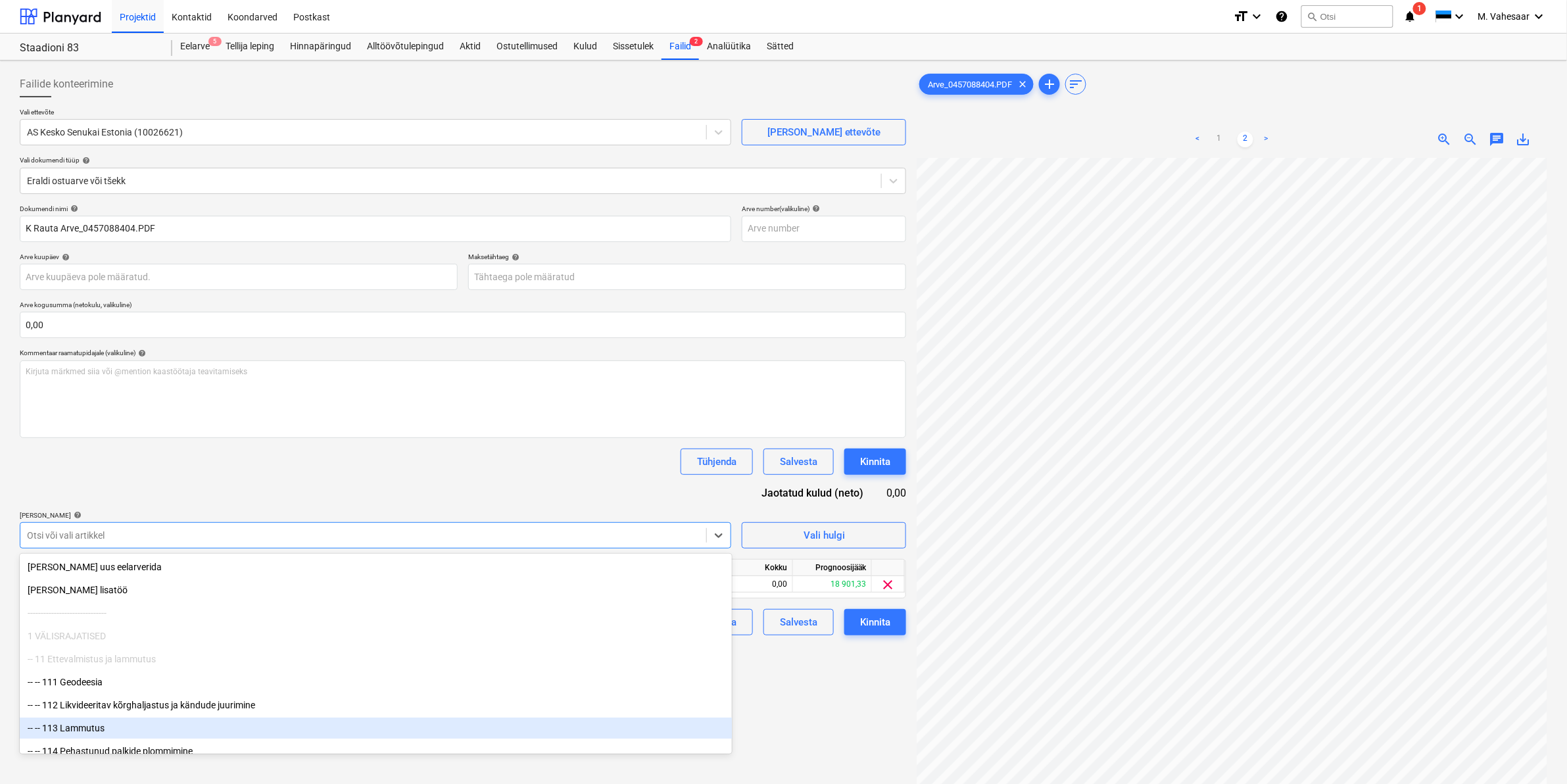
click at [830, 718] on div "Failide konteerimine Vali ettevõte AS Kesko Senukai Estonia (10026621) [PERSON_…" at bounding box center [463, 488] width 897 height 844
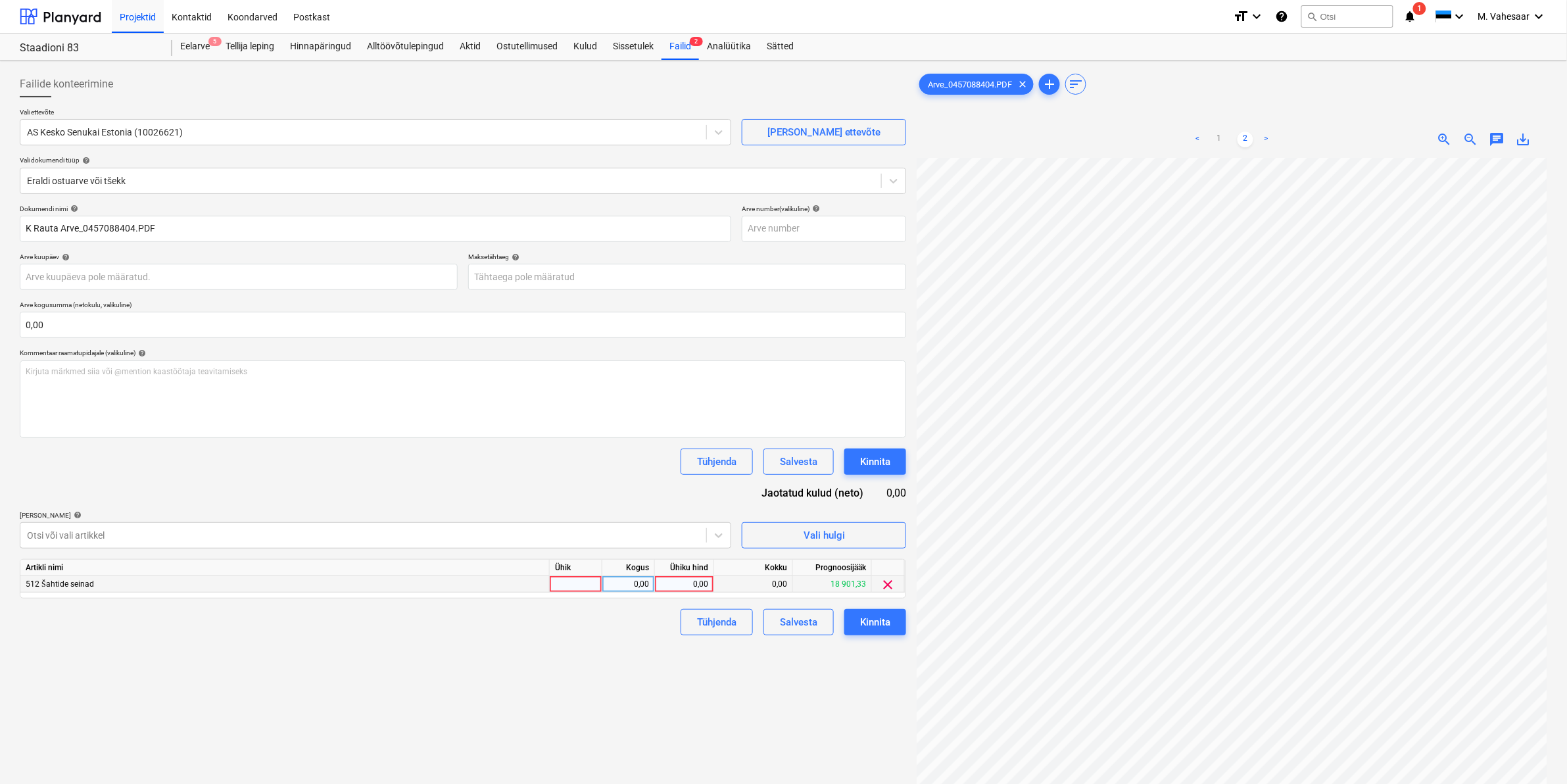
click at [686, 580] on div "0,00" at bounding box center [684, 584] width 48 height 16
type input "221,86"
click at [615, 635] on div "Tühjenda Salvesta Kinnita" at bounding box center [464, 621] width 887 height 26
click at [888, 621] on div "Kinnita" at bounding box center [875, 621] width 30 height 17
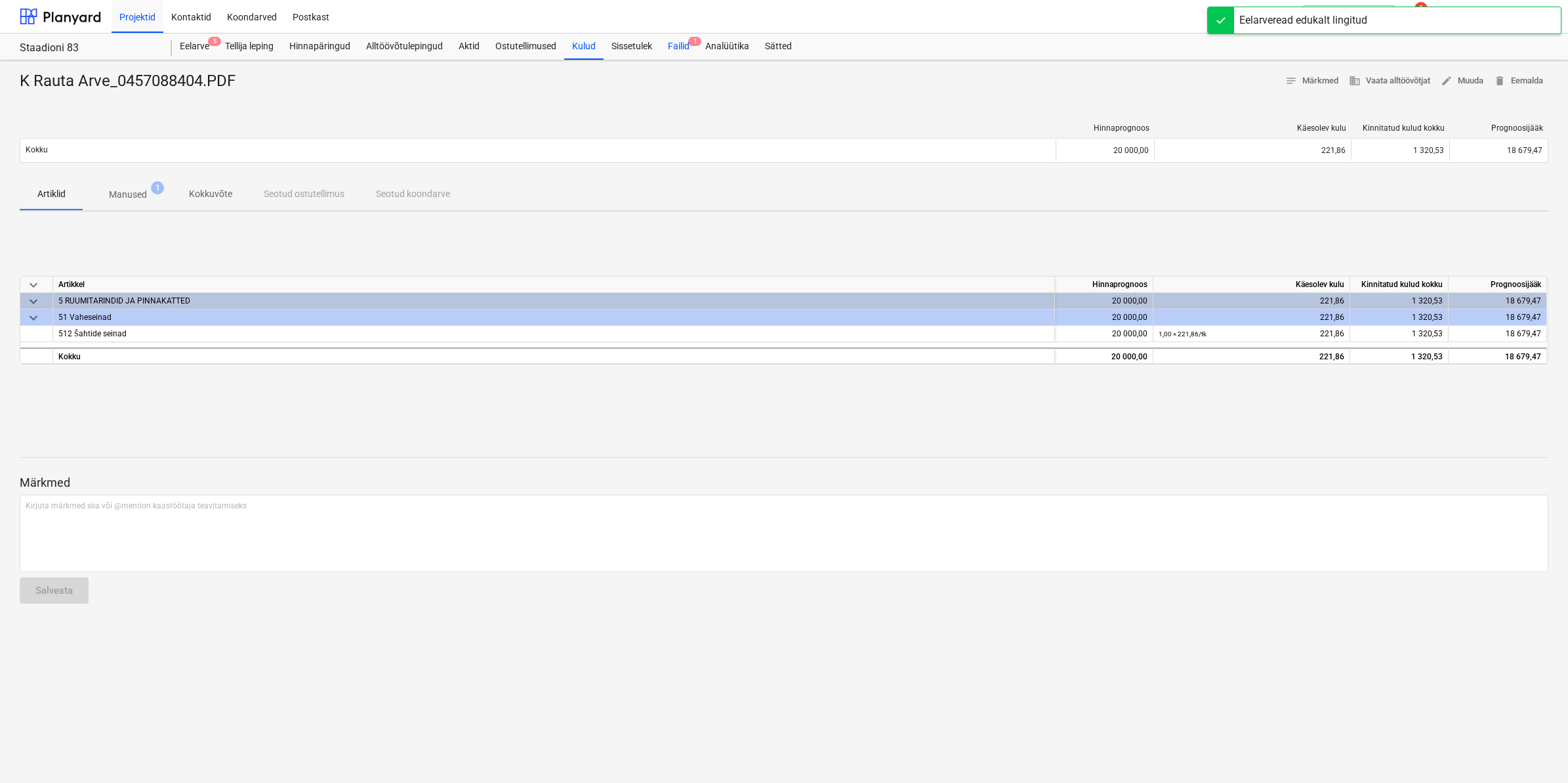
click at [688, 45] on div "Failid 1" at bounding box center [679, 47] width 37 height 26
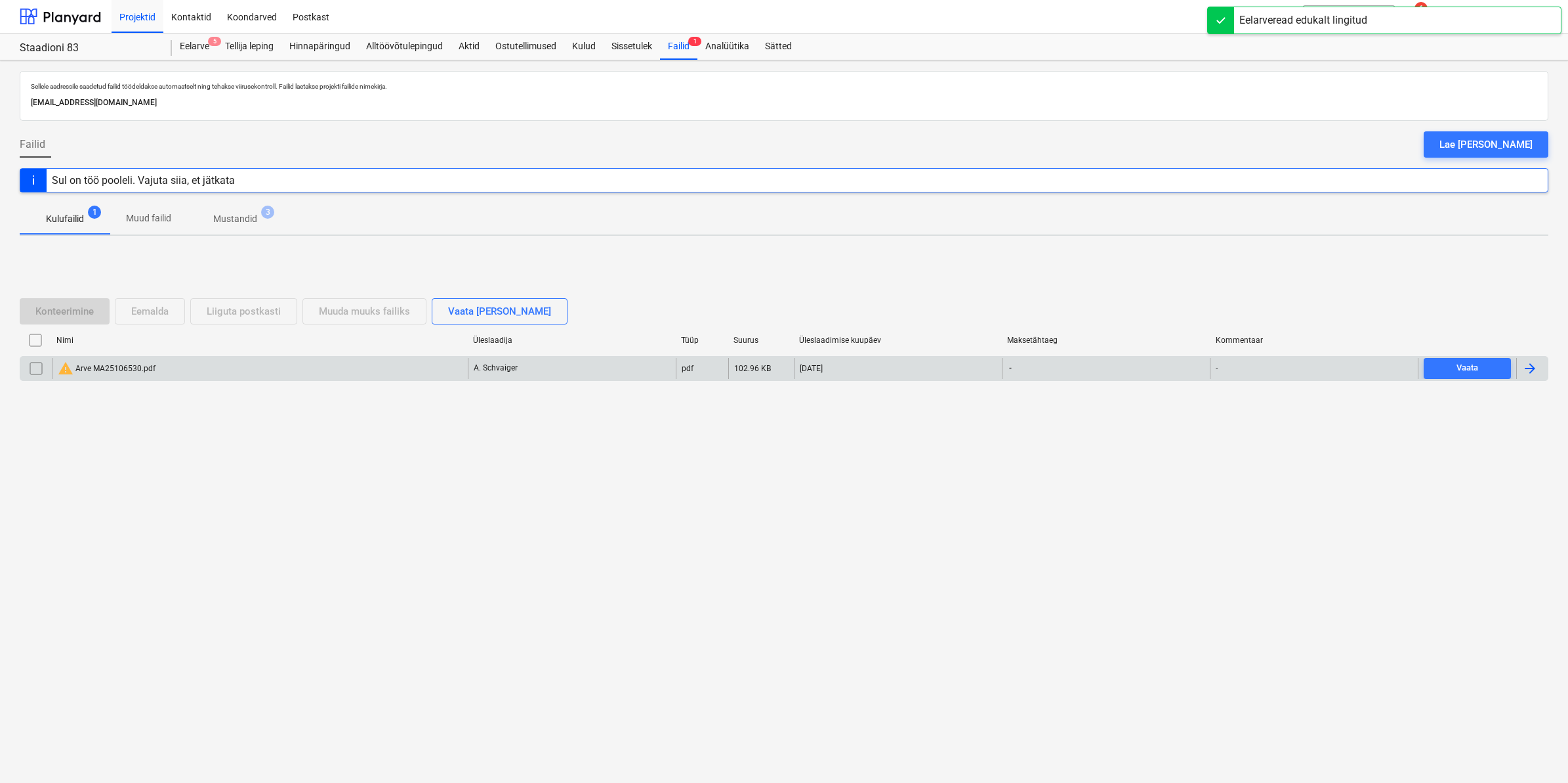
click at [128, 366] on div "warning Arve MA25106530.pdf" at bounding box center [106, 368] width 98 height 16
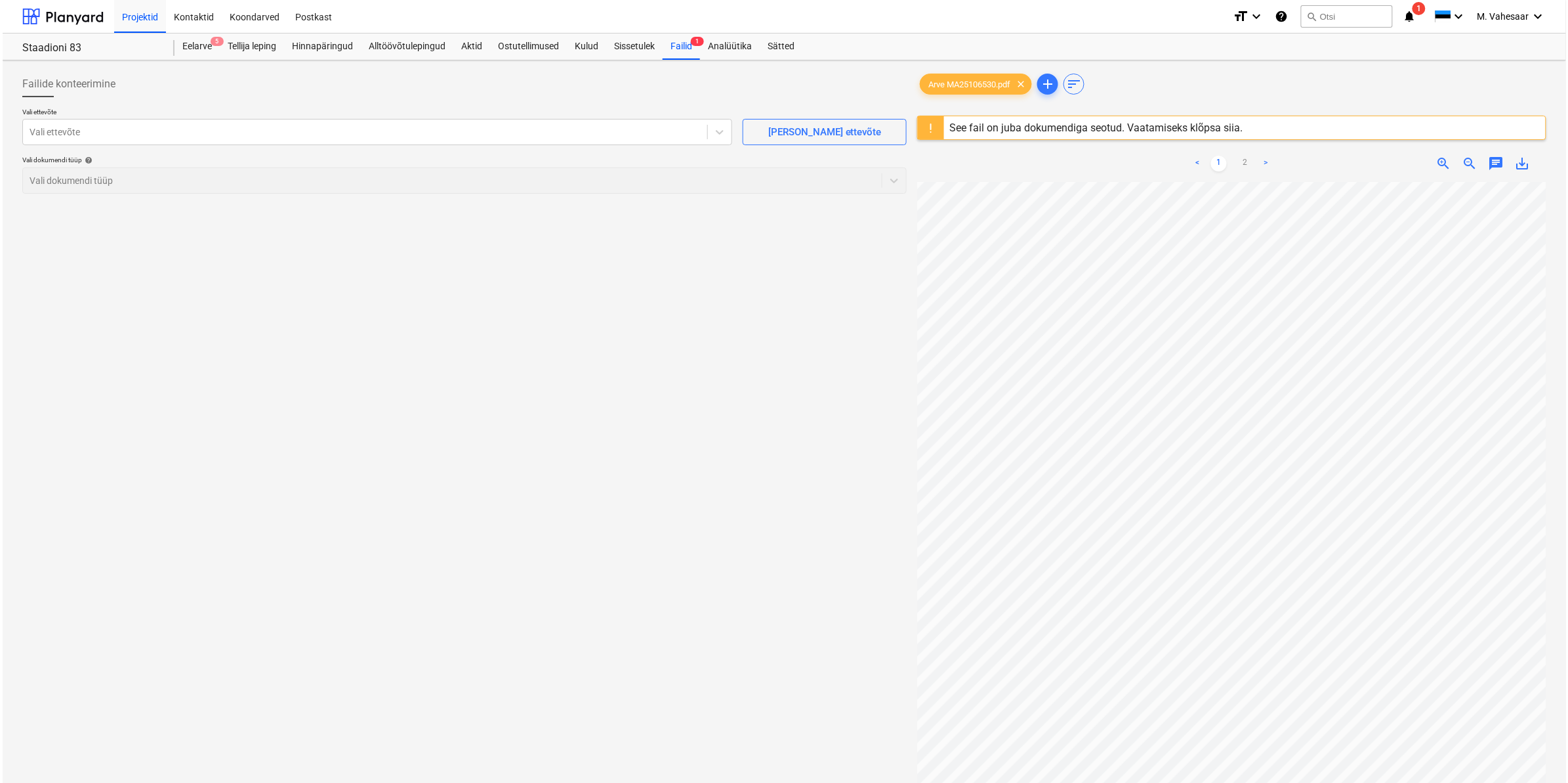
scroll to position [0, 158]
click at [1105, 129] on div "See fail on juba dokumendiga seotud. Vaatamiseks klõpsa siia." at bounding box center [1094, 128] width 294 height 13
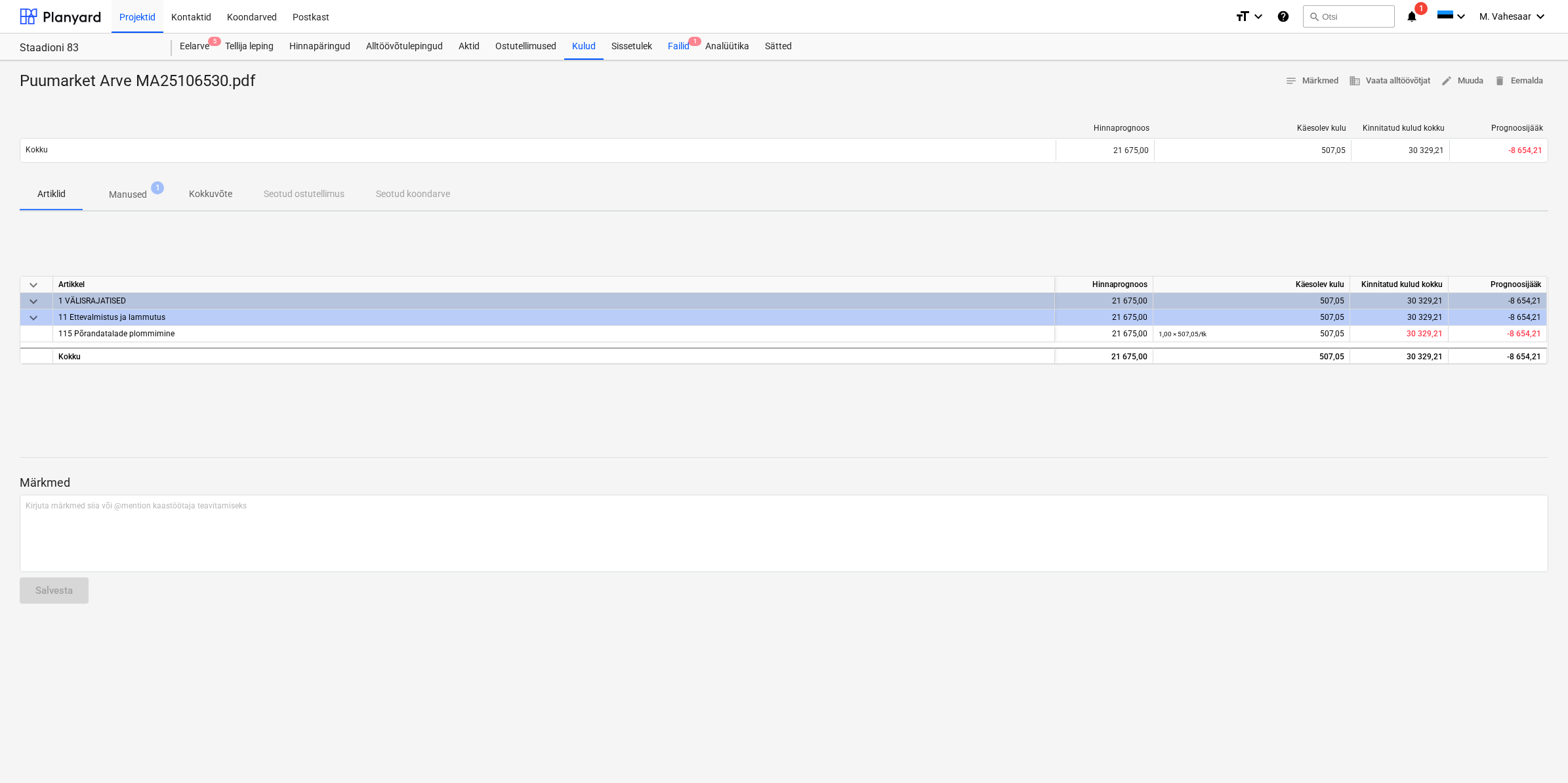
click at [682, 41] on div "Failid 1" at bounding box center [679, 47] width 37 height 26
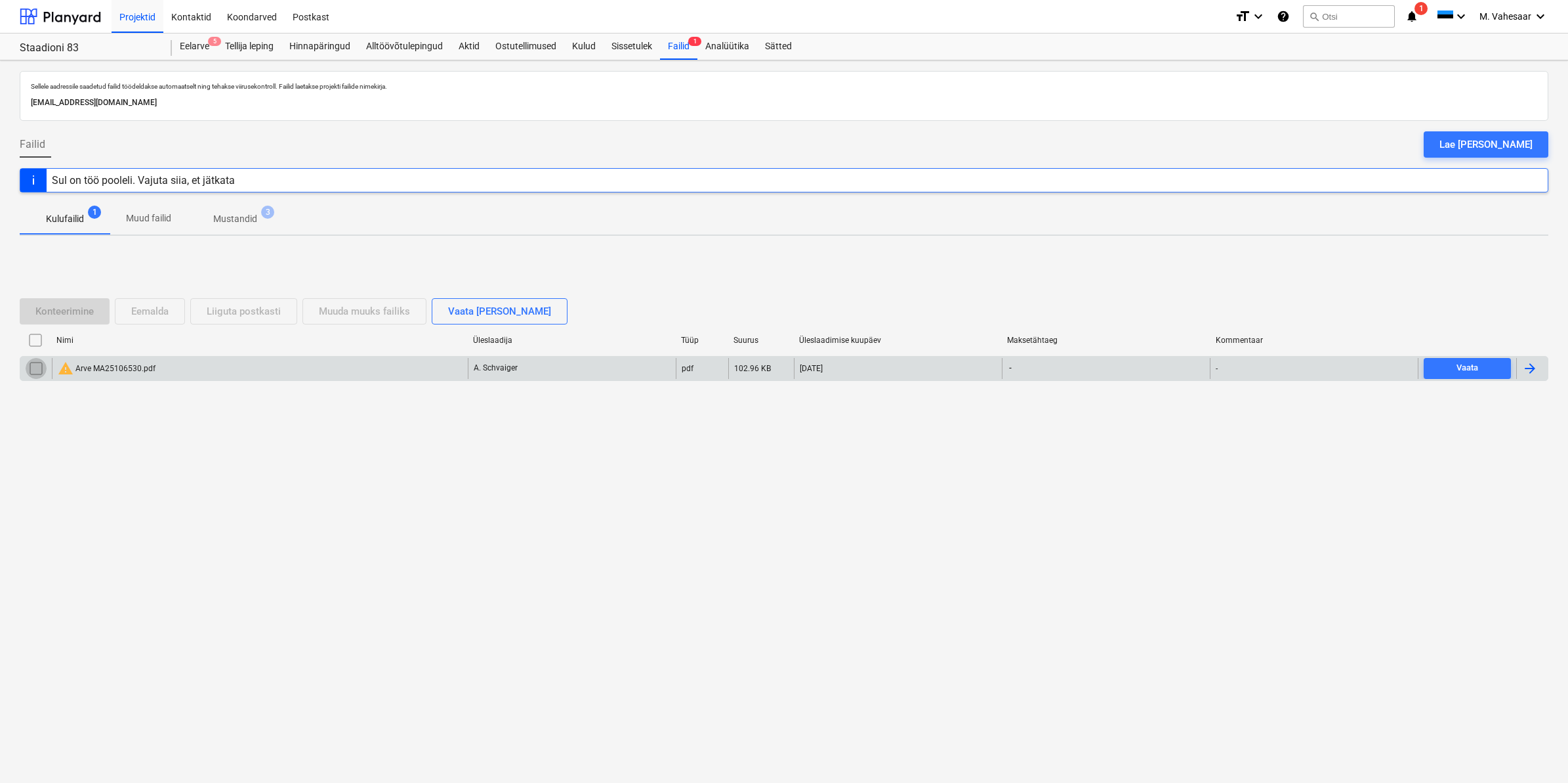
click at [41, 365] on input "checkbox" at bounding box center [36, 368] width 21 height 21
click at [145, 310] on div "Eemalda" at bounding box center [150, 311] width 37 height 17
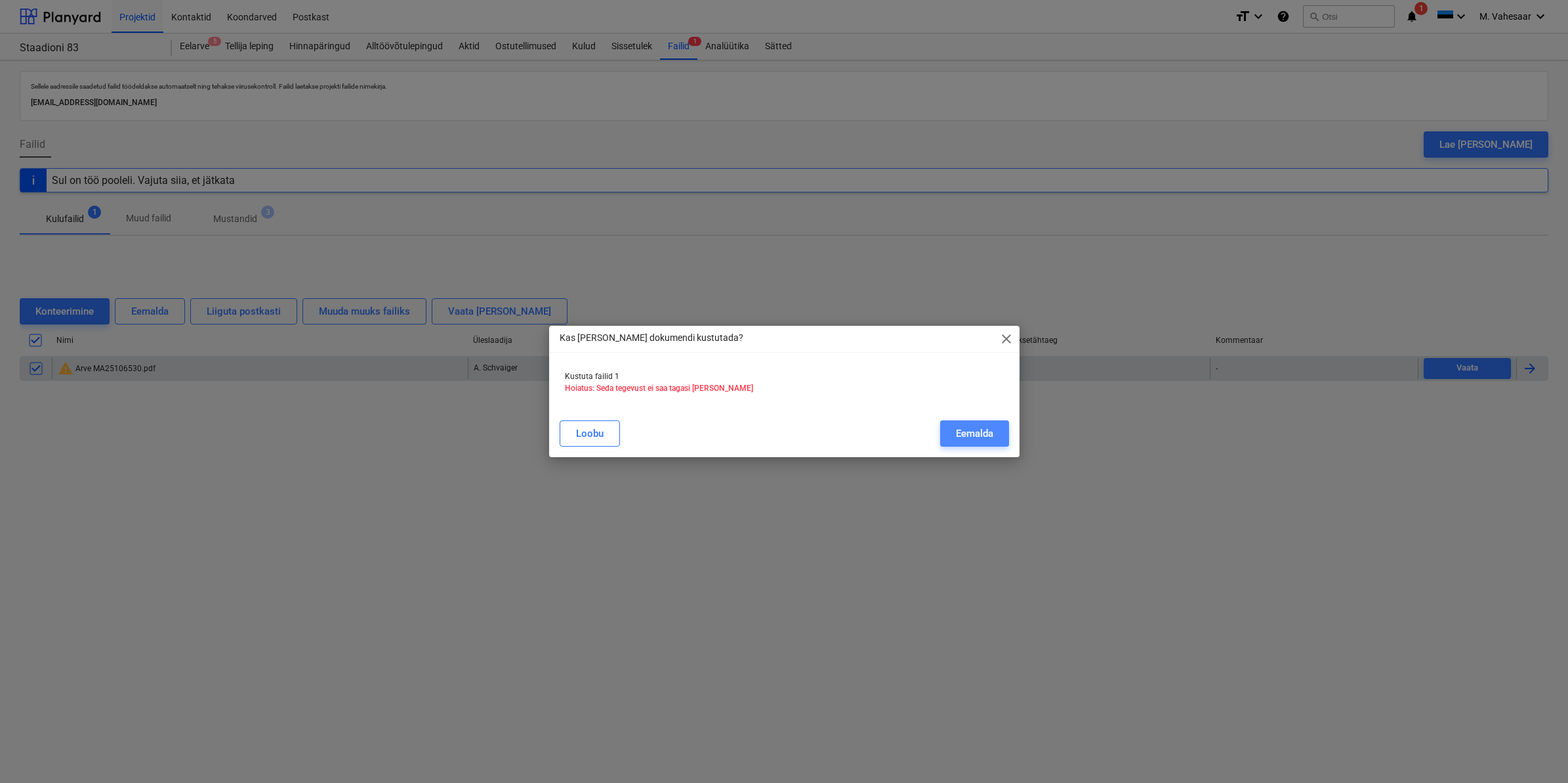
click at [953, 434] on button "Eemalda" at bounding box center [975, 433] width 69 height 26
